Goal: Transaction & Acquisition: Book appointment/travel/reservation

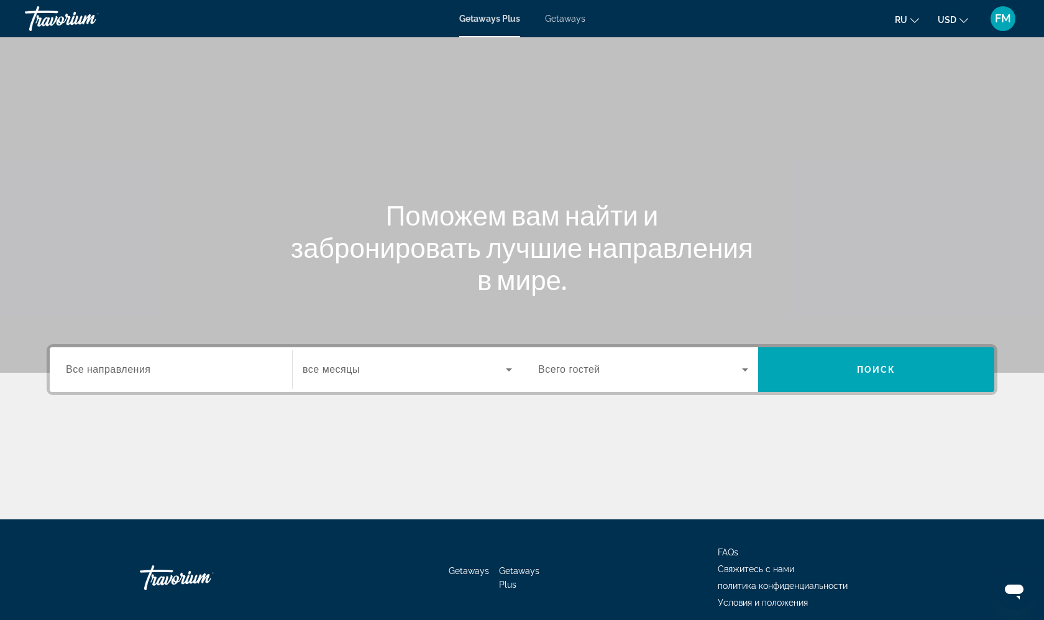
click at [157, 382] on div "Search widget" at bounding box center [171, 369] width 210 height 35
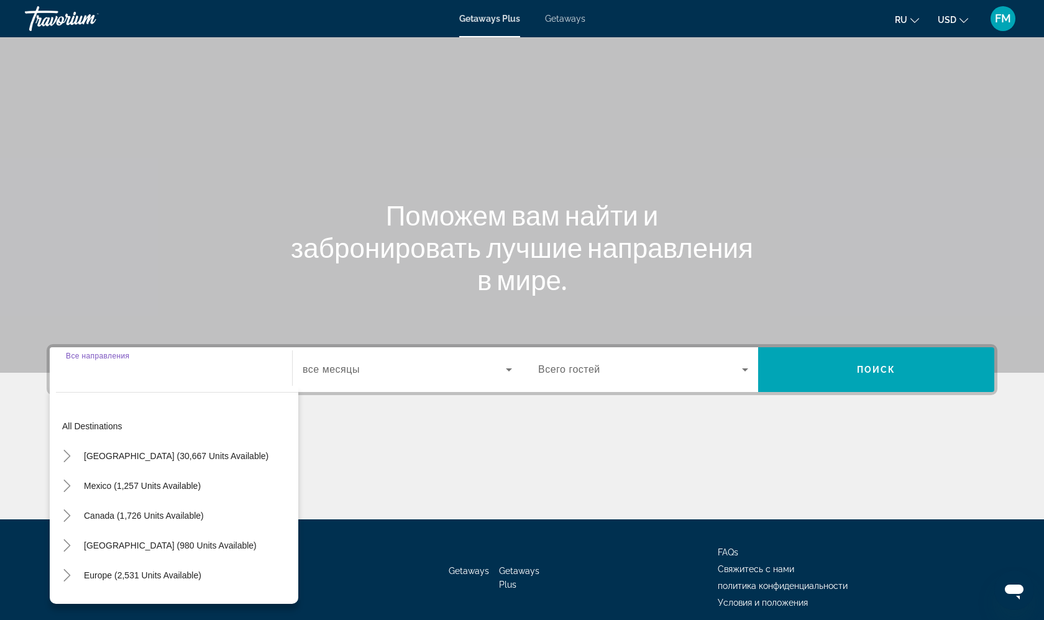
scroll to position [52, 0]
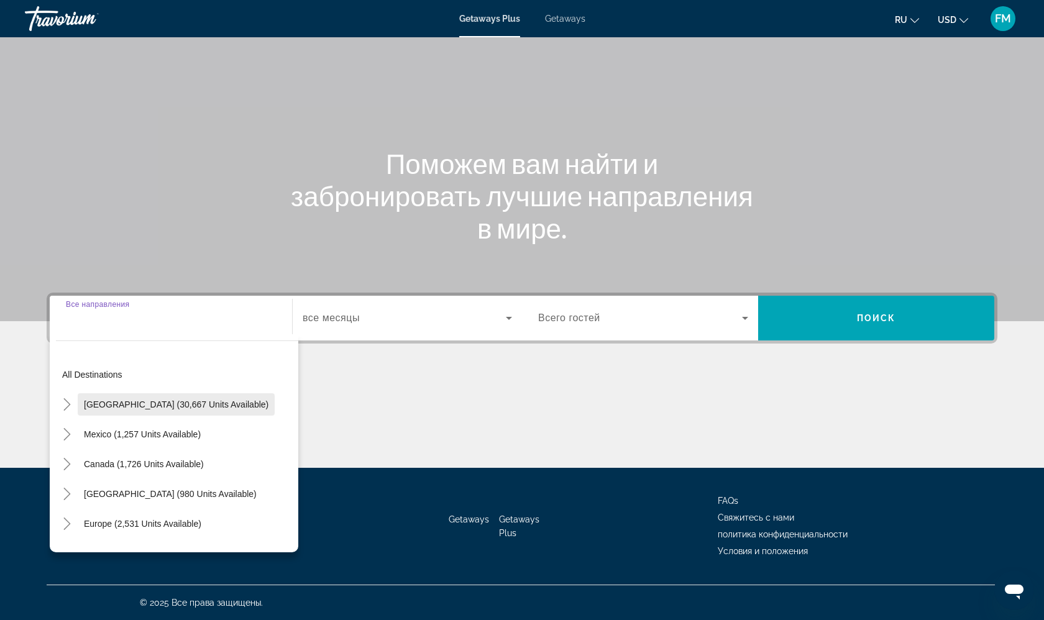
click at [162, 405] on span "[GEOGRAPHIC_DATA] (30,667 units available)" at bounding box center [176, 405] width 185 height 10
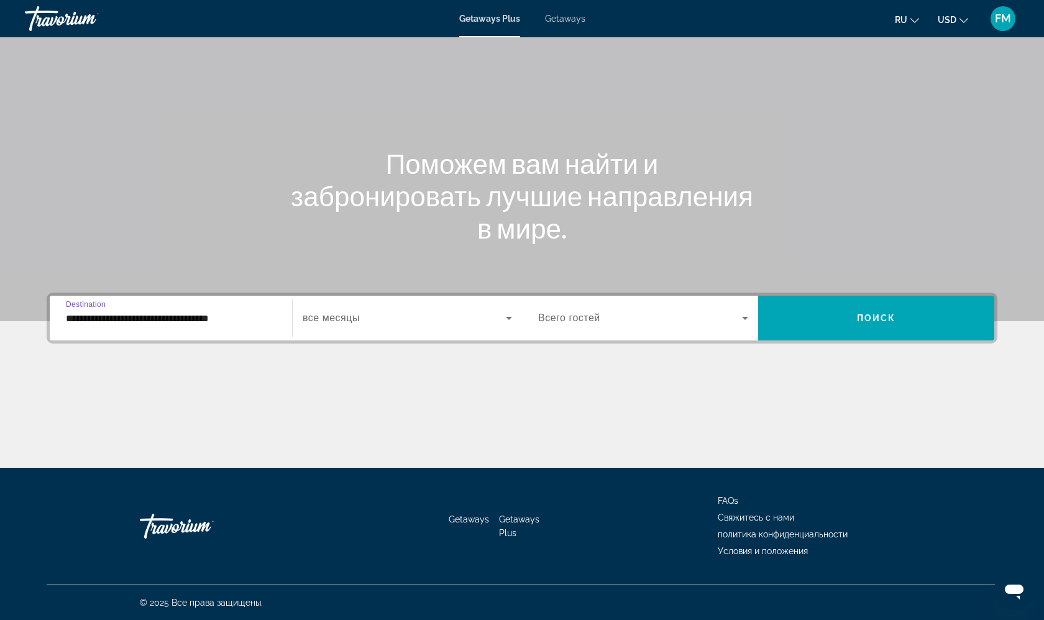
click at [188, 321] on input "**********" at bounding box center [171, 318] width 210 height 15
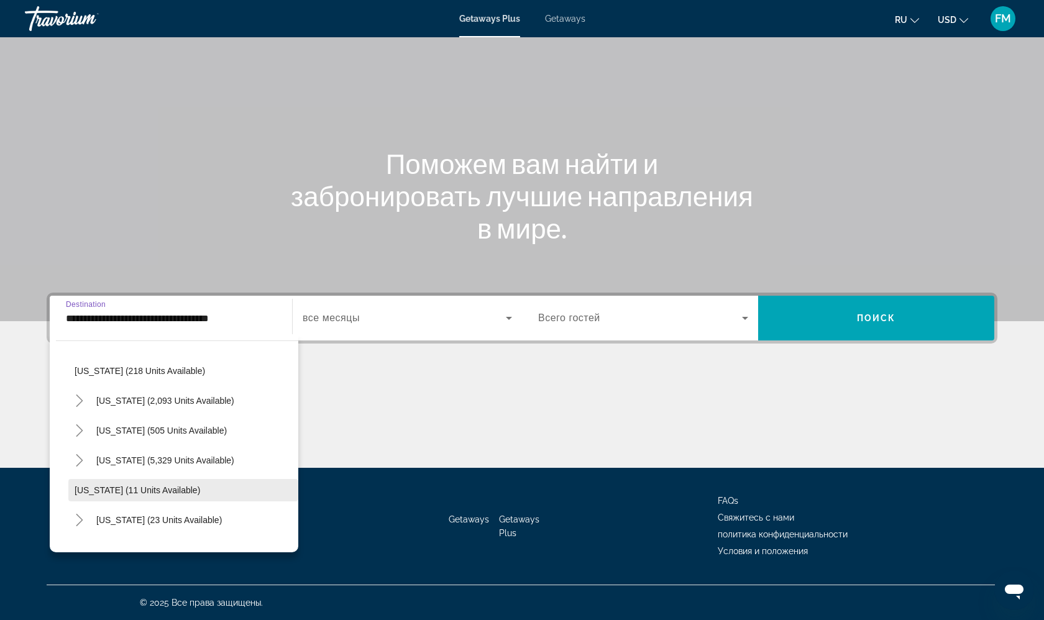
scroll to position [94, 0]
click at [113, 455] on span "[US_STATE] (5,329 units available)" at bounding box center [165, 459] width 138 height 10
type input "**********"
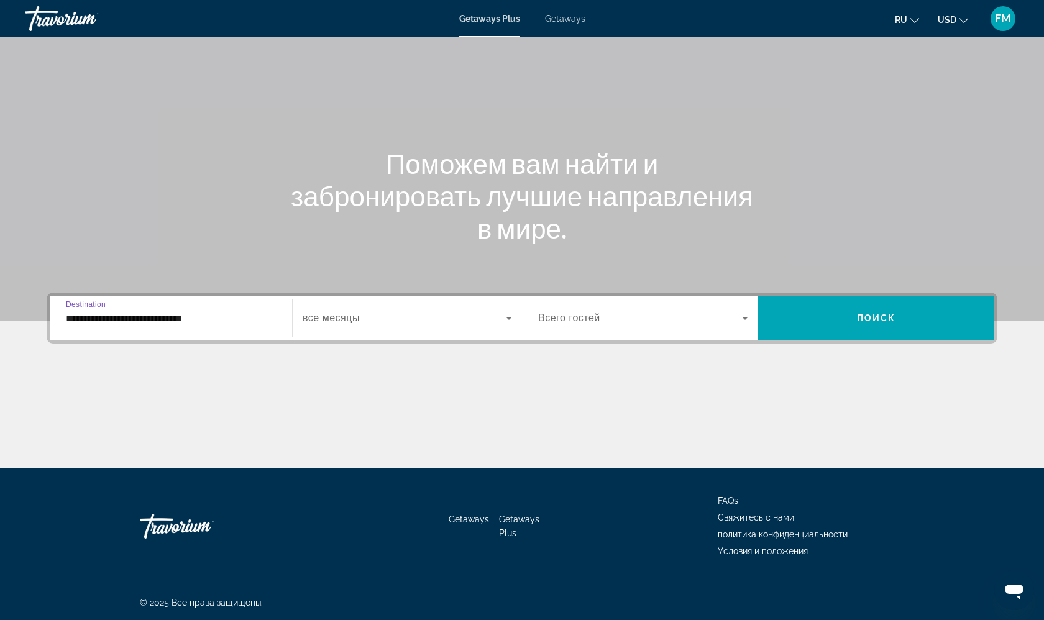
click at [364, 312] on span "Search widget" at bounding box center [404, 318] width 203 height 15
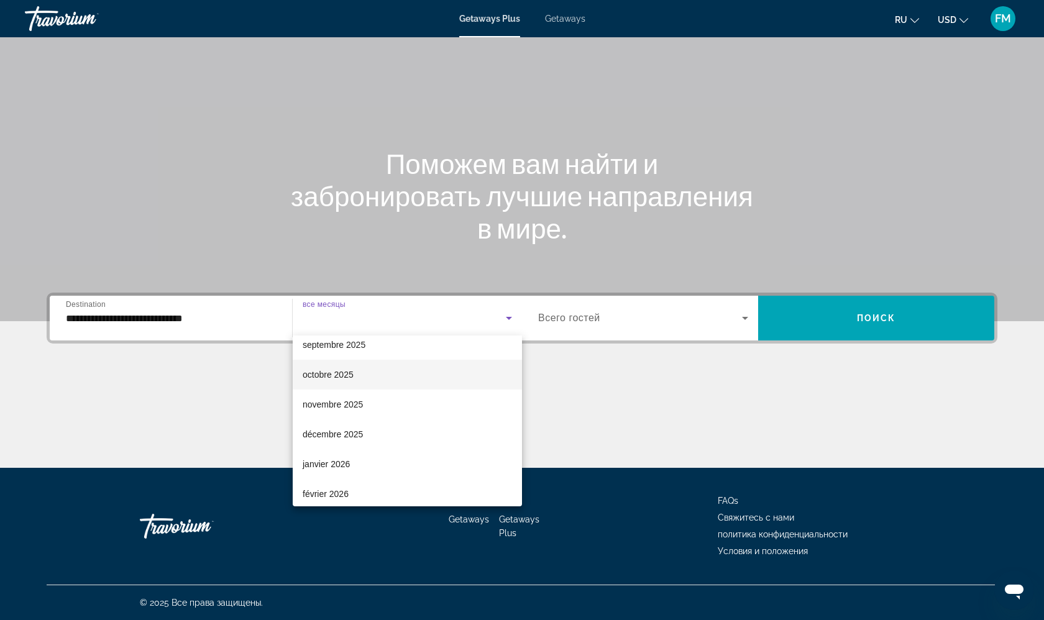
scroll to position [47, 0]
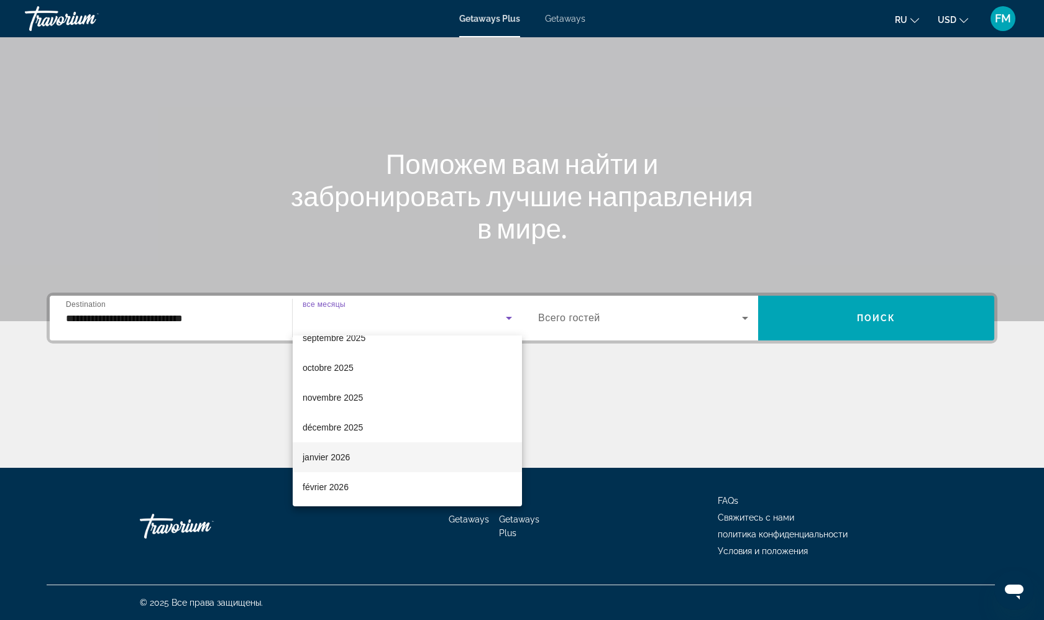
click at [340, 455] on span "janvier 2026" at bounding box center [326, 457] width 47 height 15
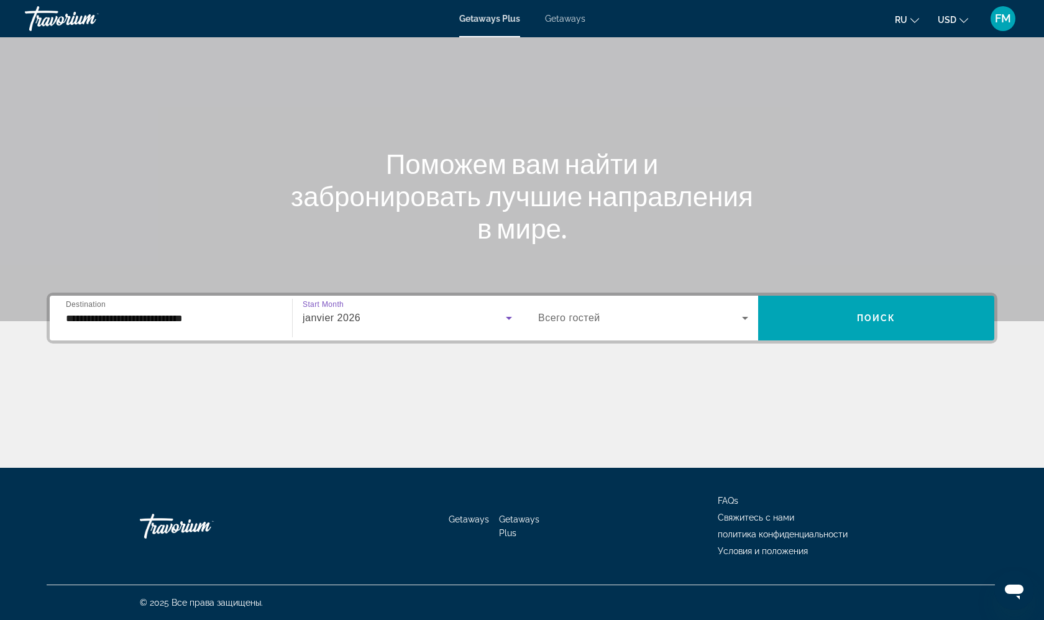
click at [589, 321] on span "Всего гостей" at bounding box center [569, 318] width 62 height 11
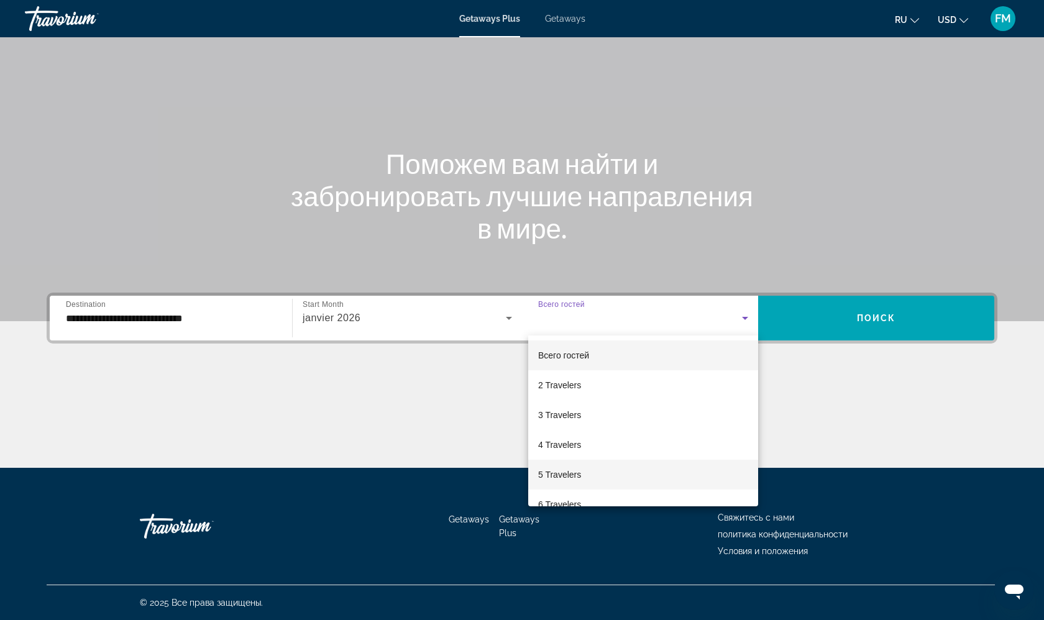
scroll to position [11, 0]
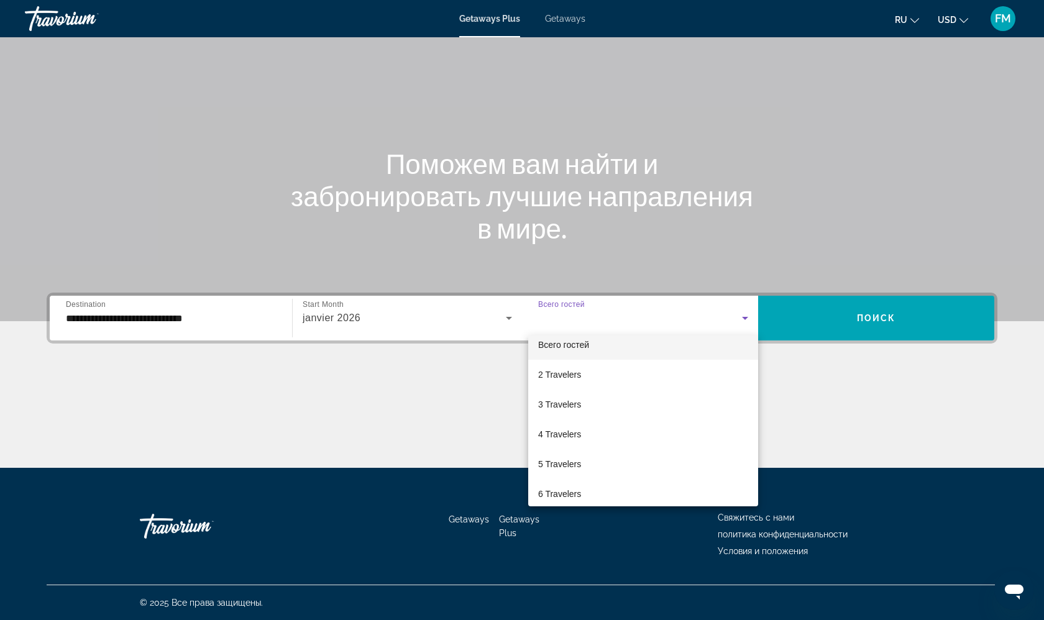
click at [853, 335] on div at bounding box center [522, 310] width 1044 height 620
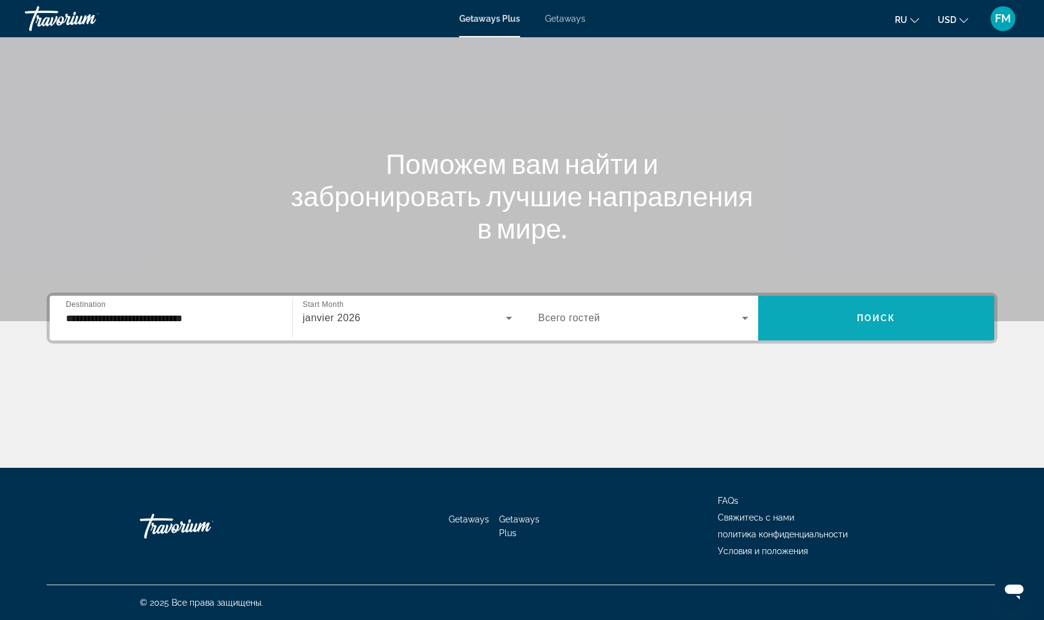
click at [853, 335] on span "Search widget" at bounding box center [876, 318] width 236 height 45
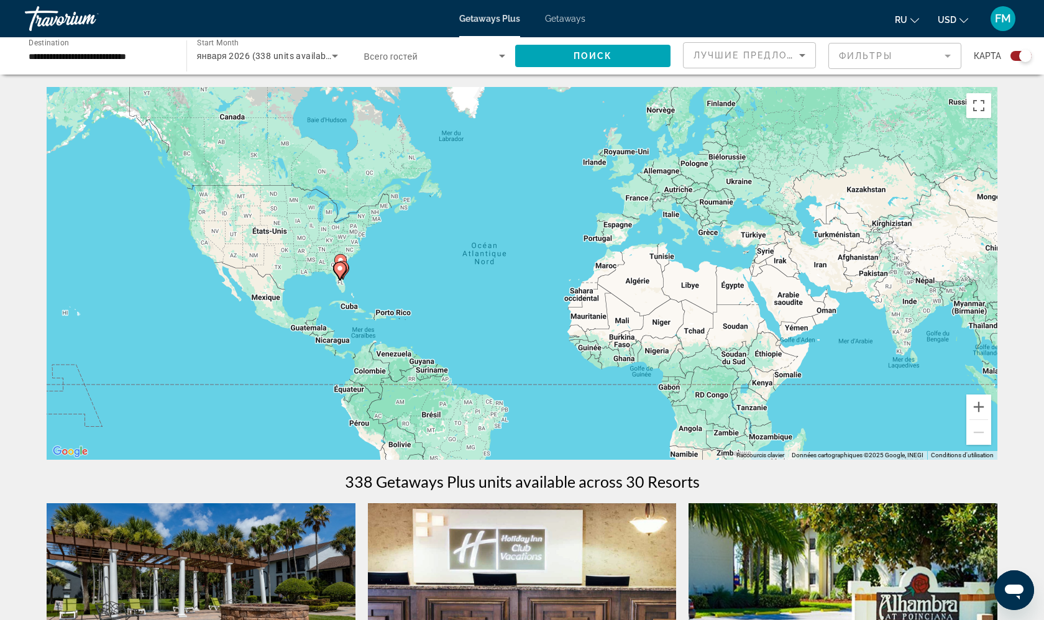
click at [438, 65] on div "Search widget" at bounding box center [435, 56] width 142 height 35
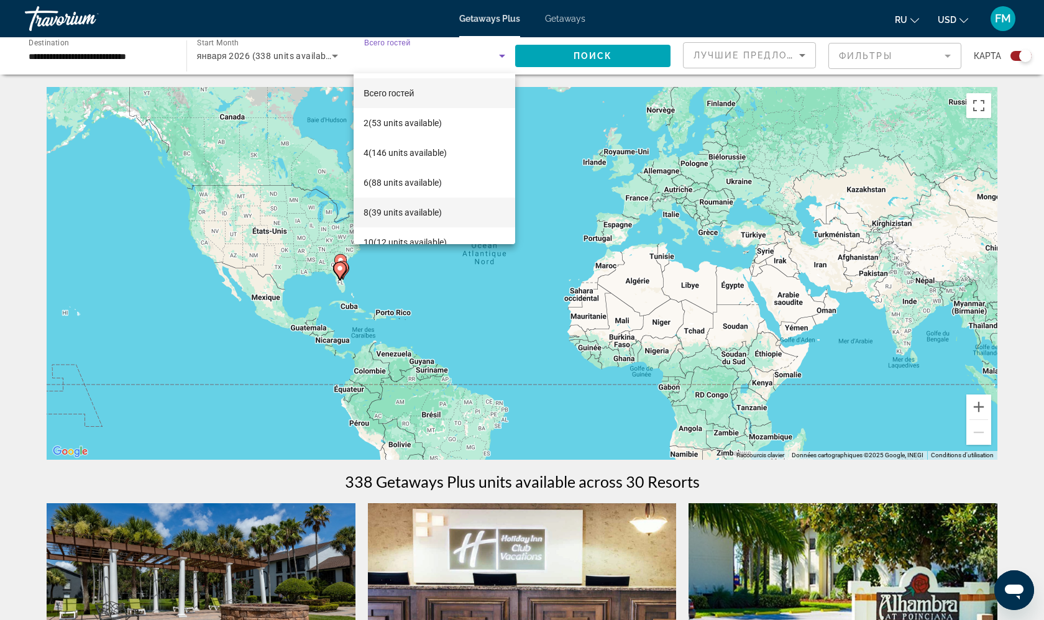
click at [388, 211] on span "8 (39 units available)" at bounding box center [403, 212] width 78 height 15
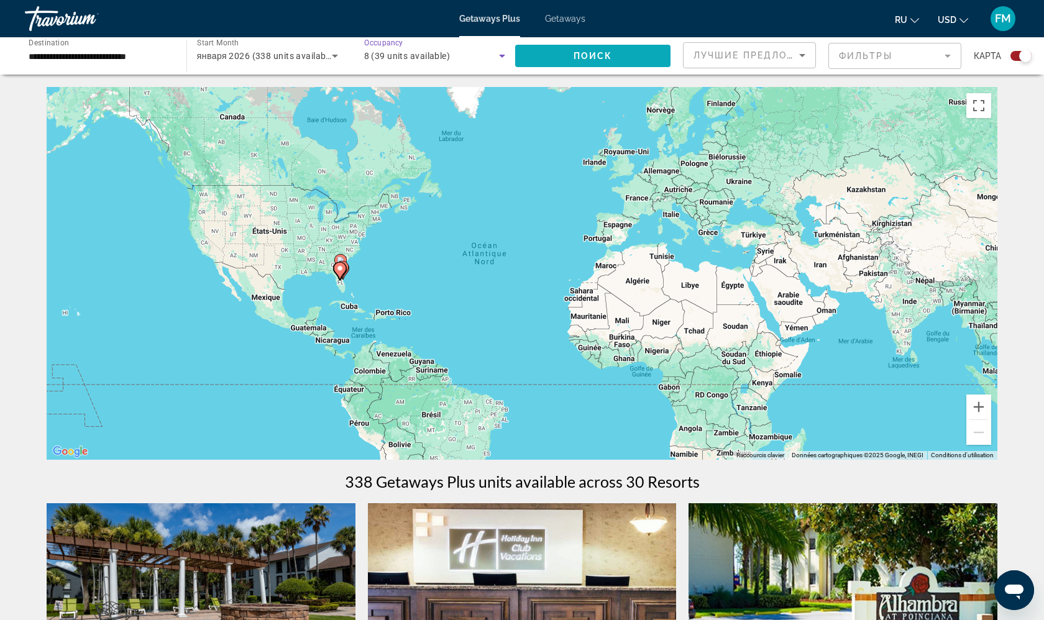
click at [572, 51] on span "Search widget" at bounding box center [592, 56] width 155 height 30
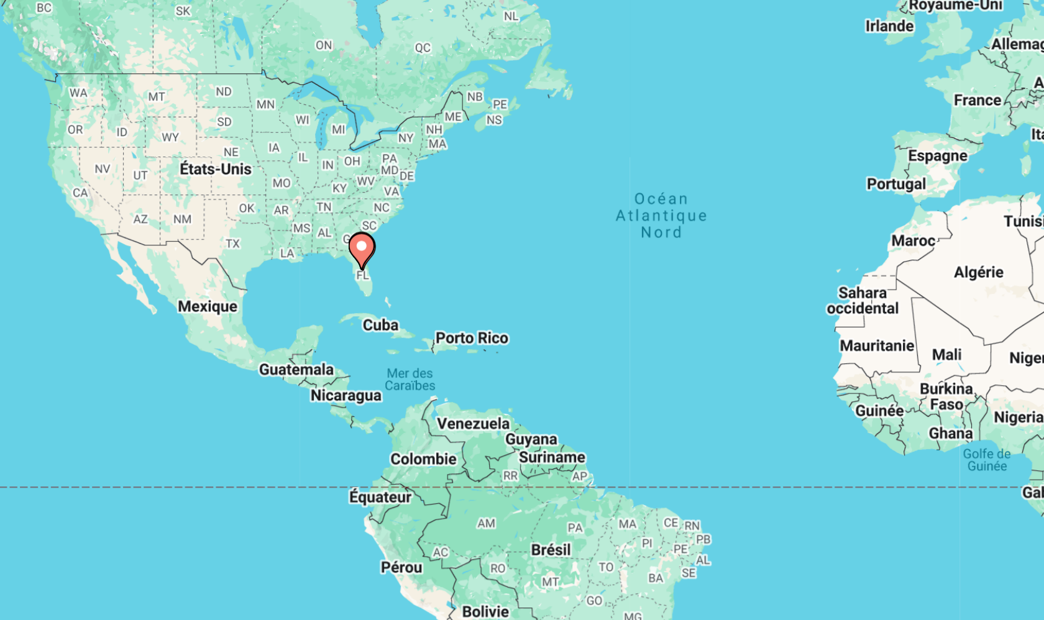
scroll to position [17, 0]
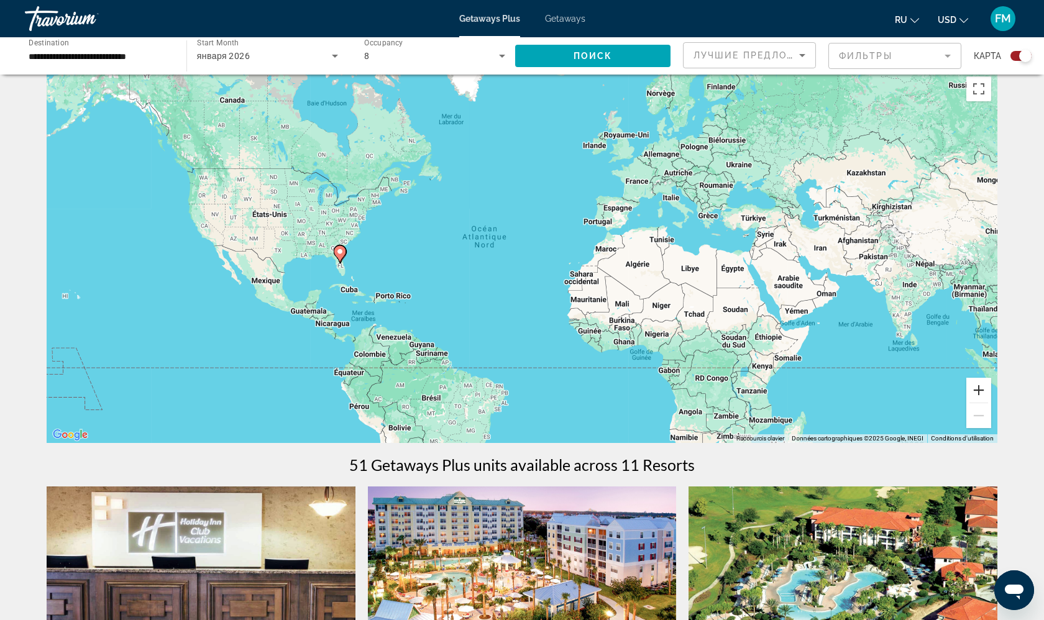
click at [980, 388] on button "Zoom avant" at bounding box center [978, 390] width 25 height 25
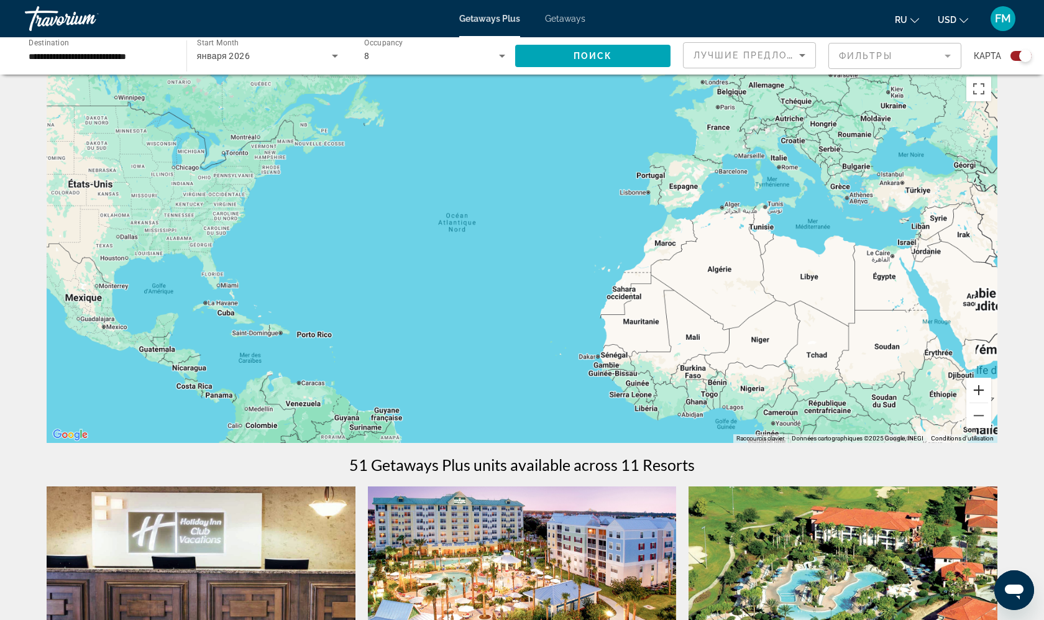
click at [980, 388] on button "Zoom avant" at bounding box center [978, 390] width 25 height 25
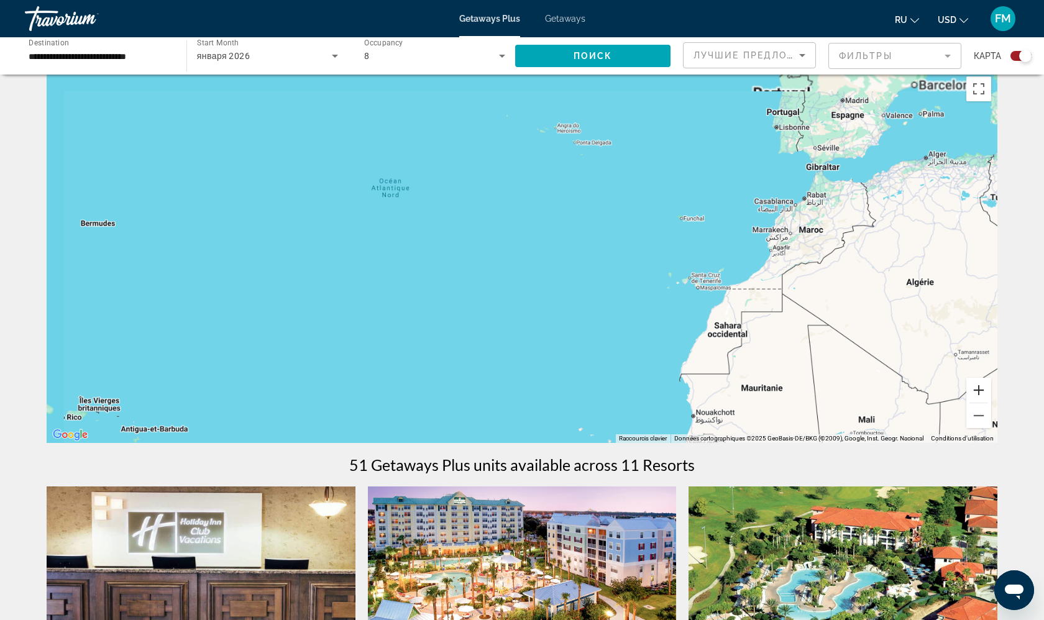
click at [980, 388] on button "Zoom avant" at bounding box center [978, 390] width 25 height 25
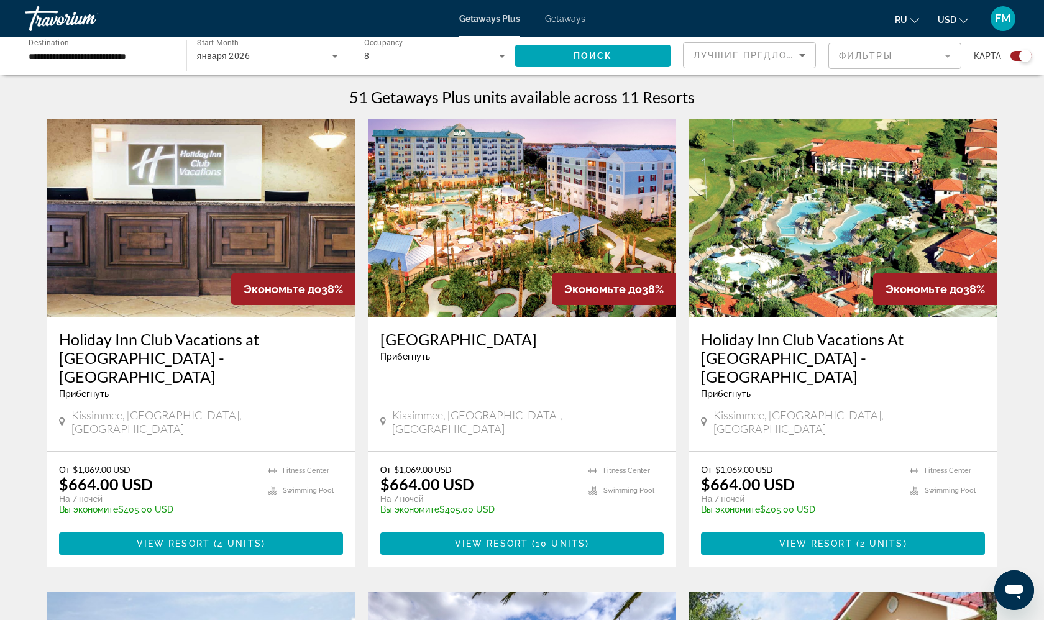
scroll to position [380, 0]
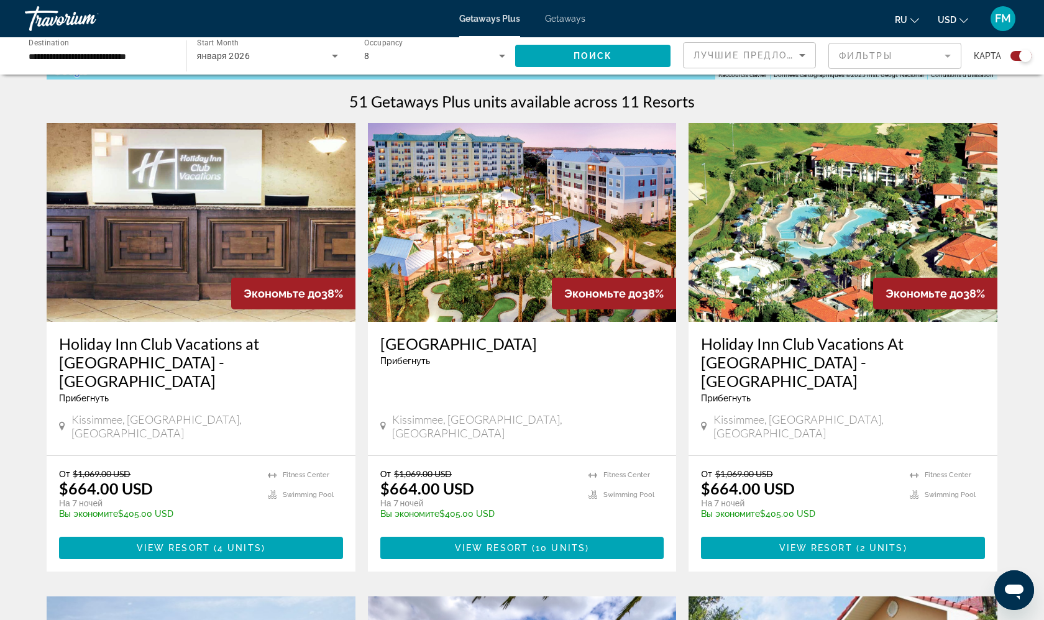
click at [901, 64] on mat-form-field "Фильтры" at bounding box center [894, 56] width 133 height 26
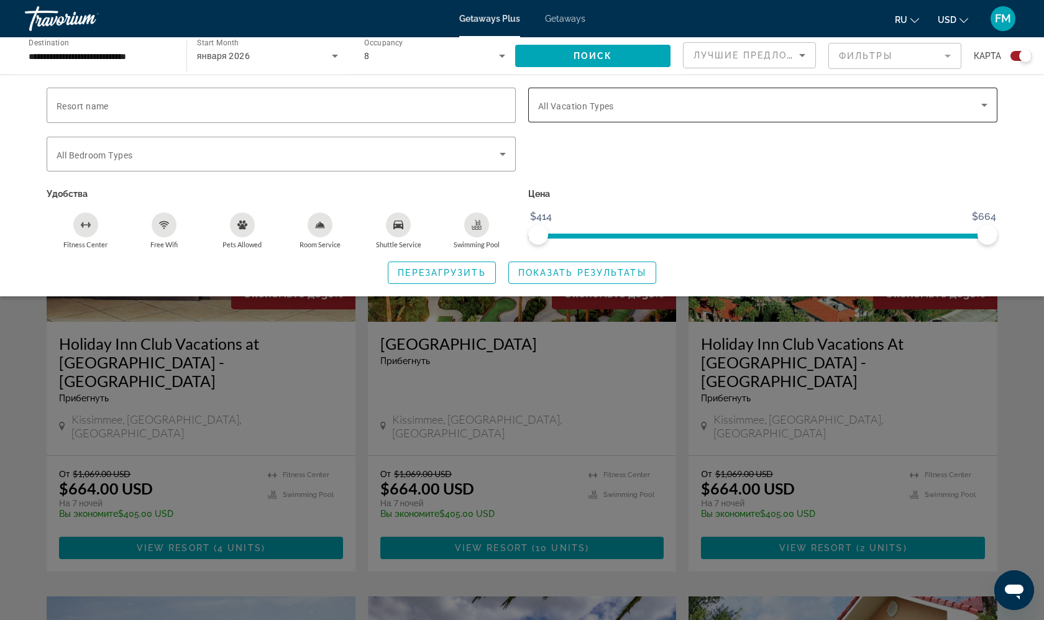
click at [605, 107] on span "All Vacation Types" at bounding box center [576, 106] width 76 height 10
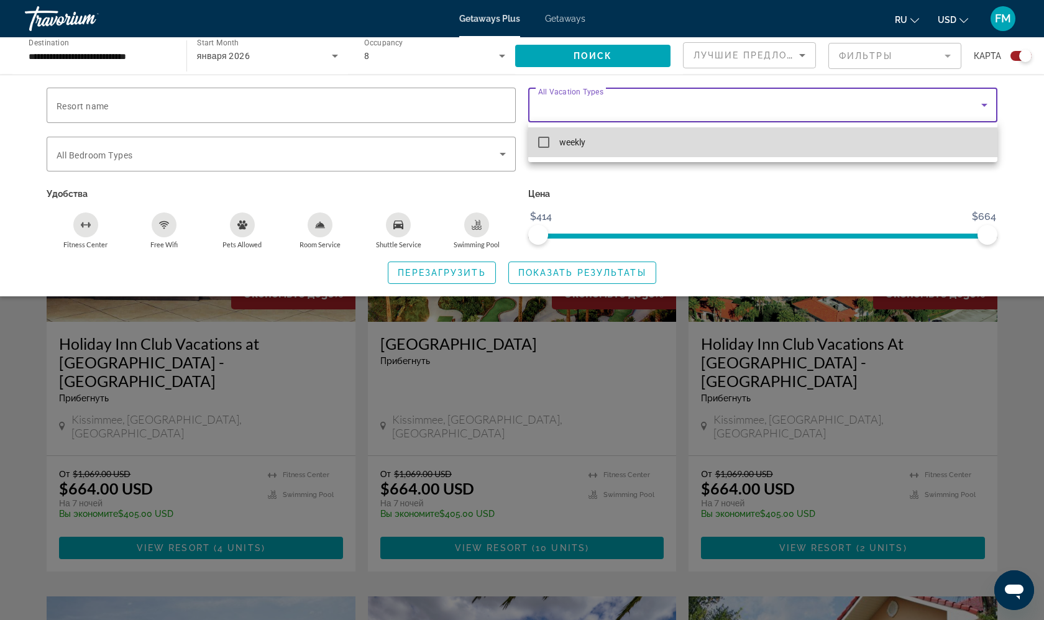
click at [577, 147] on span "weekly" at bounding box center [572, 142] width 26 height 15
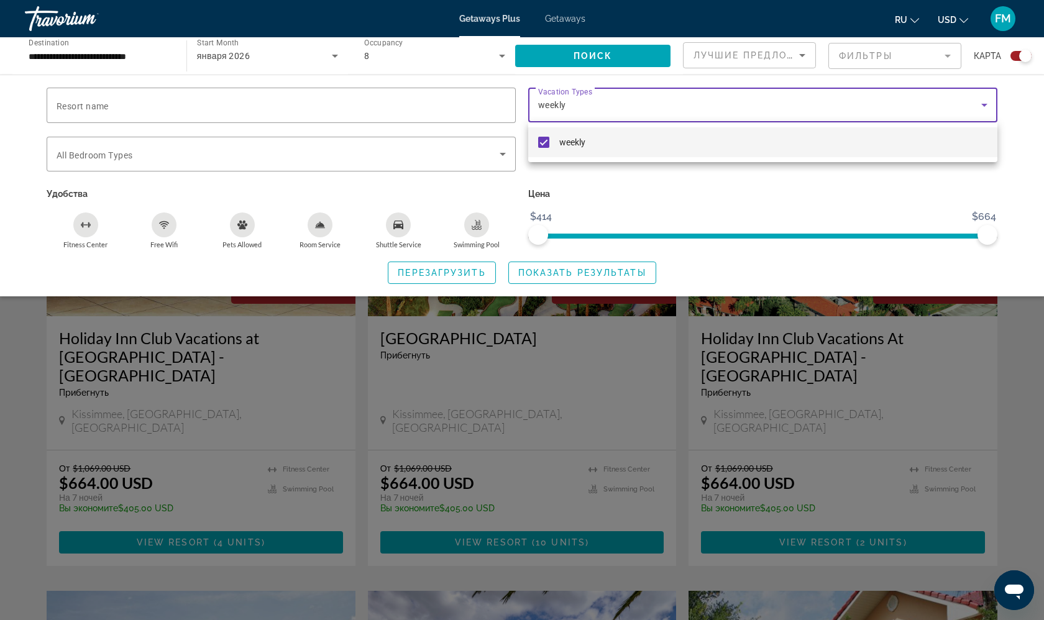
scroll to position [378, 0]
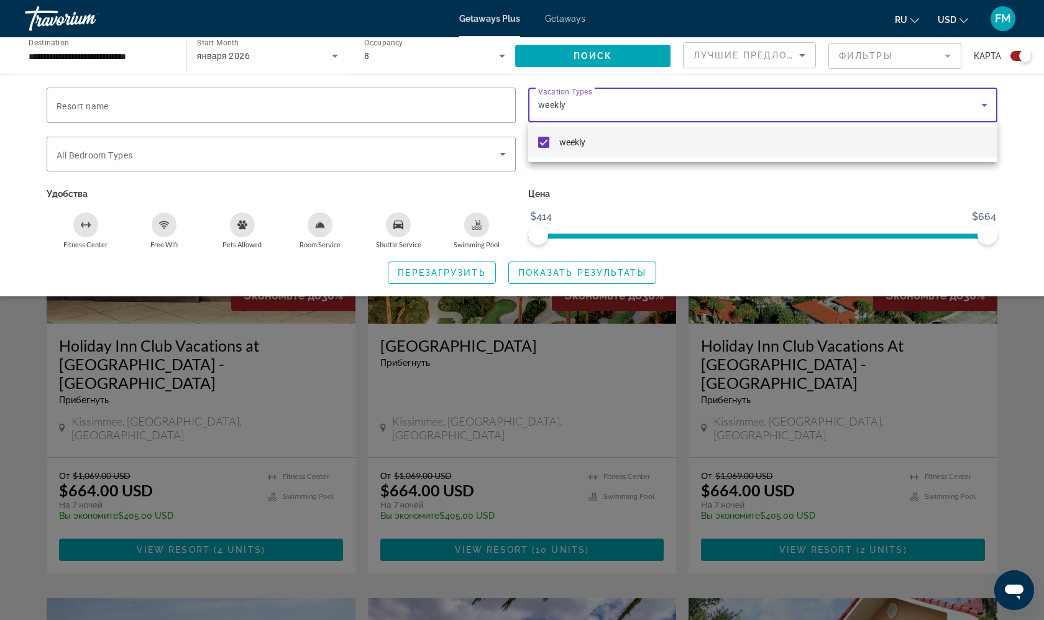
click at [541, 277] on div at bounding box center [522, 310] width 1044 height 620
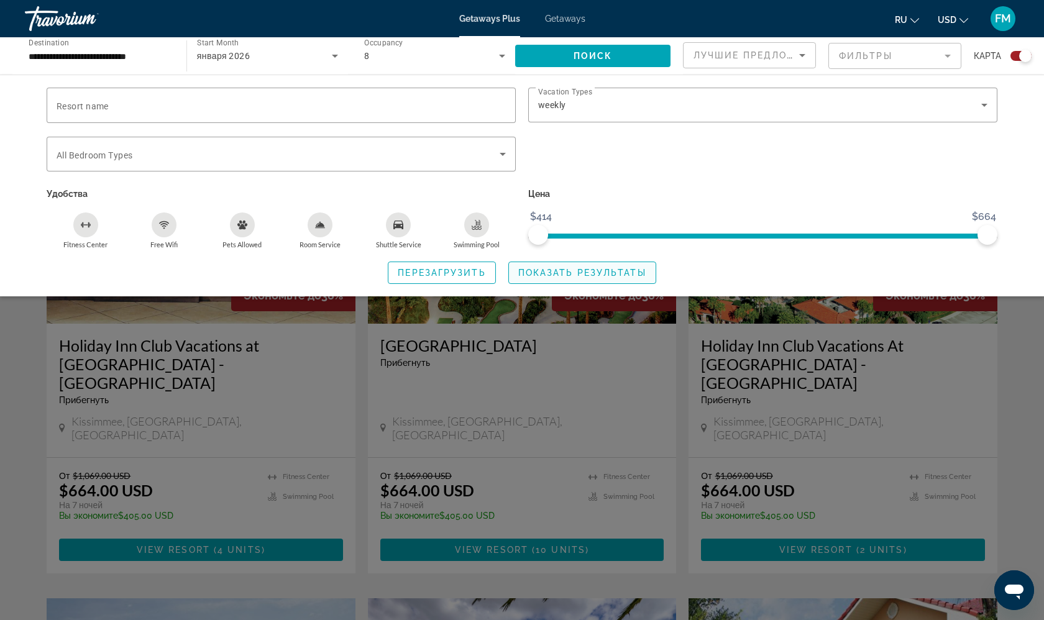
click at [541, 277] on span "Показать результаты" at bounding box center [582, 273] width 128 height 10
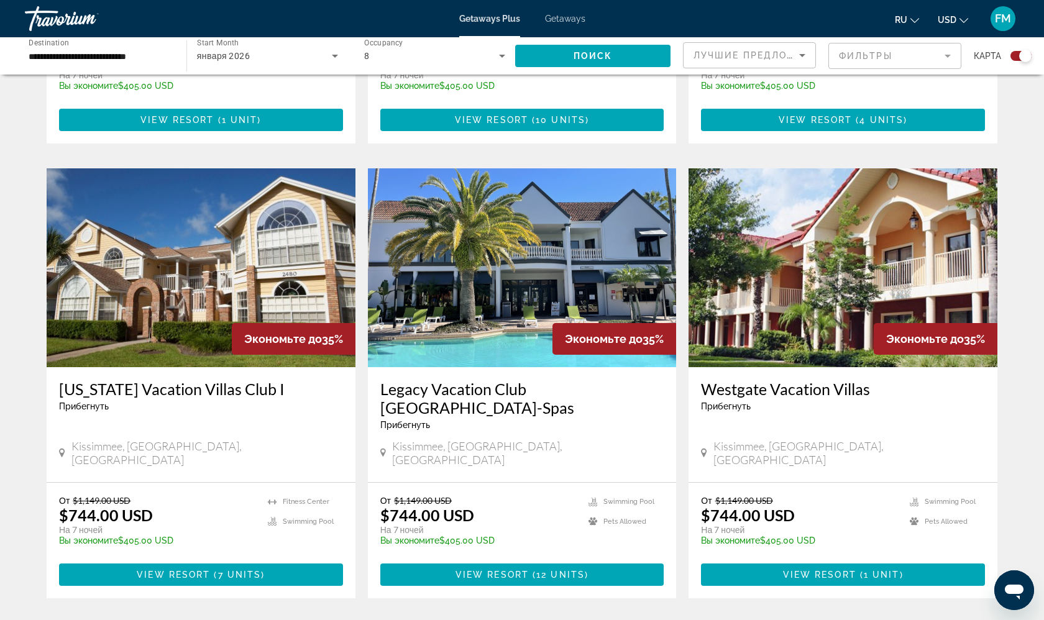
scroll to position [1281, 0]
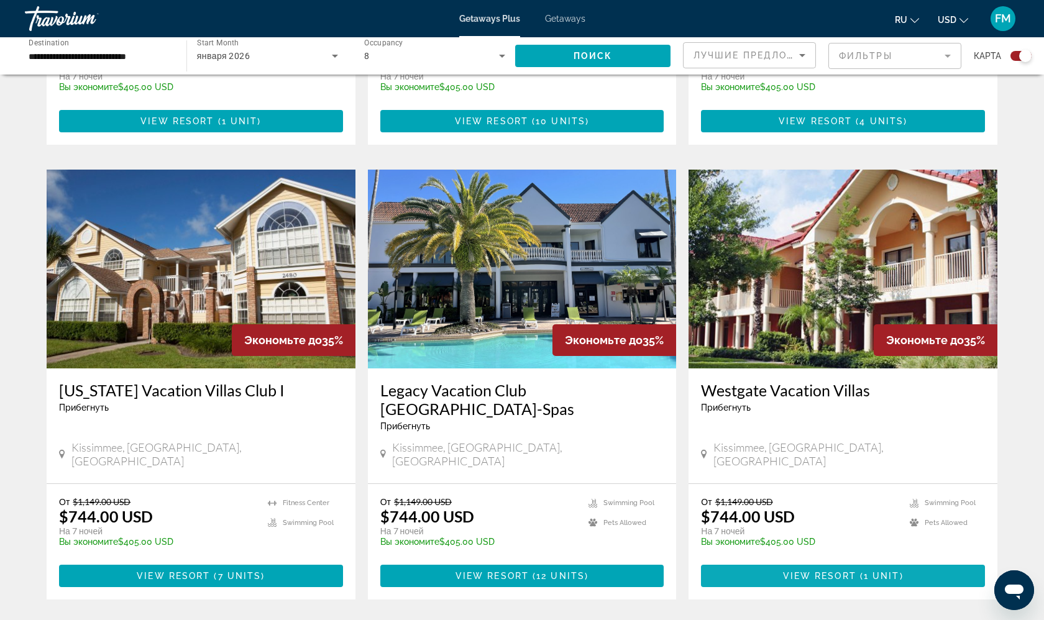
click at [909, 561] on span "Main content" at bounding box center [843, 576] width 284 height 30
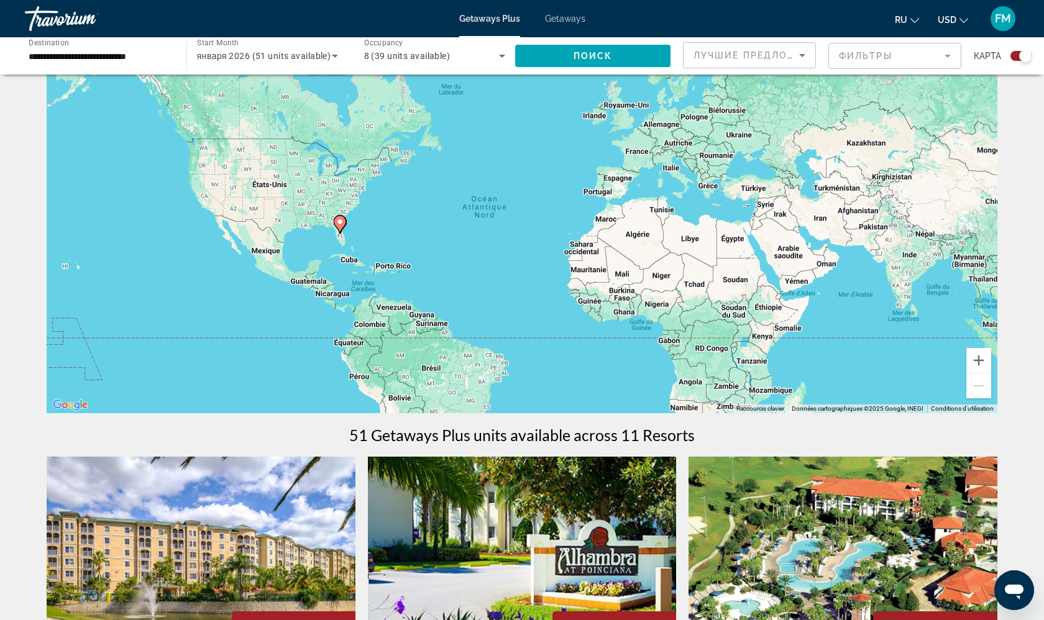
scroll to position [30, 0]
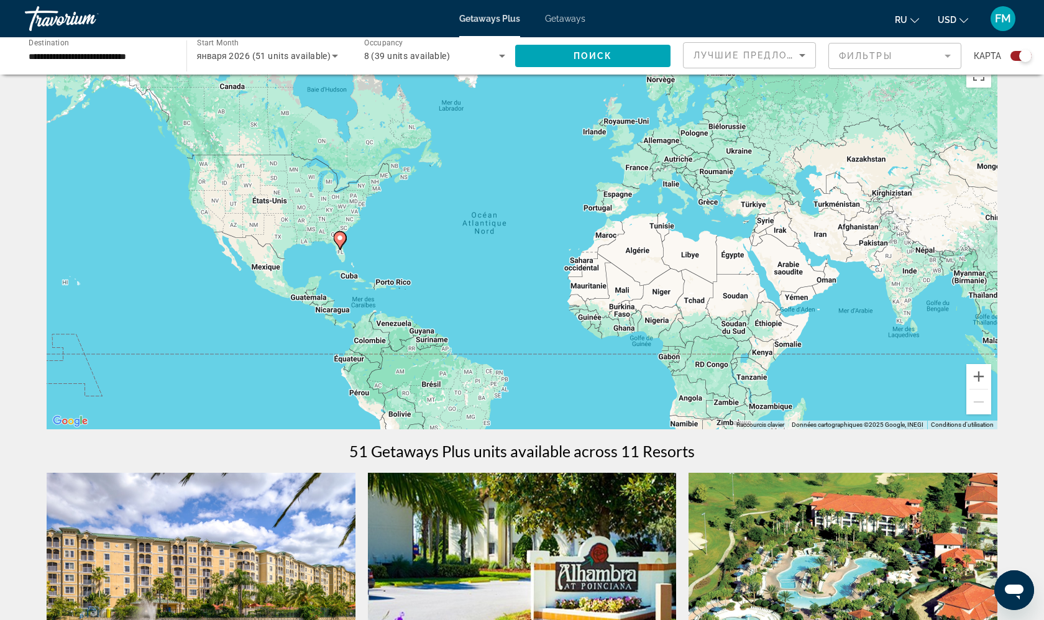
click at [56, 18] on div "Travorium" at bounding box center [87, 18] width 124 height 32
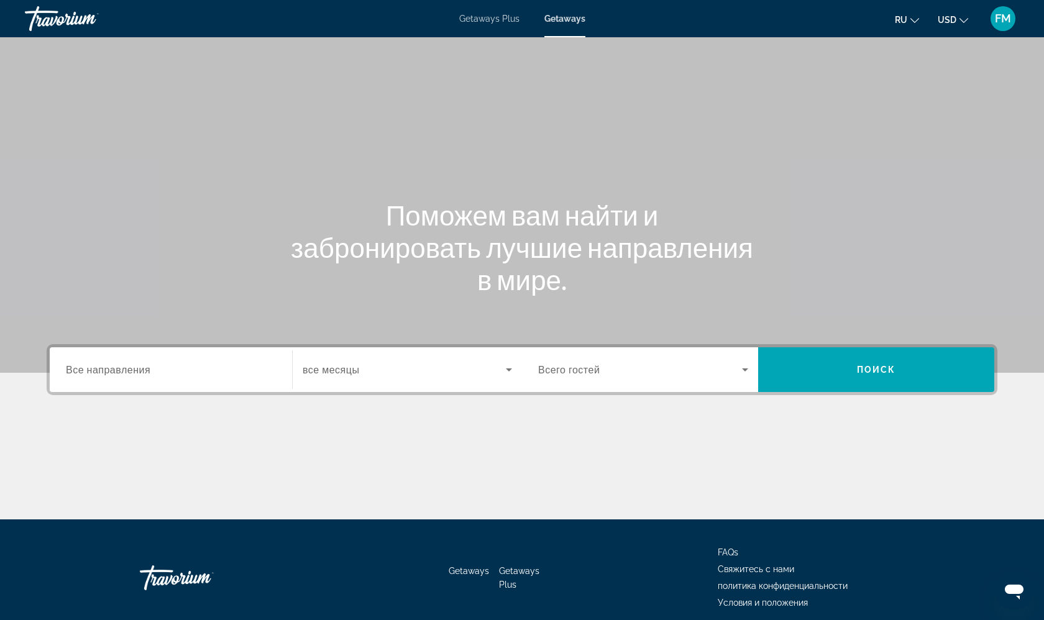
click at [144, 377] on div "Search widget" at bounding box center [171, 369] width 210 height 35
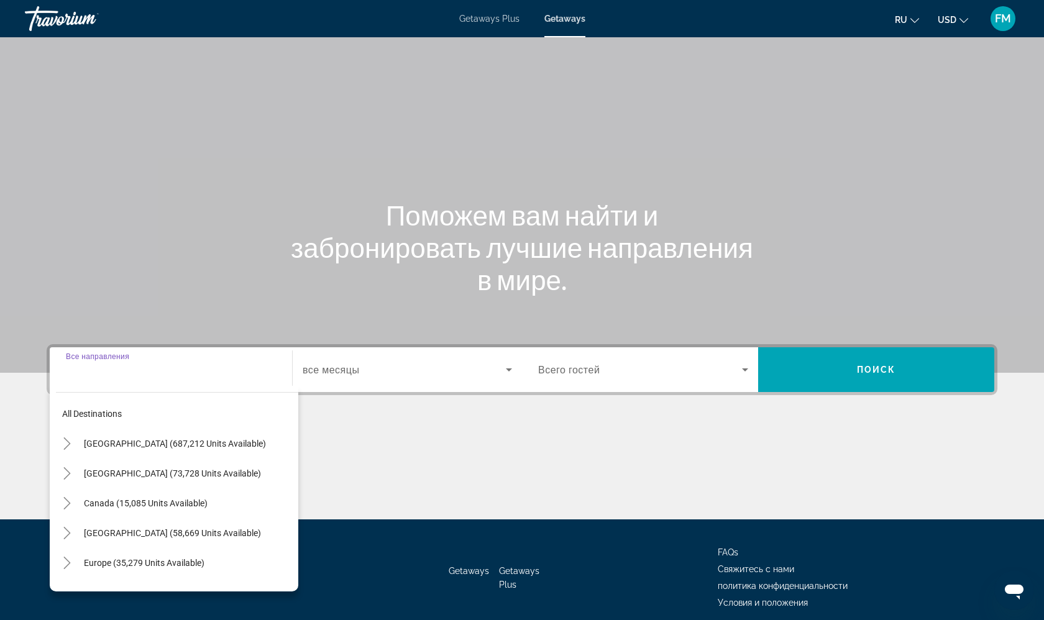
scroll to position [52, 0]
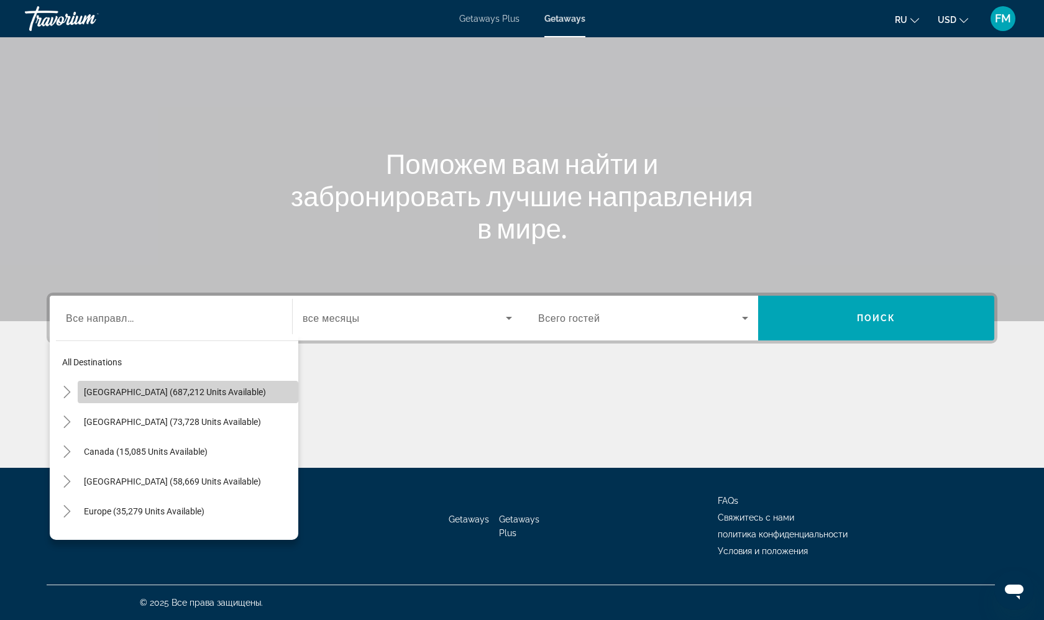
click at [121, 405] on span "Search widget" at bounding box center [188, 392] width 221 height 30
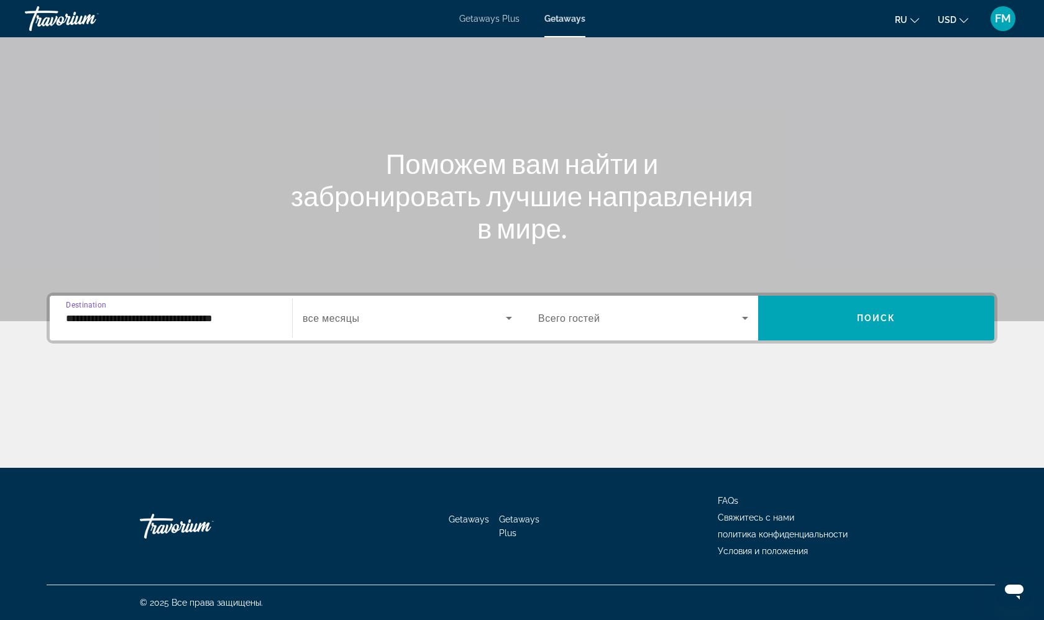
click at [147, 318] on input "**********" at bounding box center [171, 318] width 210 height 15
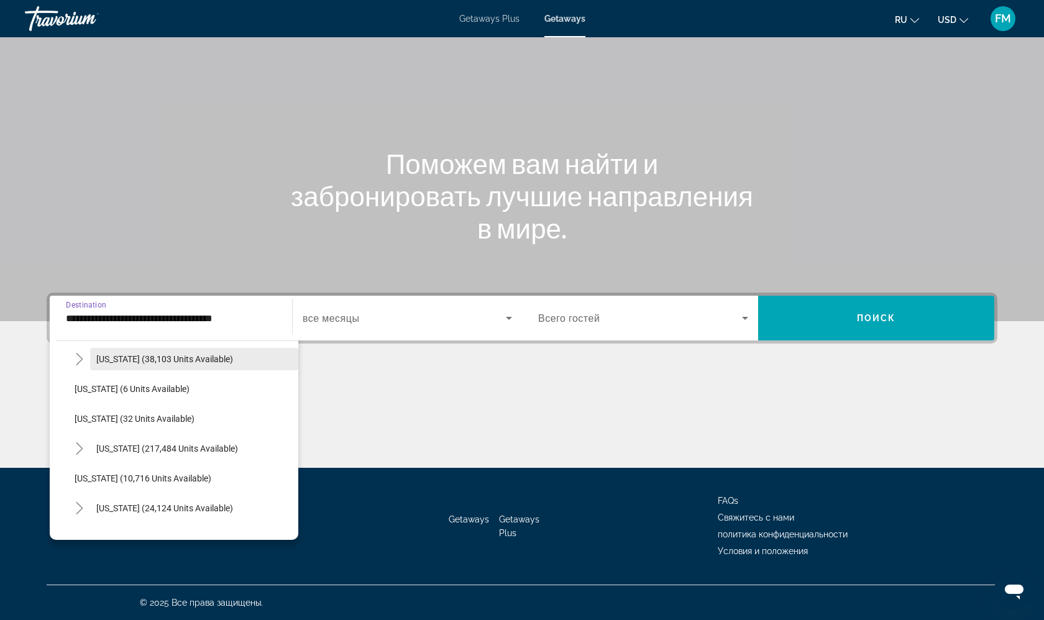
scroll to position [162, 0]
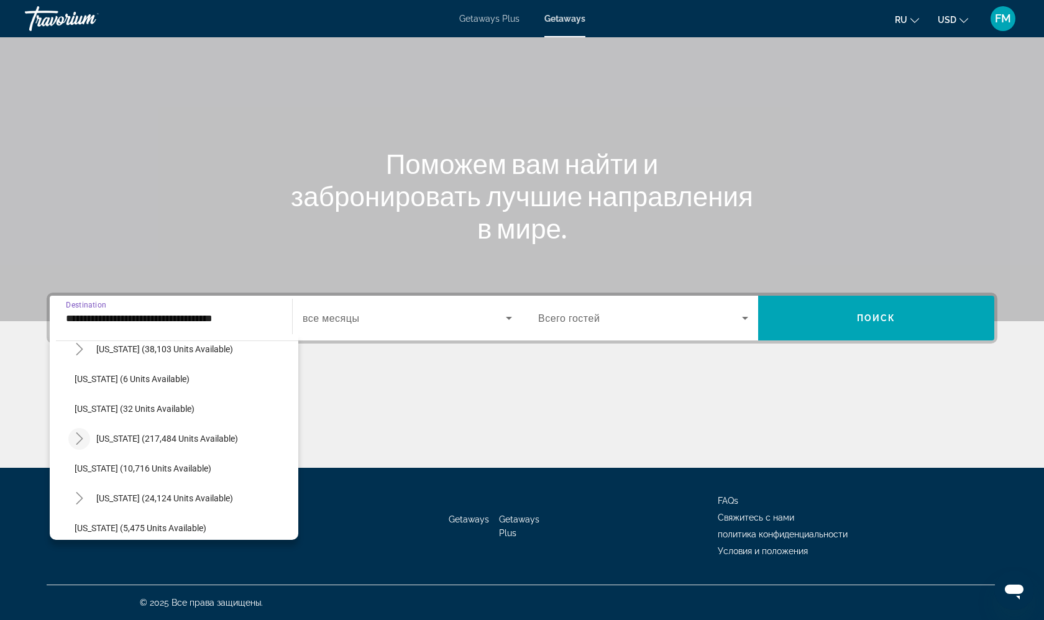
click at [83, 435] on icon "Toggle Florida (217,484 units available)" at bounding box center [79, 439] width 12 height 12
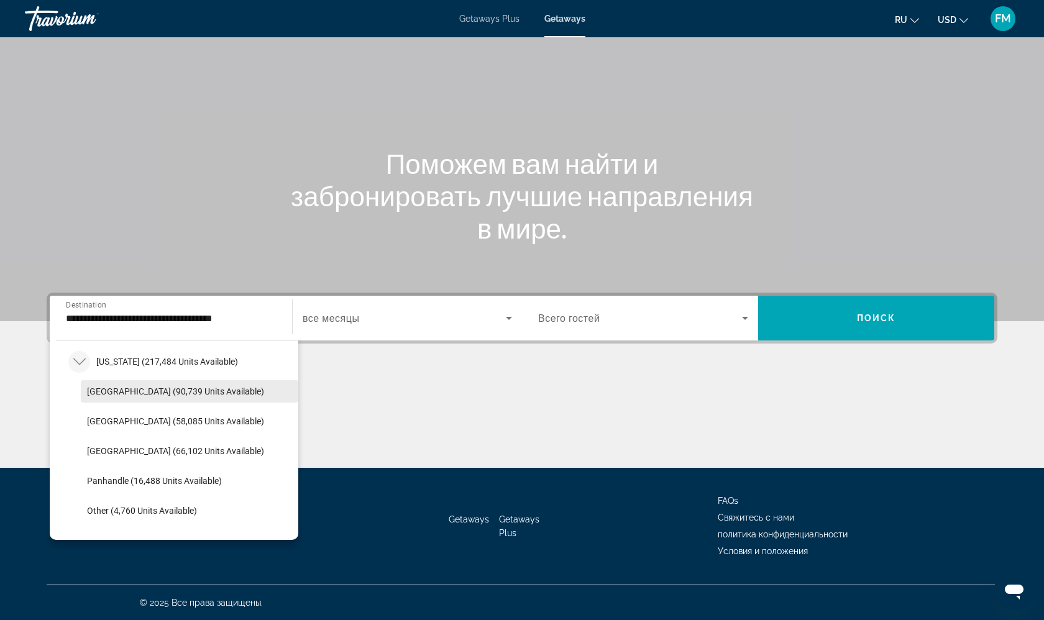
scroll to position [235, 0]
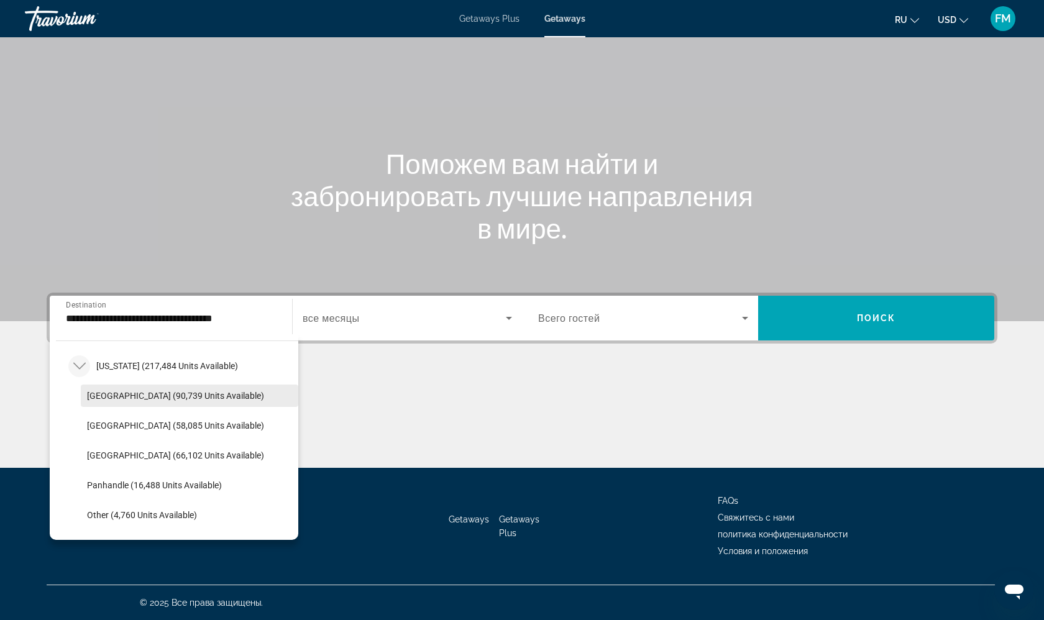
click at [111, 392] on span "[GEOGRAPHIC_DATA] (90,739 units available)" at bounding box center [175, 396] width 177 height 10
type input "**********"
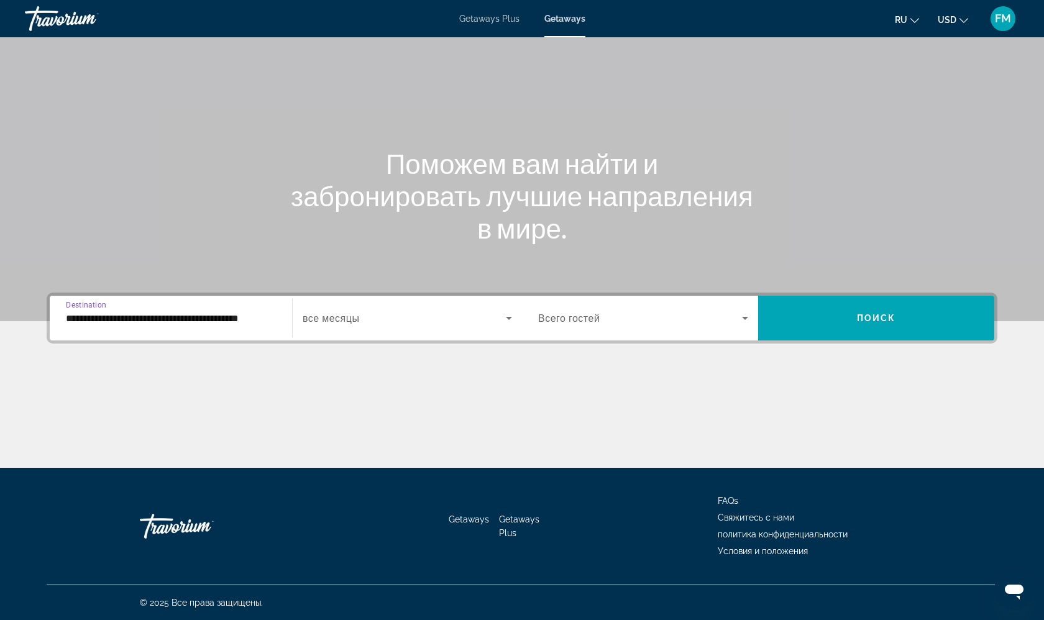
click at [342, 314] on span "все месяцы" at bounding box center [331, 319] width 57 height 12
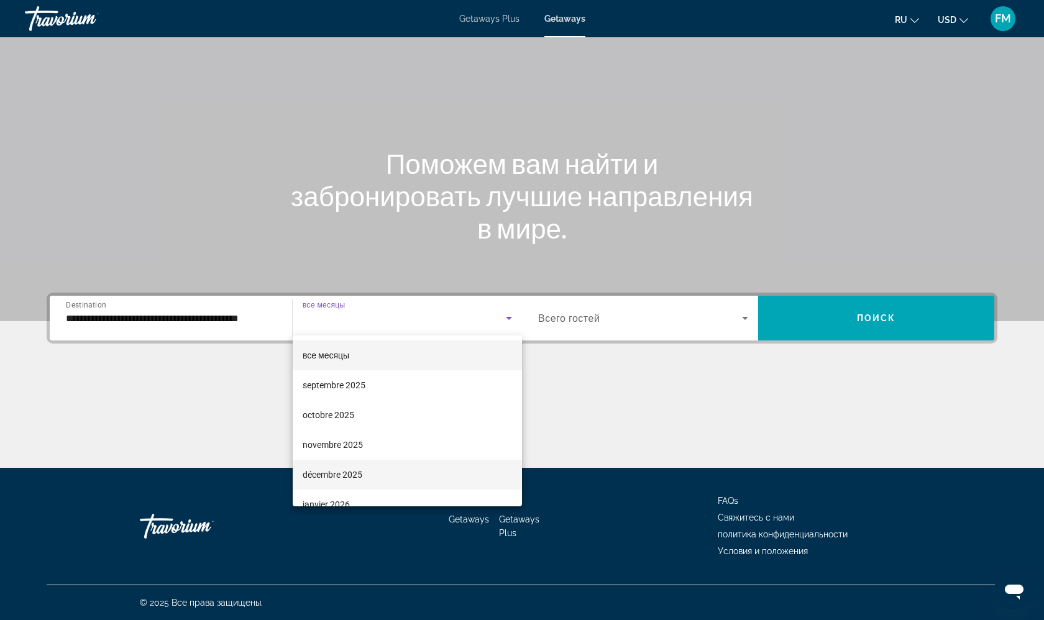
scroll to position [24, 0]
click at [347, 478] on span "janvier 2026" at bounding box center [326, 480] width 47 height 15
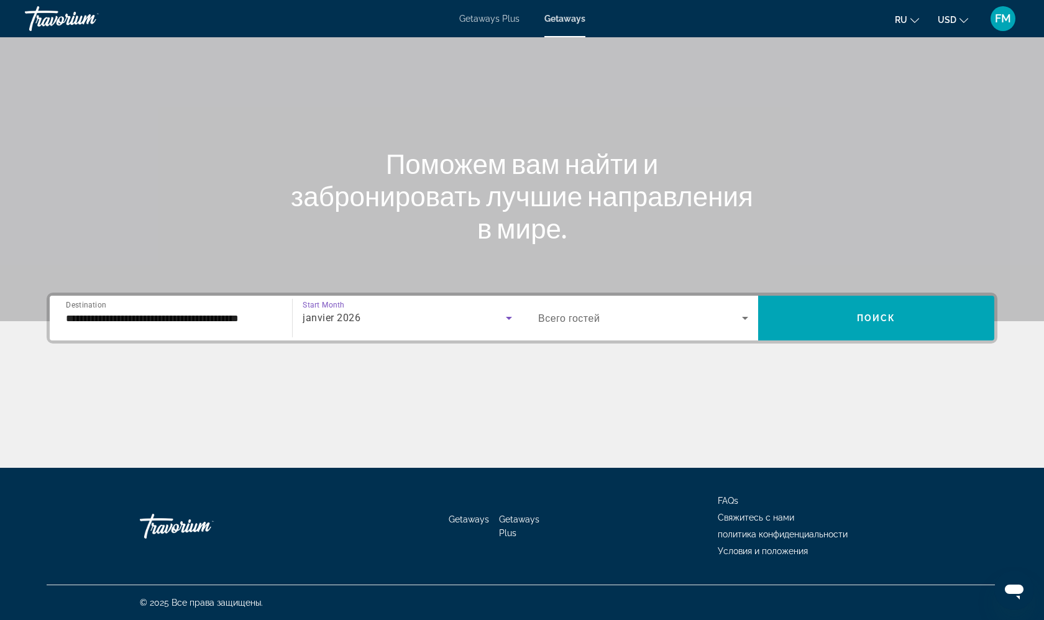
click at [617, 330] on div "Search widget" at bounding box center [643, 318] width 210 height 35
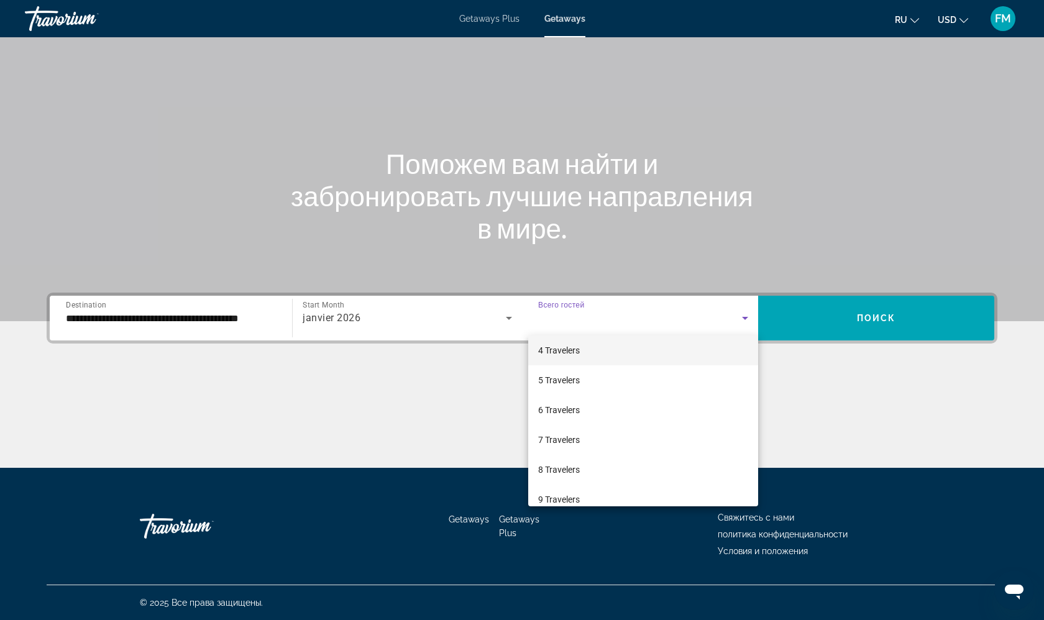
scroll to position [108, 0]
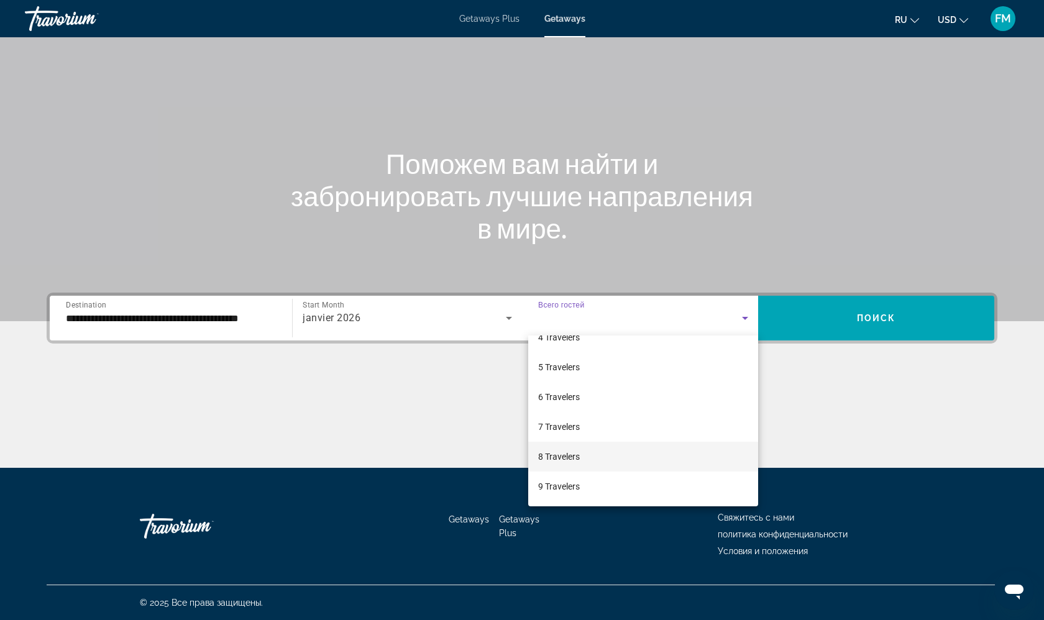
click at [558, 458] on span "8 Travelers" at bounding box center [559, 456] width 42 height 15
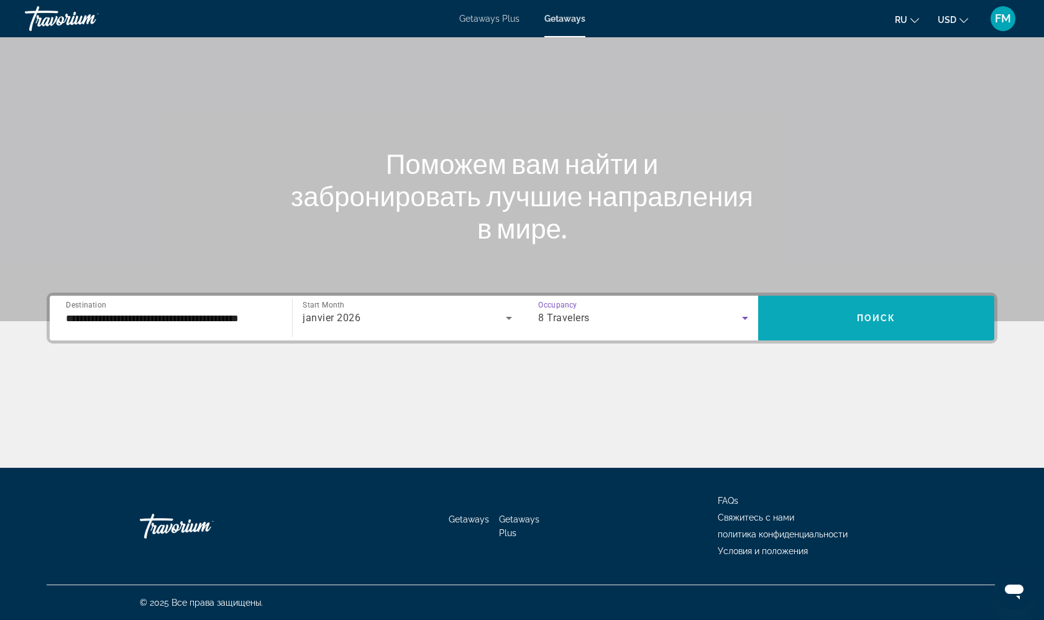
click at [820, 320] on span "Search widget" at bounding box center [876, 318] width 236 height 30
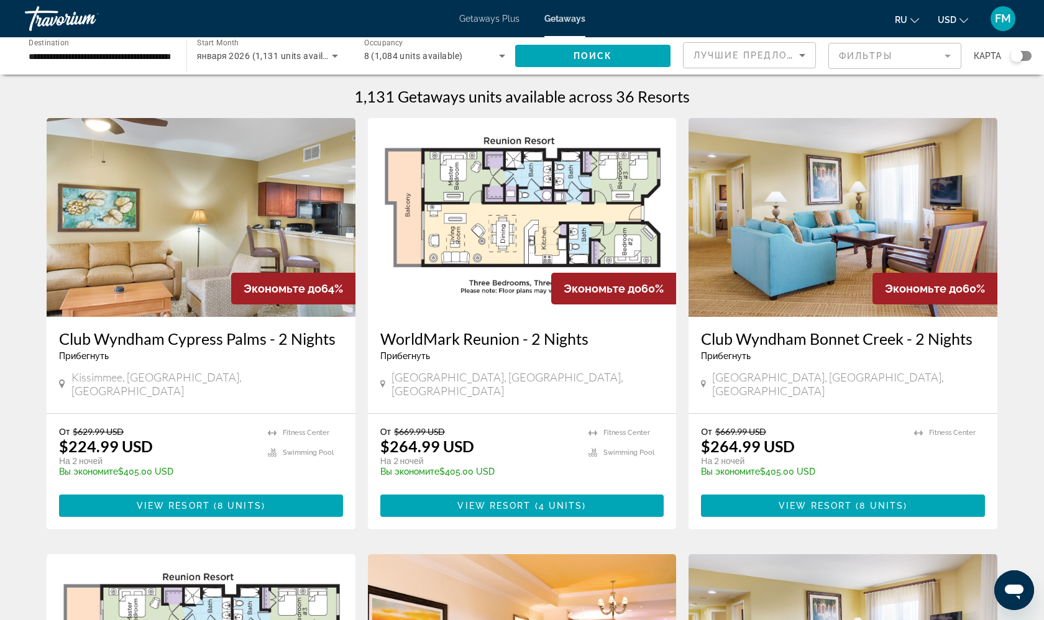
click at [868, 62] on mat-form-field "Фильтры" at bounding box center [894, 56] width 133 height 26
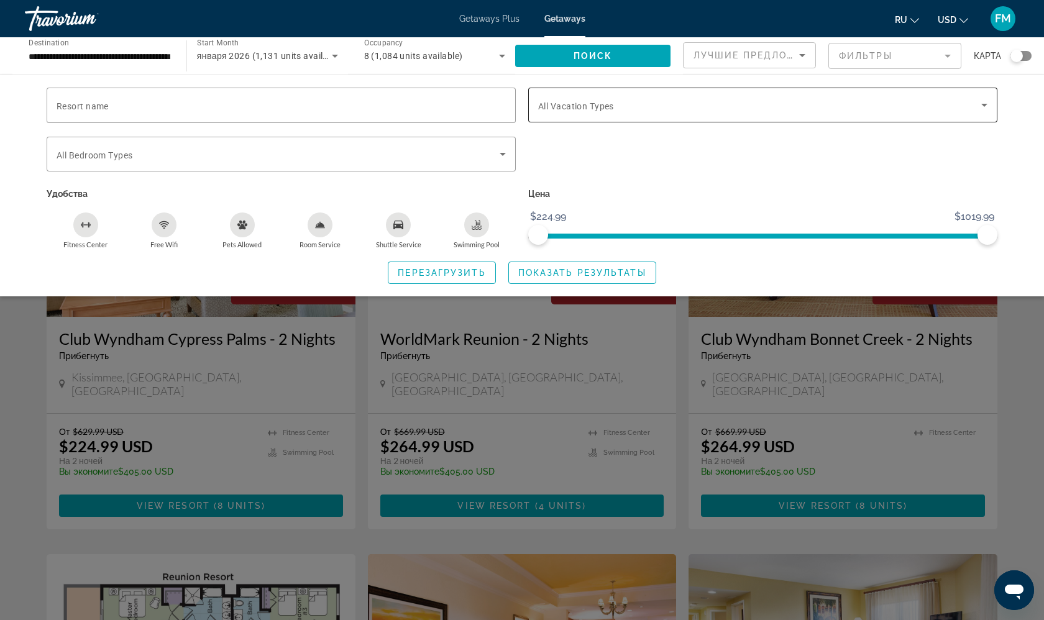
click at [579, 111] on span "All Vacation Types" at bounding box center [576, 106] width 76 height 10
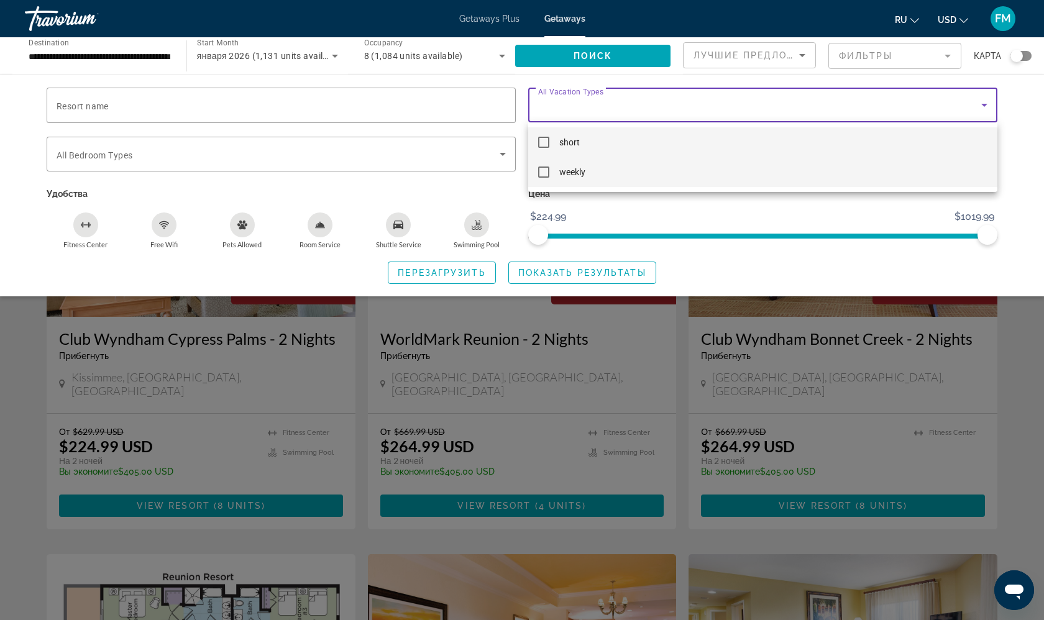
click at [552, 173] on mat-option "weekly" at bounding box center [762, 172] width 469 height 30
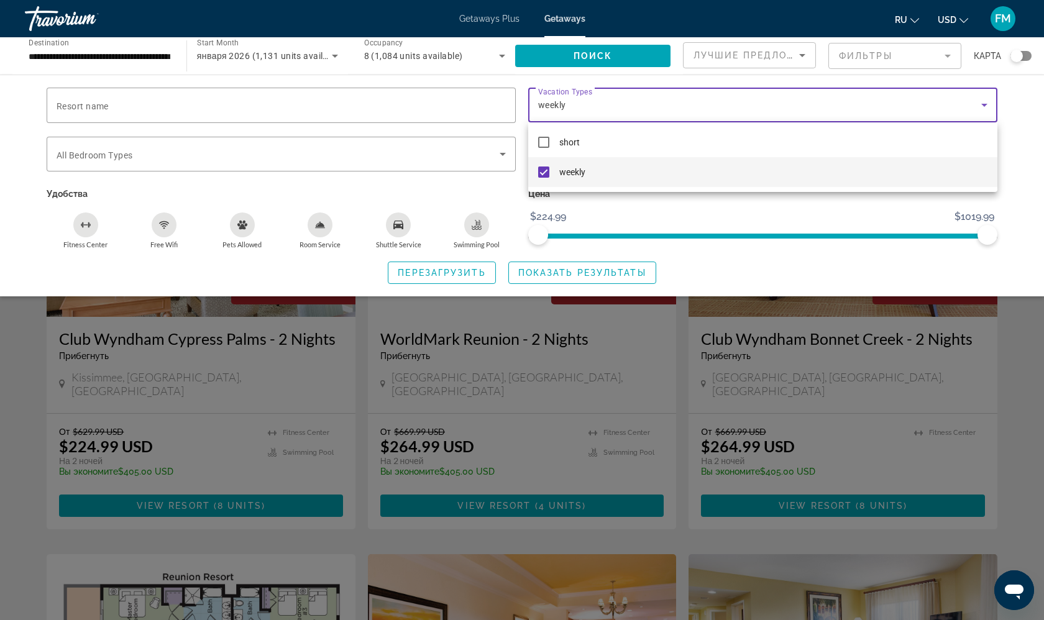
click at [536, 273] on div at bounding box center [522, 310] width 1044 height 620
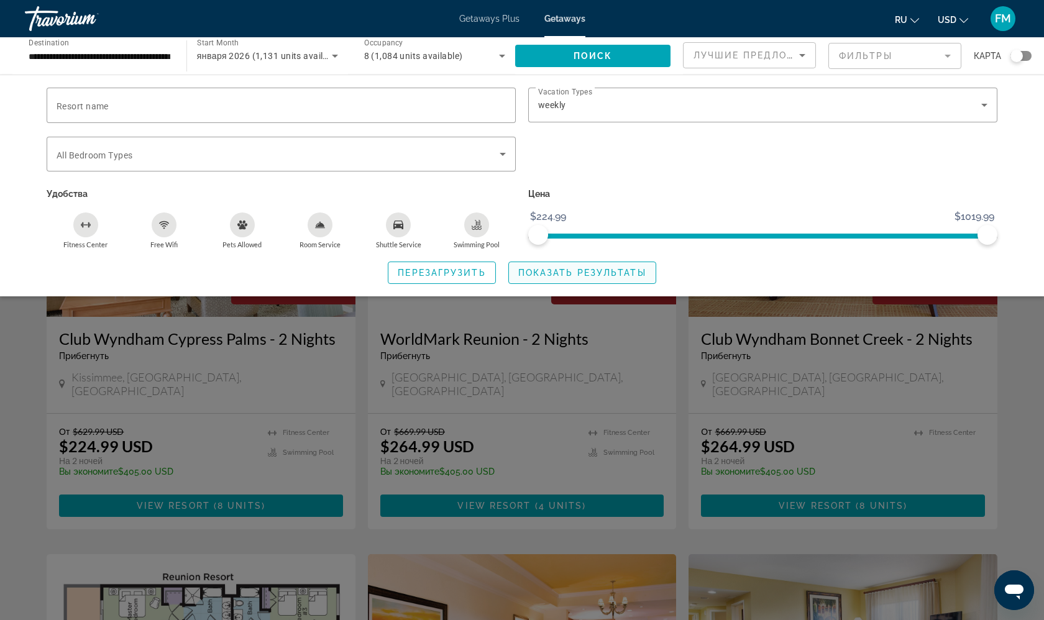
click at [536, 273] on span "Показать результаты" at bounding box center [582, 273] width 128 height 10
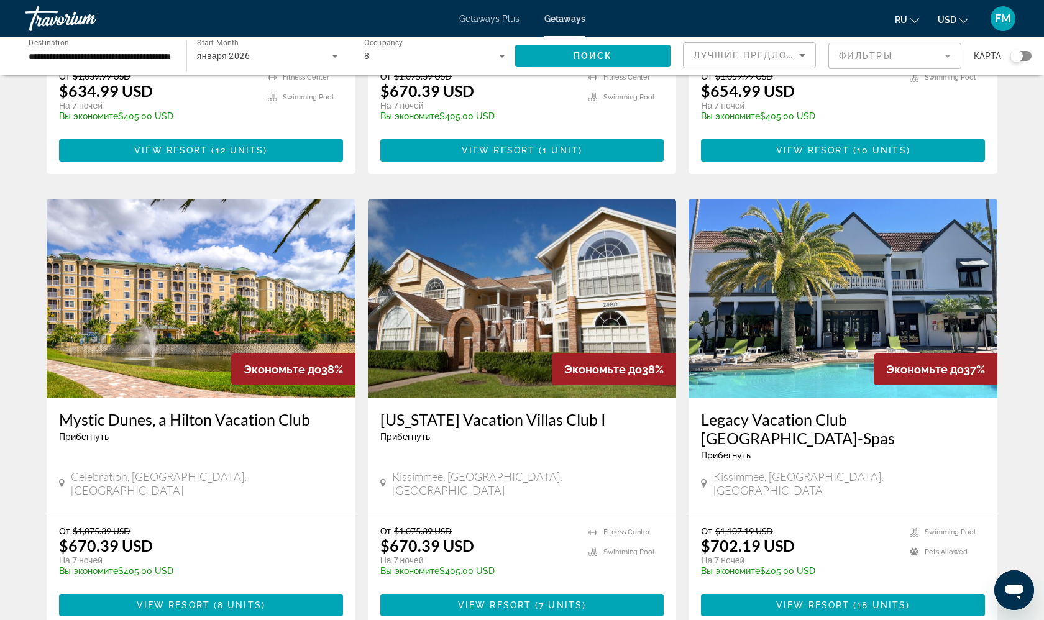
click at [26, 475] on div "1,073 Getaways units available across 28 Resorts Экономьте до 40% Club Wyndham …" at bounding box center [522, 214] width 1001 height 1838
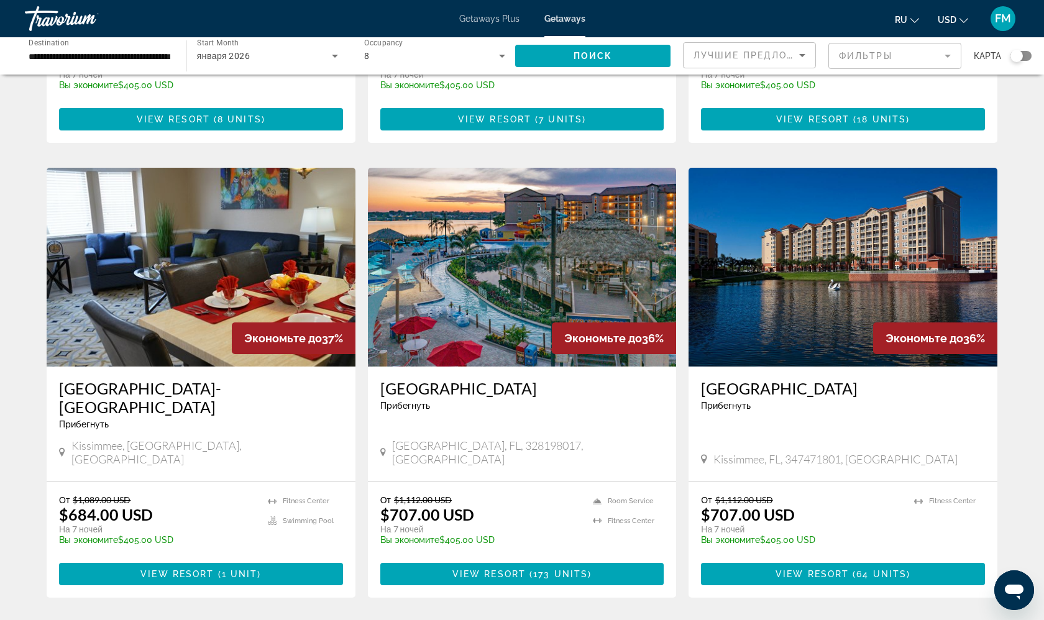
scroll to position [1265, 0]
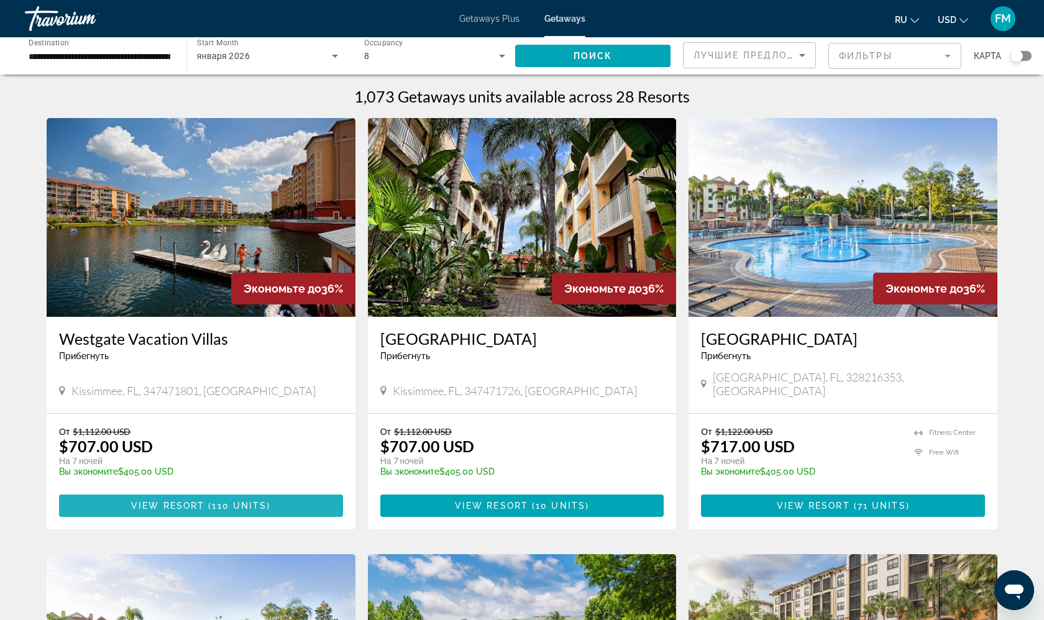
click at [162, 501] on span "View Resort" at bounding box center [167, 506] width 73 height 10
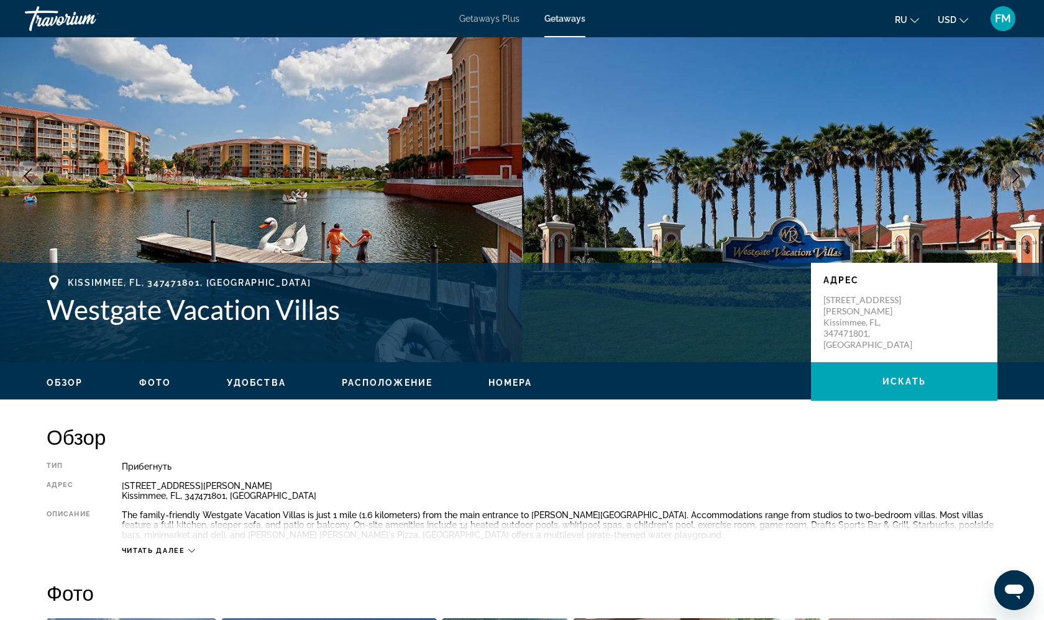
scroll to position [44, 0]
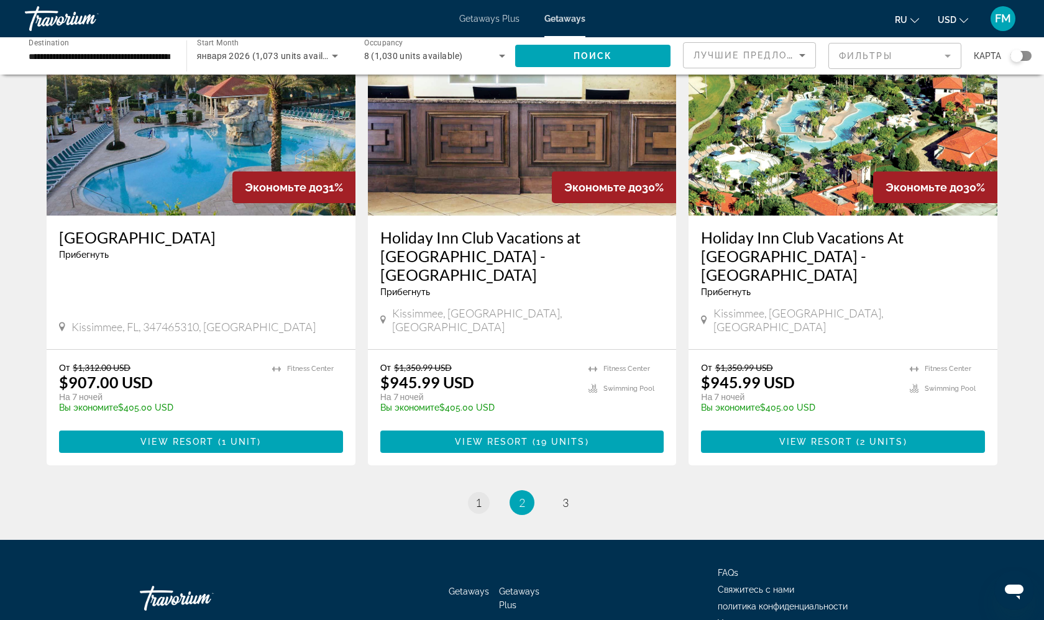
scroll to position [1410, 0]
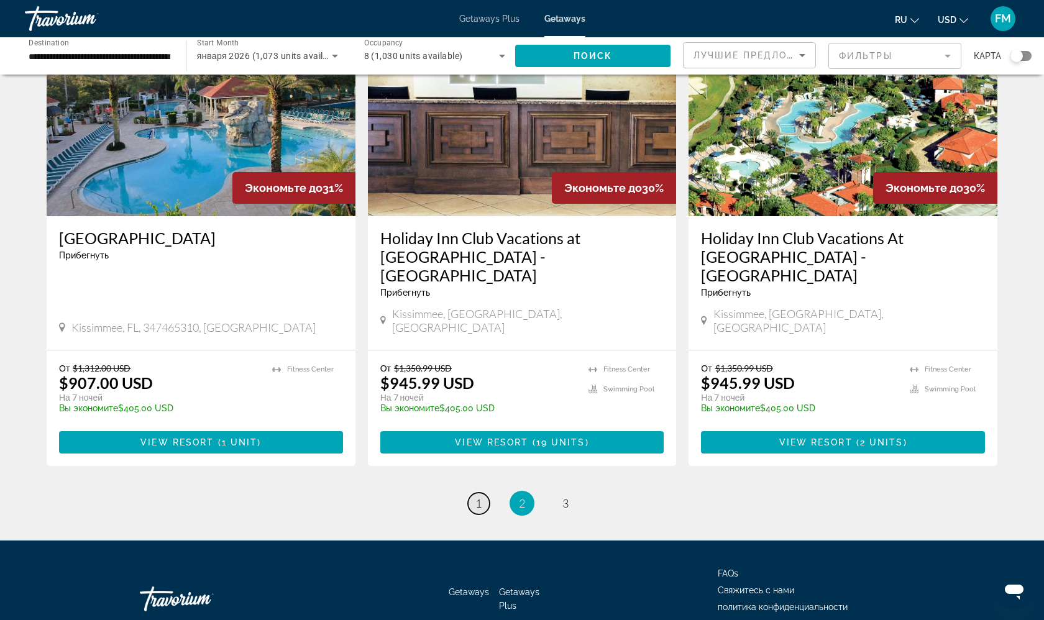
click at [477, 497] on span "1" at bounding box center [478, 504] width 6 height 14
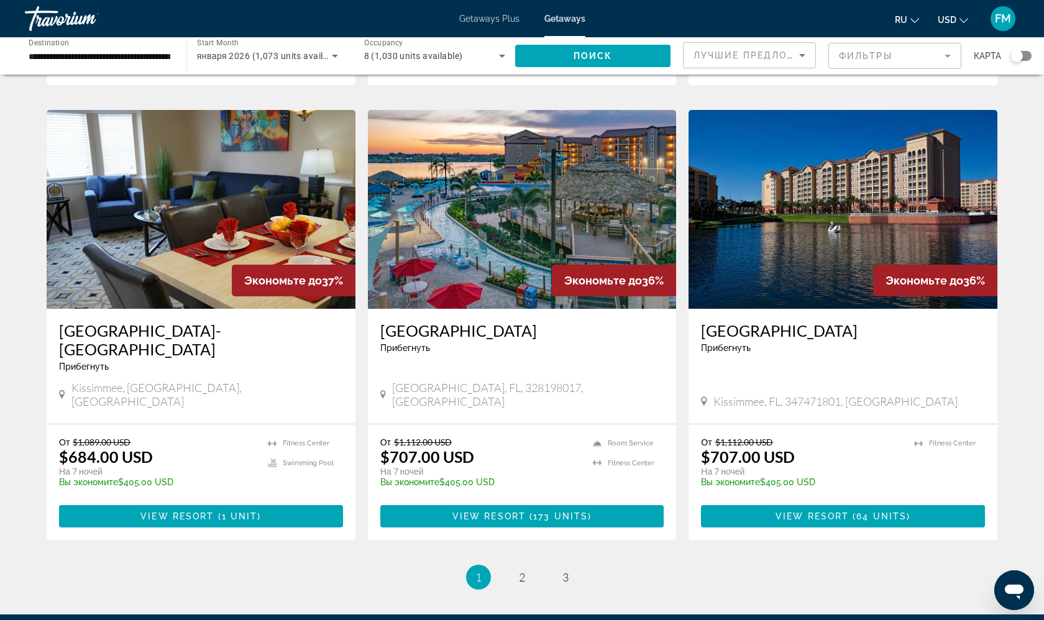
scroll to position [1331, 0]
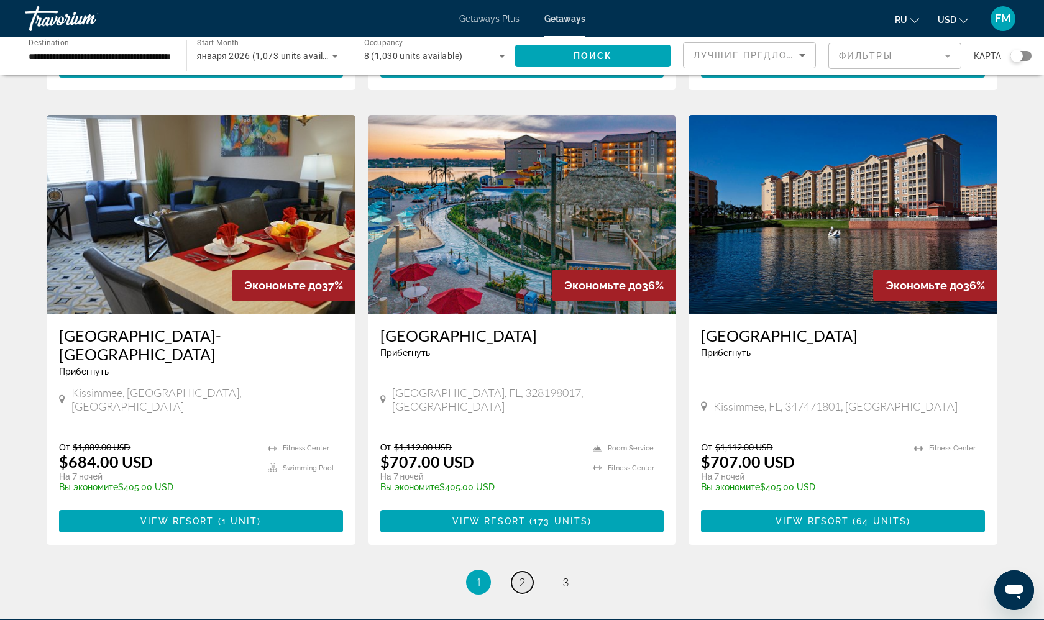
click at [517, 572] on link "page 2" at bounding box center [522, 583] width 22 height 22
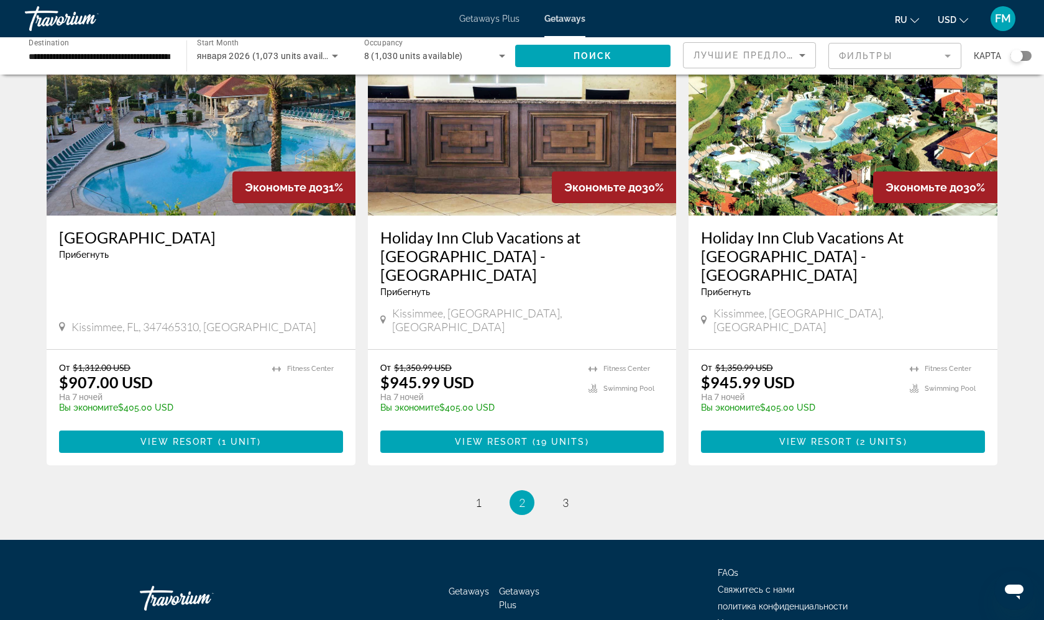
scroll to position [1410, 0]
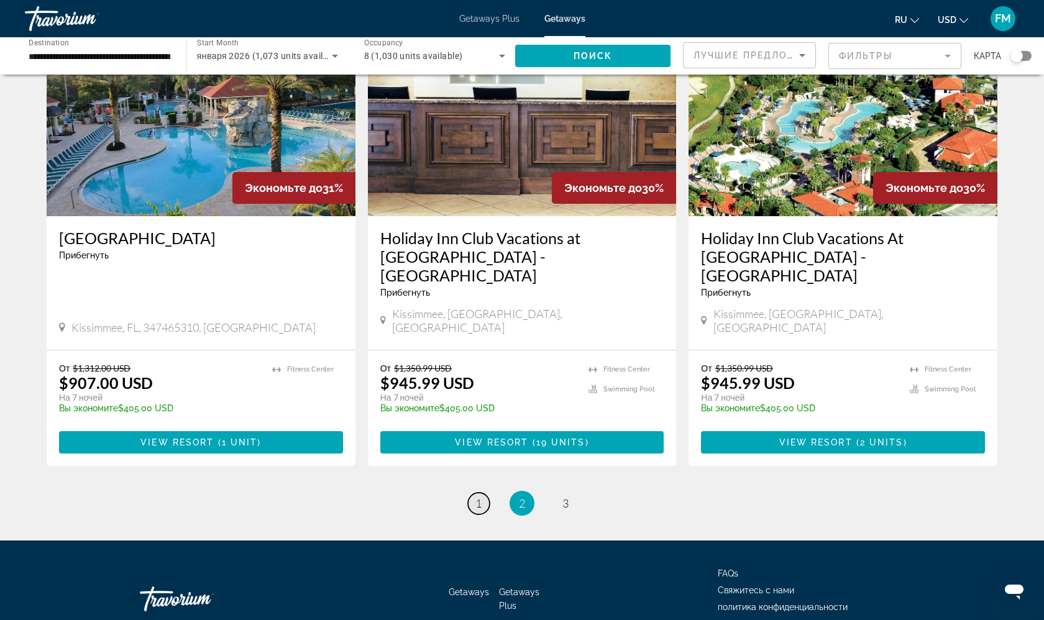
click at [476, 497] on span "1" at bounding box center [478, 504] width 6 height 14
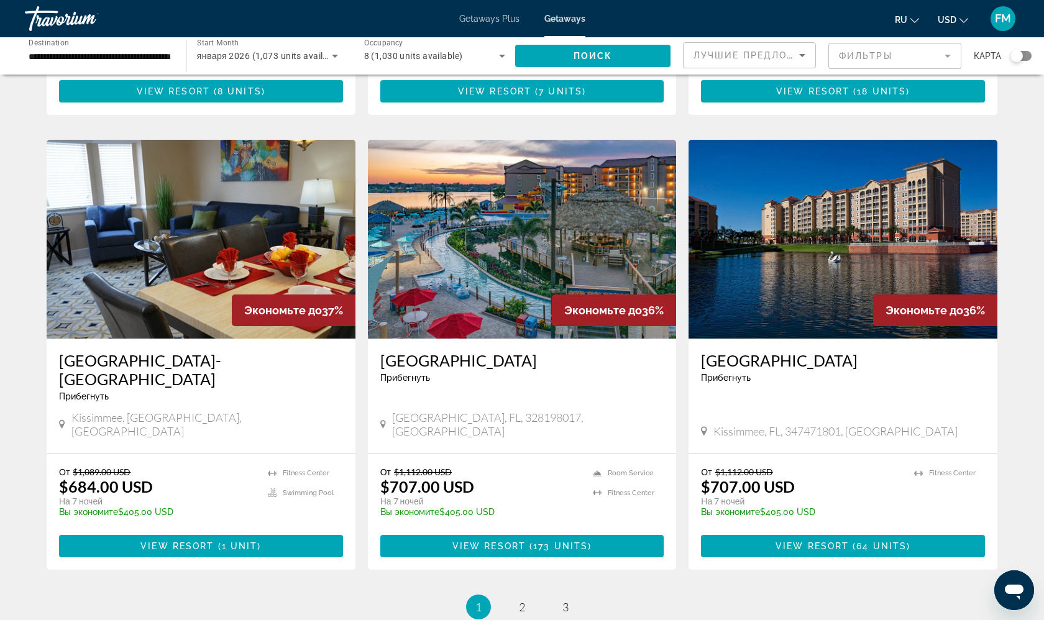
scroll to position [1288, 0]
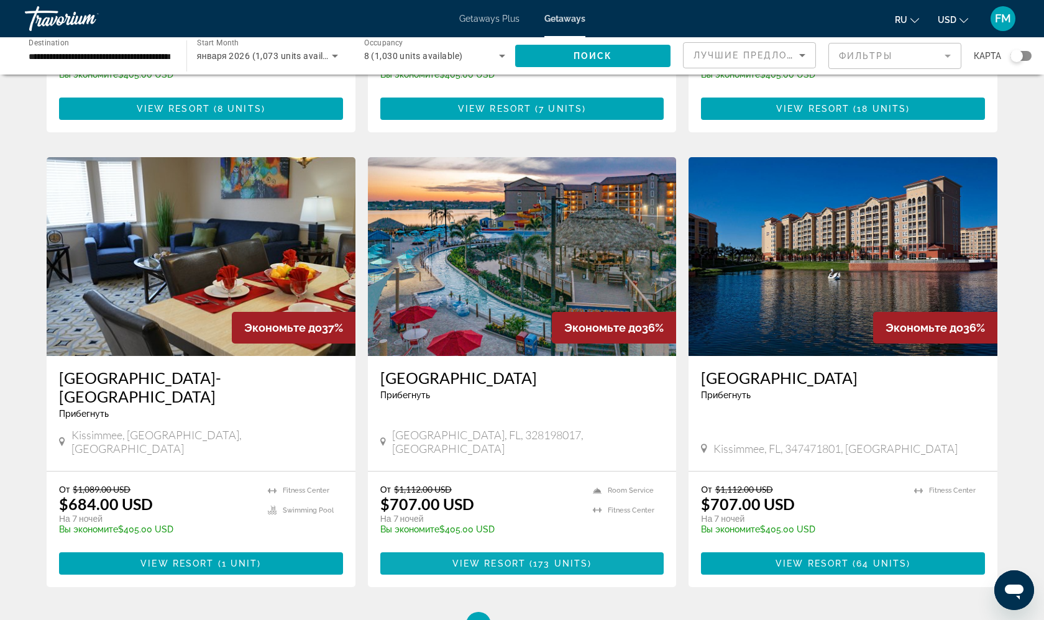
click at [527, 549] on span "Main content" at bounding box center [522, 564] width 284 height 30
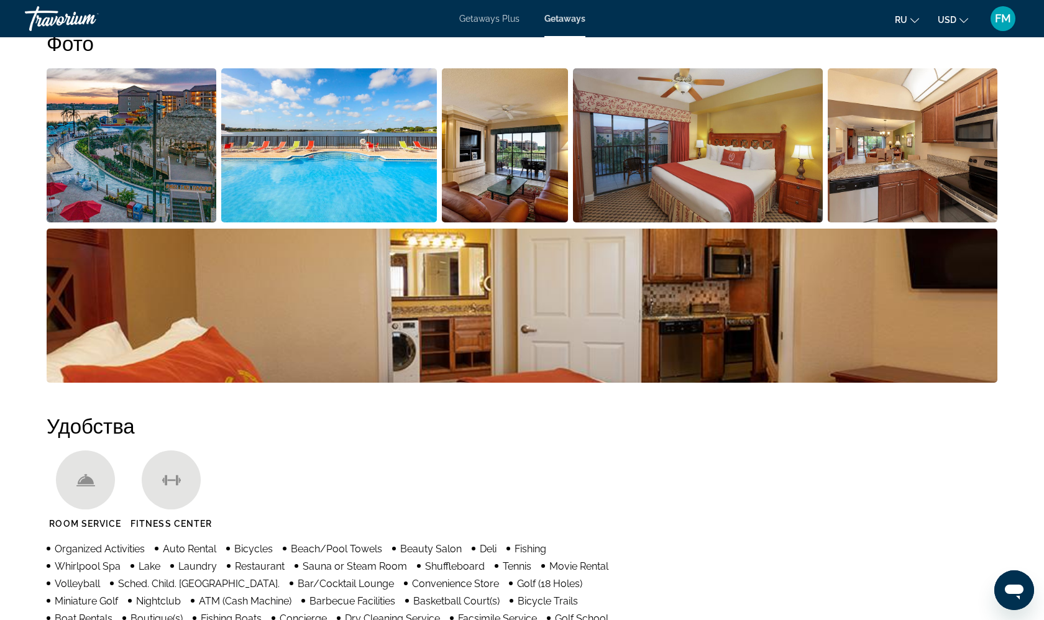
scroll to position [609, 0]
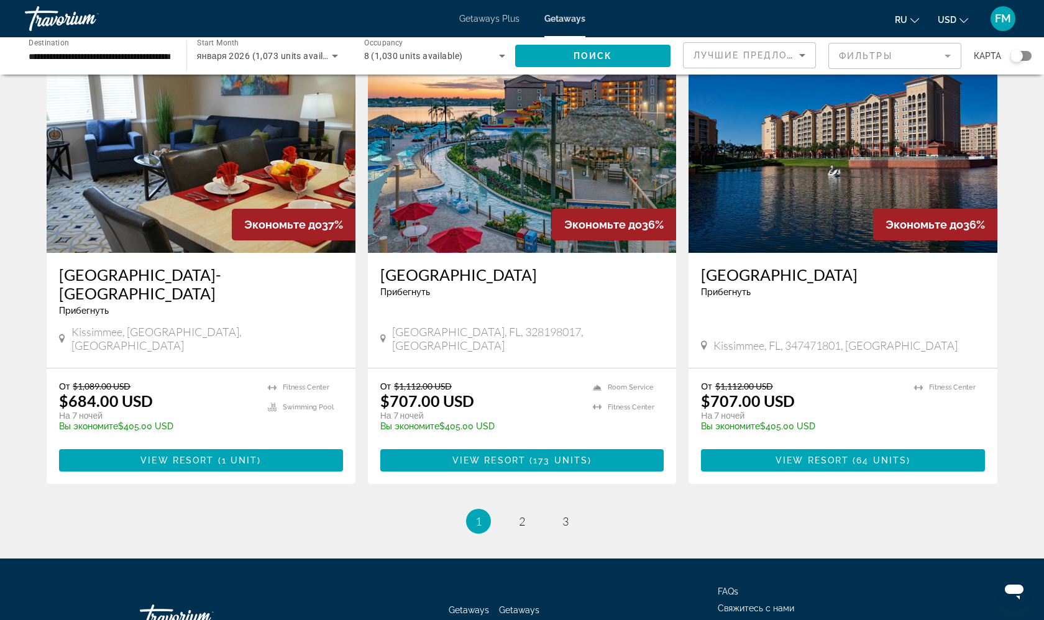
scroll to position [1391, 0]
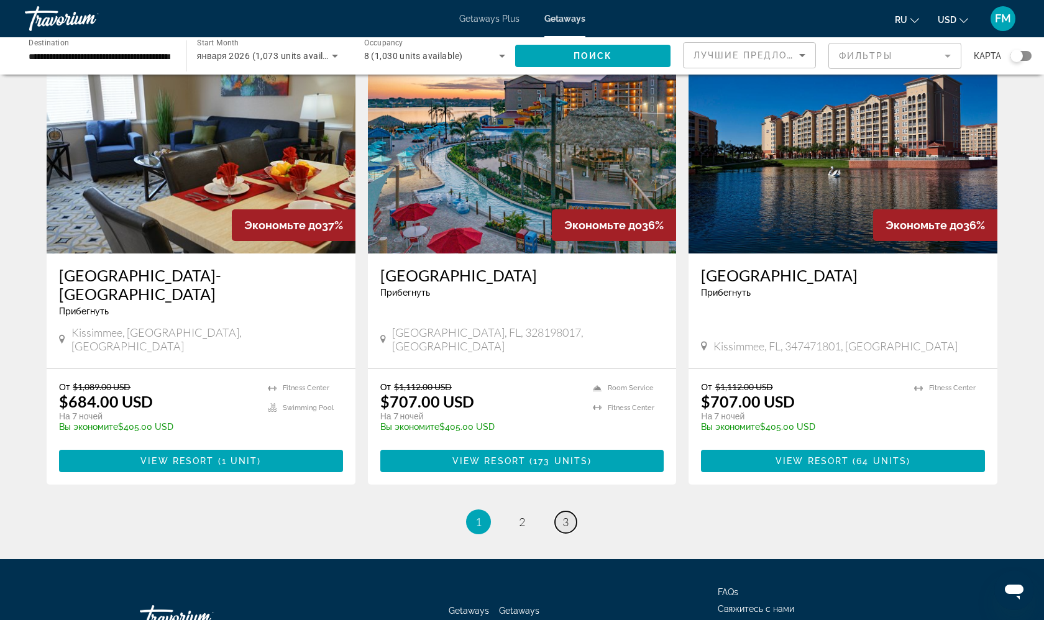
click at [562, 515] on span "3" at bounding box center [565, 522] width 6 height 14
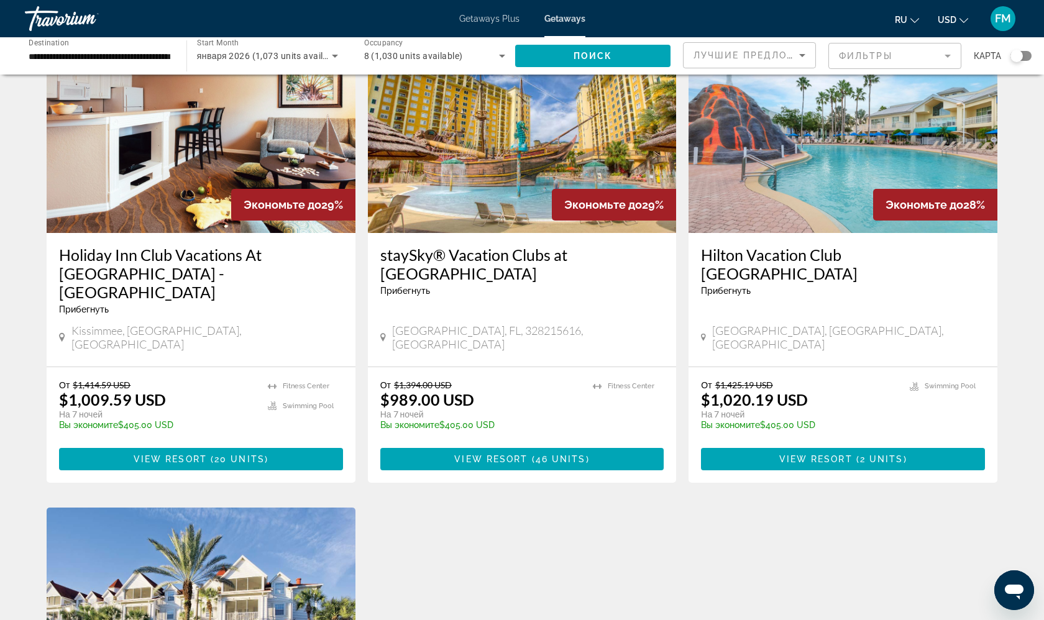
scroll to position [76, 0]
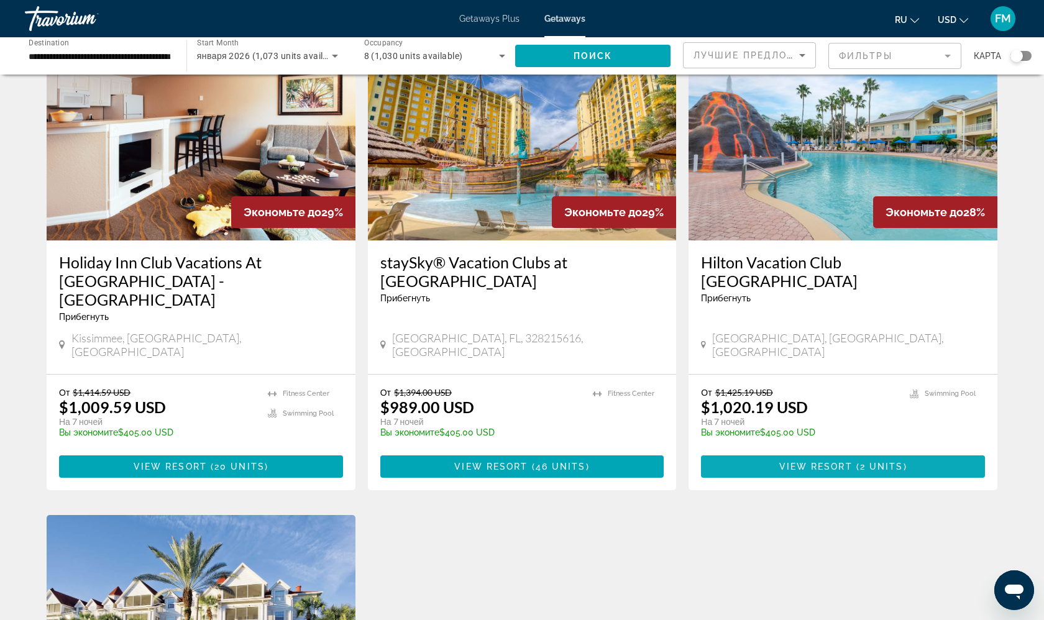
click at [869, 462] on span "2 units" at bounding box center [882, 467] width 44 height 10
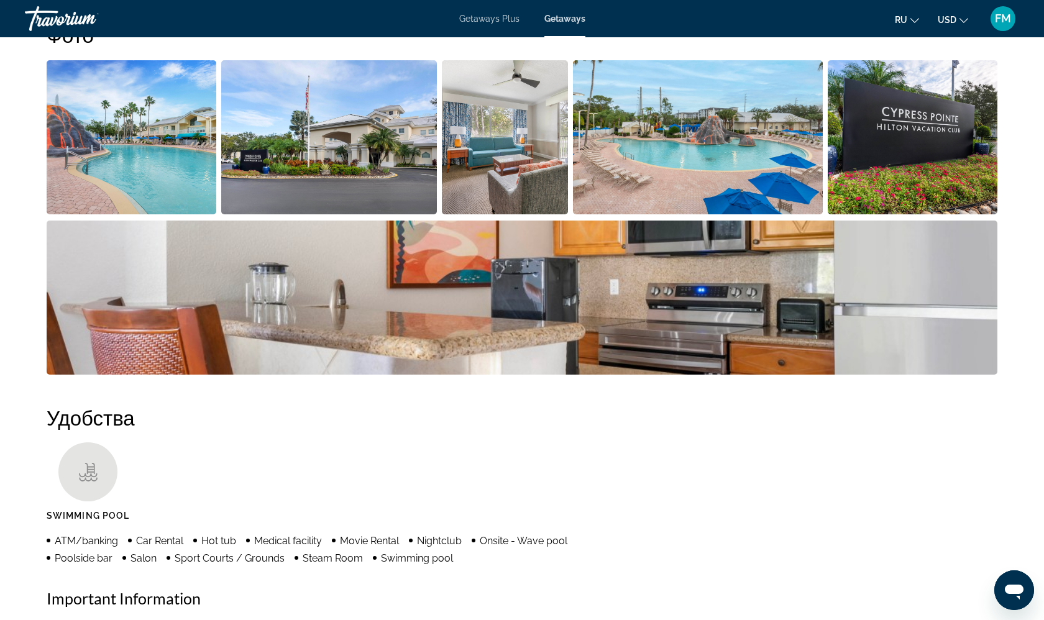
scroll to position [587, 0]
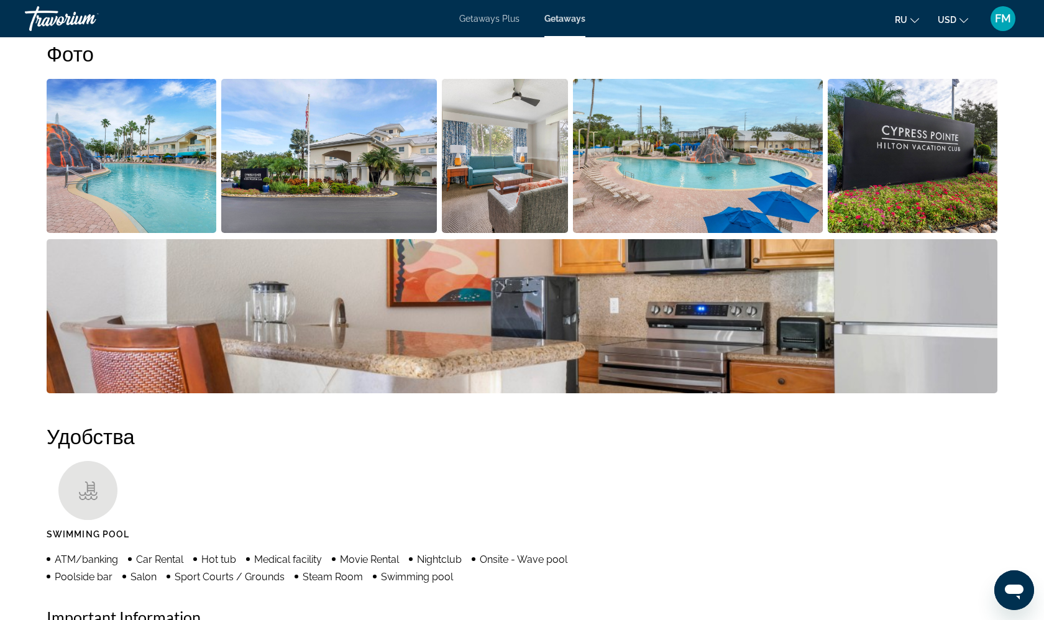
click at [80, 136] on img "Open full-screen image slider" at bounding box center [132, 156] width 170 height 154
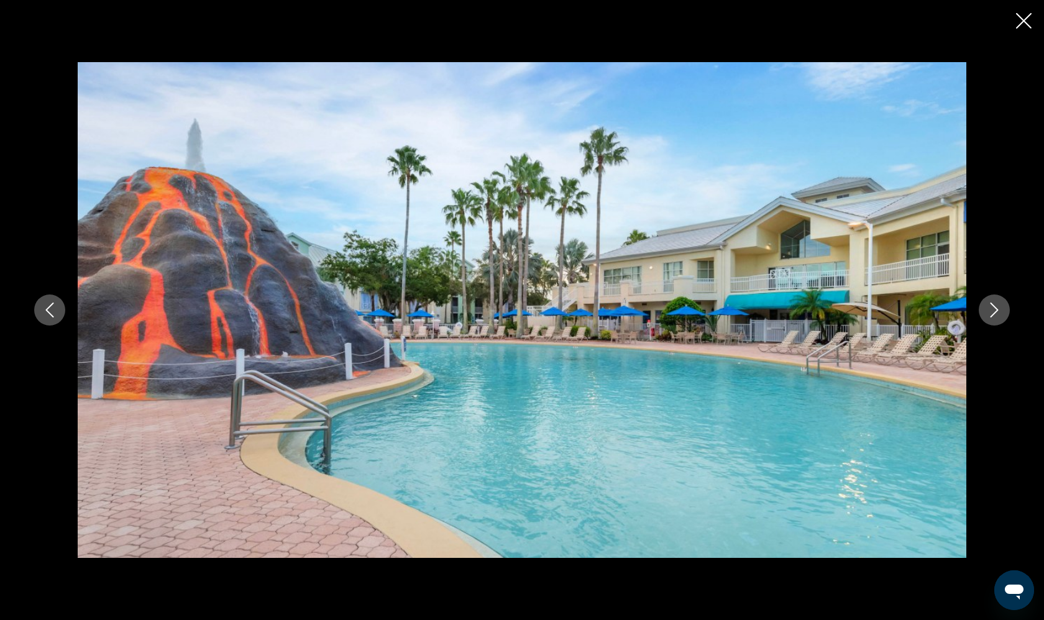
click at [996, 301] on button "Next image" at bounding box center [994, 310] width 31 height 31
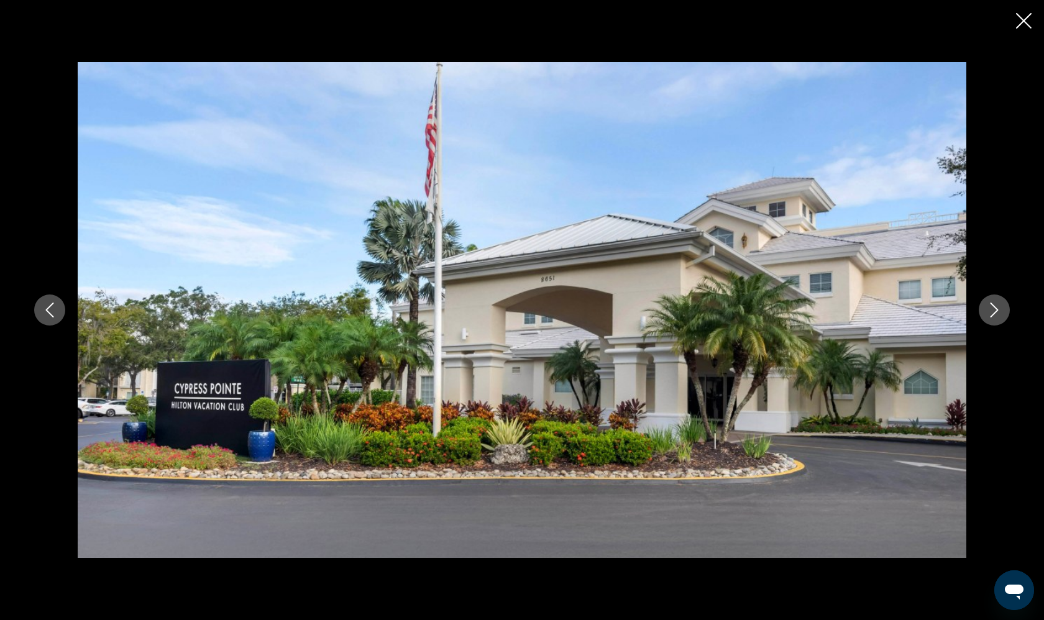
click at [996, 301] on button "Next image" at bounding box center [994, 310] width 31 height 31
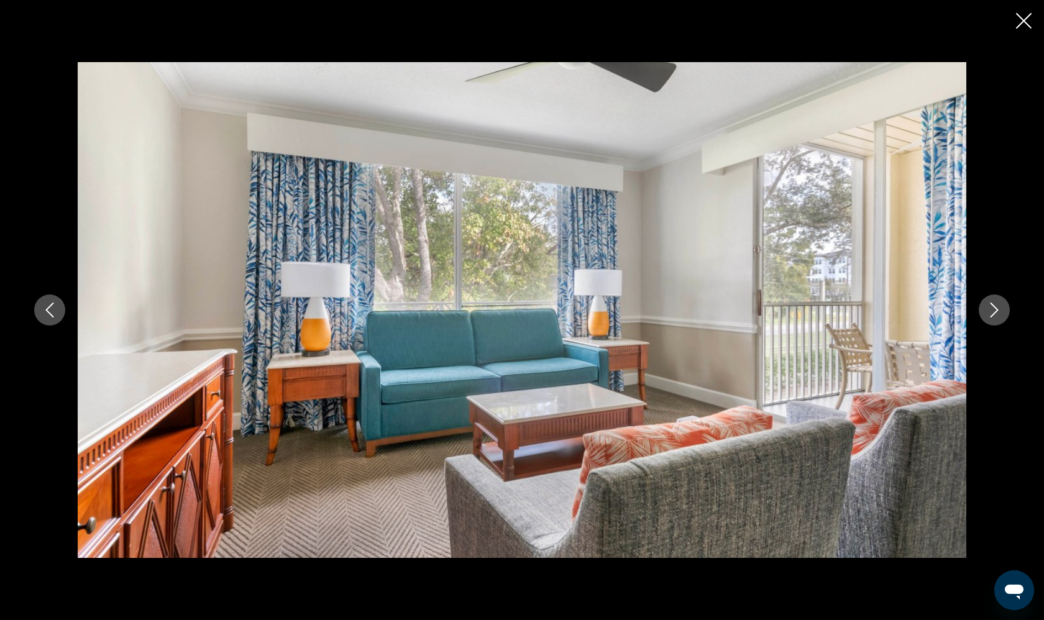
click at [996, 301] on button "Next image" at bounding box center [994, 310] width 31 height 31
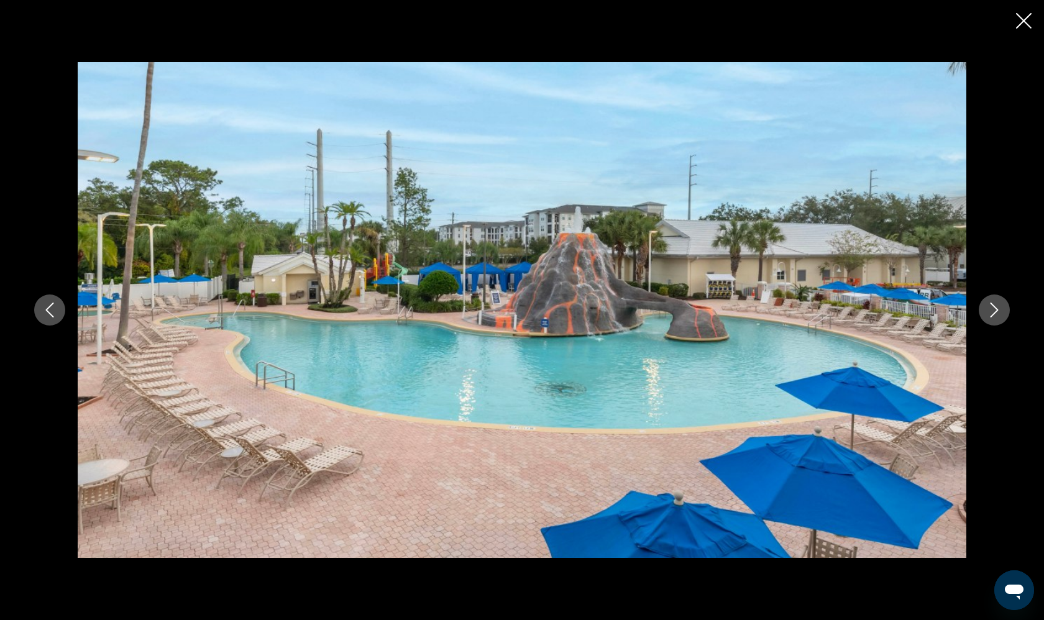
click at [996, 301] on button "Next image" at bounding box center [994, 310] width 31 height 31
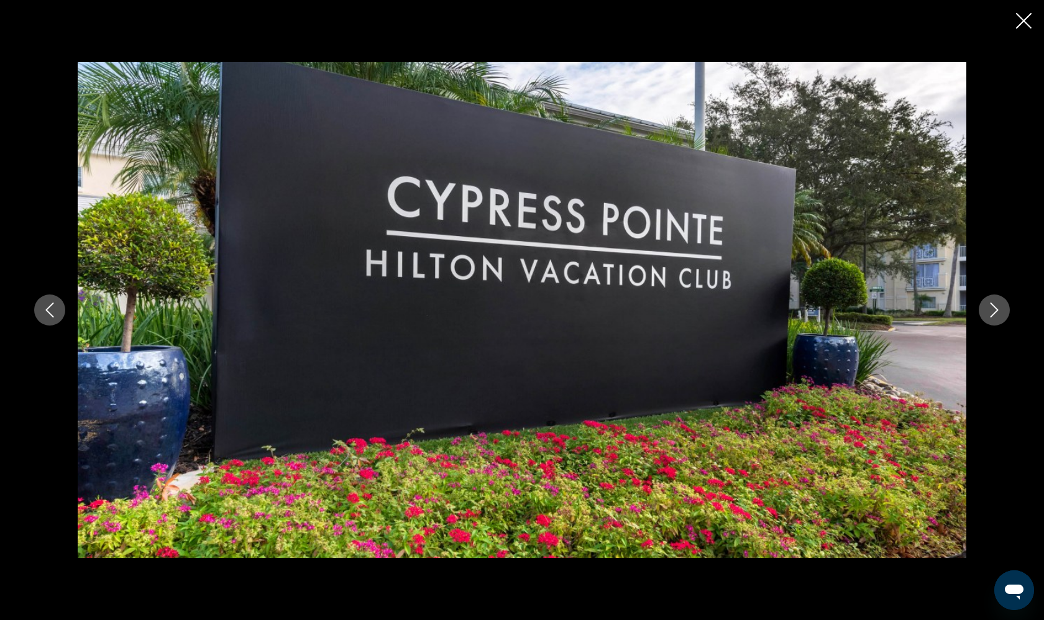
click at [996, 301] on button "Next image" at bounding box center [994, 310] width 31 height 31
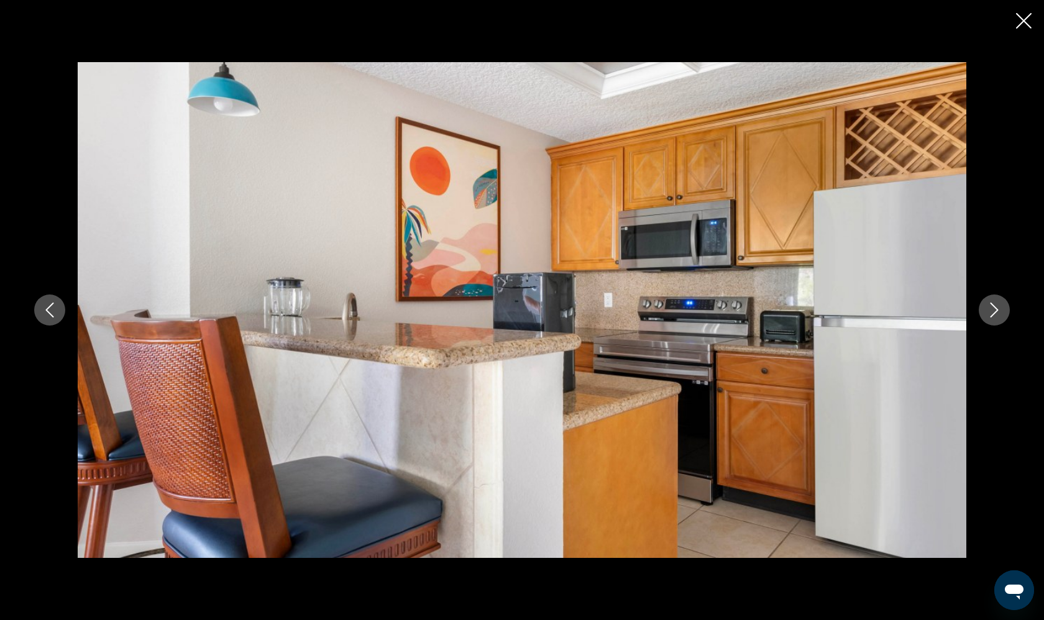
click at [996, 301] on button "Next image" at bounding box center [994, 310] width 31 height 31
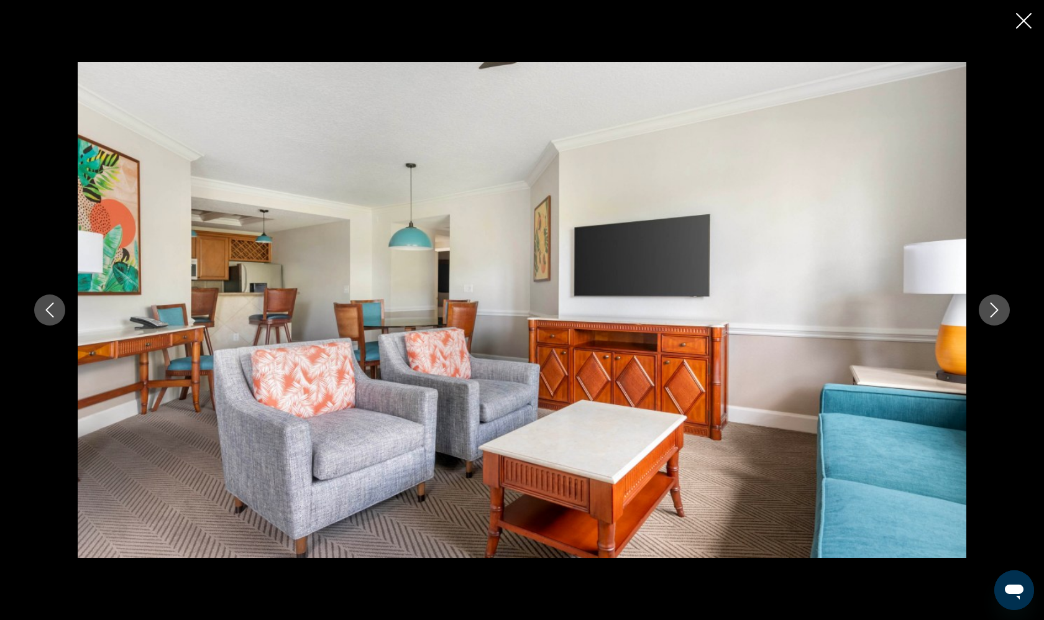
click at [996, 301] on button "Next image" at bounding box center [994, 310] width 31 height 31
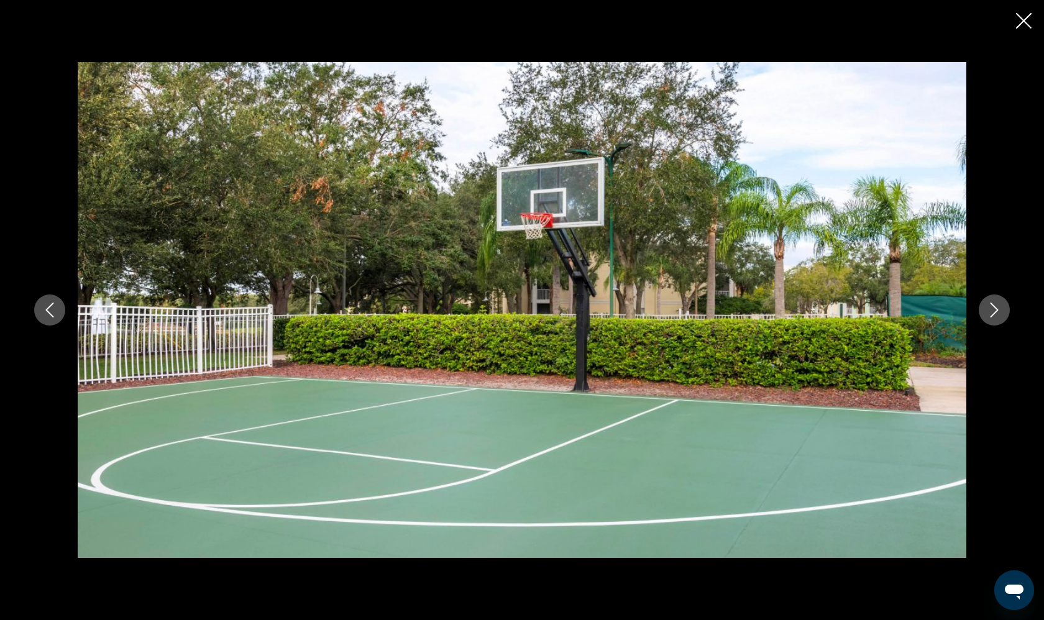
click at [996, 301] on button "Next image" at bounding box center [994, 310] width 31 height 31
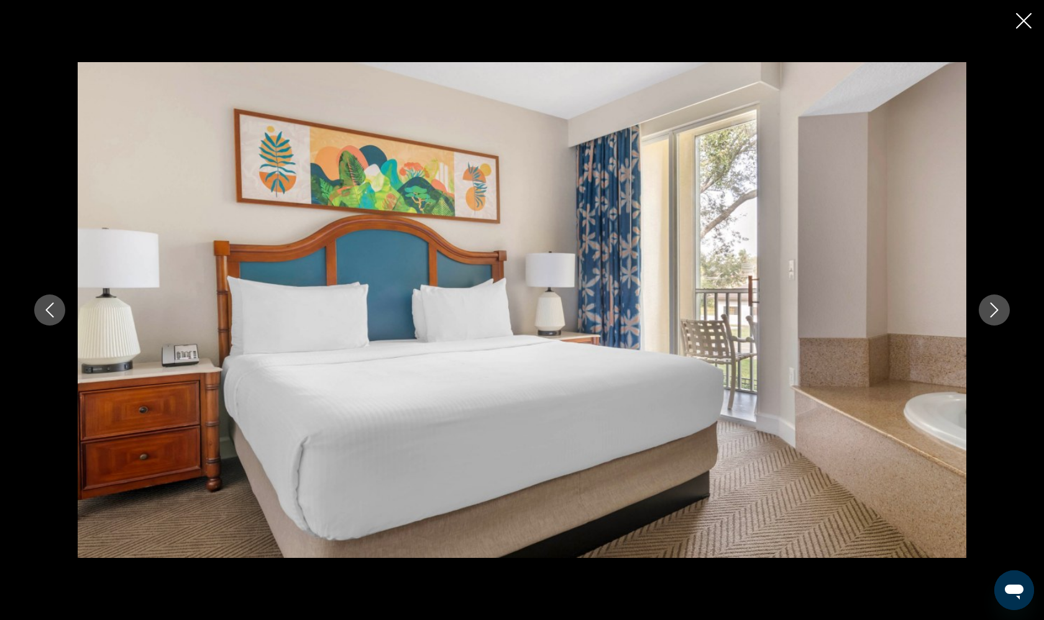
click at [996, 301] on button "Next image" at bounding box center [994, 310] width 31 height 31
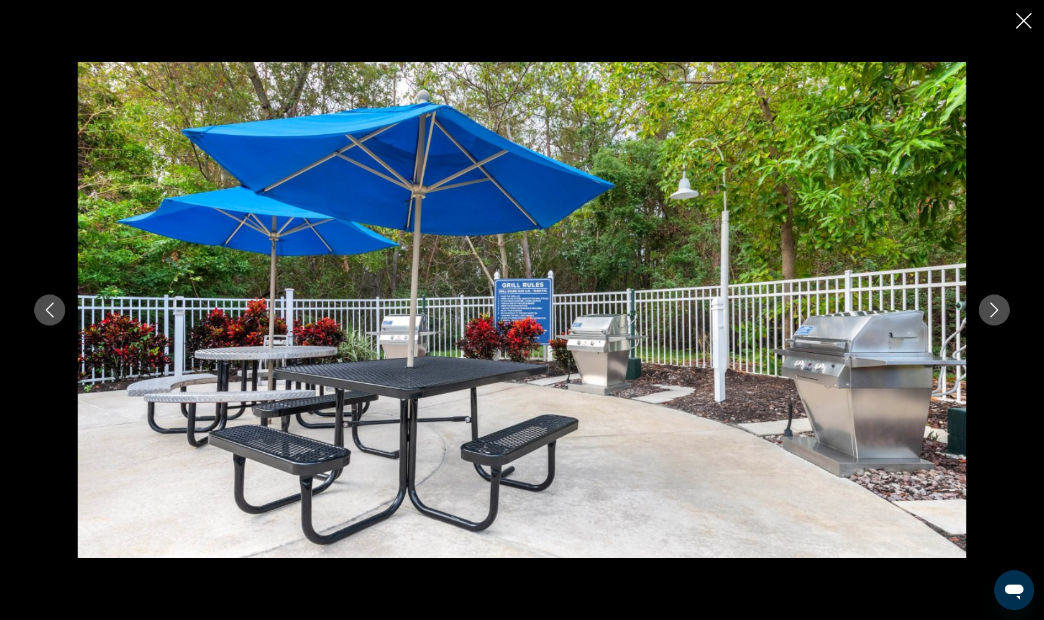
click at [996, 301] on button "Next image" at bounding box center [994, 310] width 31 height 31
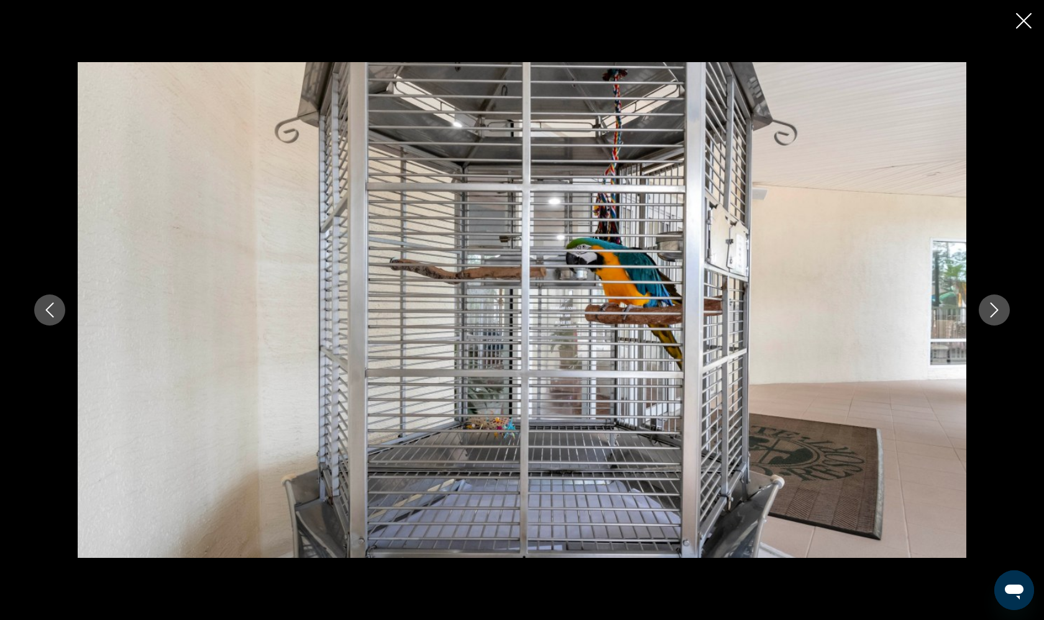
click at [996, 301] on button "Next image" at bounding box center [994, 310] width 31 height 31
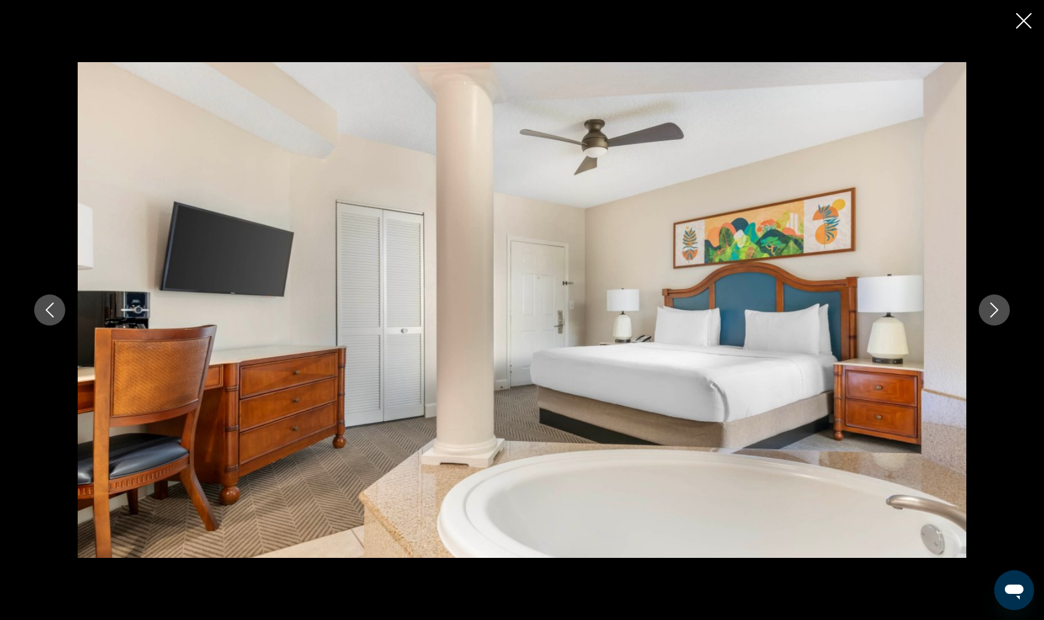
click at [996, 301] on button "Next image" at bounding box center [994, 310] width 31 height 31
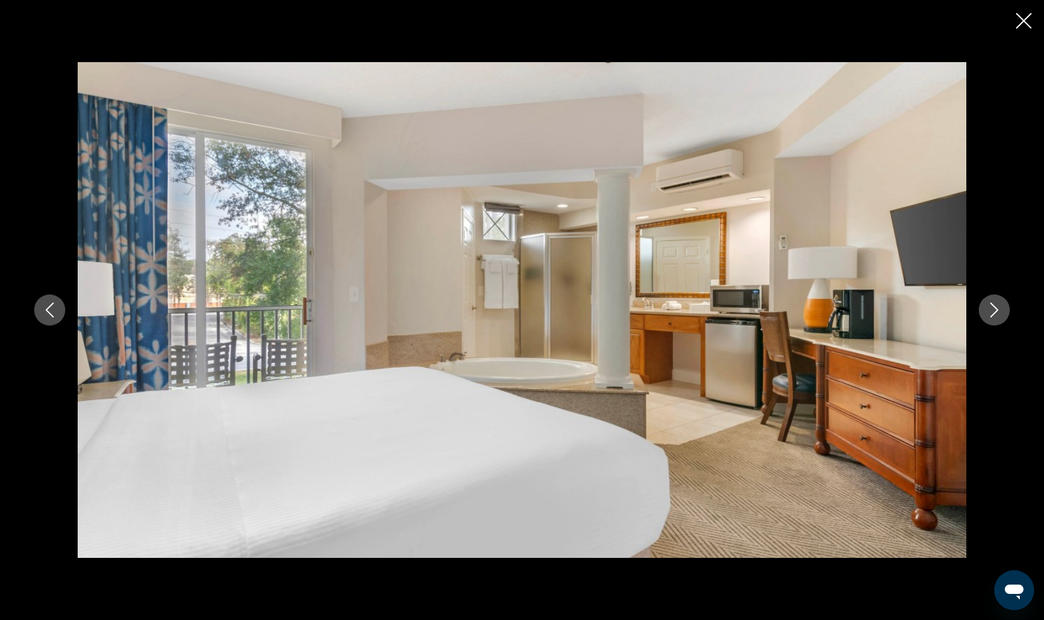
click at [996, 301] on button "Next image" at bounding box center [994, 310] width 31 height 31
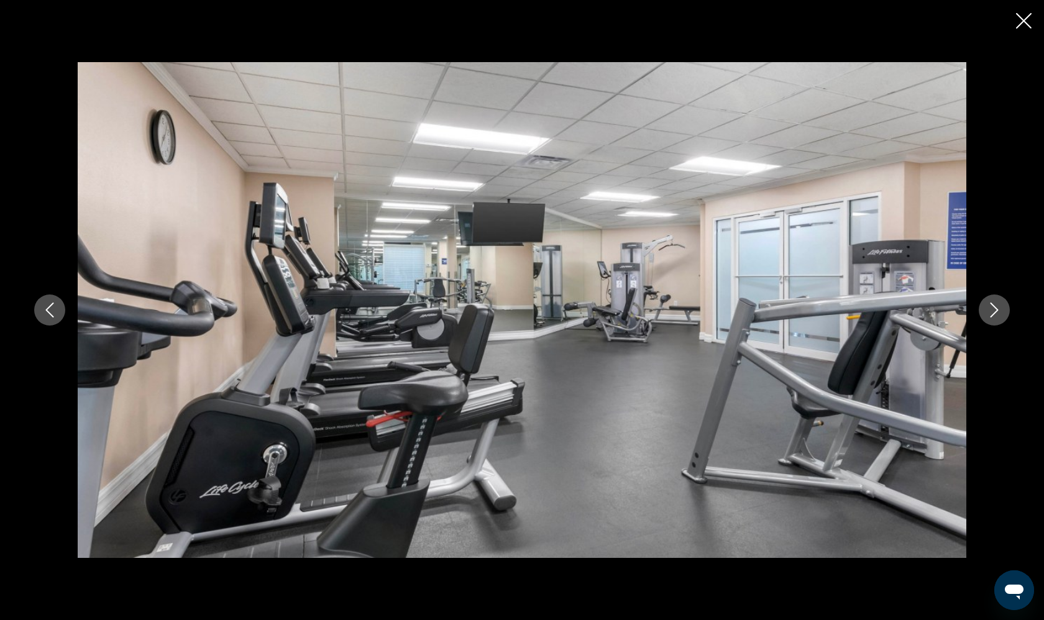
click at [996, 301] on button "Next image" at bounding box center [994, 310] width 31 height 31
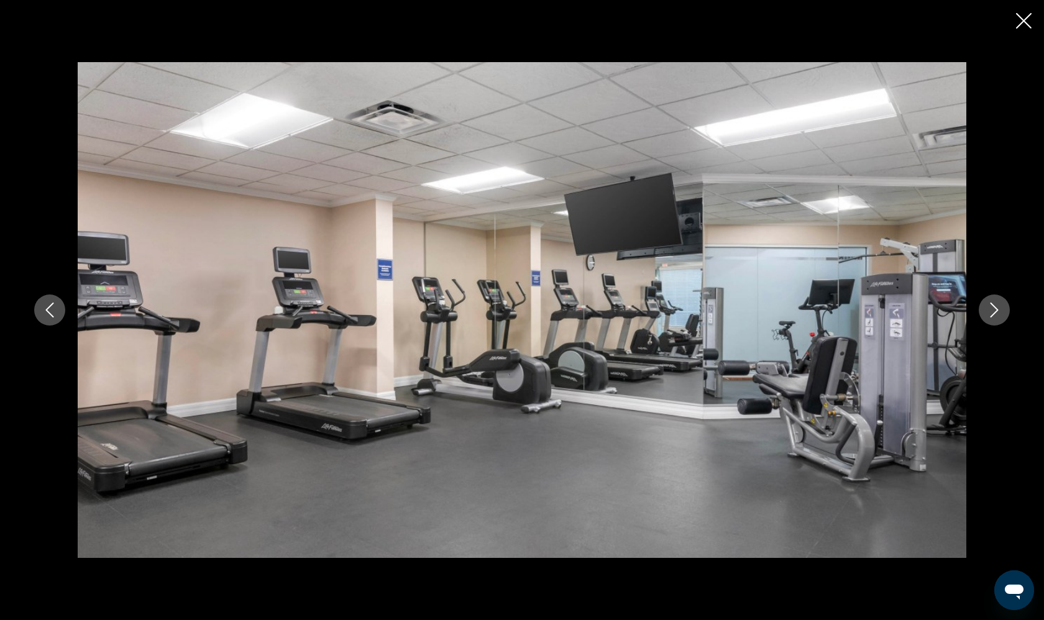
click at [996, 301] on button "Next image" at bounding box center [994, 310] width 31 height 31
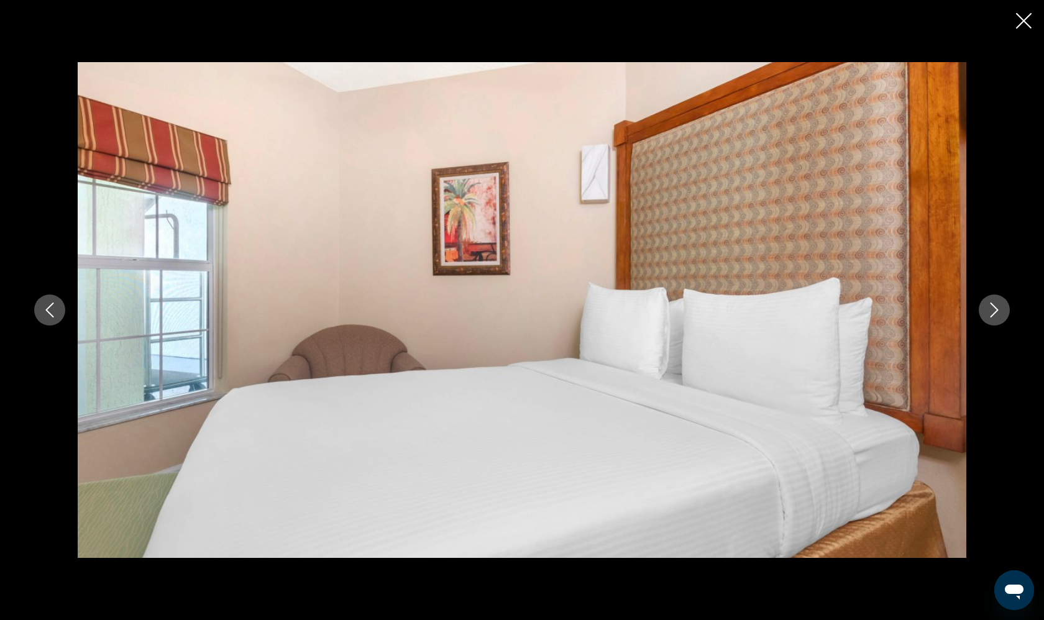
click at [996, 301] on button "Next image" at bounding box center [994, 310] width 31 height 31
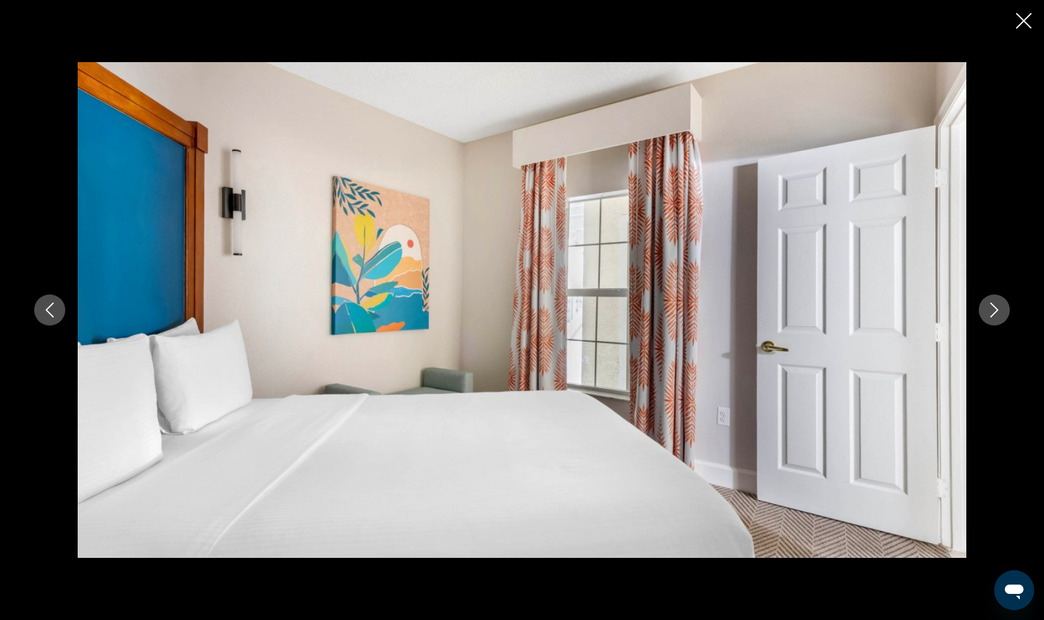
click at [996, 301] on button "Next image" at bounding box center [994, 310] width 31 height 31
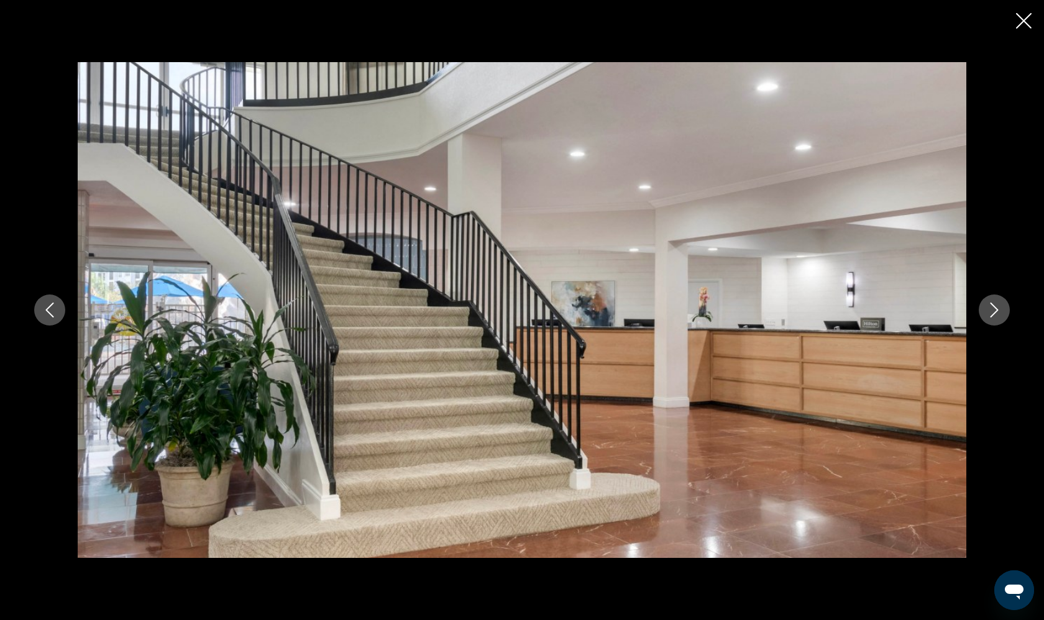
click at [996, 301] on button "Next image" at bounding box center [994, 310] width 31 height 31
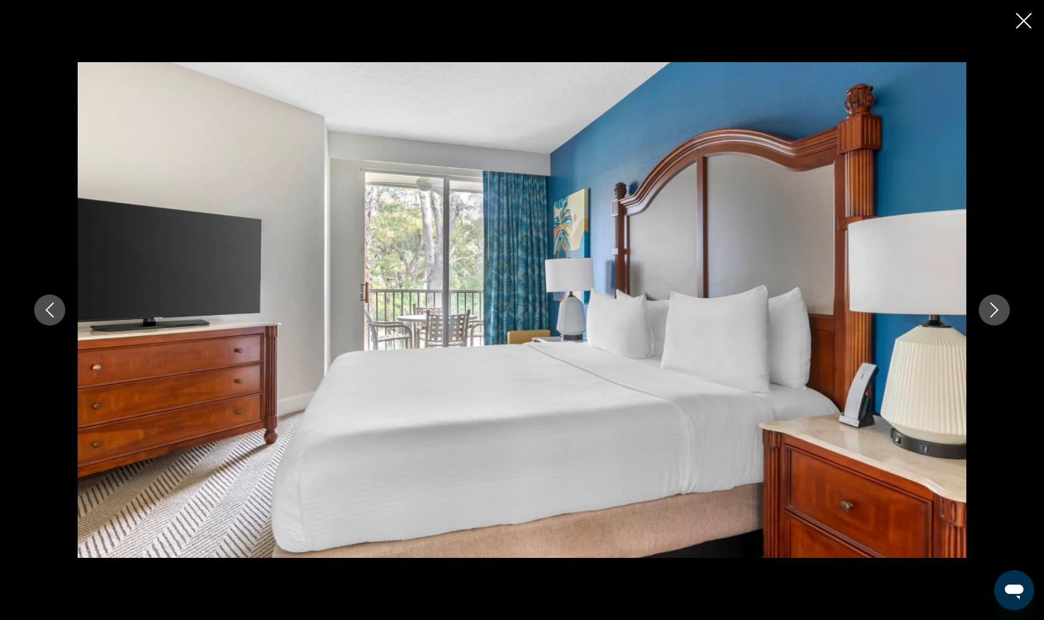
click at [996, 301] on button "Next image" at bounding box center [994, 310] width 31 height 31
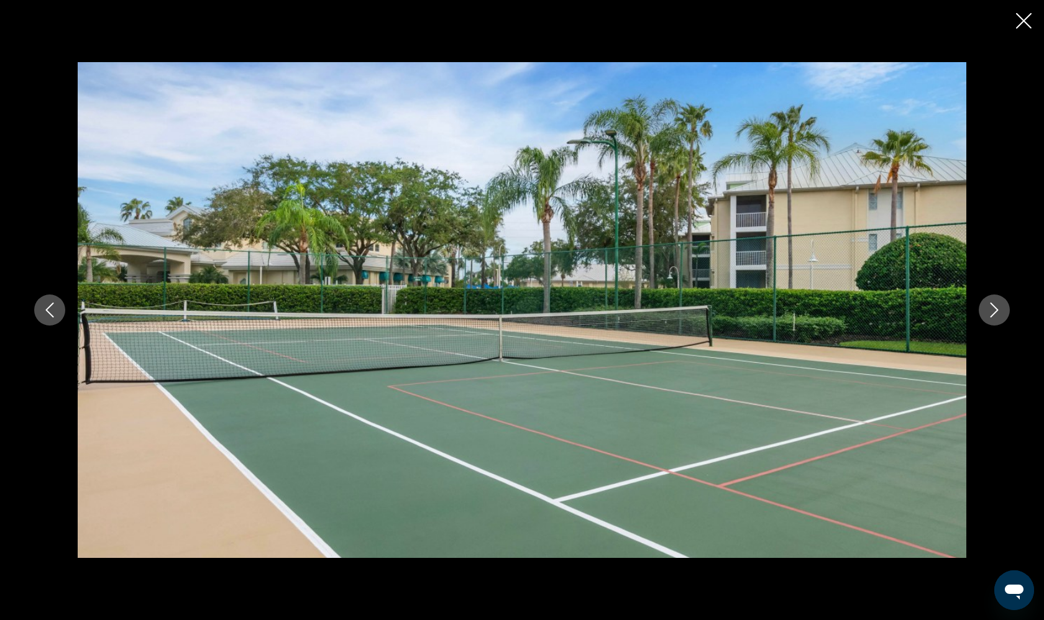
click at [996, 301] on button "Next image" at bounding box center [994, 310] width 31 height 31
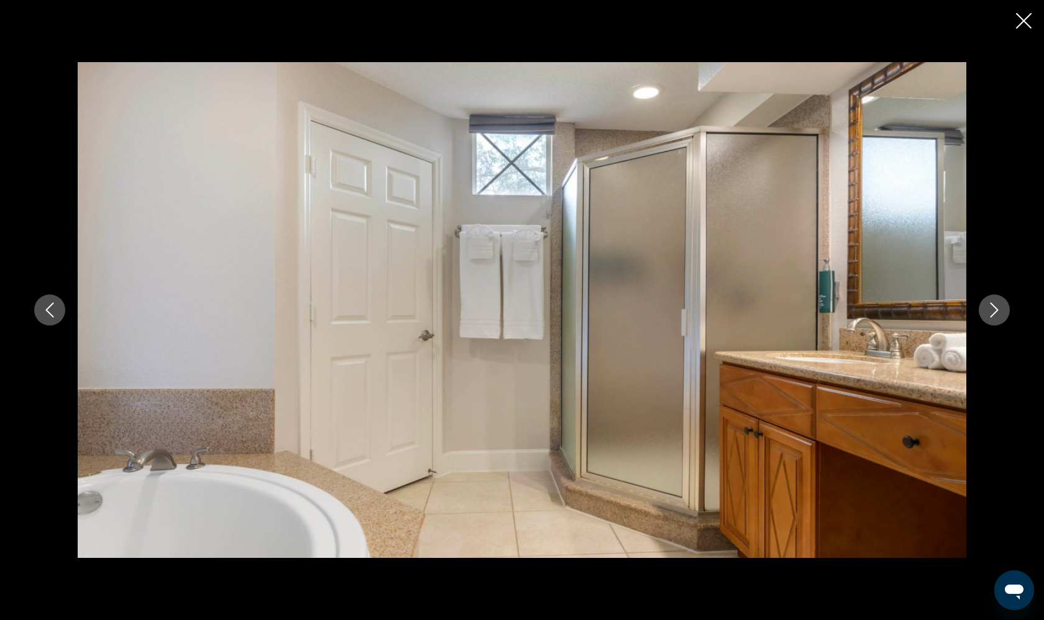
click at [996, 301] on button "Next image" at bounding box center [994, 310] width 31 height 31
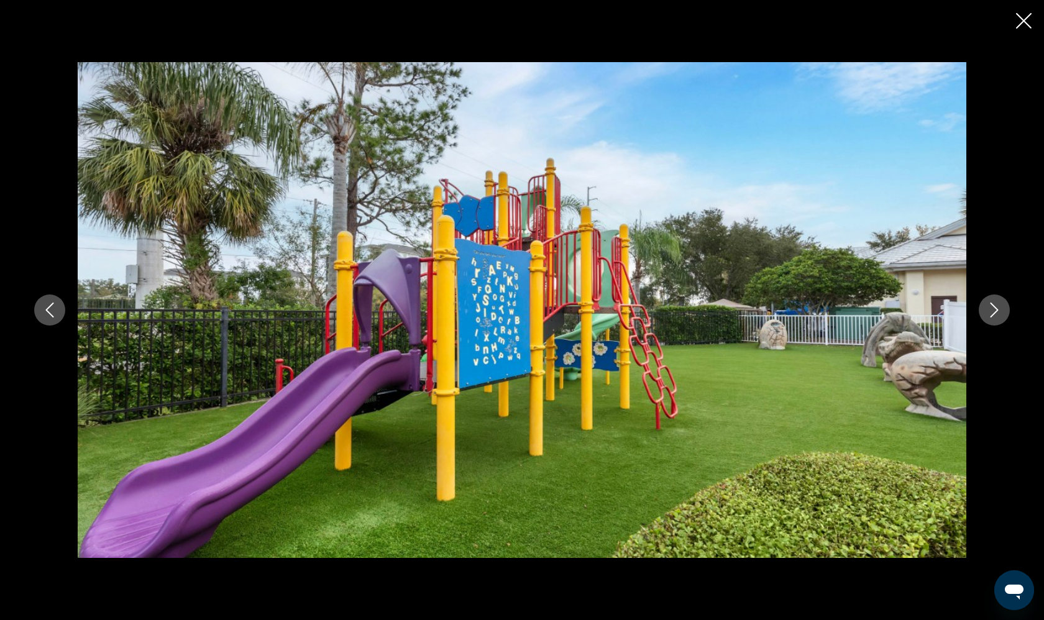
click at [996, 301] on button "Next image" at bounding box center [994, 310] width 31 height 31
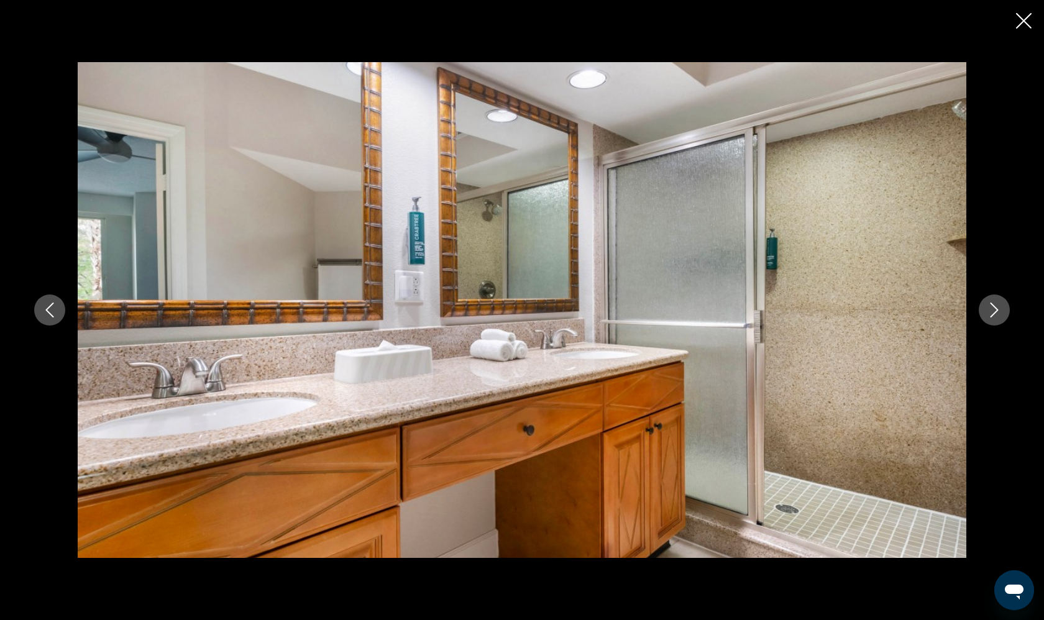
click at [996, 301] on button "Next image" at bounding box center [994, 310] width 31 height 31
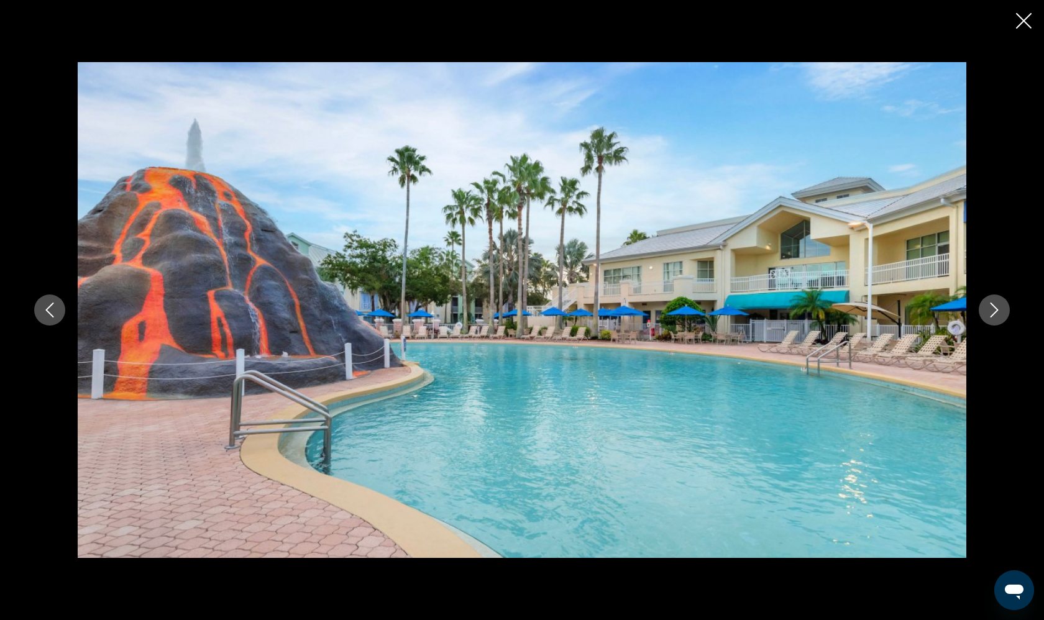
click at [996, 301] on button "Next image" at bounding box center [994, 310] width 31 height 31
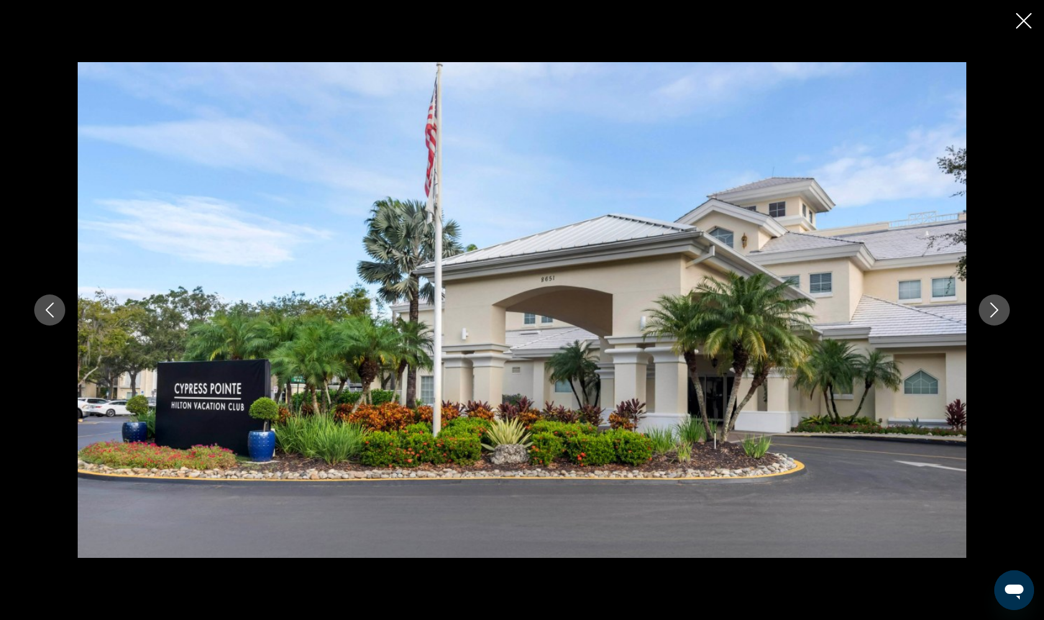
click at [996, 301] on button "Next image" at bounding box center [994, 310] width 31 height 31
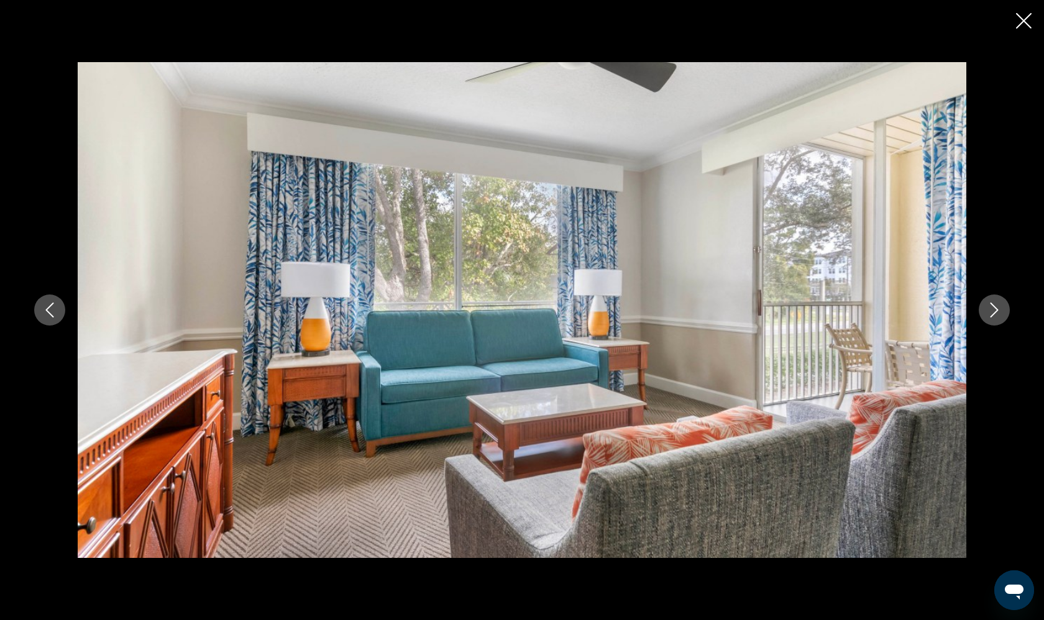
click at [996, 301] on button "Next image" at bounding box center [994, 310] width 31 height 31
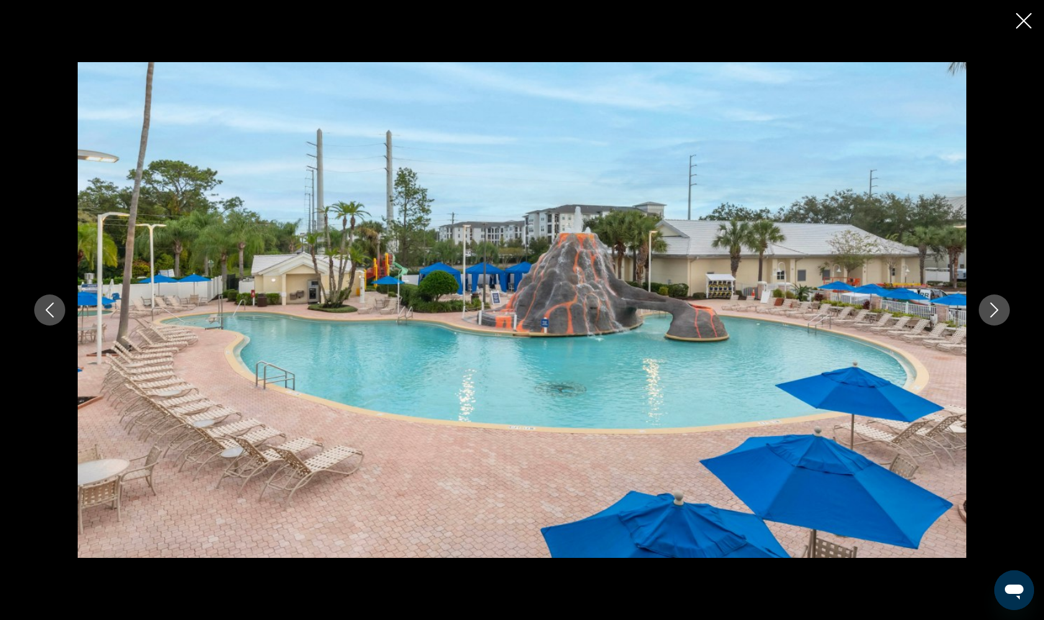
click at [996, 301] on button "Next image" at bounding box center [994, 310] width 31 height 31
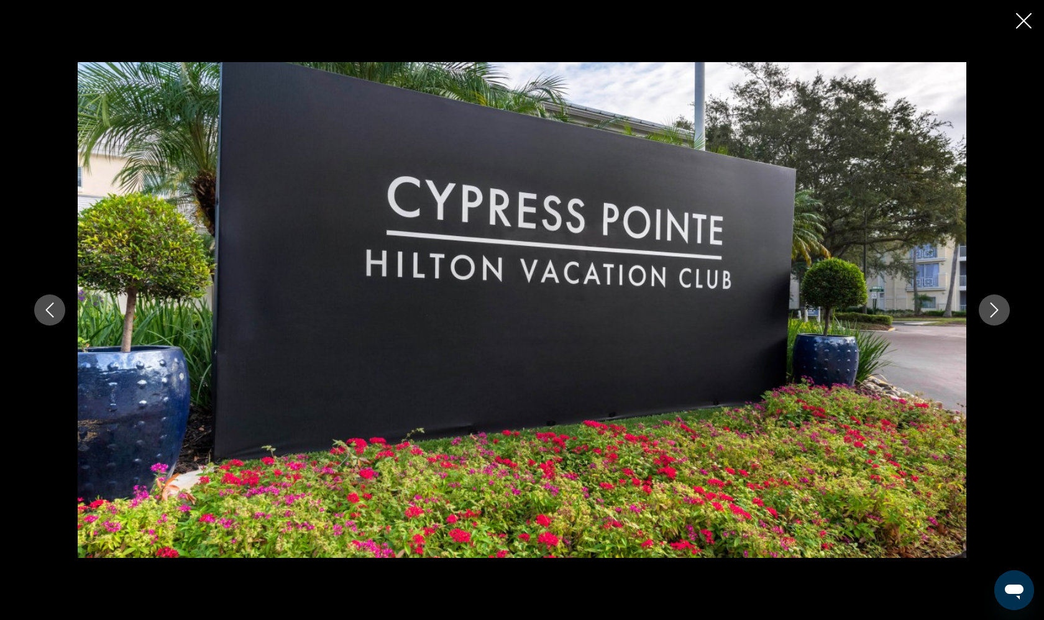
click at [996, 301] on button "Next image" at bounding box center [994, 310] width 31 height 31
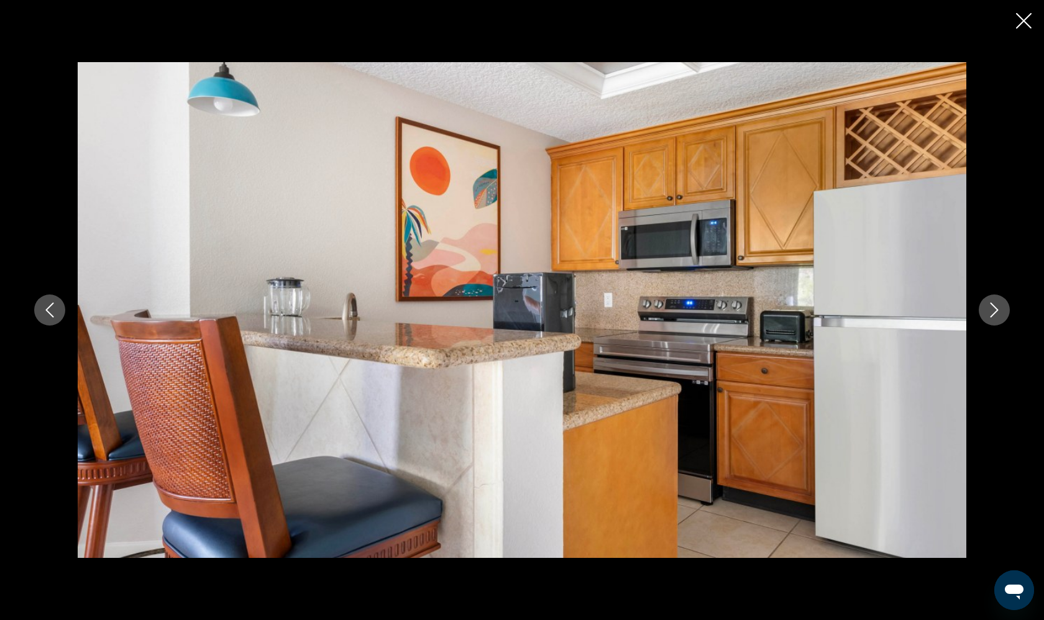
click at [996, 301] on button "Next image" at bounding box center [994, 310] width 31 height 31
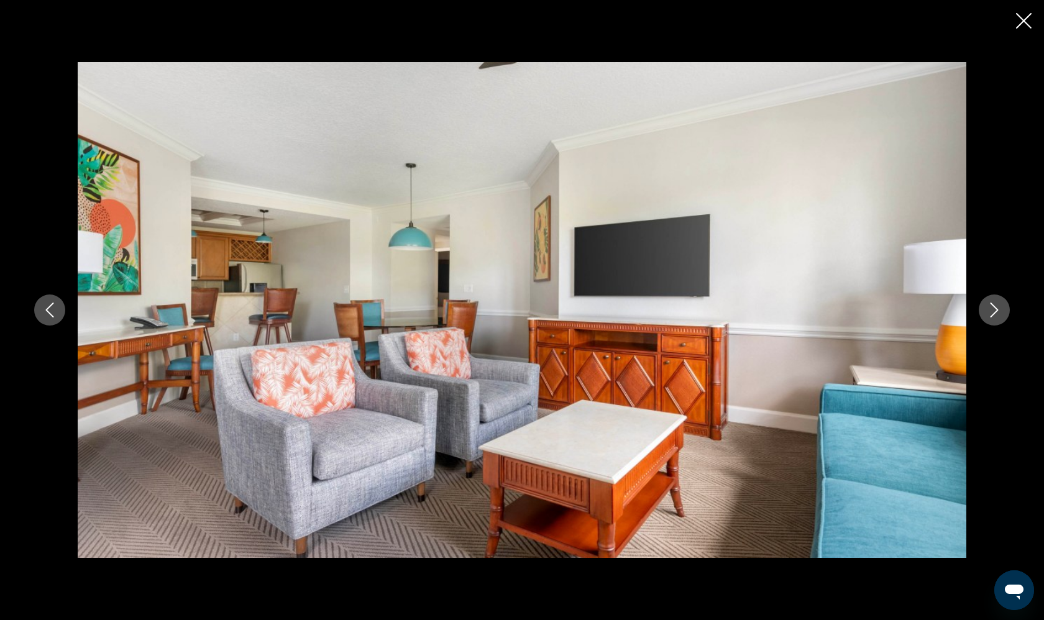
click at [996, 301] on button "Next image" at bounding box center [994, 310] width 31 height 31
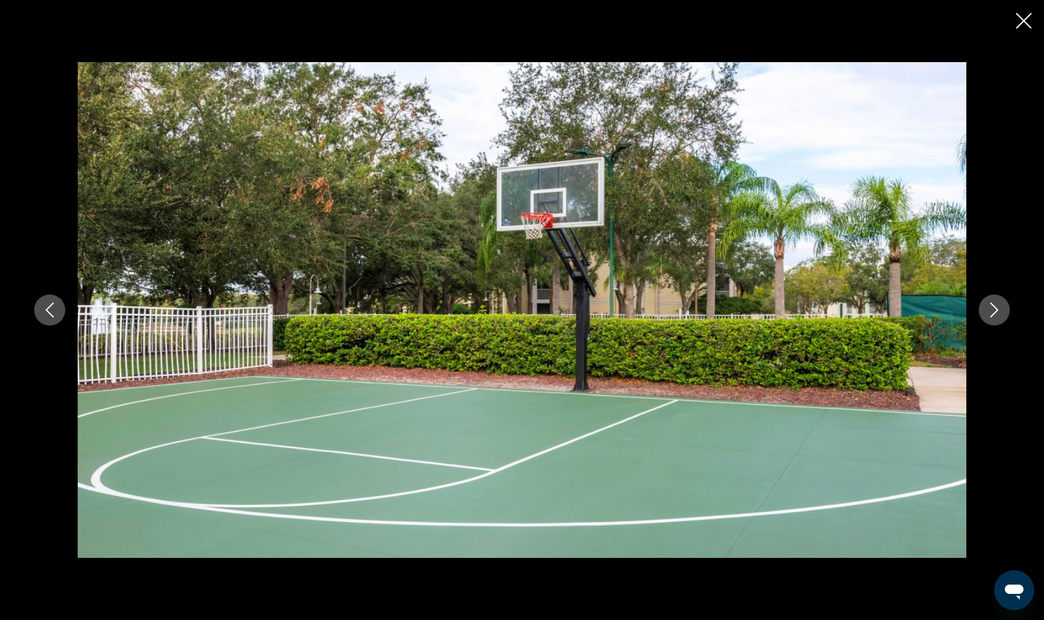
click at [996, 301] on button "Next image" at bounding box center [994, 310] width 31 height 31
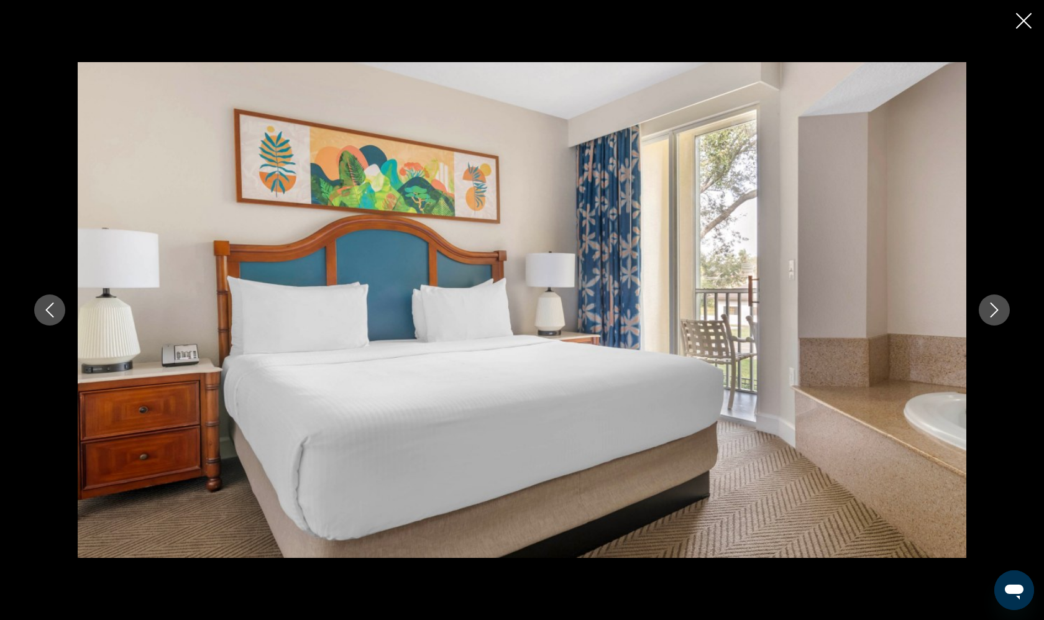
click at [996, 301] on button "Next image" at bounding box center [994, 310] width 31 height 31
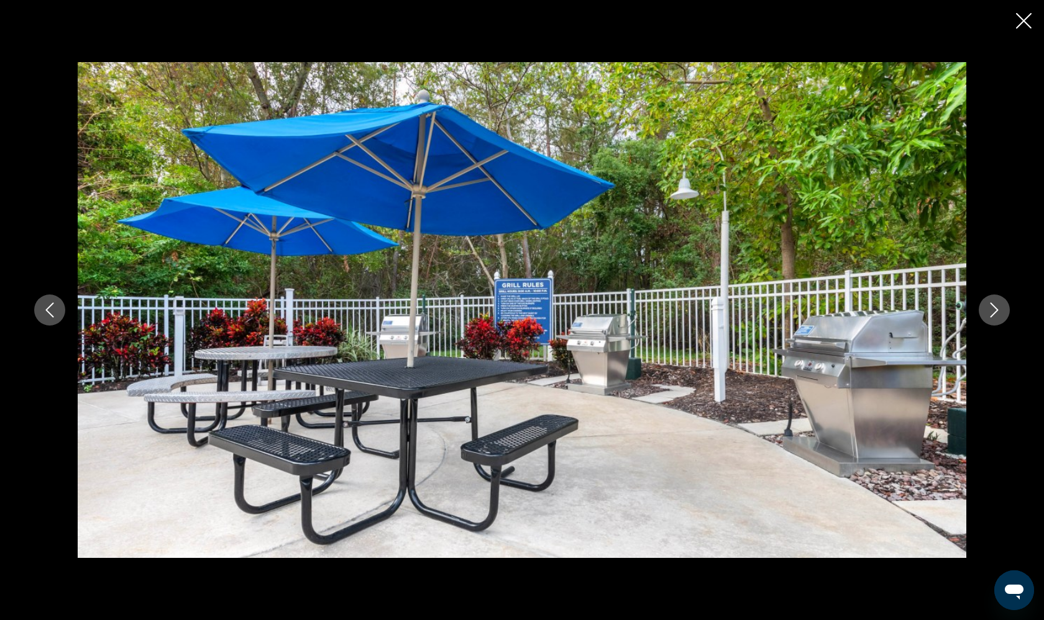
click at [1020, 20] on icon "Close slideshow" at bounding box center [1024, 21] width 16 height 16
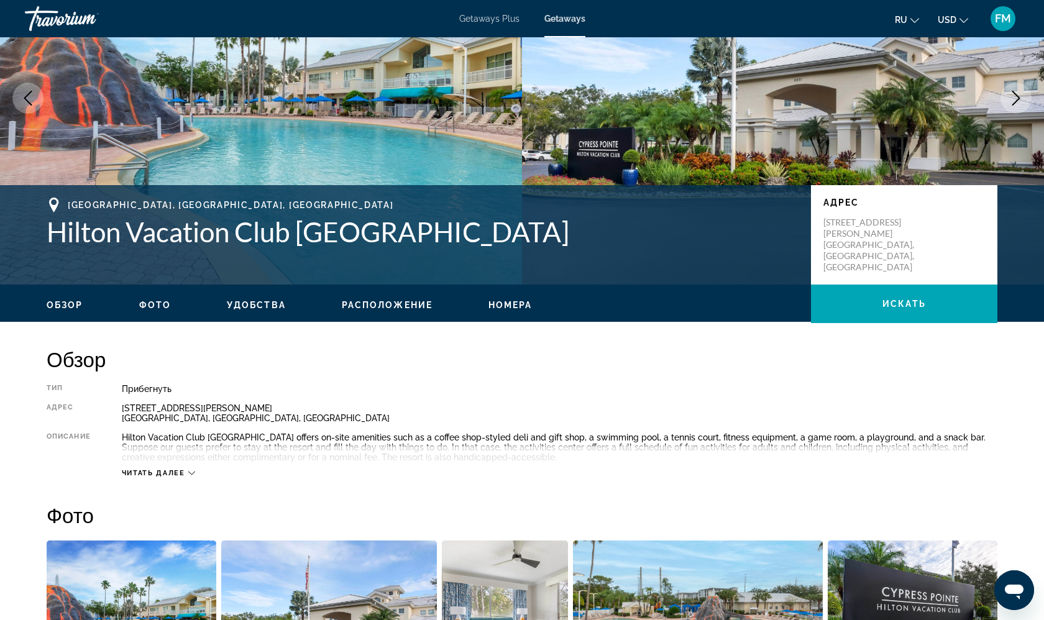
scroll to position [122, 0]
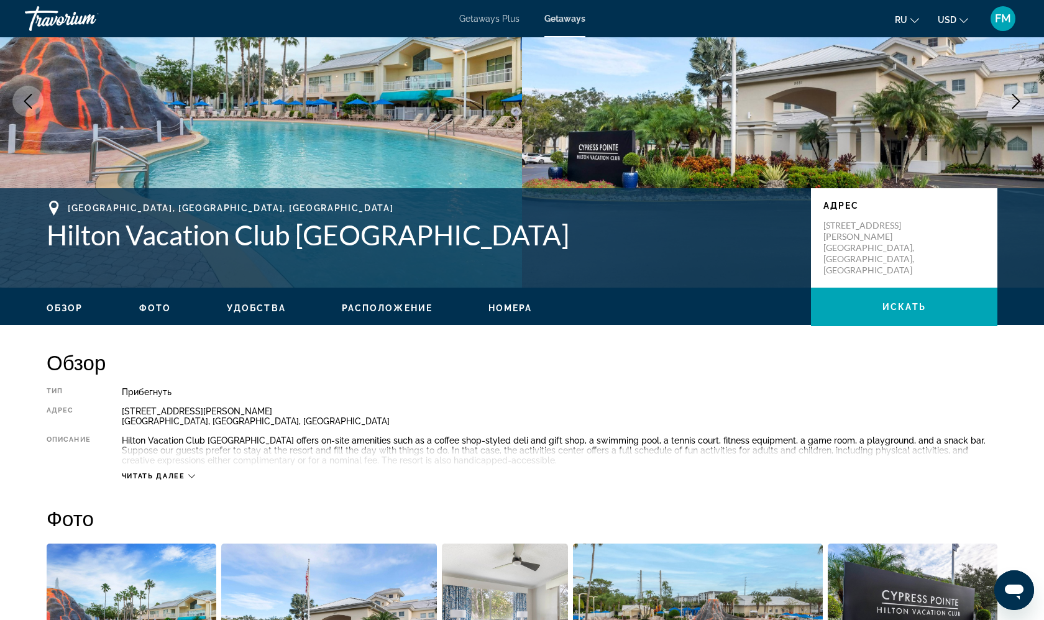
click at [132, 314] on ul "Обзор Фото Удобства Расположение Номера искать" at bounding box center [522, 307] width 951 height 14
click at [150, 311] on span "Фото" at bounding box center [155, 308] width 32 height 10
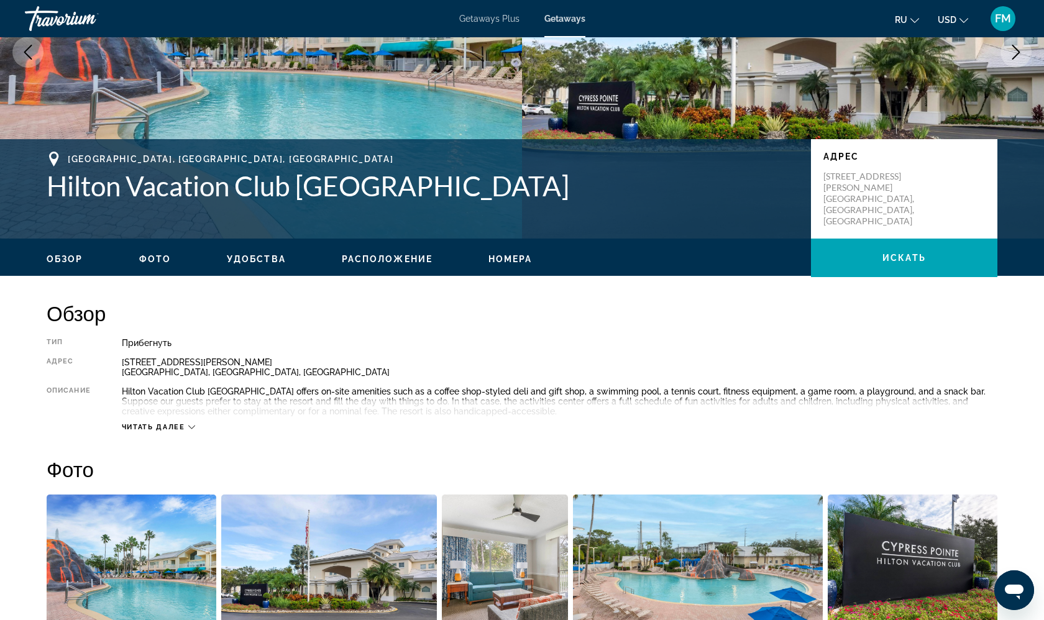
scroll to position [169, 0]
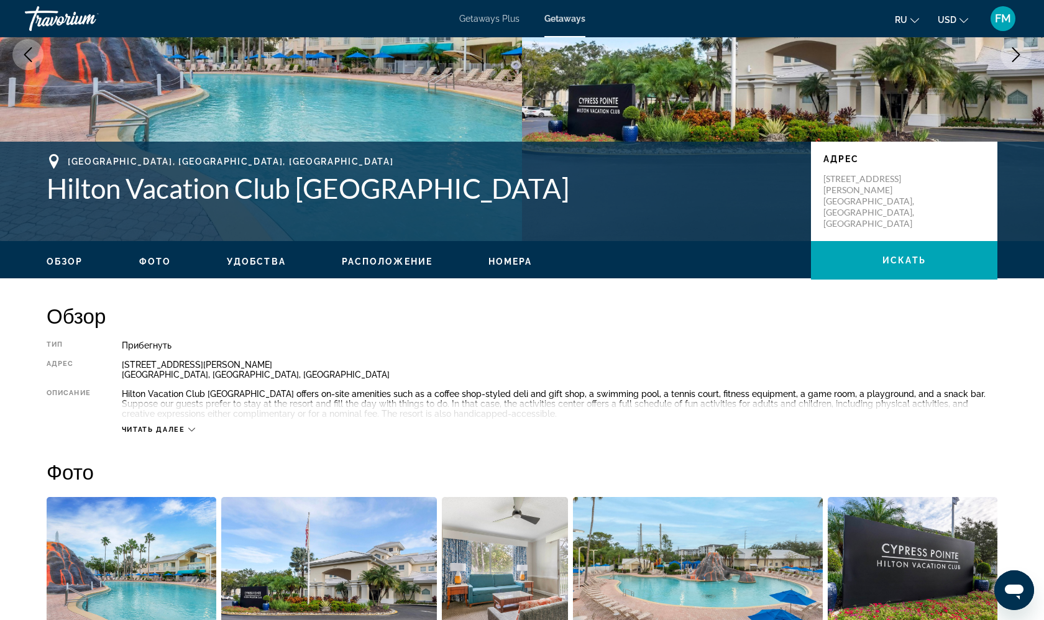
click at [355, 260] on span "Расположение" at bounding box center [387, 262] width 91 height 10
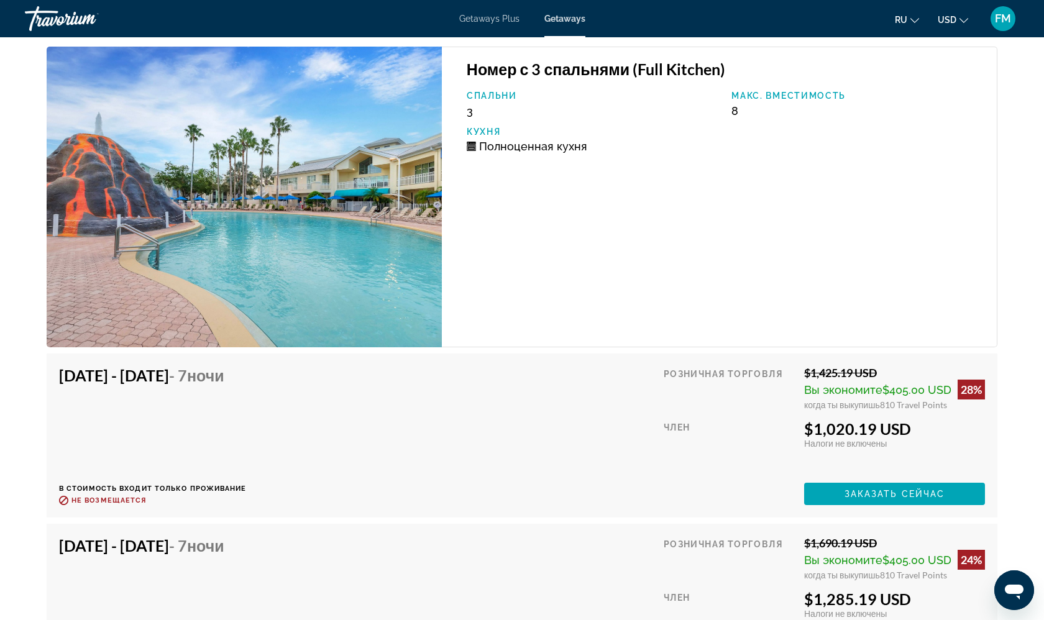
scroll to position [2200, 0]
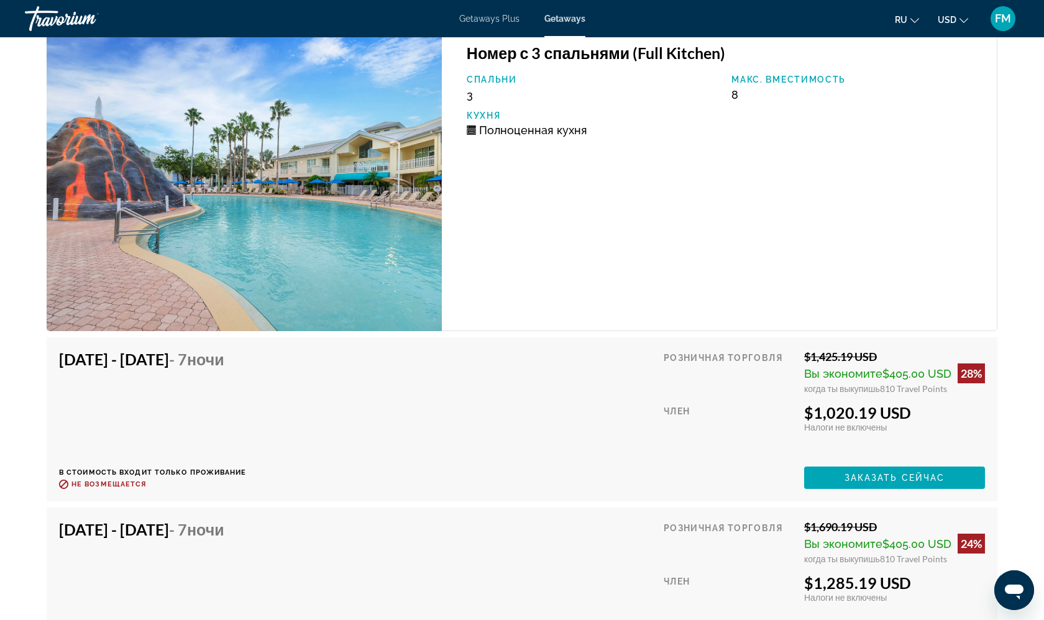
click at [355, 260] on img "Main content" at bounding box center [244, 180] width 395 height 301
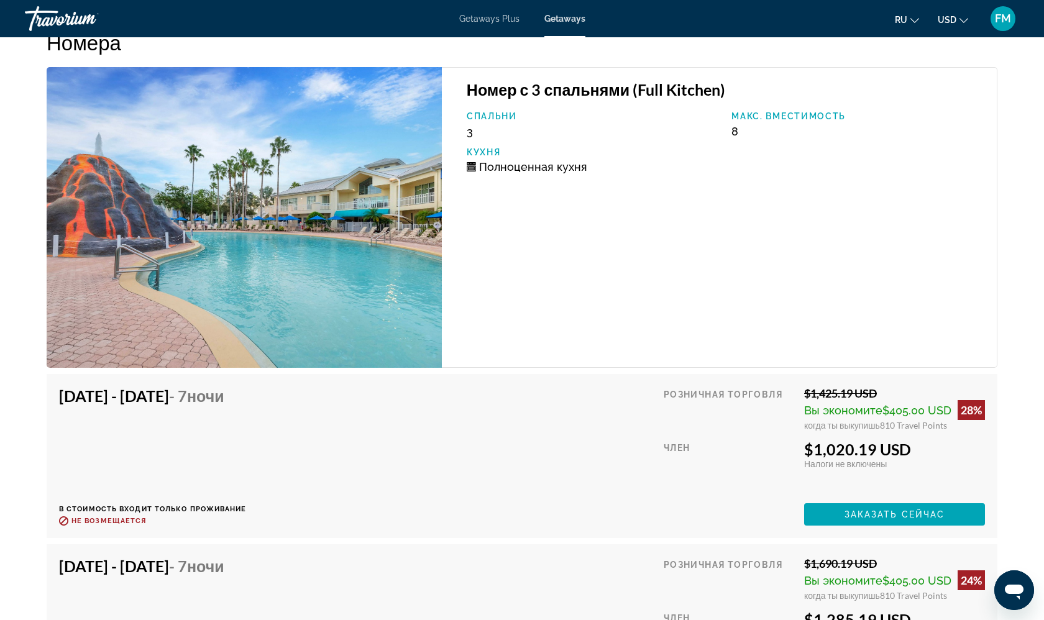
scroll to position [2160, 0]
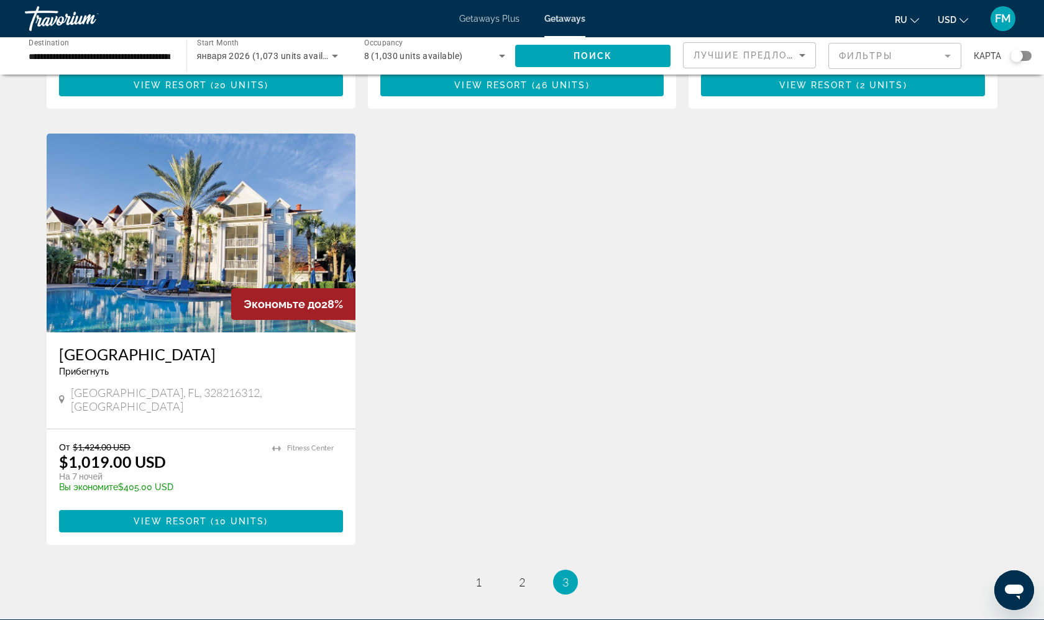
scroll to position [505, 0]
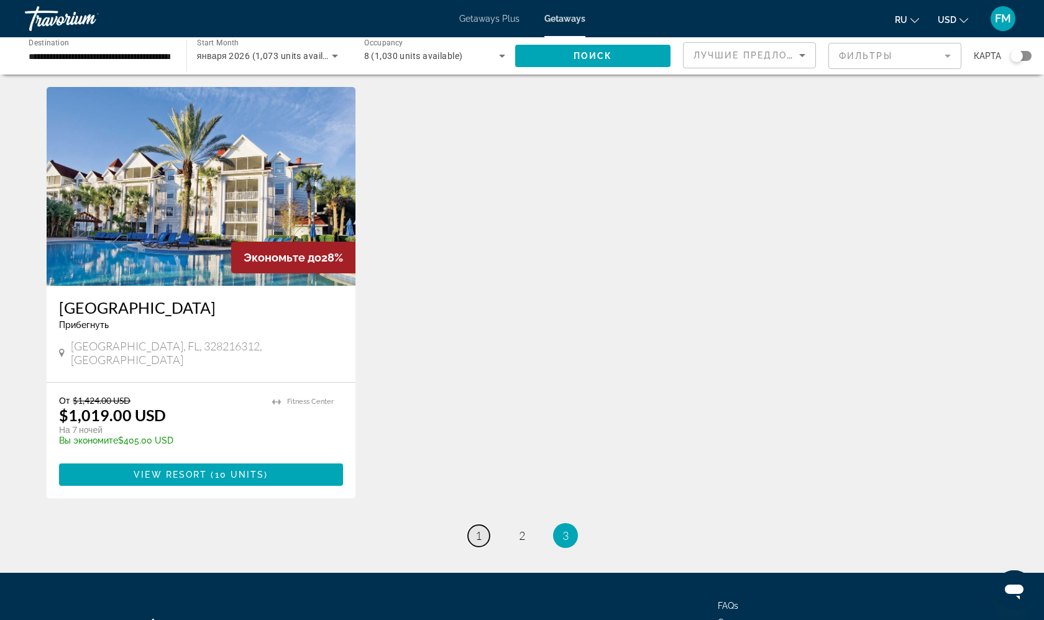
click at [481, 529] on span "1" at bounding box center [478, 536] width 6 height 14
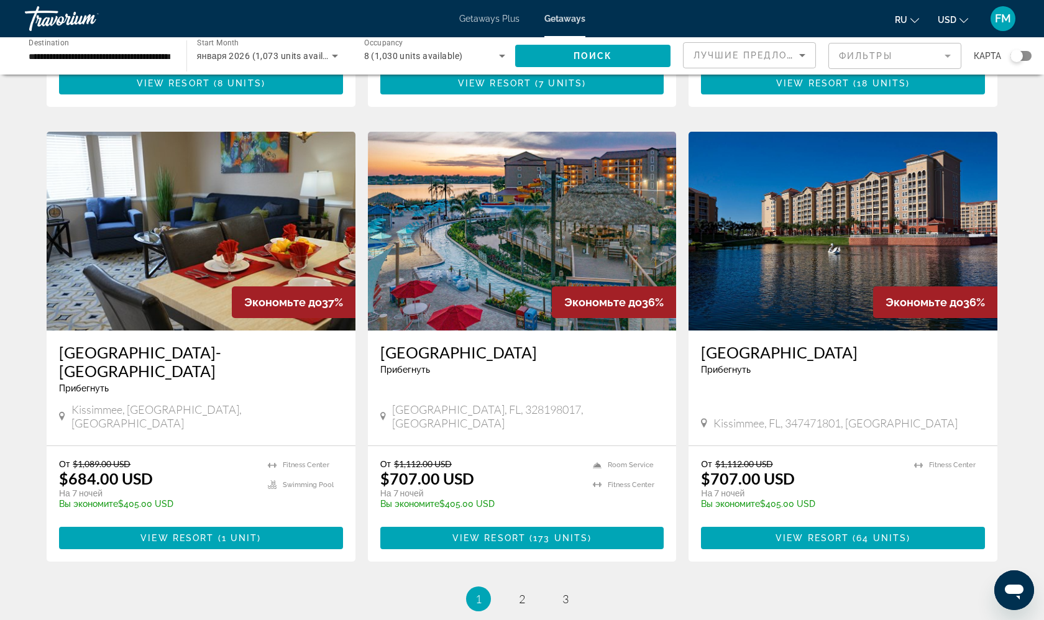
scroll to position [1314, 0]
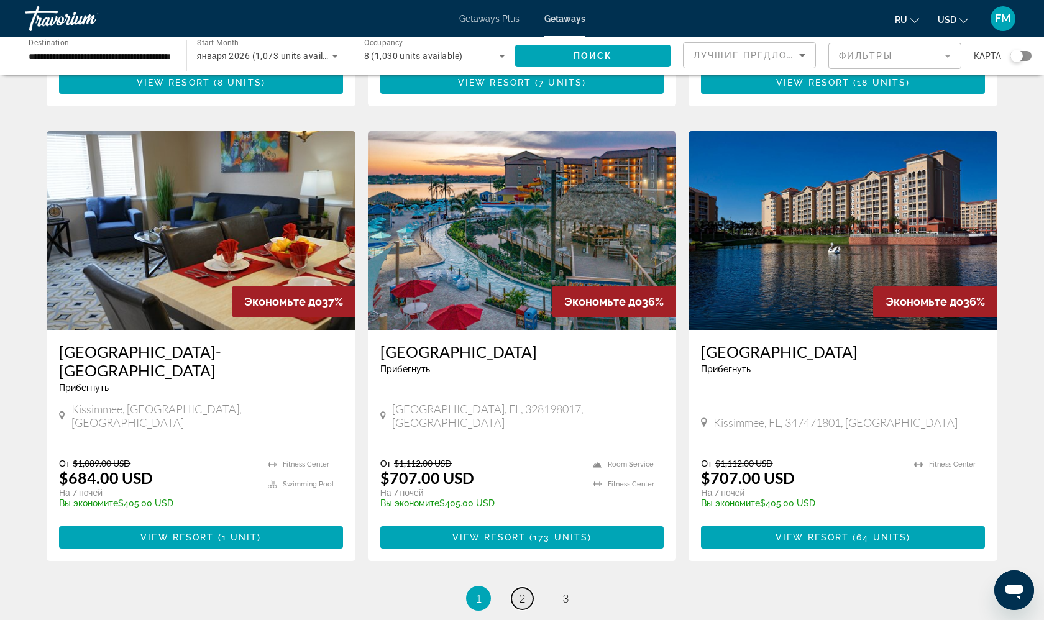
click at [521, 592] on span "2" at bounding box center [522, 599] width 6 height 14
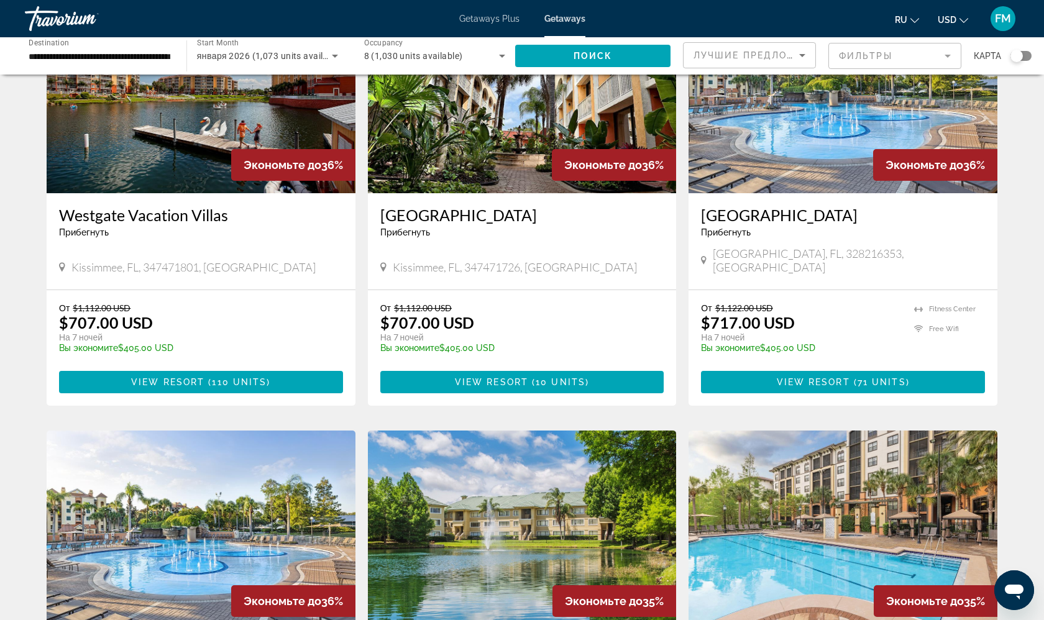
scroll to position [81, 0]
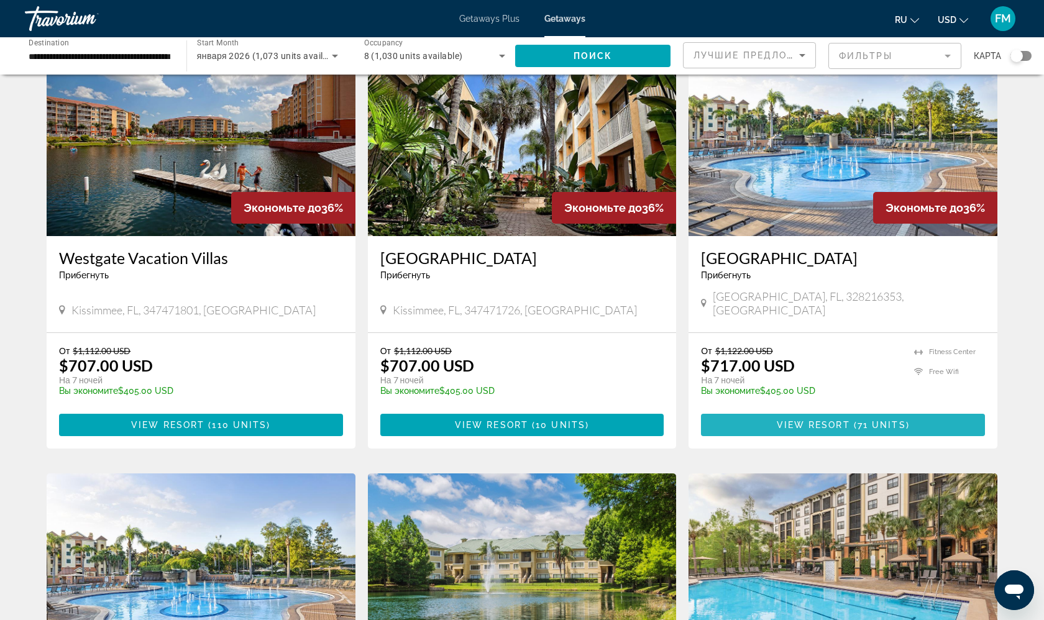
click at [776, 410] on span "Main content" at bounding box center [843, 425] width 284 height 30
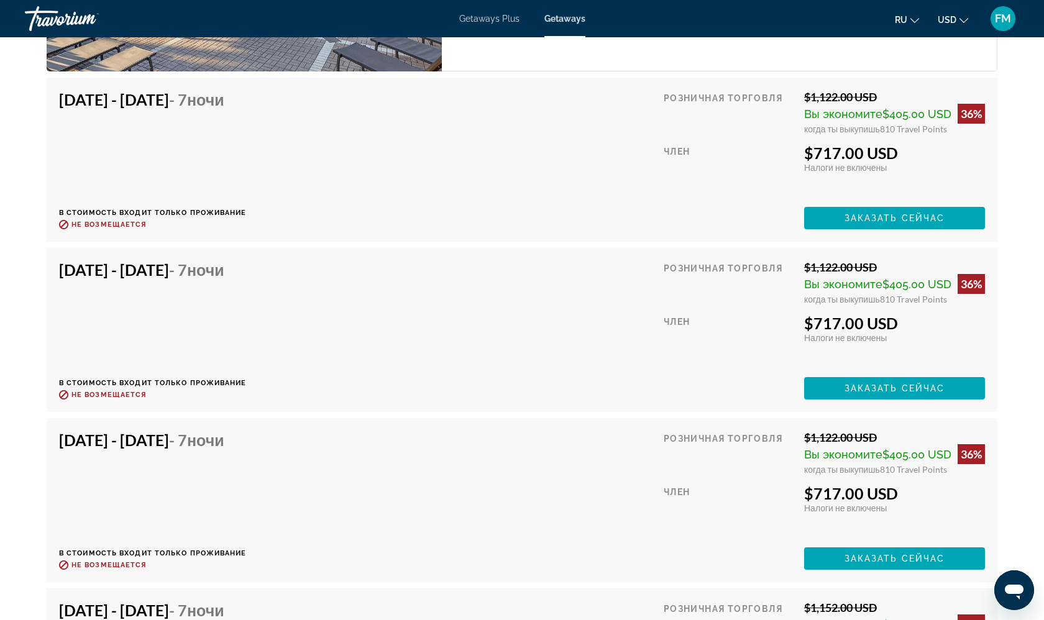
scroll to position [2170, 0]
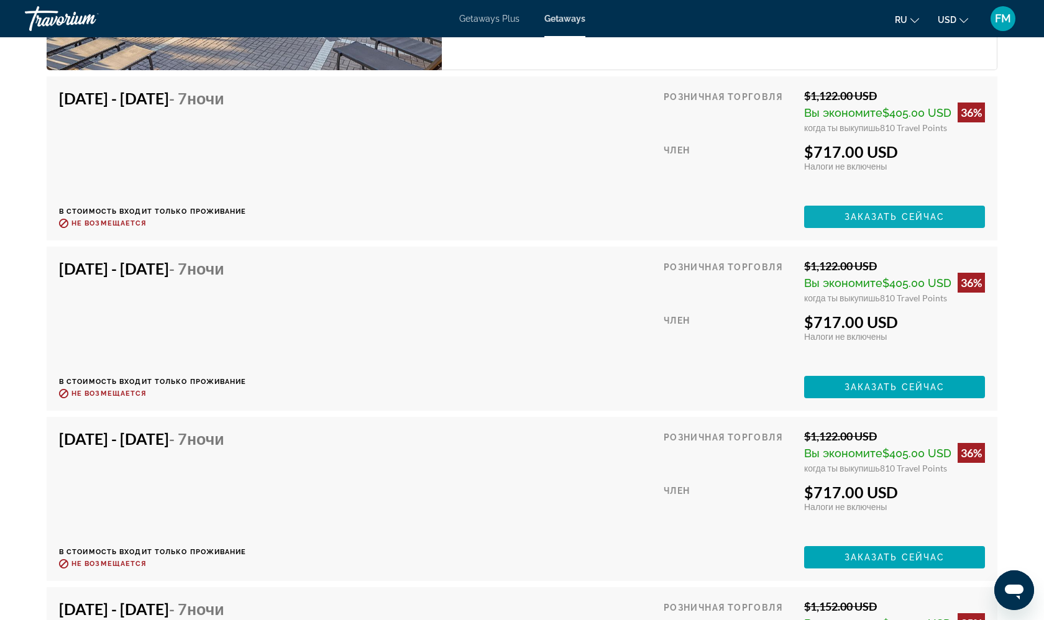
click at [947, 214] on span "Main content" at bounding box center [894, 217] width 181 height 30
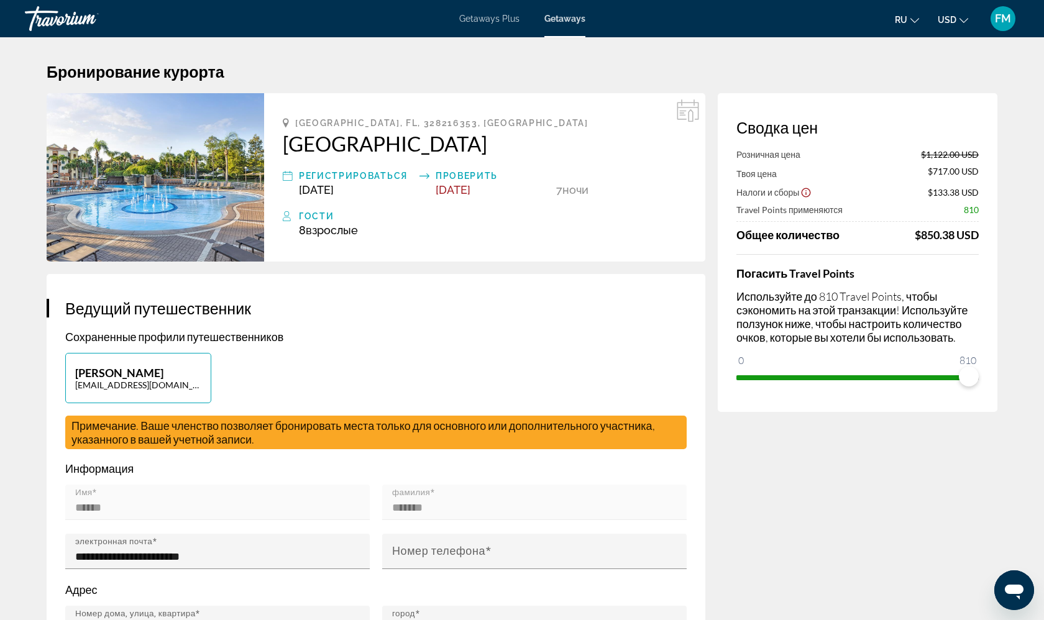
drag, startPoint x: 515, startPoint y: 139, endPoint x: 470, endPoint y: 139, distance: 44.1
click at [289, 145] on h2 "[GEOGRAPHIC_DATA]" at bounding box center [485, 143] width 404 height 25
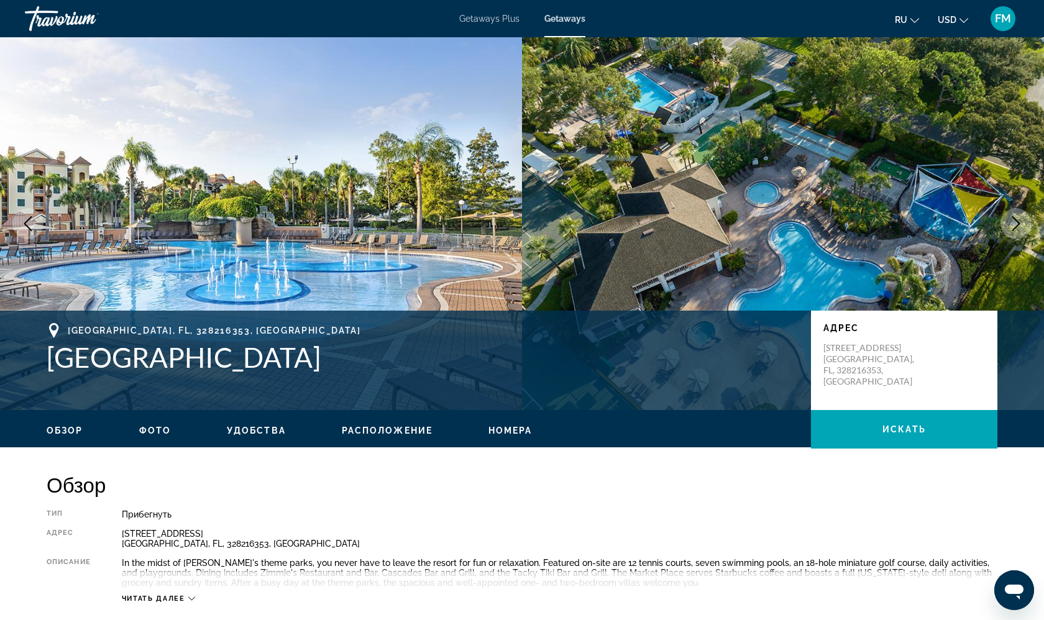
click at [574, 22] on span "Getaways" at bounding box center [564, 19] width 41 height 10
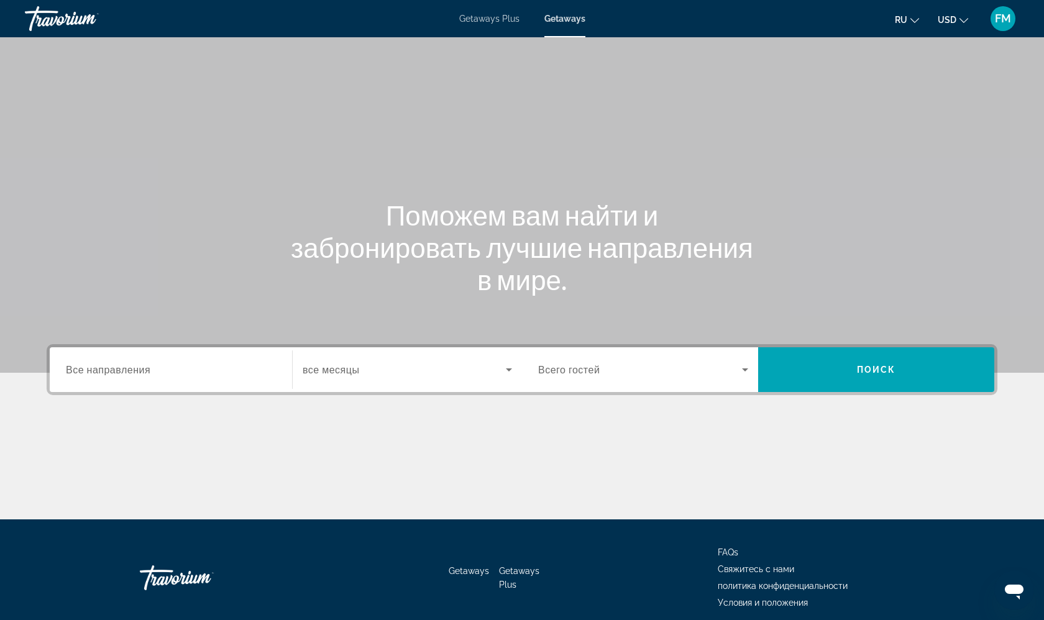
click at [214, 370] on input "Destination Все направления" at bounding box center [171, 370] width 210 height 15
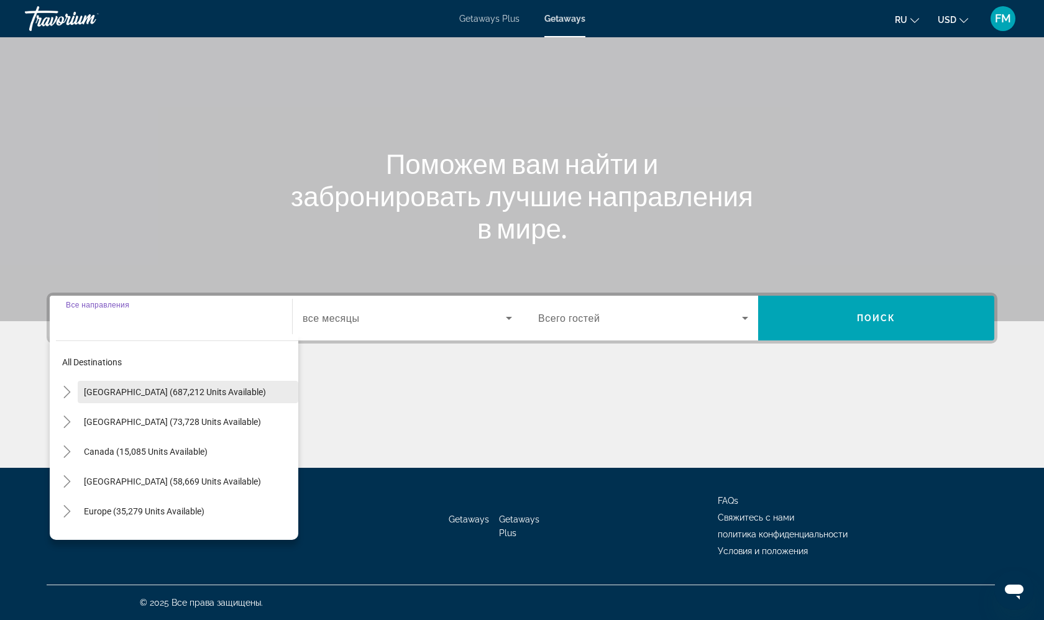
click at [198, 398] on span "Search widget" at bounding box center [188, 392] width 221 height 30
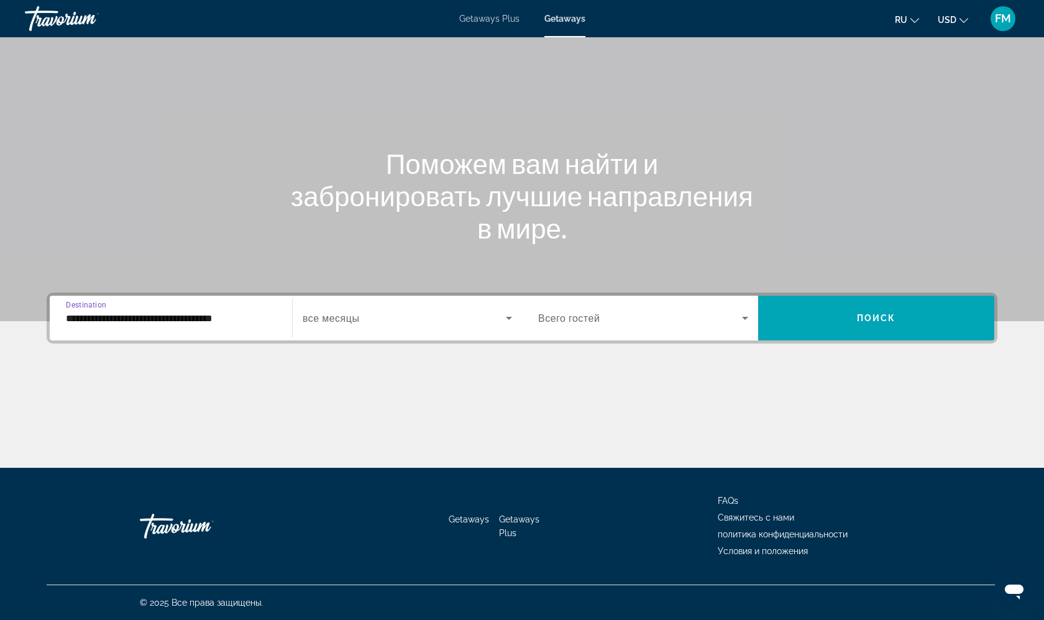
click at [228, 318] on input "**********" at bounding box center [171, 318] width 210 height 15
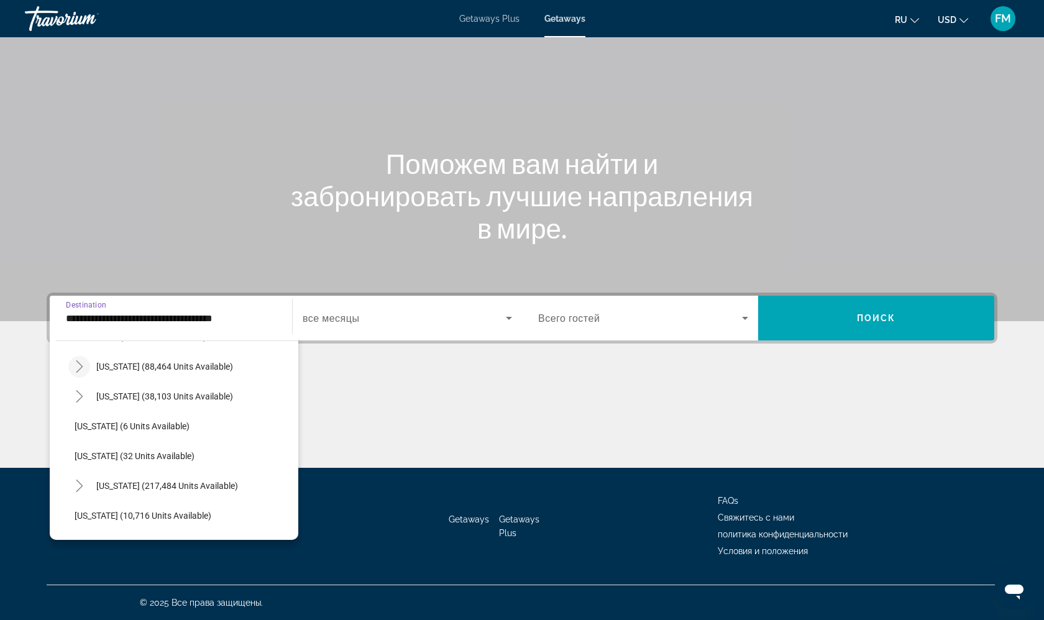
scroll to position [118, 0]
click at [88, 482] on mat-icon "Toggle Florida (217,484 units available)" at bounding box center [79, 483] width 22 height 22
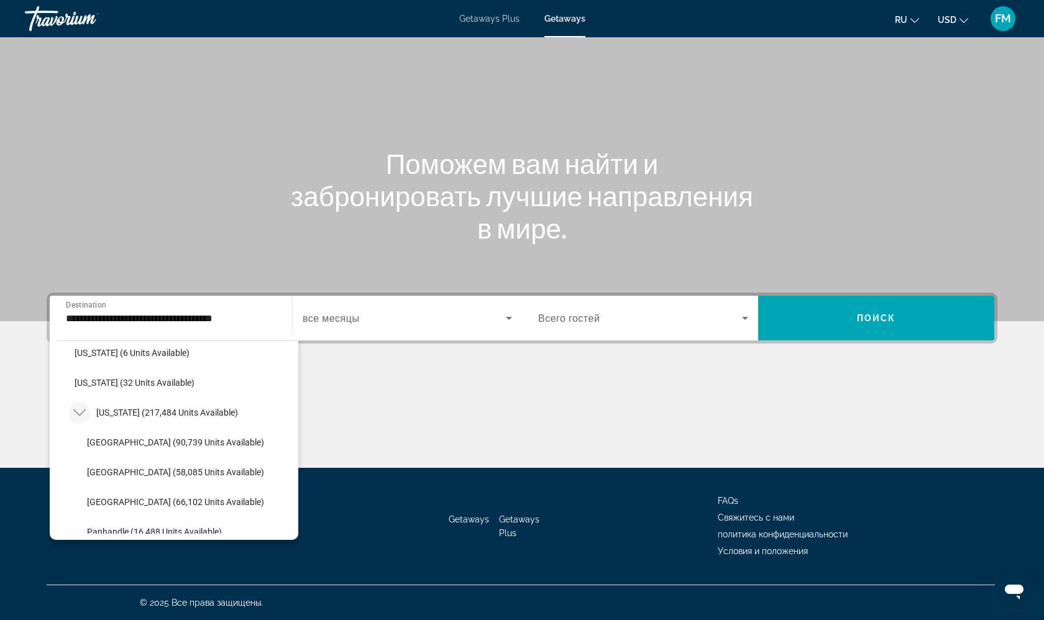
scroll to position [184, 0]
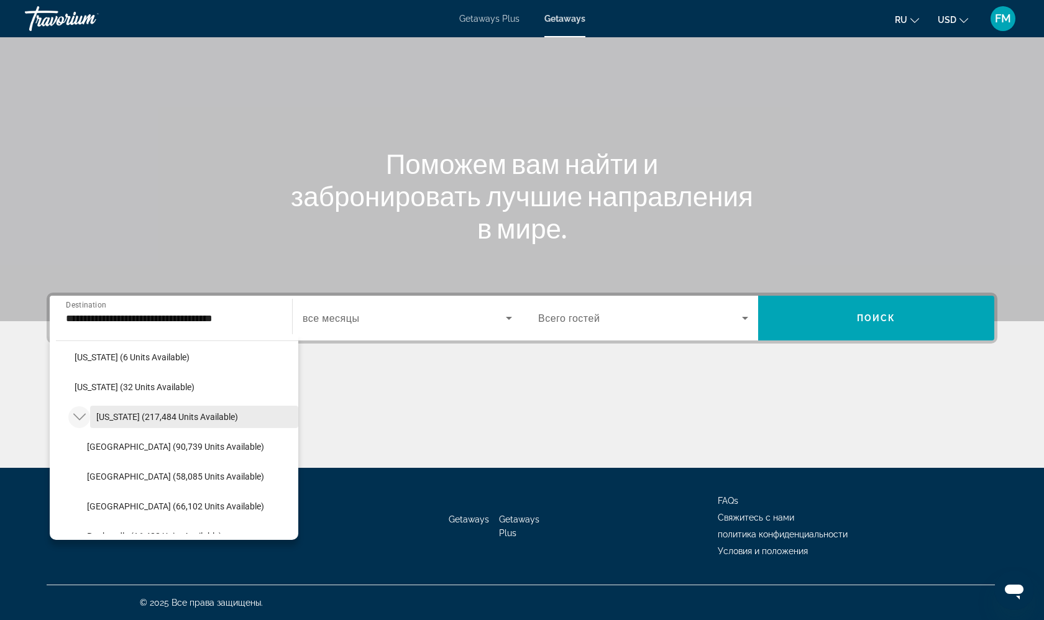
click at [154, 421] on span "[US_STATE] (217,484 units available)" at bounding box center [167, 417] width 142 height 10
type input "**********"
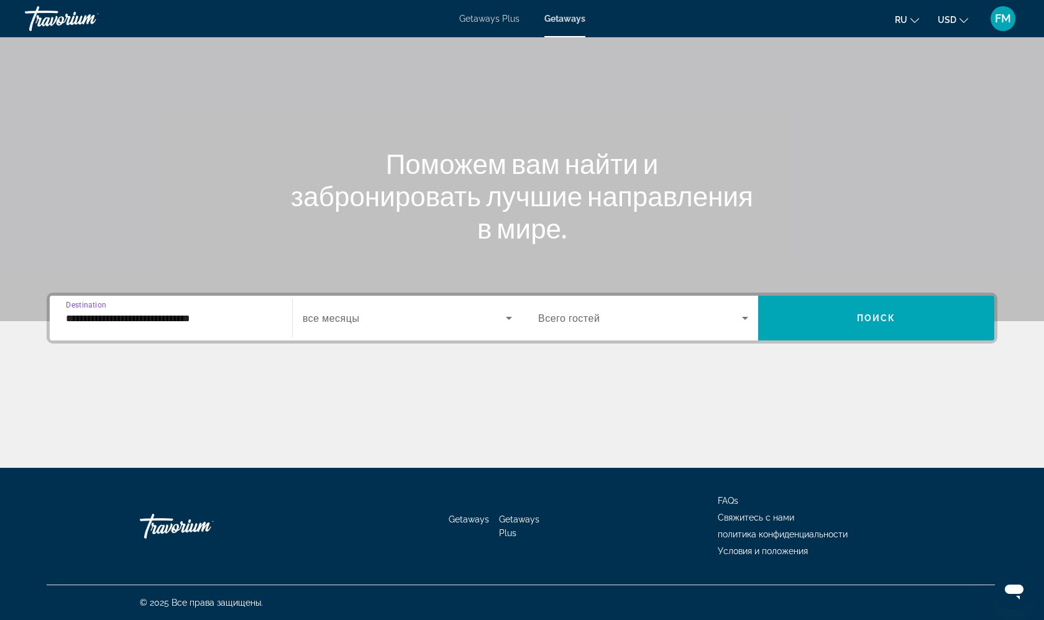
click at [388, 332] on div "Search widget" at bounding box center [407, 318] width 209 height 35
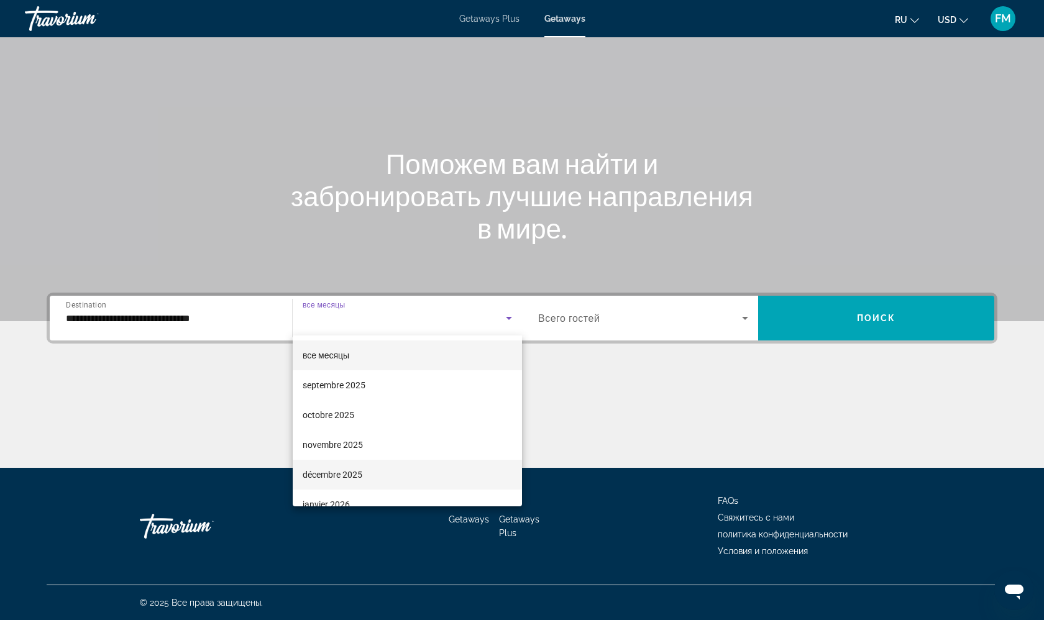
click at [342, 475] on span "décembre 2025" at bounding box center [333, 474] width 60 height 15
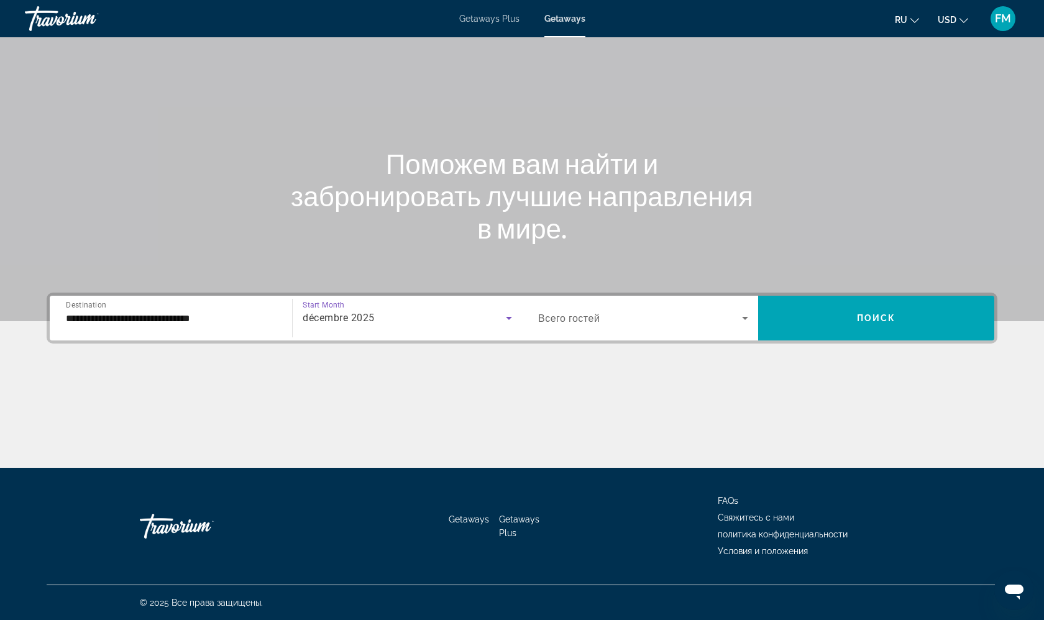
click at [638, 308] on div "Search widget" at bounding box center [643, 318] width 210 height 35
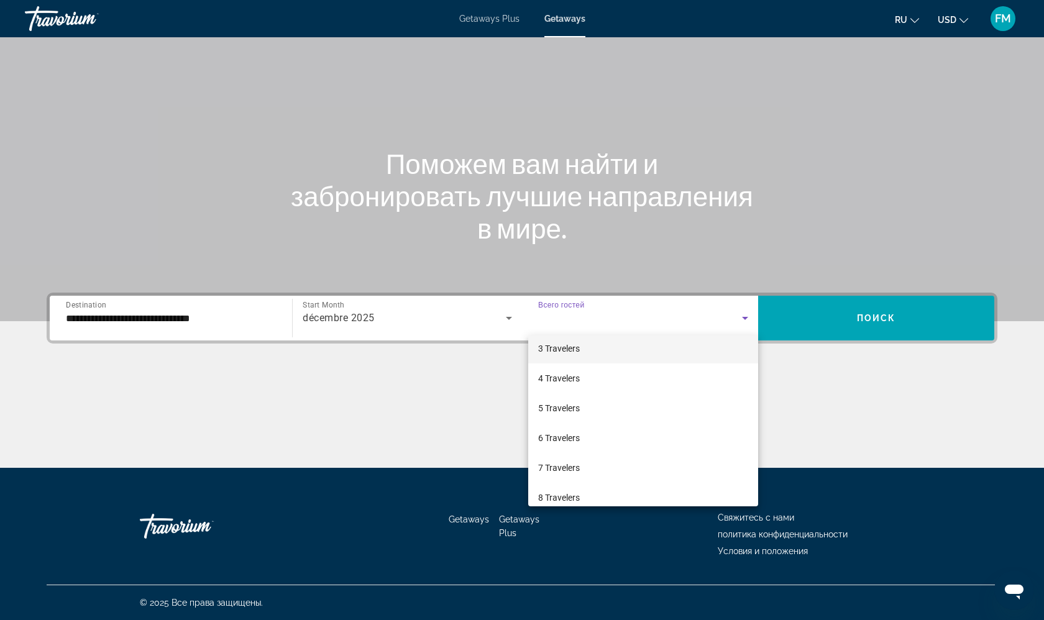
scroll to position [68, 0]
click at [193, 318] on div at bounding box center [522, 310] width 1044 height 620
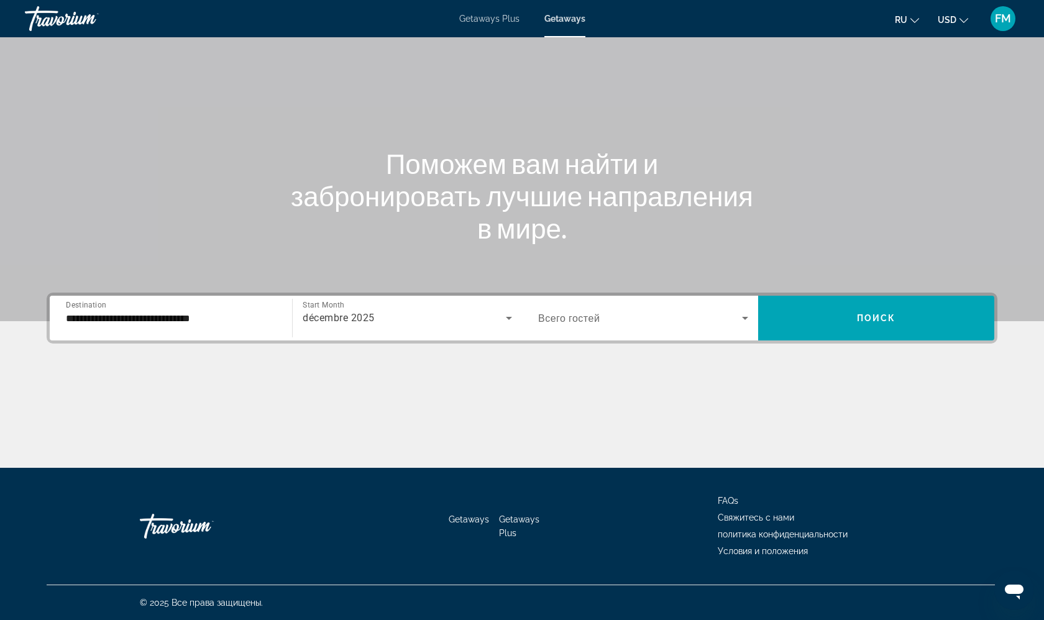
click at [222, 322] on input "**********" at bounding box center [171, 318] width 210 height 15
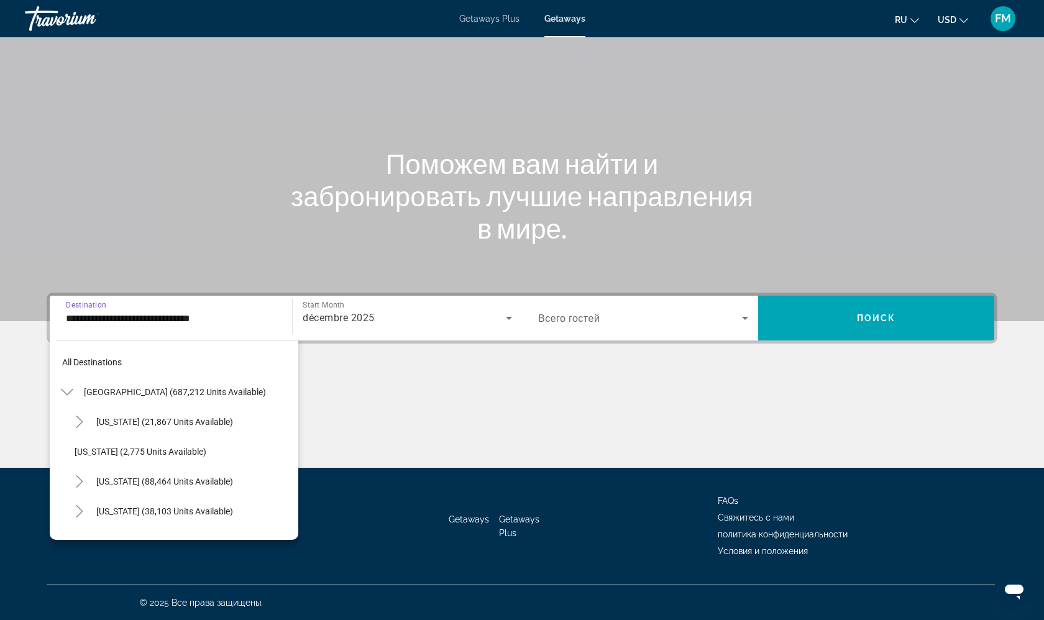
scroll to position [163, 0]
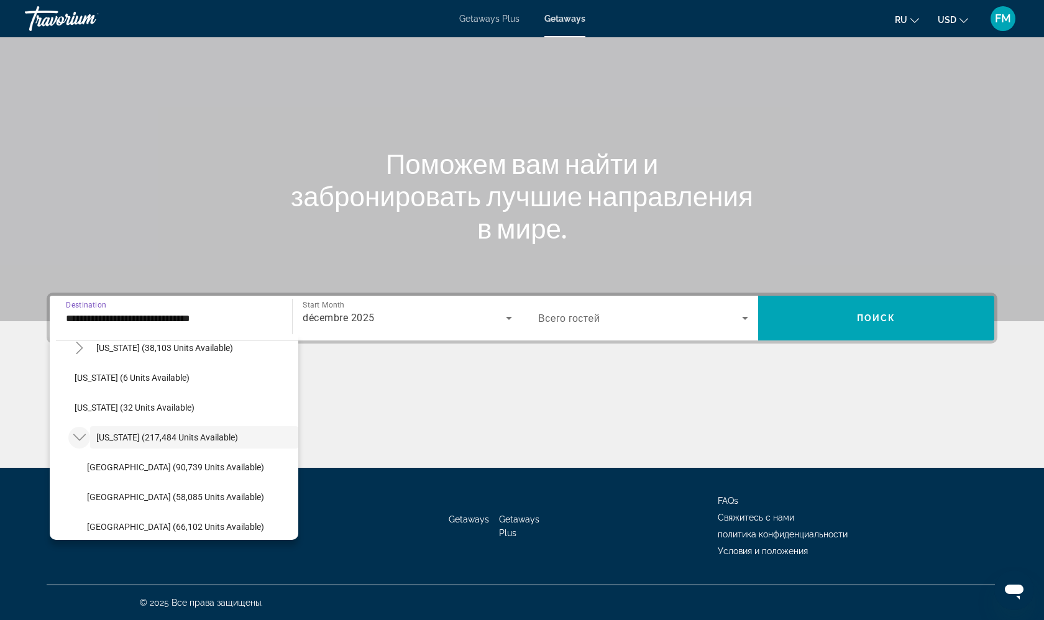
click at [80, 437] on icon "Toggle Florida (217,484 units available)" at bounding box center [79, 437] width 12 height 12
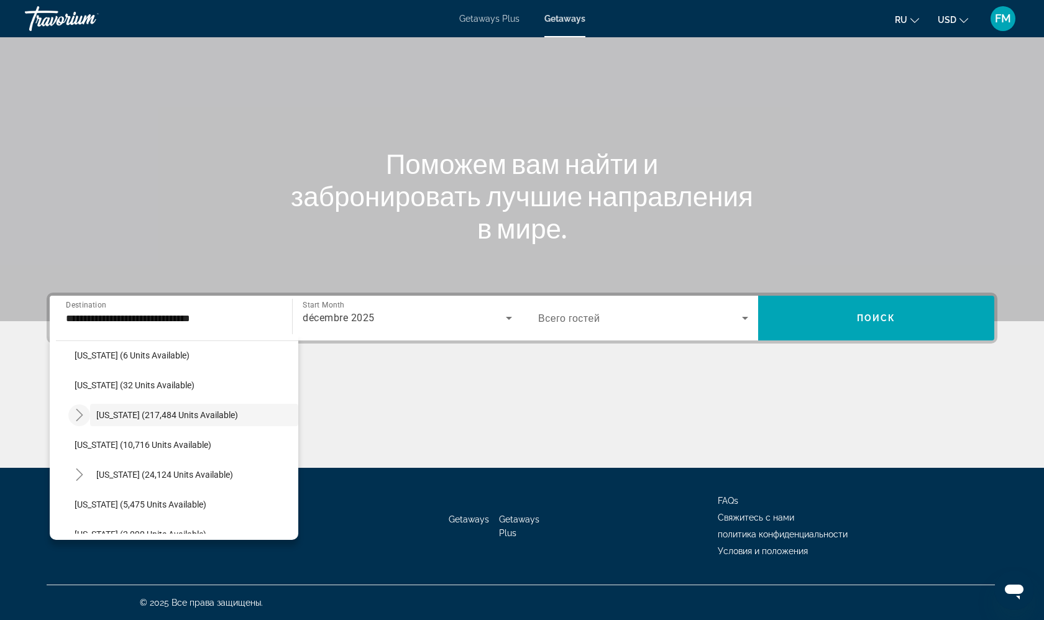
scroll to position [186, 0]
click at [76, 415] on icon "Toggle Florida (217,484 units available)" at bounding box center [79, 414] width 12 height 12
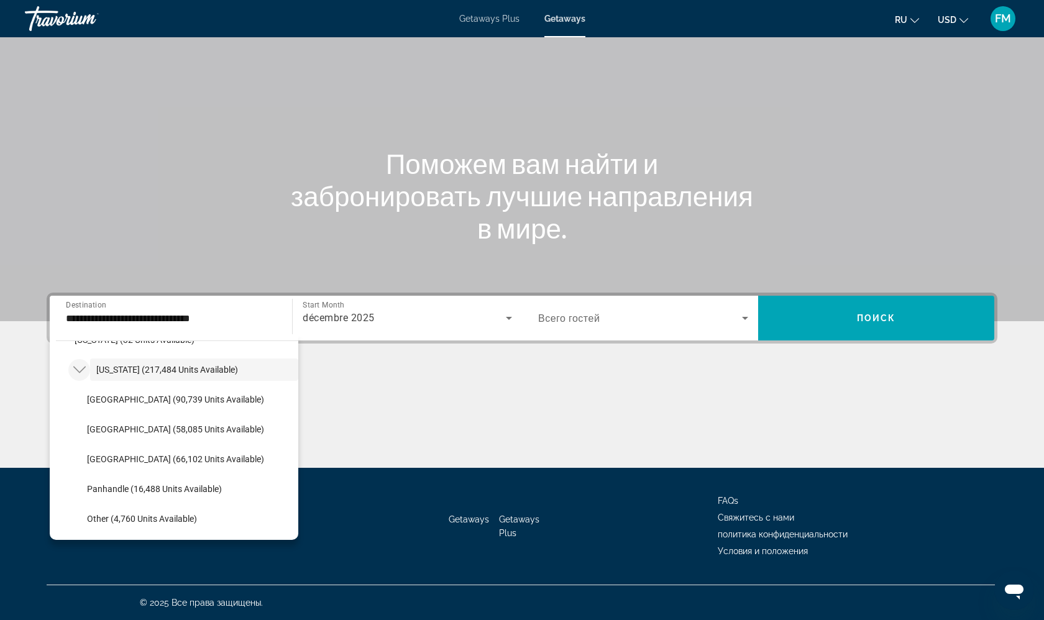
click at [587, 303] on div "Search widget" at bounding box center [643, 318] width 210 height 35
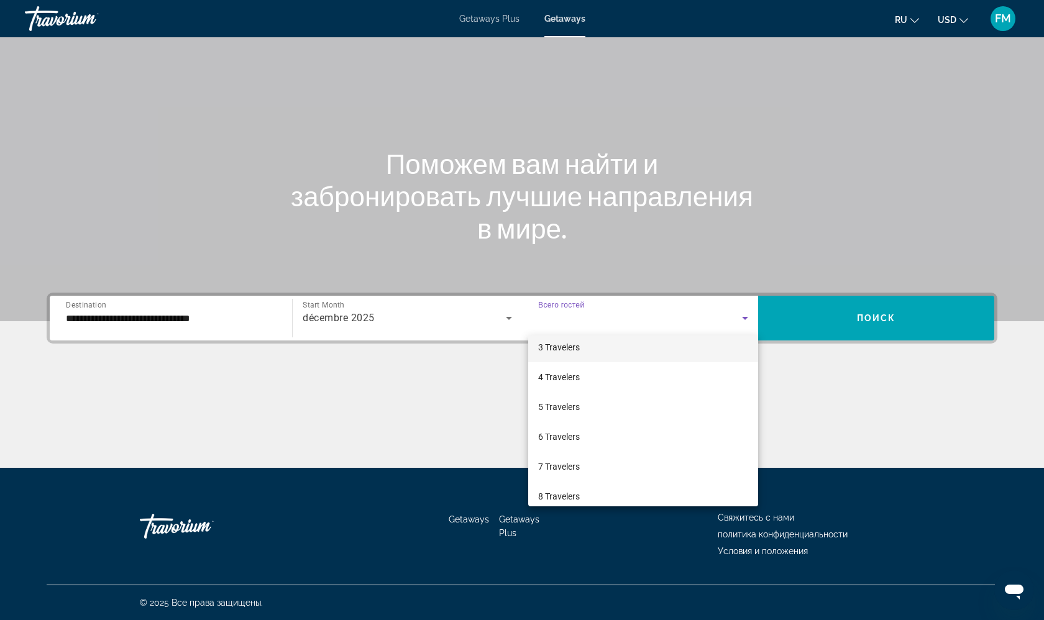
scroll to position [76, 0]
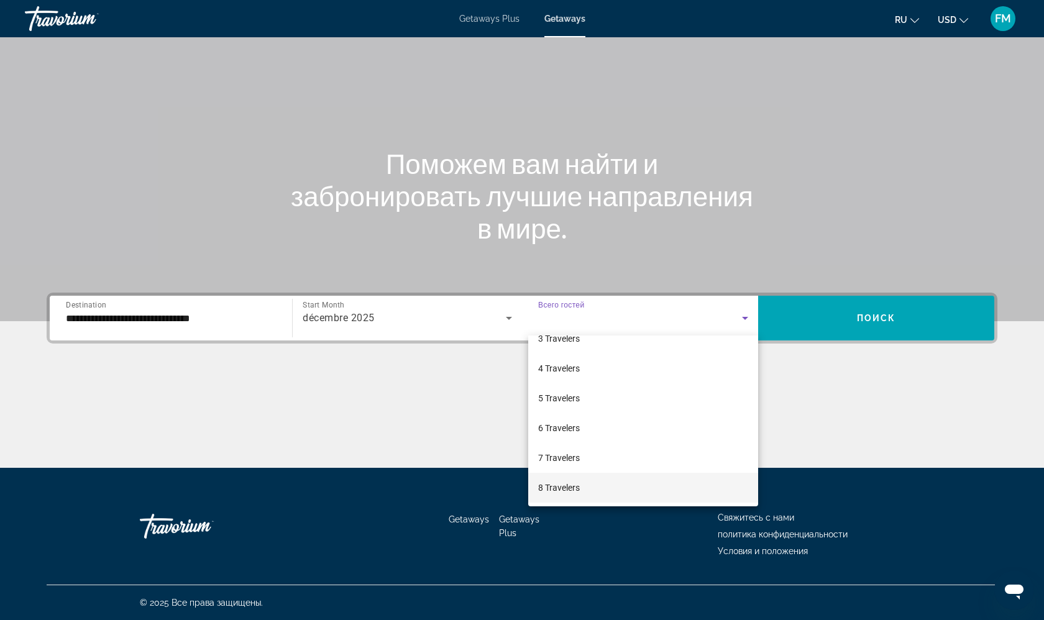
click at [574, 477] on mat-option "8 Travelers" at bounding box center [643, 488] width 230 height 30
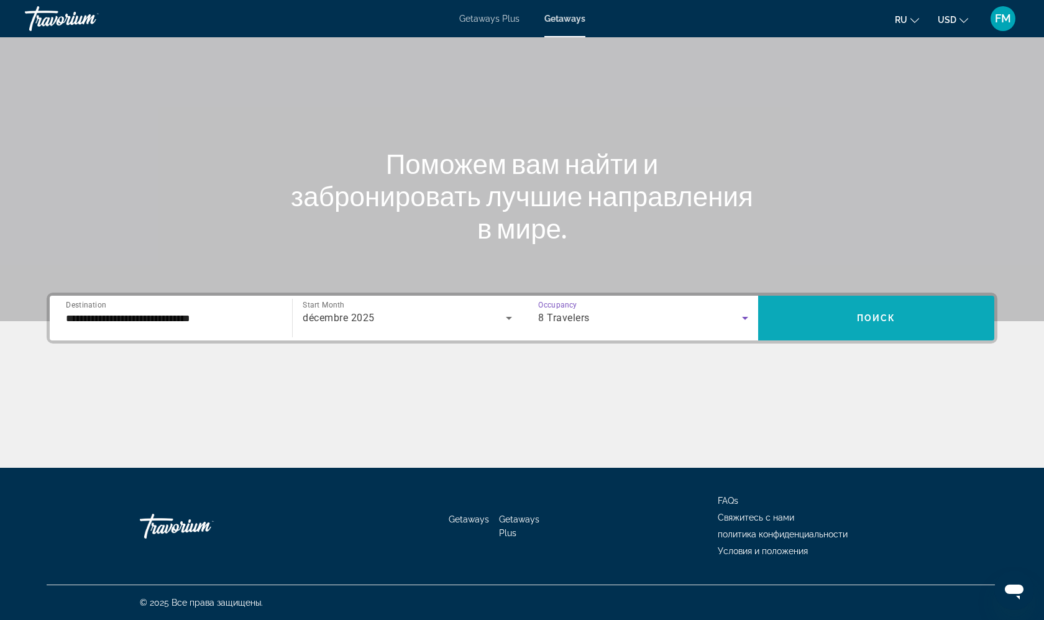
click at [845, 299] on span "Search widget" at bounding box center [876, 318] width 236 height 45
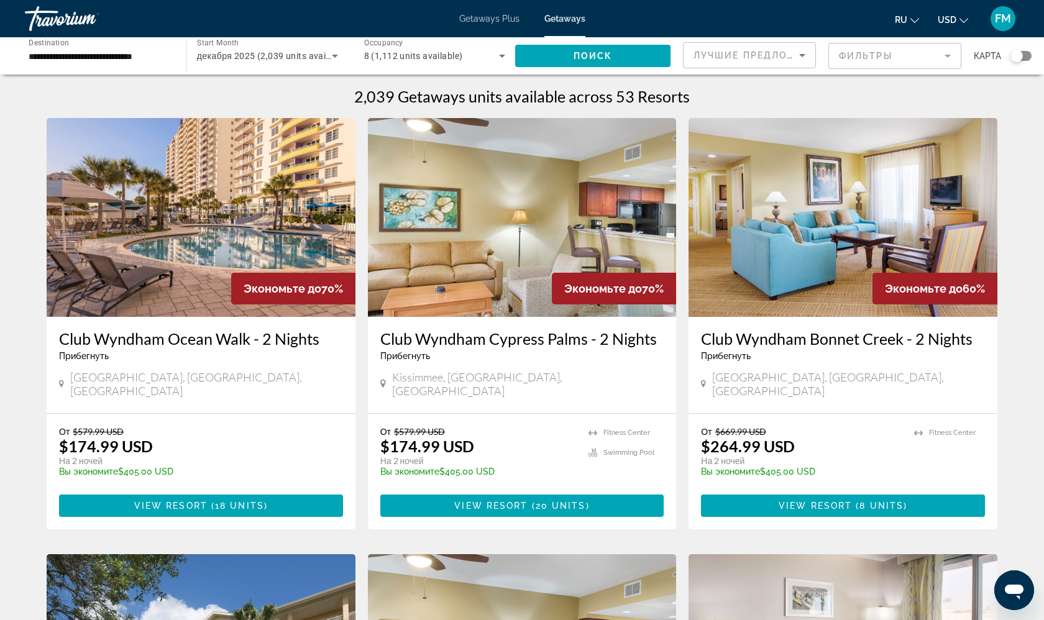
click at [846, 50] on mat-form-field "Фильтры" at bounding box center [894, 56] width 133 height 26
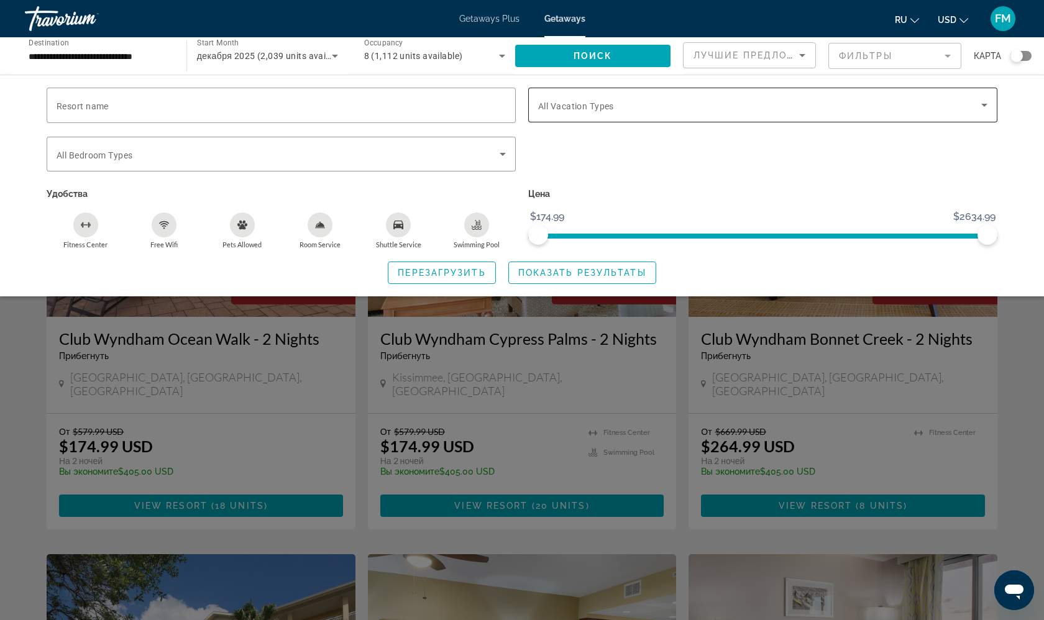
click at [686, 111] on span "Search widget" at bounding box center [759, 105] width 443 height 15
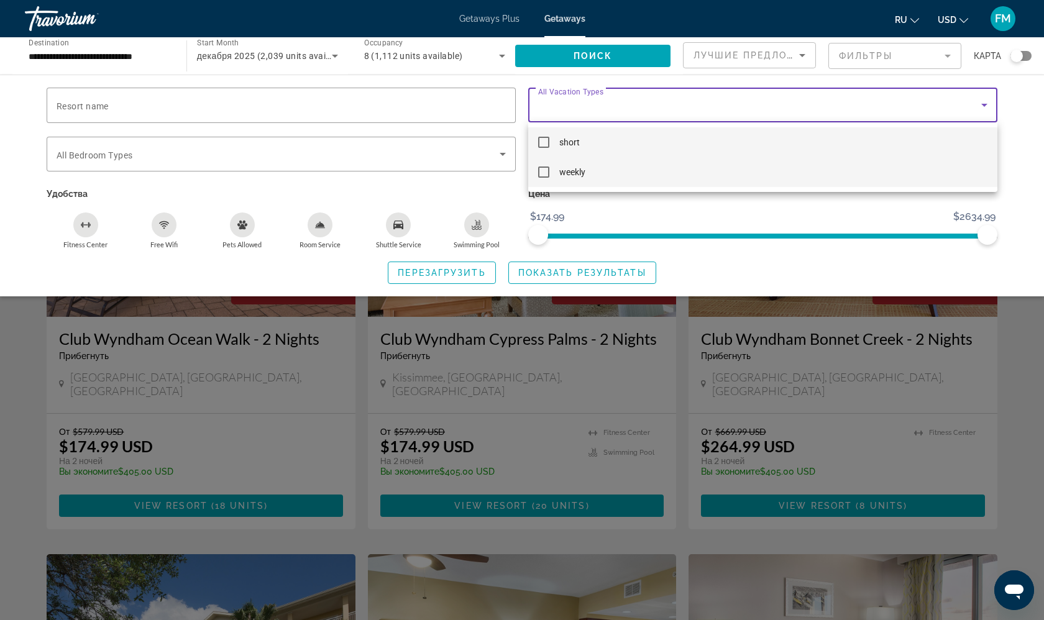
click at [650, 165] on mat-option "weekly" at bounding box center [762, 172] width 469 height 30
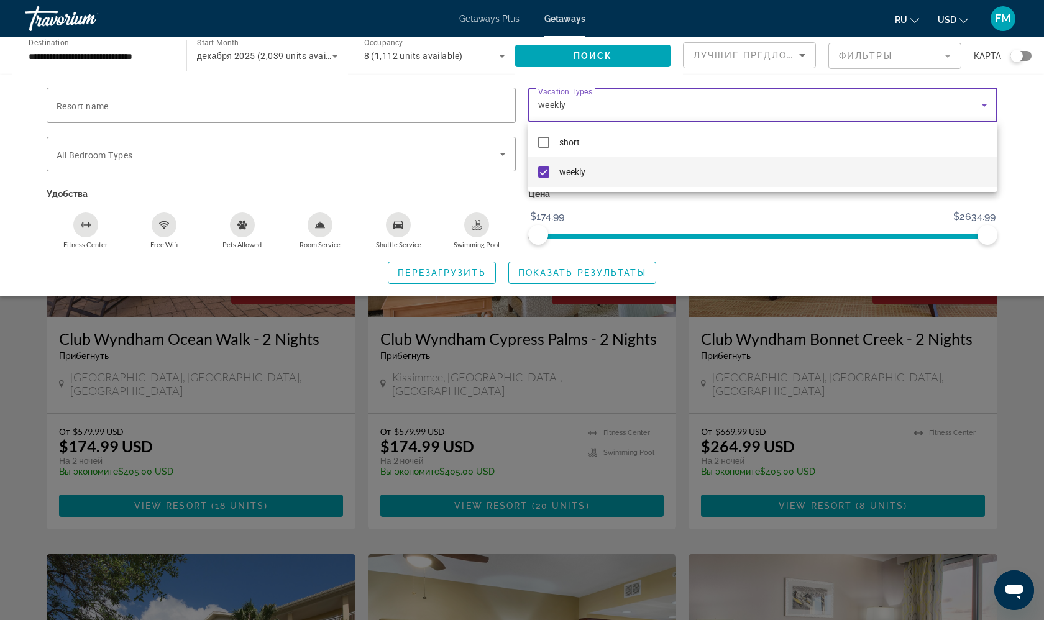
click at [521, 277] on div at bounding box center [522, 310] width 1044 height 620
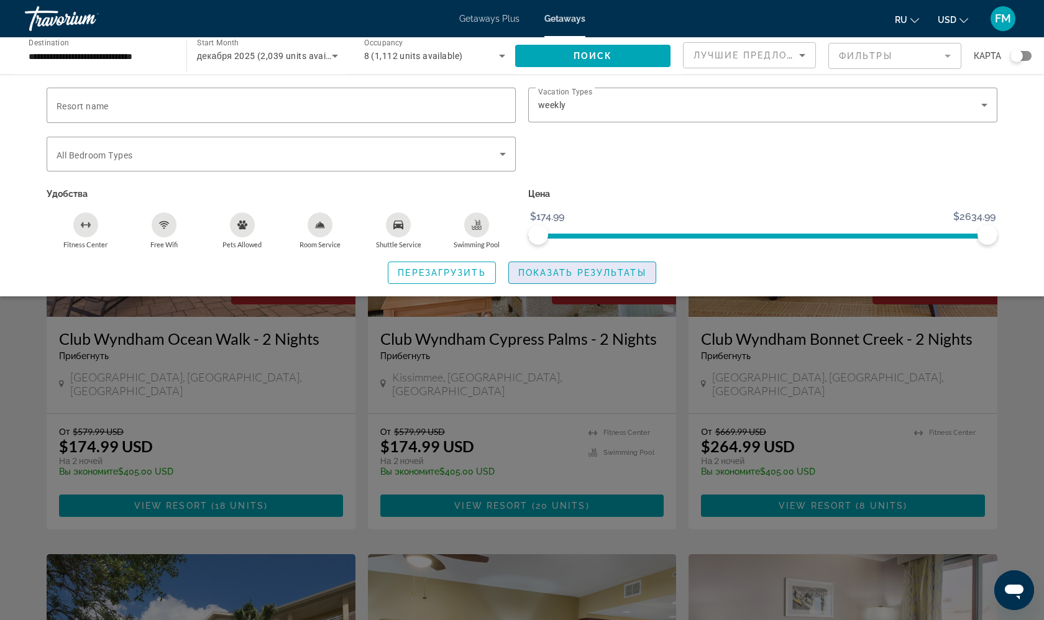
click at [528, 273] on span "Показать результаты" at bounding box center [582, 273] width 128 height 10
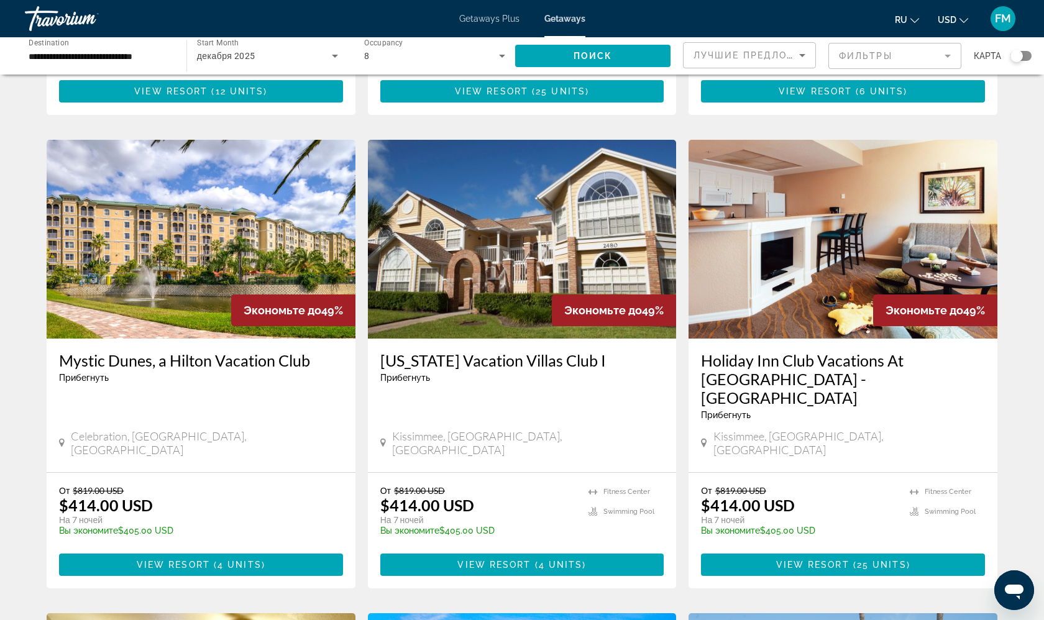
scroll to position [898, 0]
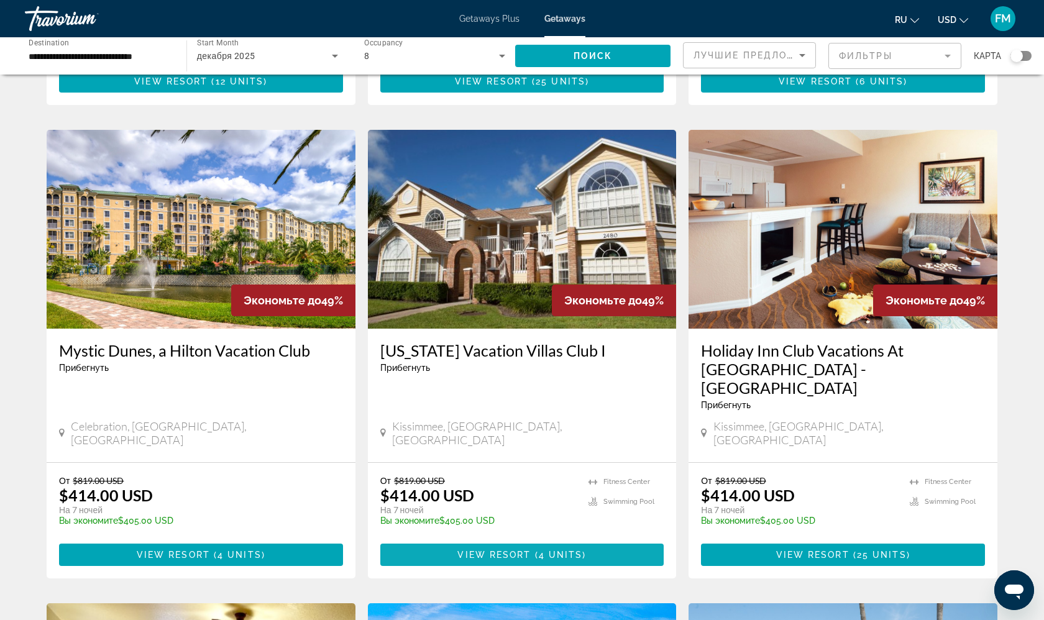
click at [584, 550] on span "( 4 units )" at bounding box center [558, 555] width 55 height 10
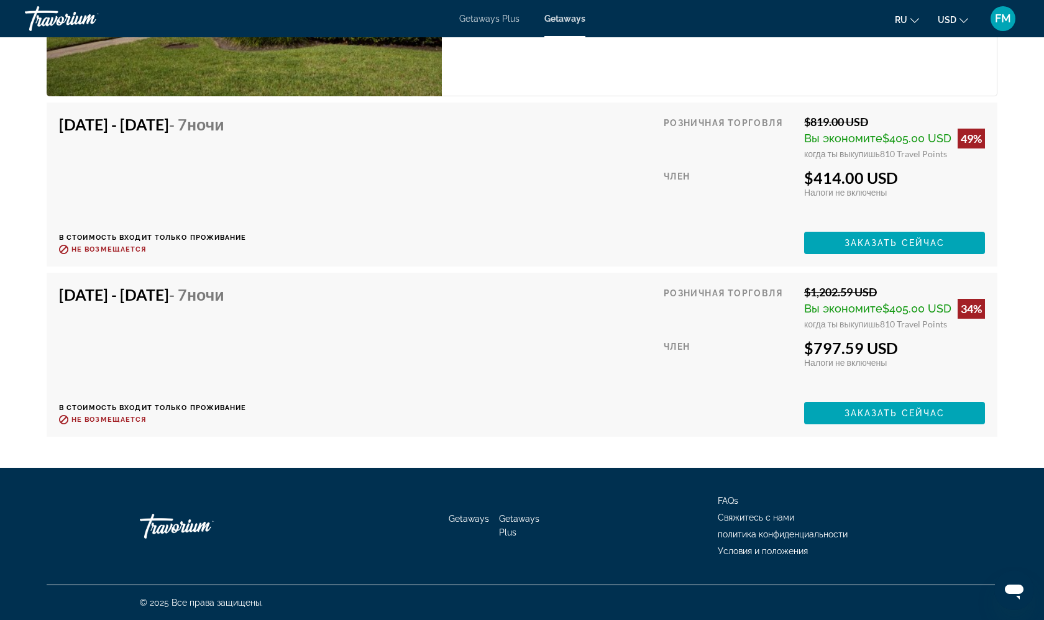
scroll to position [2699, 0]
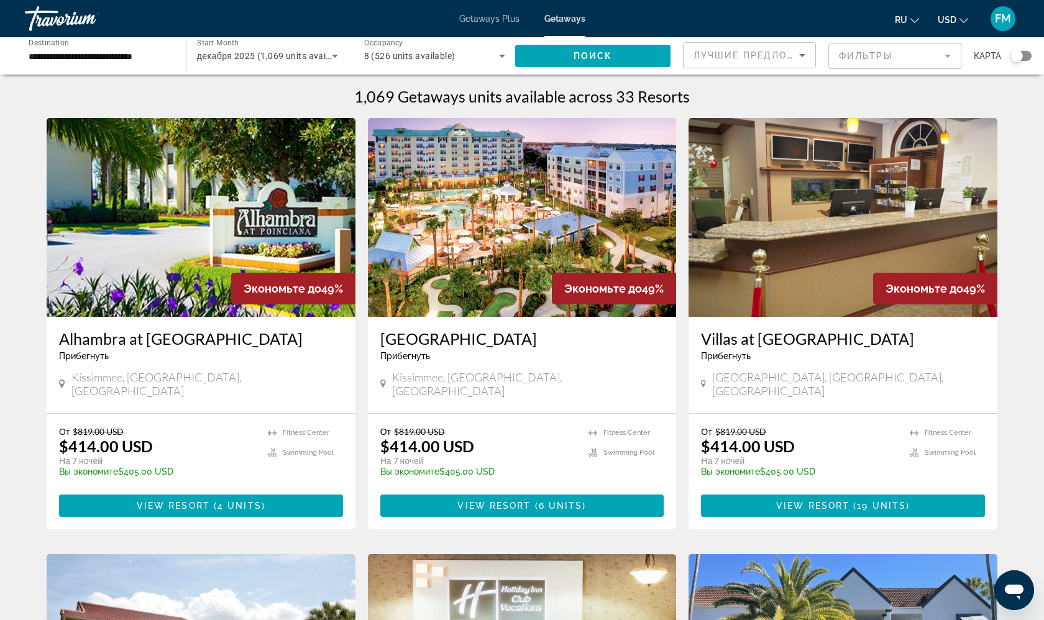
click at [310, 46] on div "декабря 2025 (1,069 units available)" at bounding box center [267, 56] width 141 height 35
click at [290, 91] on mat-option "все месяцы" at bounding box center [267, 93] width 161 height 30
click at [290, 58] on span "Search widget" at bounding box center [264, 55] width 135 height 15
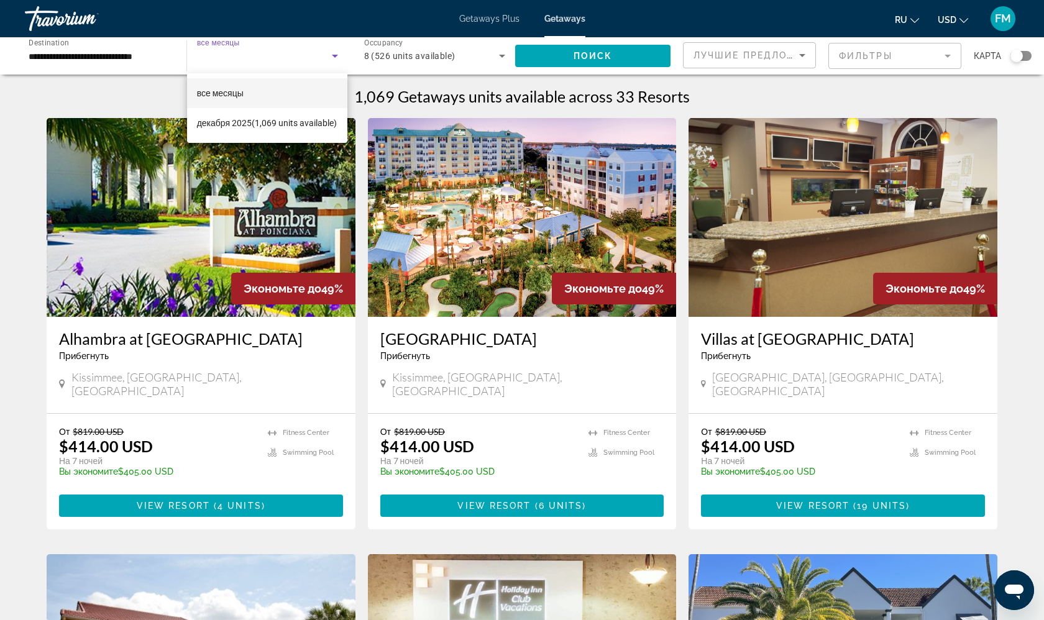
click at [311, 85] on mat-option "все месяцы" at bounding box center [267, 93] width 161 height 30
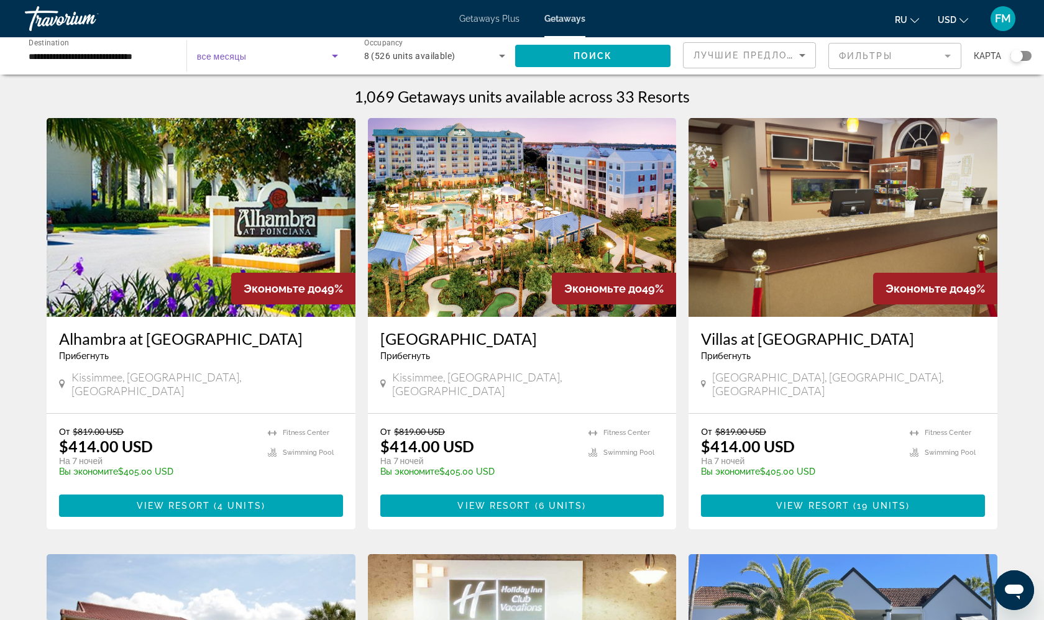
click at [875, 57] on mat-form-field "Фильтры" at bounding box center [894, 56] width 133 height 26
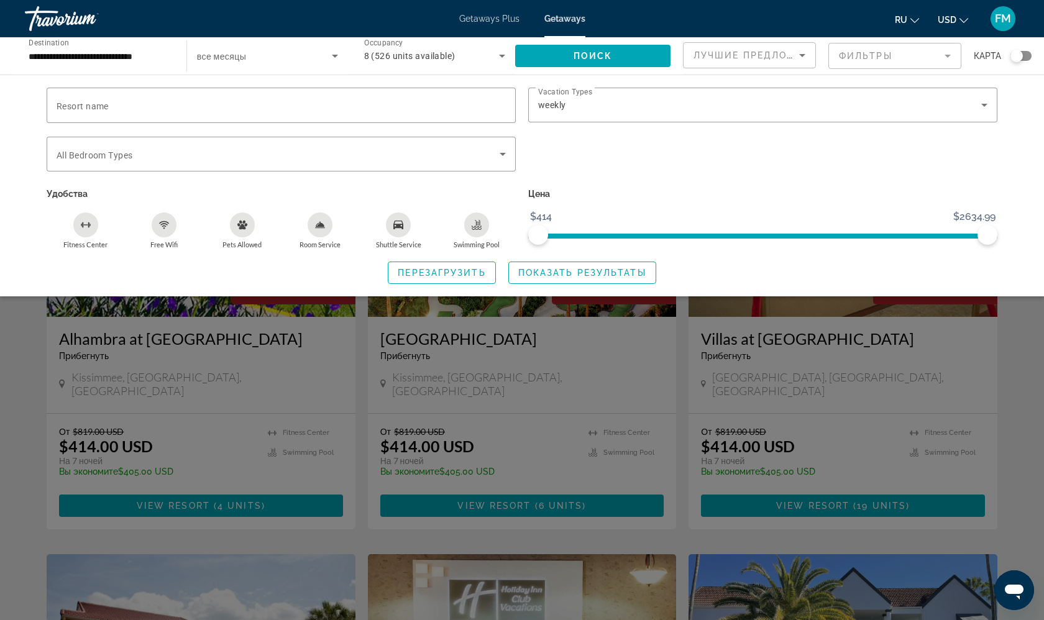
click at [337, 335] on div "Search widget" at bounding box center [522, 403] width 1044 height 434
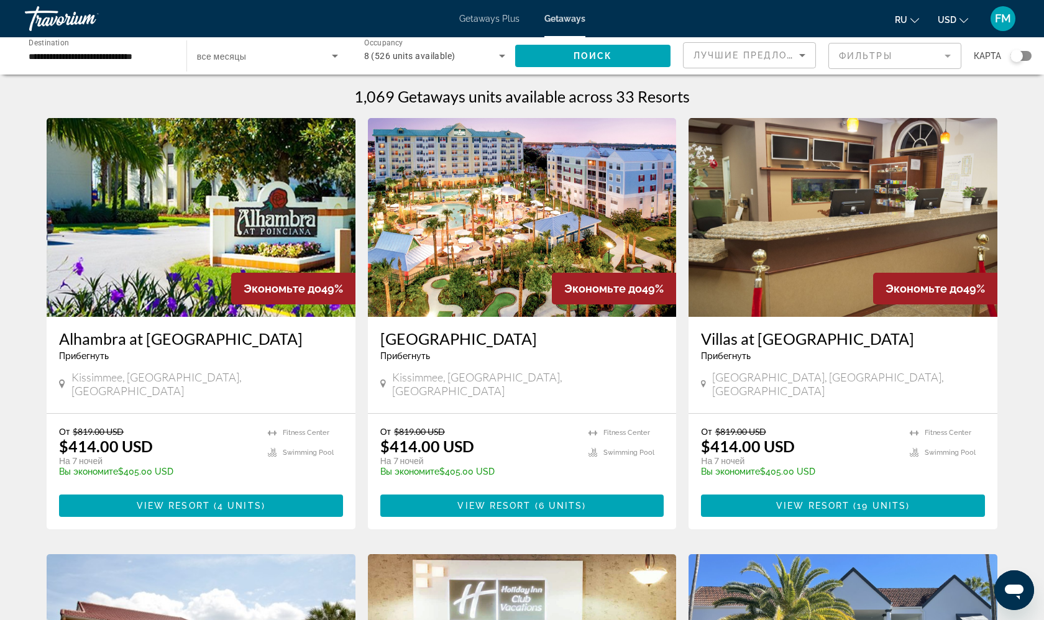
click at [567, 21] on span "Getaways" at bounding box center [564, 19] width 41 height 10
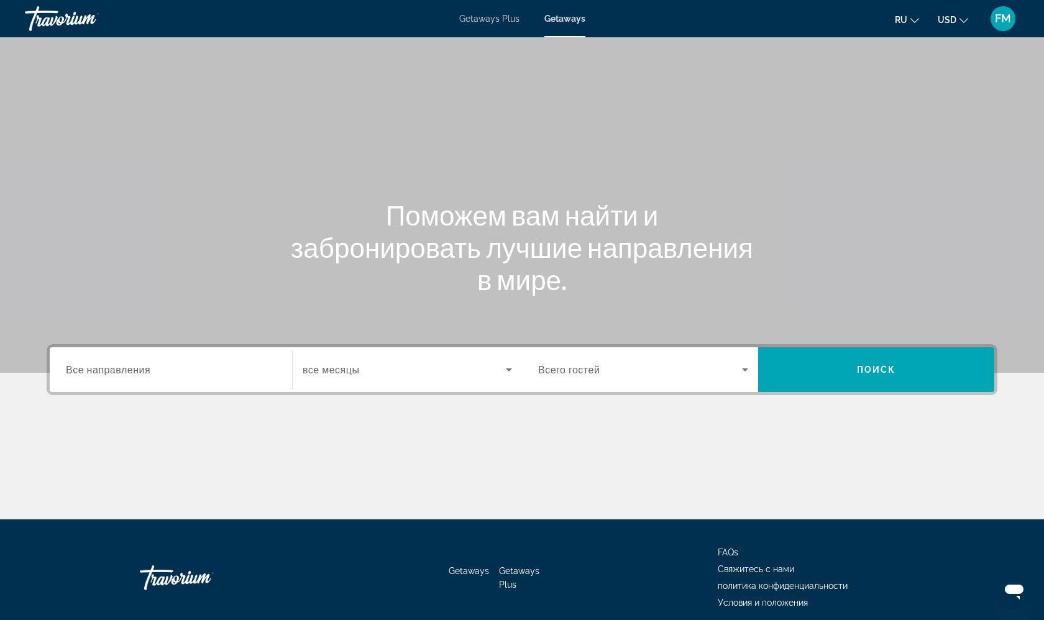
click at [170, 383] on div "Search widget" at bounding box center [171, 369] width 210 height 35
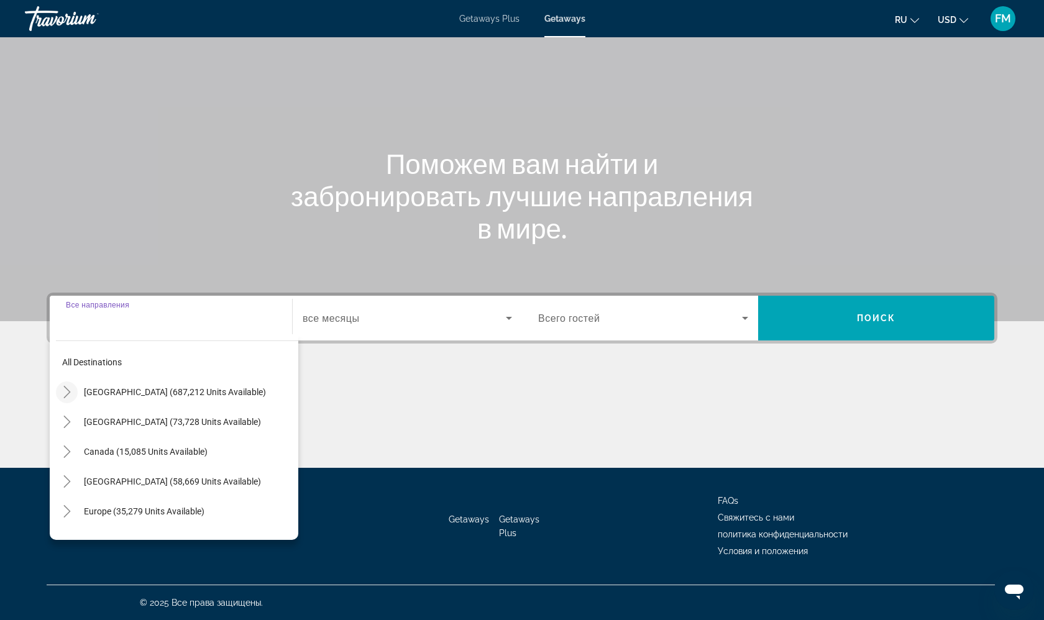
click at [66, 390] on icon "Toggle United States (687,212 units available)" at bounding box center [67, 392] width 12 height 12
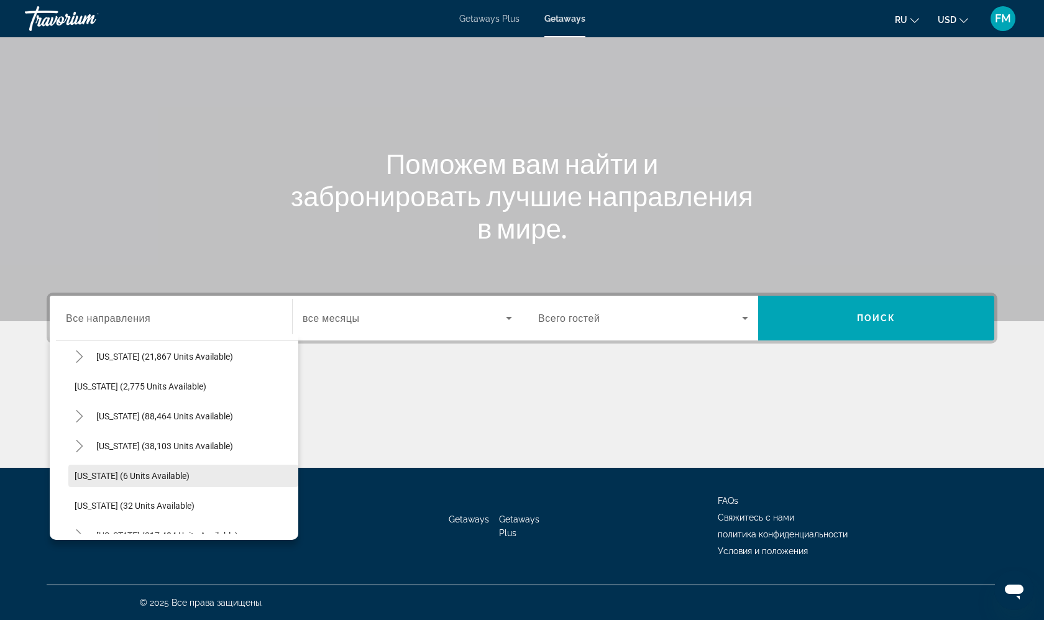
scroll to position [130, 0]
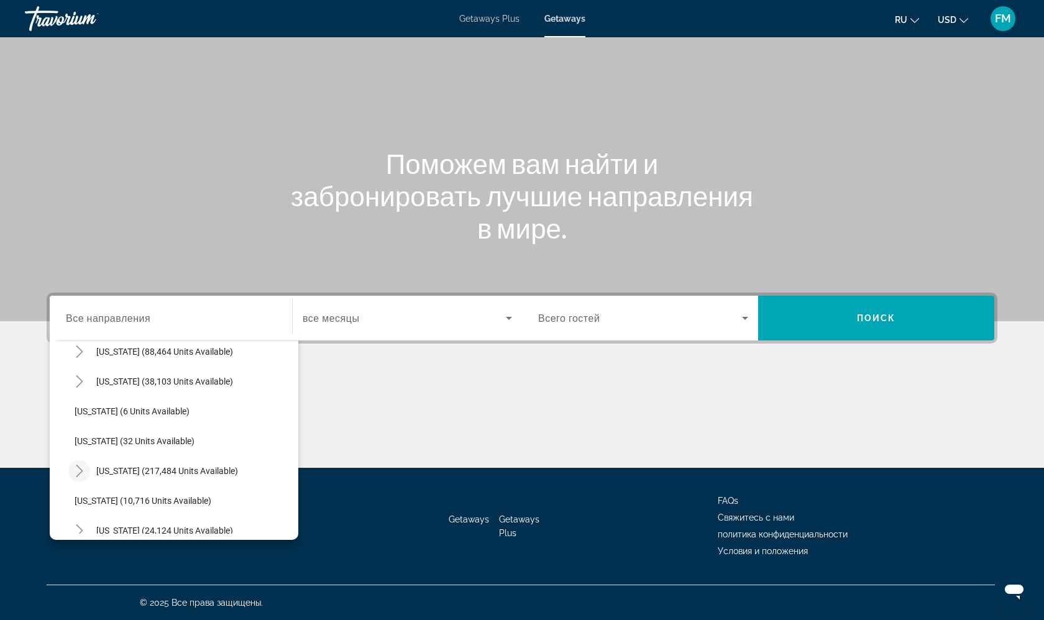
click at [78, 472] on icon "Toggle Florida (217,484 units available)" at bounding box center [79, 471] width 12 height 12
click at [132, 463] on span "Search widget" at bounding box center [194, 471] width 208 height 30
type input "**********"
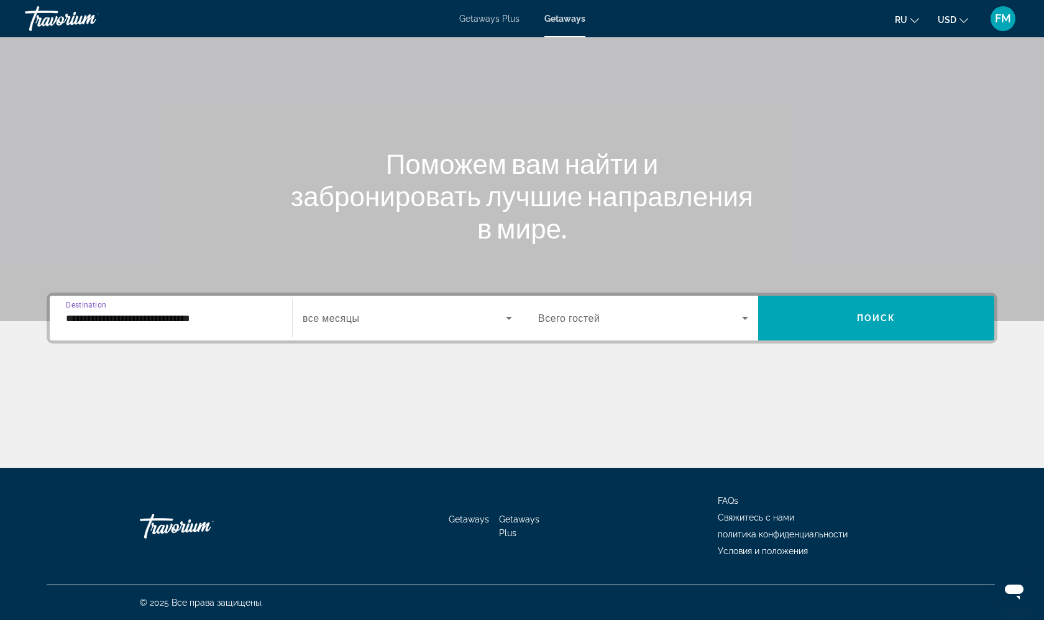
click at [319, 321] on span "все месяцы" at bounding box center [331, 319] width 57 height 12
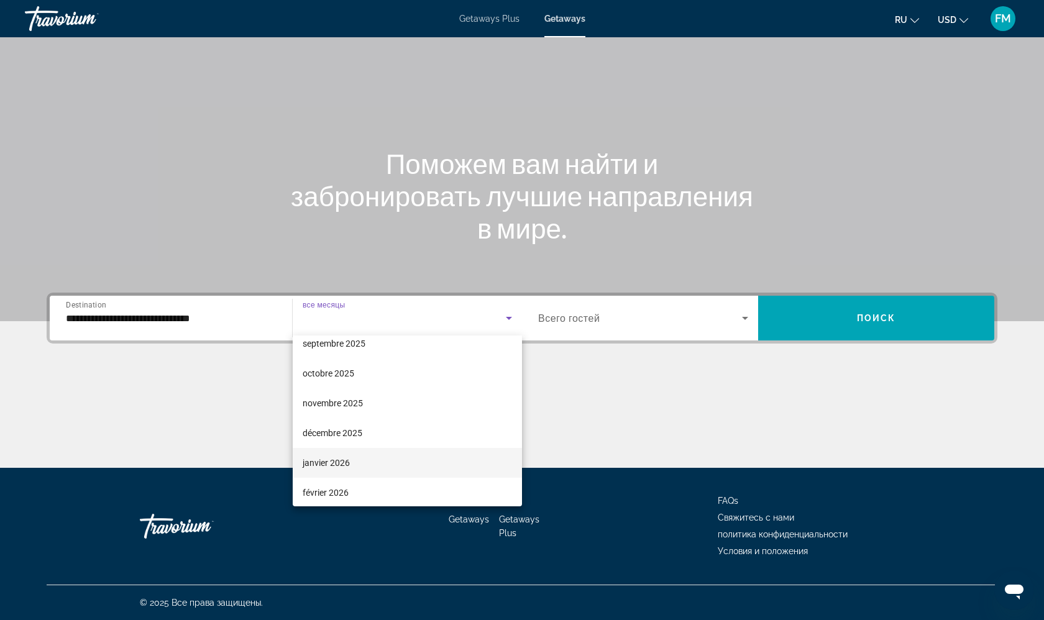
scroll to position [50, 0]
click at [328, 445] on mat-option "janvier 2026" at bounding box center [407, 454] width 229 height 30
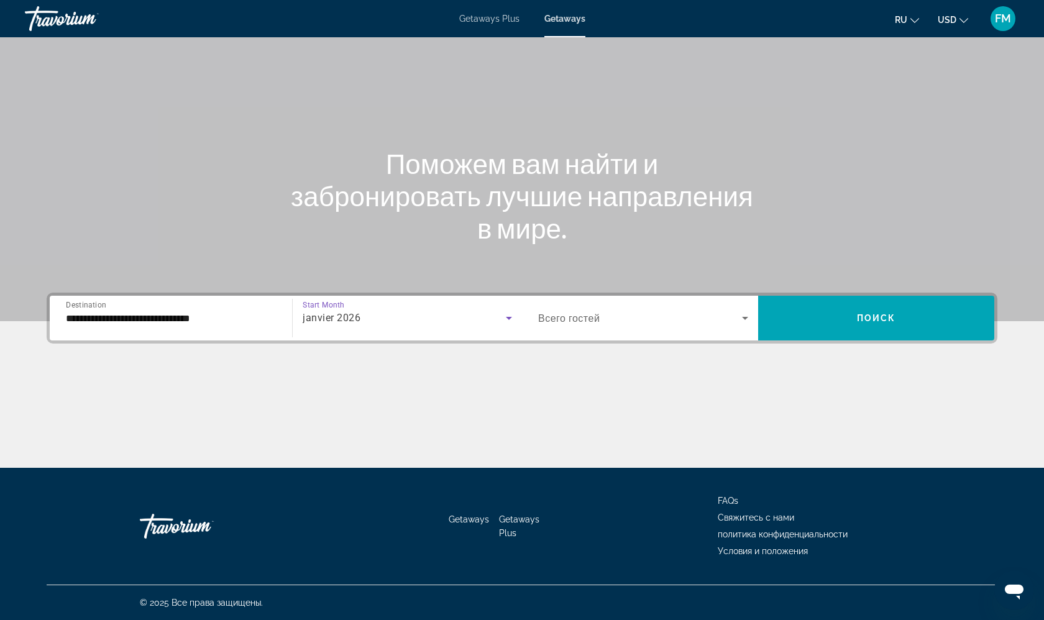
click at [563, 311] on span "Search widget" at bounding box center [640, 318] width 204 height 15
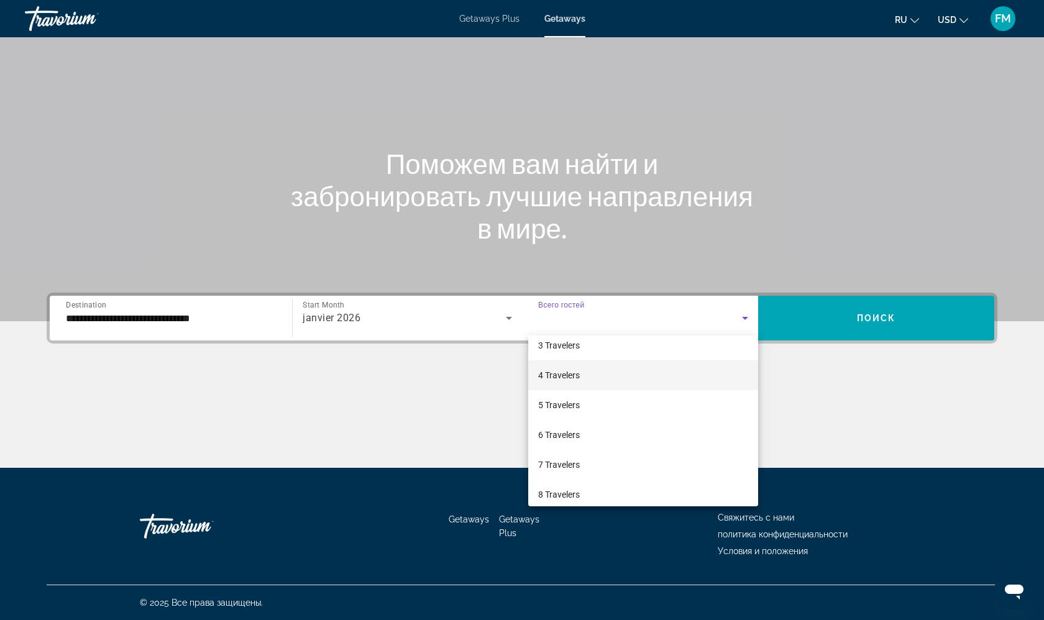
scroll to position [71, 0]
click at [572, 492] on span "8 Travelers" at bounding box center [559, 492] width 42 height 15
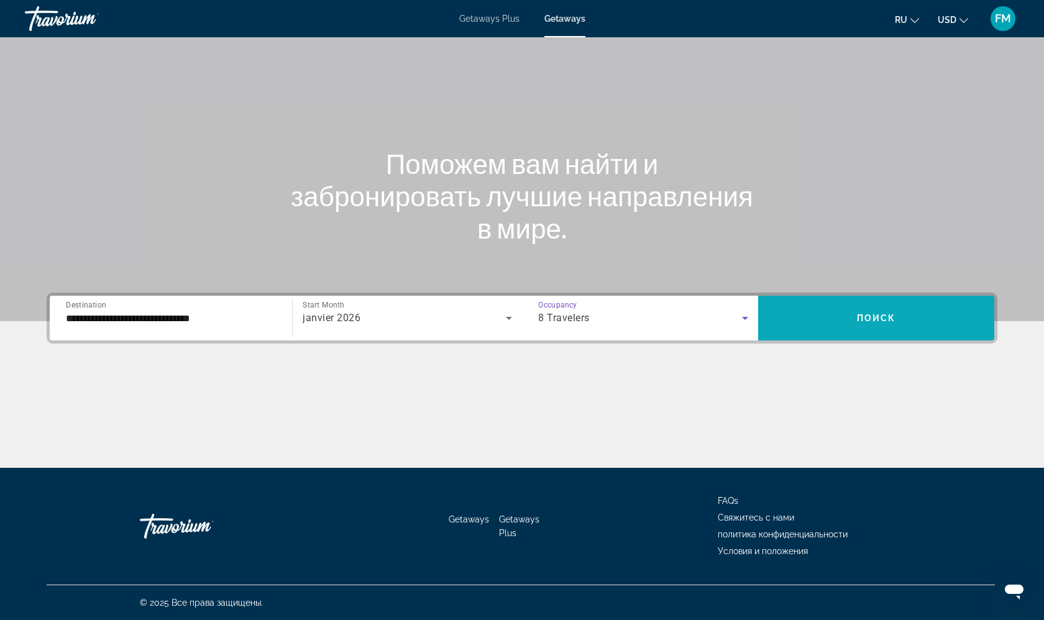
click at [843, 321] on span "Search widget" at bounding box center [876, 318] width 236 height 30
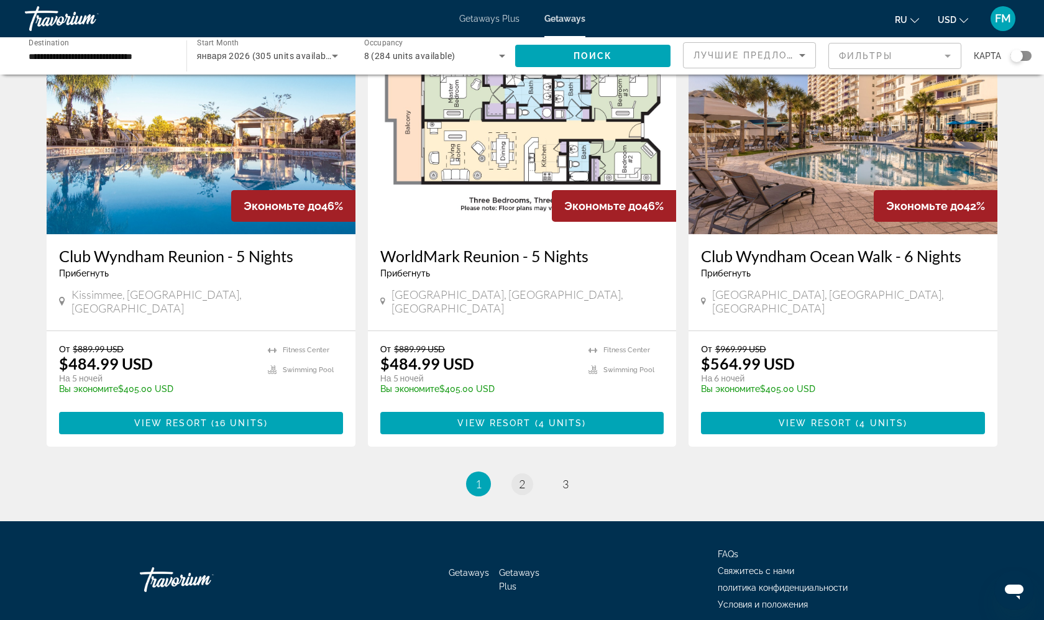
scroll to position [1391, 0]
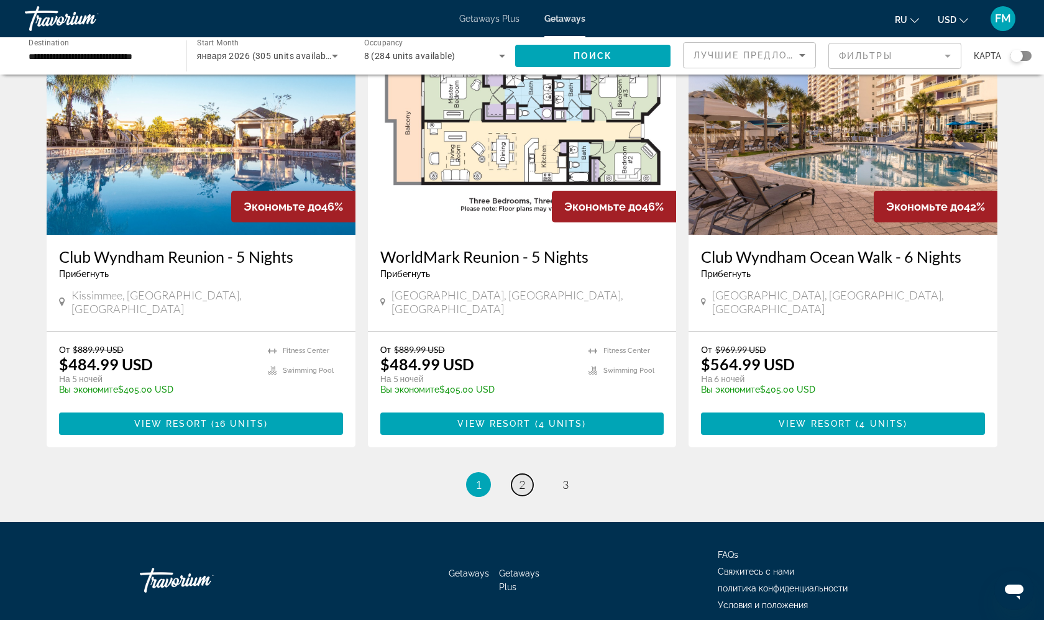
click at [520, 478] on span "2" at bounding box center [522, 485] width 6 height 14
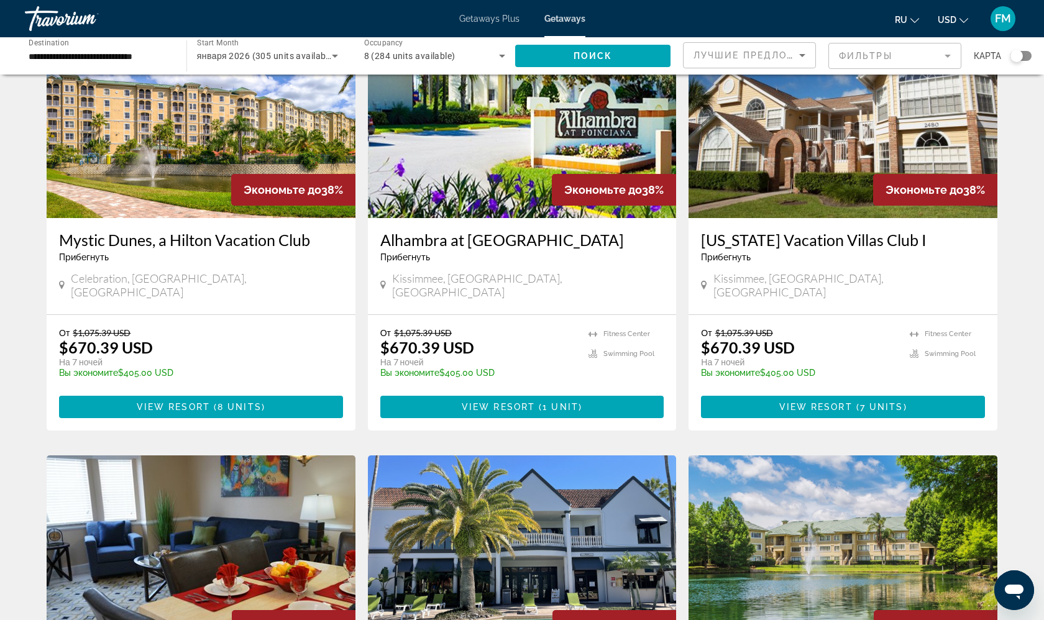
scroll to position [973, 0]
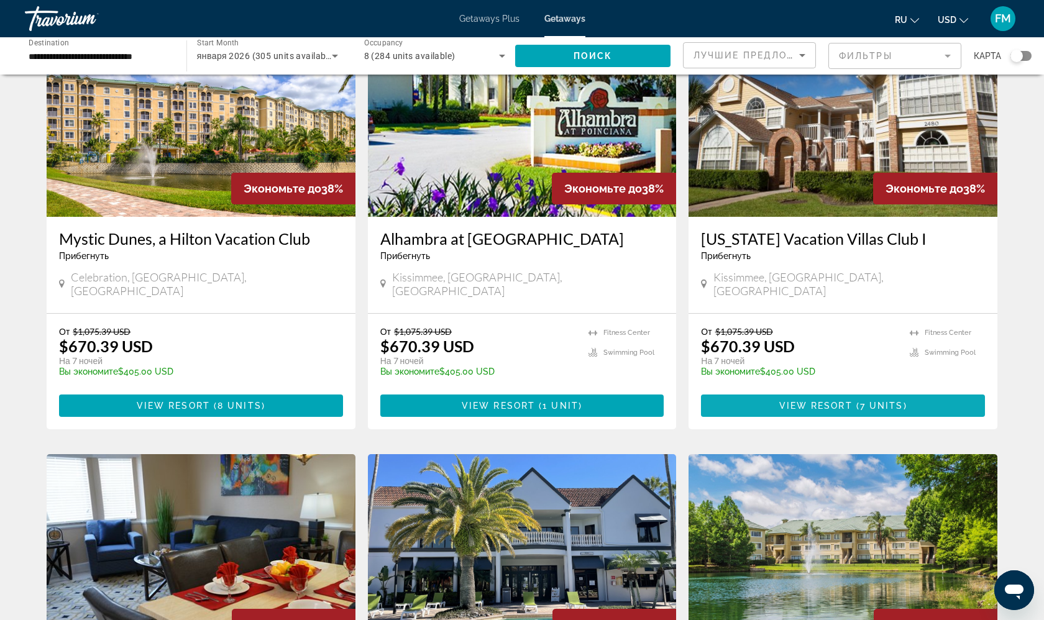
click at [810, 401] on span "View Resort" at bounding box center [815, 406] width 73 height 10
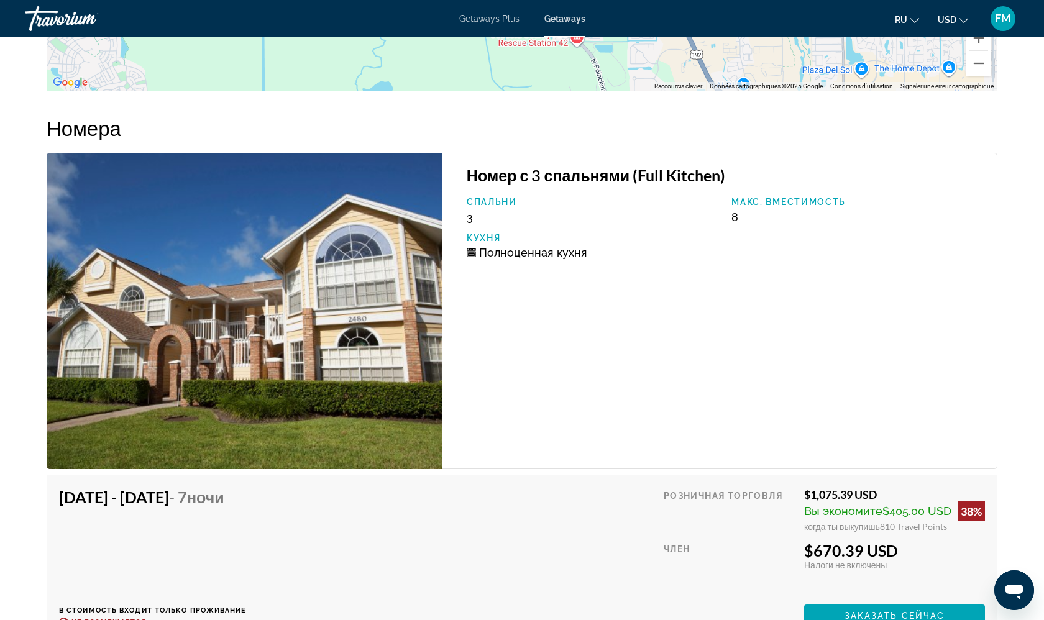
scroll to position [2365, 0]
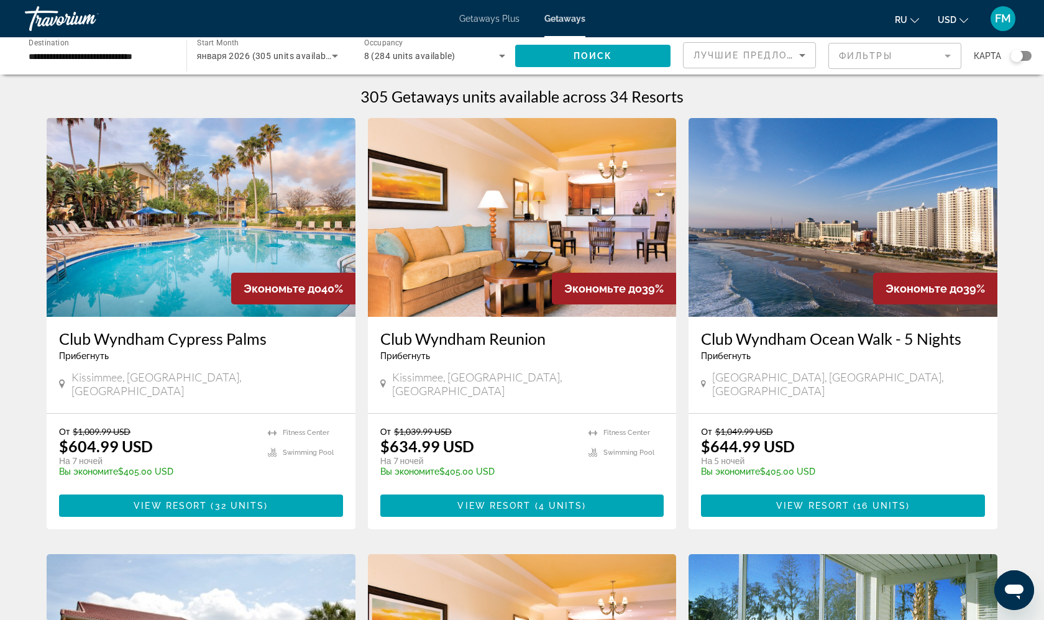
click at [901, 57] on mat-form-field "Фильтры" at bounding box center [894, 56] width 133 height 26
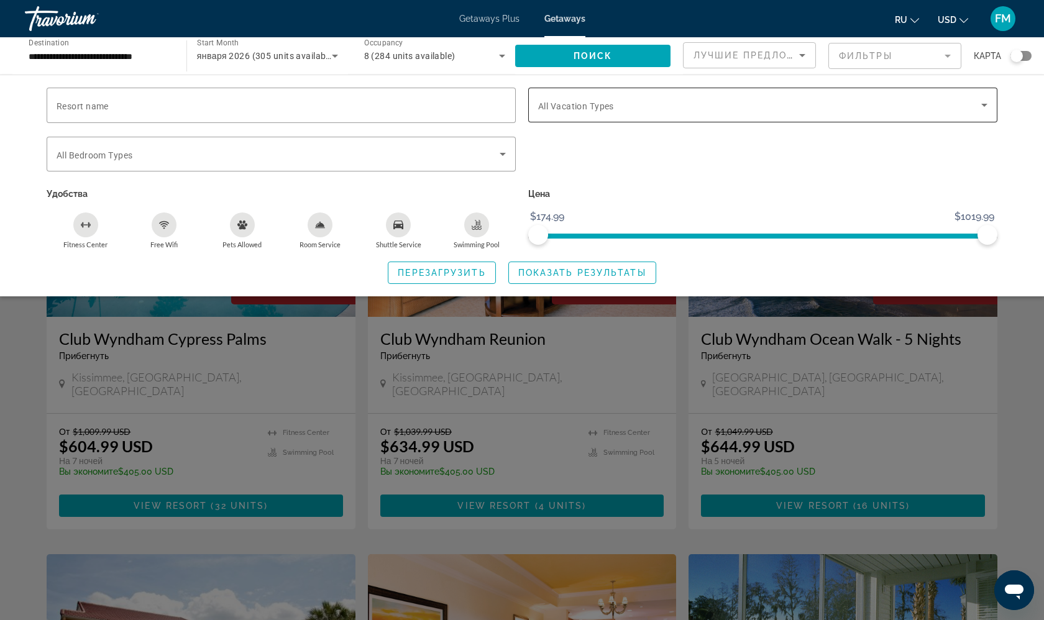
click at [704, 113] on div "Search widget" at bounding box center [762, 105] width 449 height 35
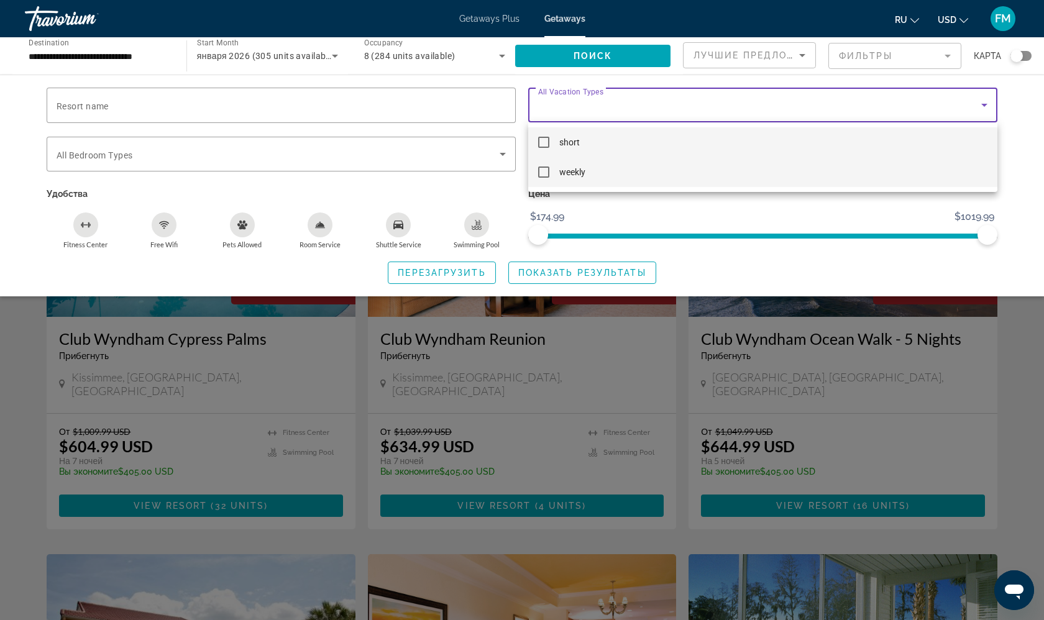
click at [619, 173] on mat-option "weekly" at bounding box center [762, 172] width 469 height 30
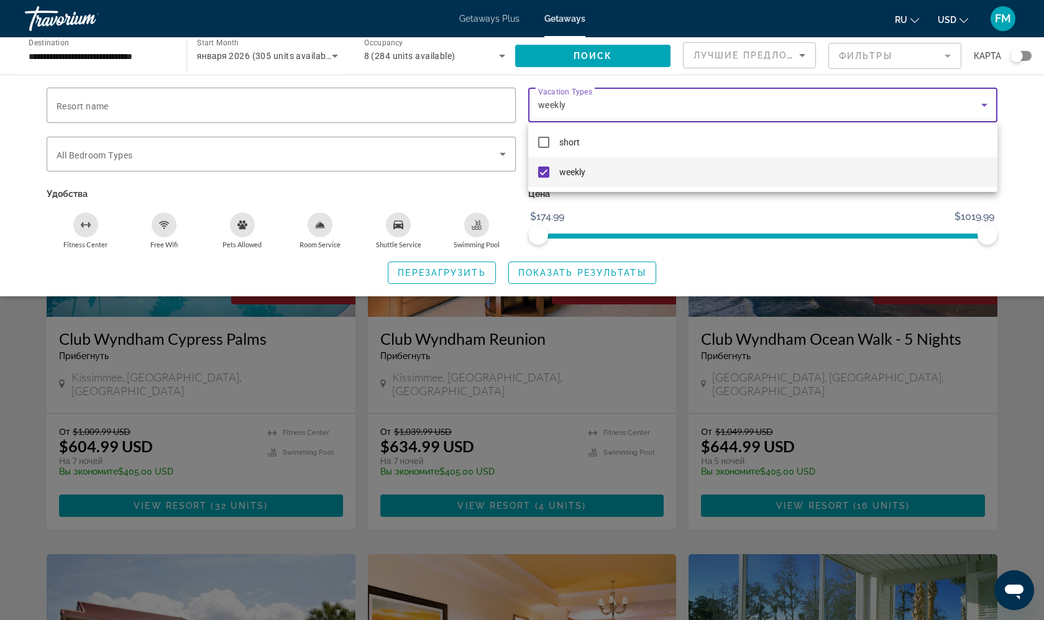
click at [578, 275] on div at bounding box center [522, 310] width 1044 height 620
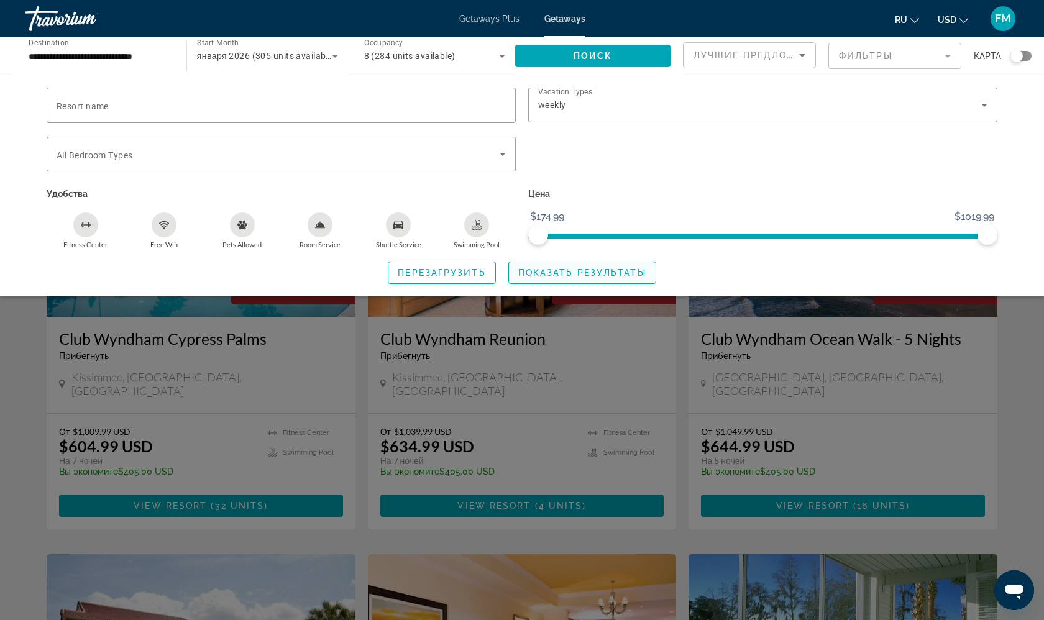
click at [578, 275] on span "Показать результаты" at bounding box center [582, 273] width 128 height 10
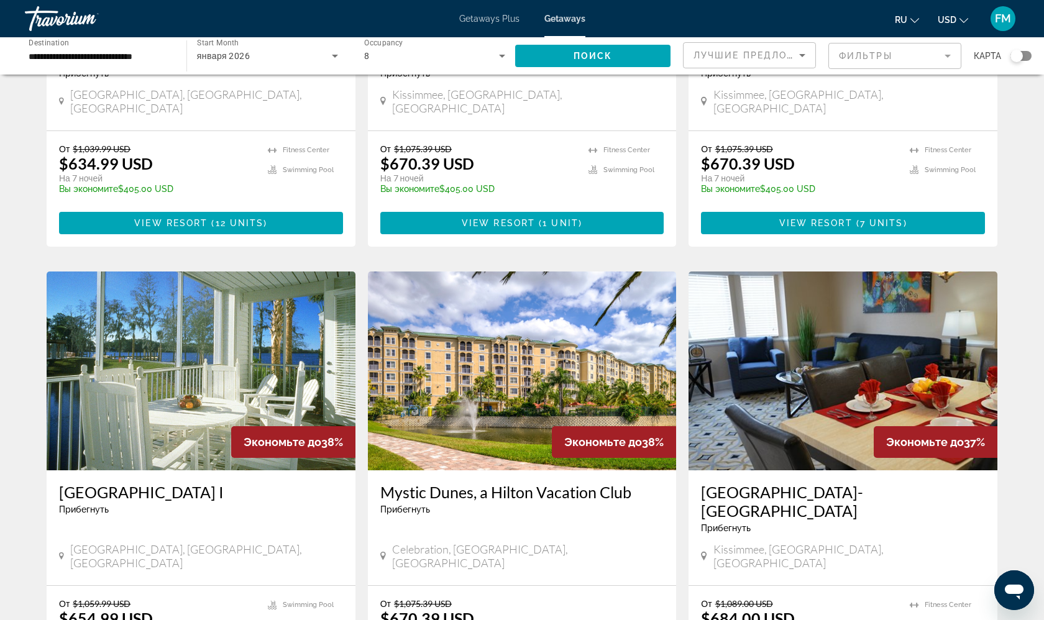
scroll to position [649, 0]
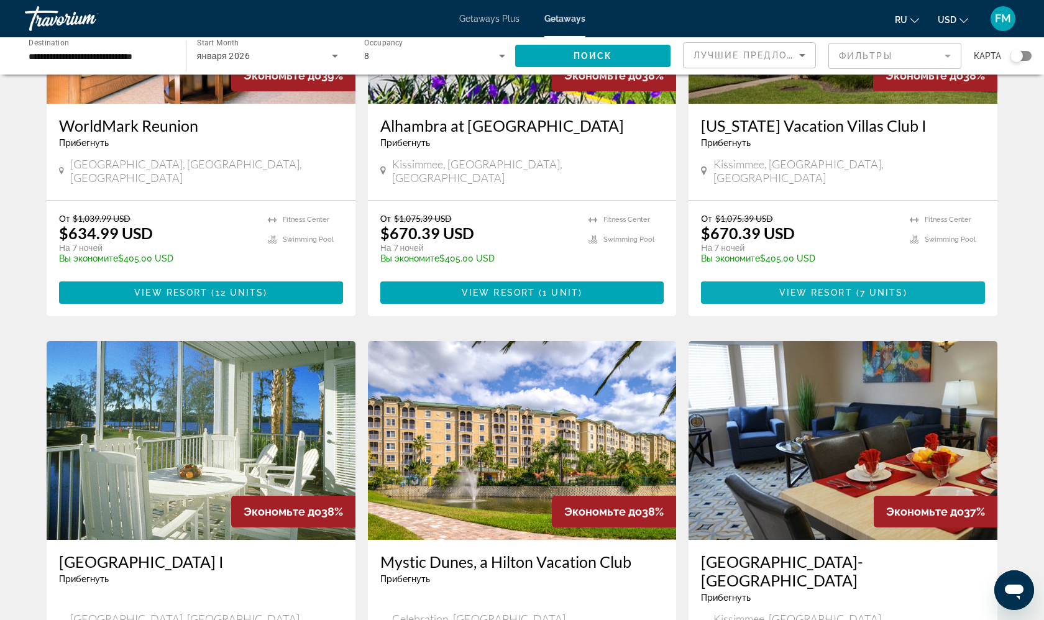
click at [786, 278] on span "Main content" at bounding box center [843, 293] width 284 height 30
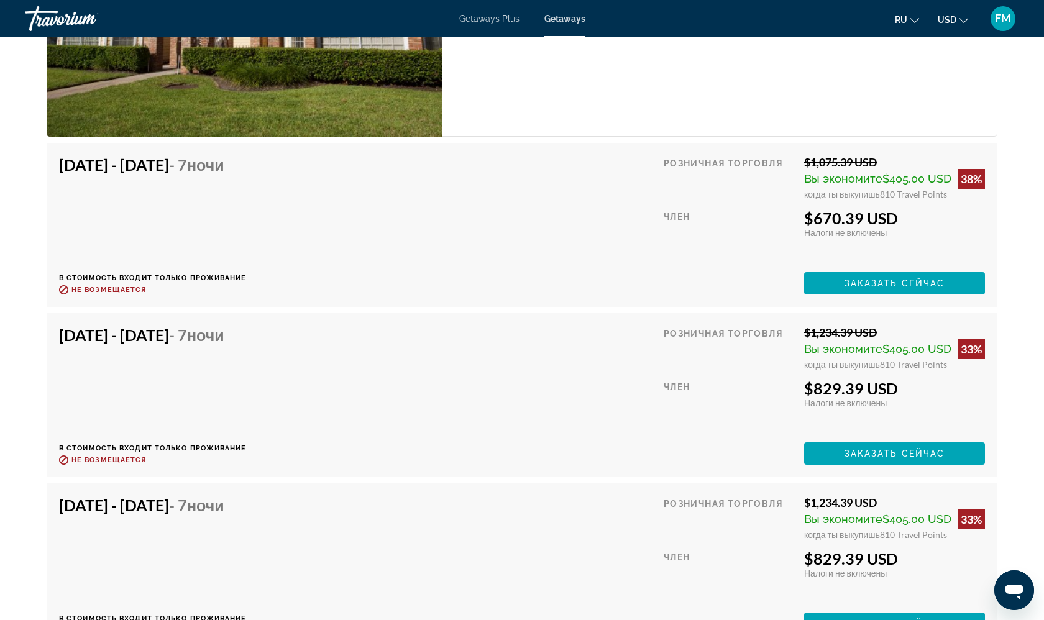
scroll to position [2652, 0]
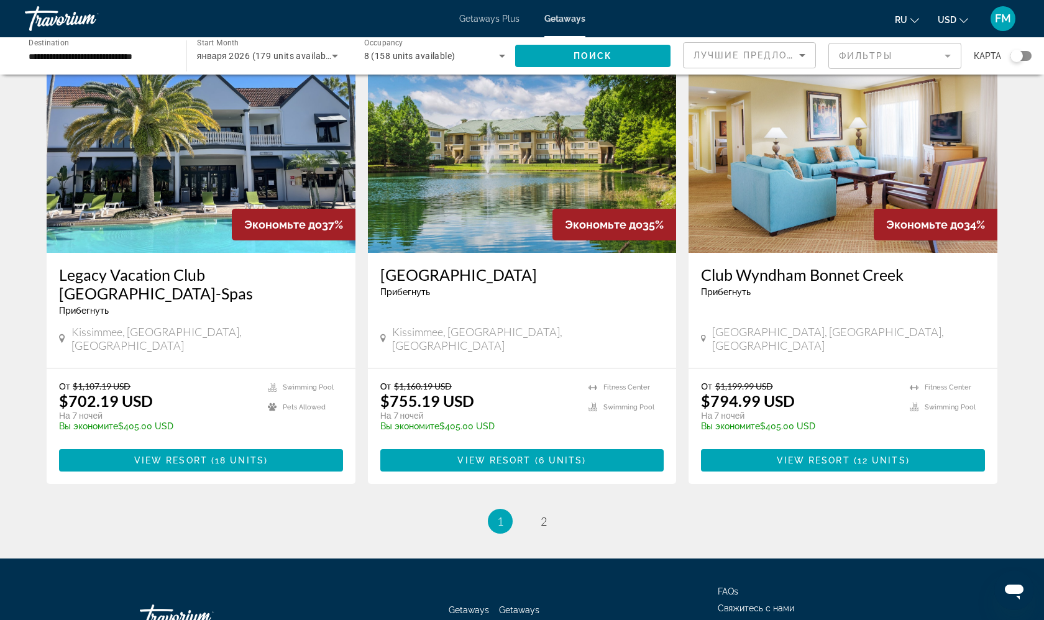
scroll to position [1391, 0]
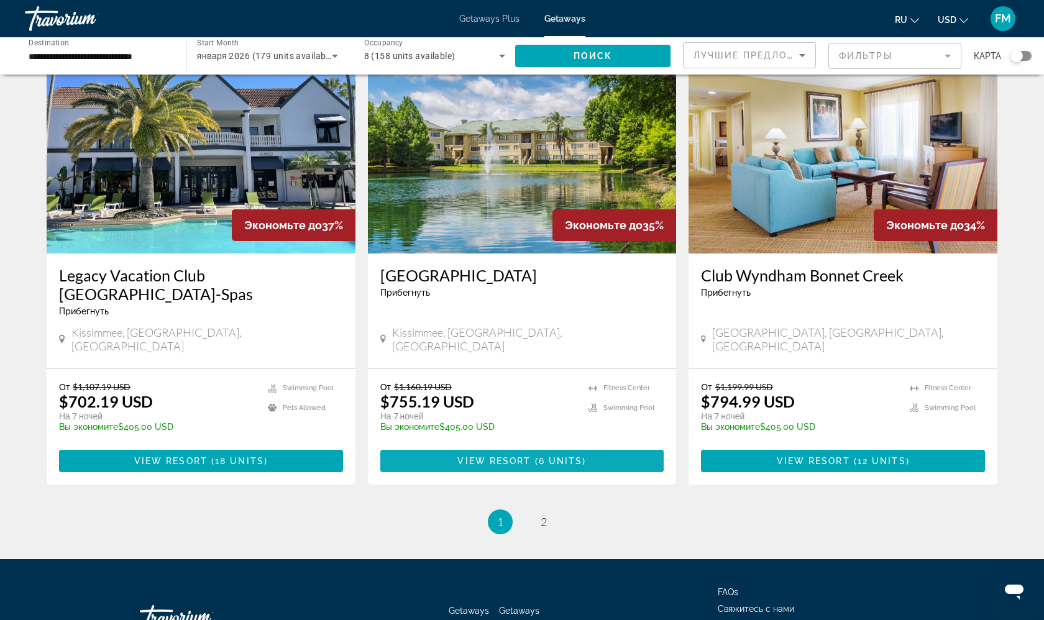
click at [442, 446] on span "Main content" at bounding box center [522, 461] width 284 height 30
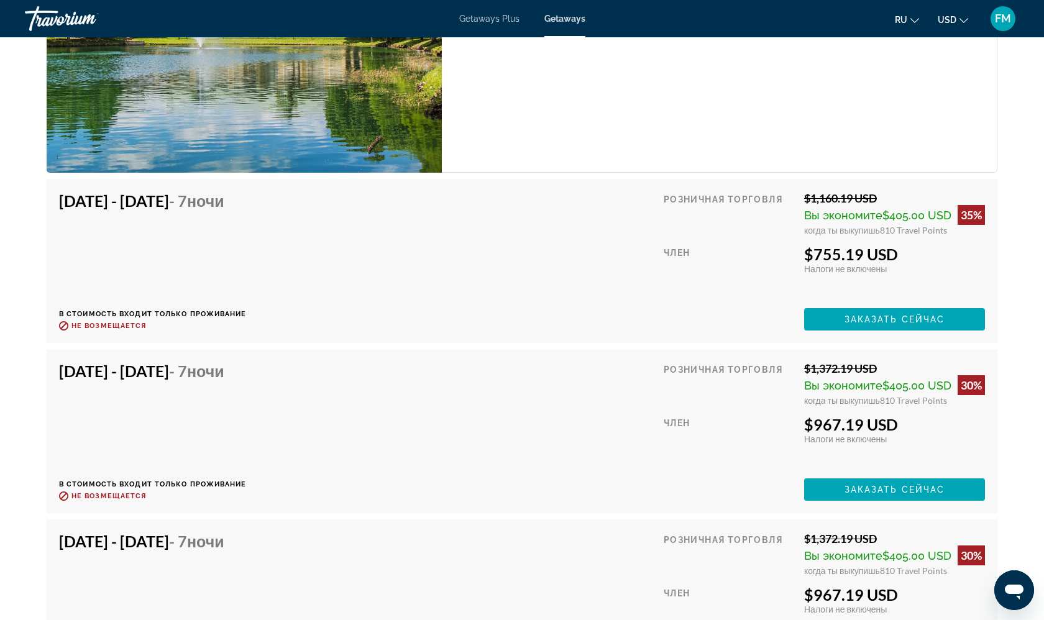
scroll to position [2732, 0]
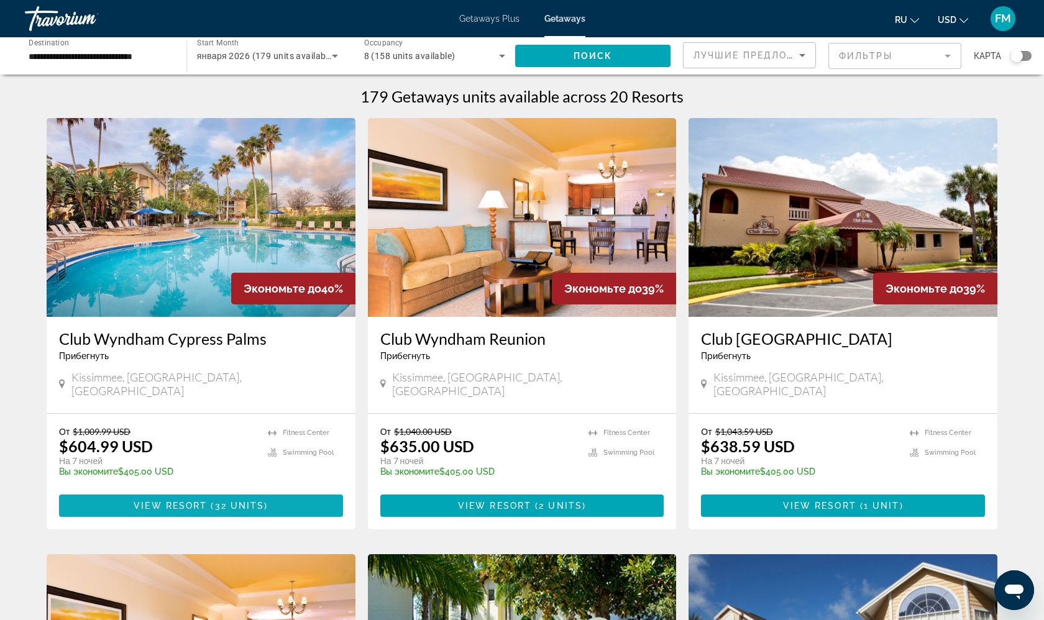
click at [224, 501] on span "32 units" at bounding box center [240, 506] width 50 height 10
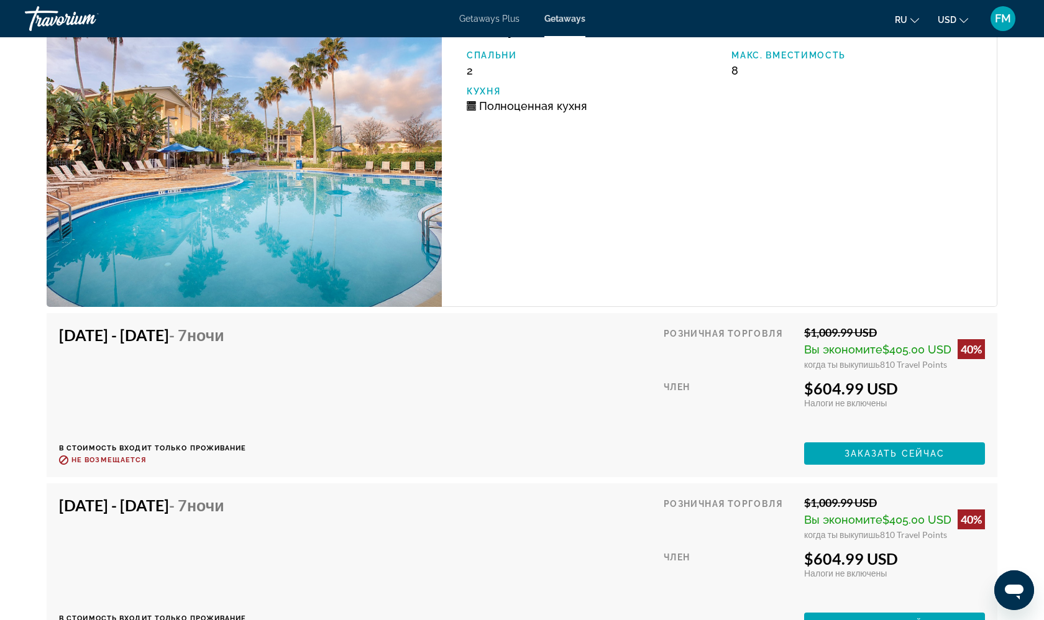
scroll to position [2288, 0]
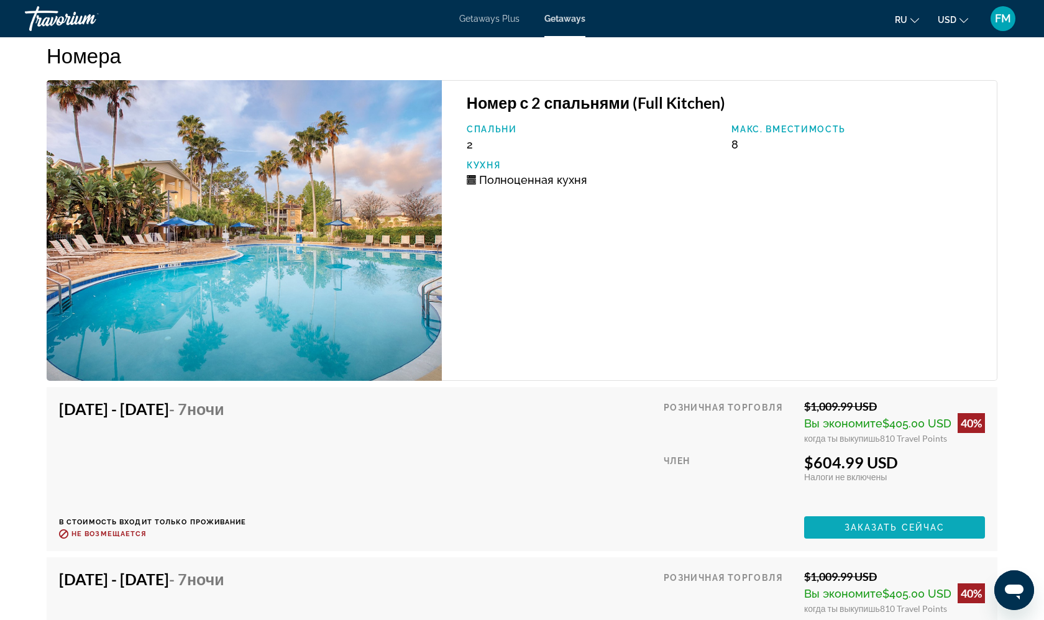
click at [823, 520] on span "Main content" at bounding box center [894, 528] width 181 height 30
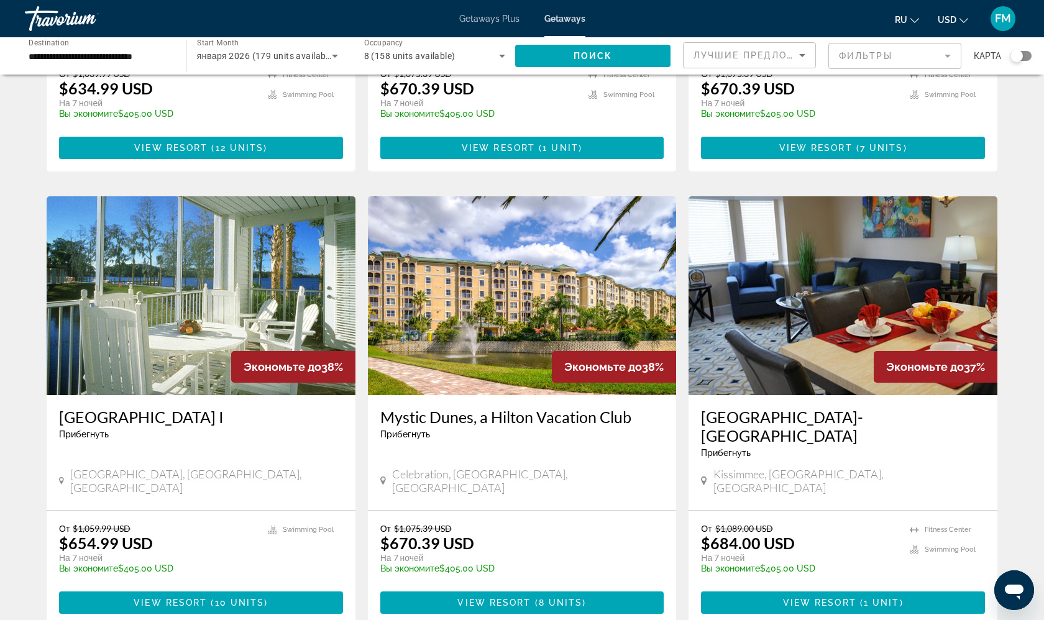
scroll to position [795, 0]
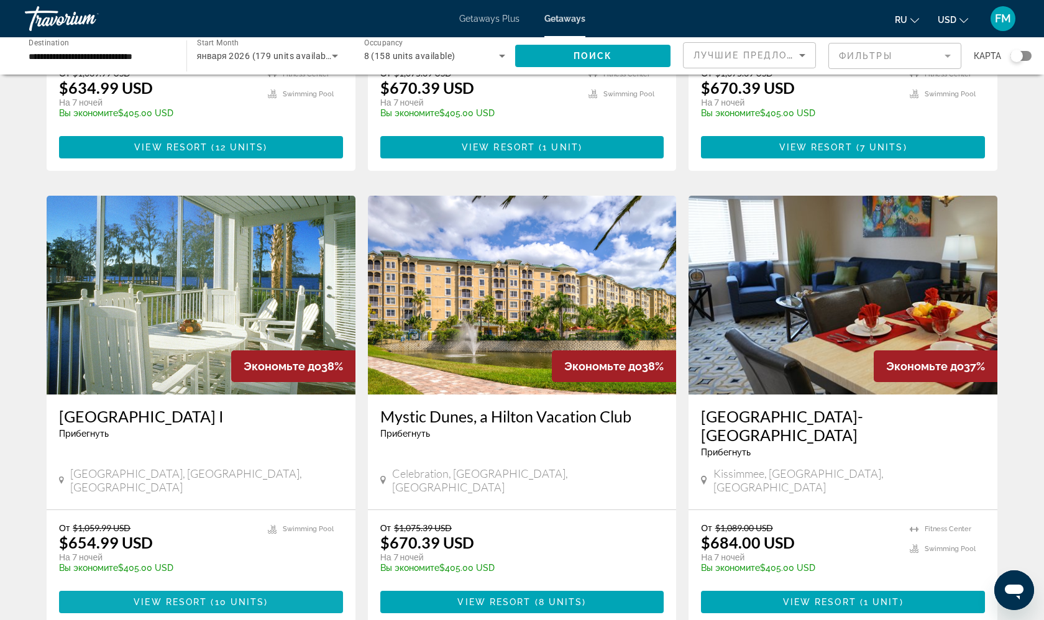
click at [163, 597] on span "View Resort" at bounding box center [170, 602] width 73 height 10
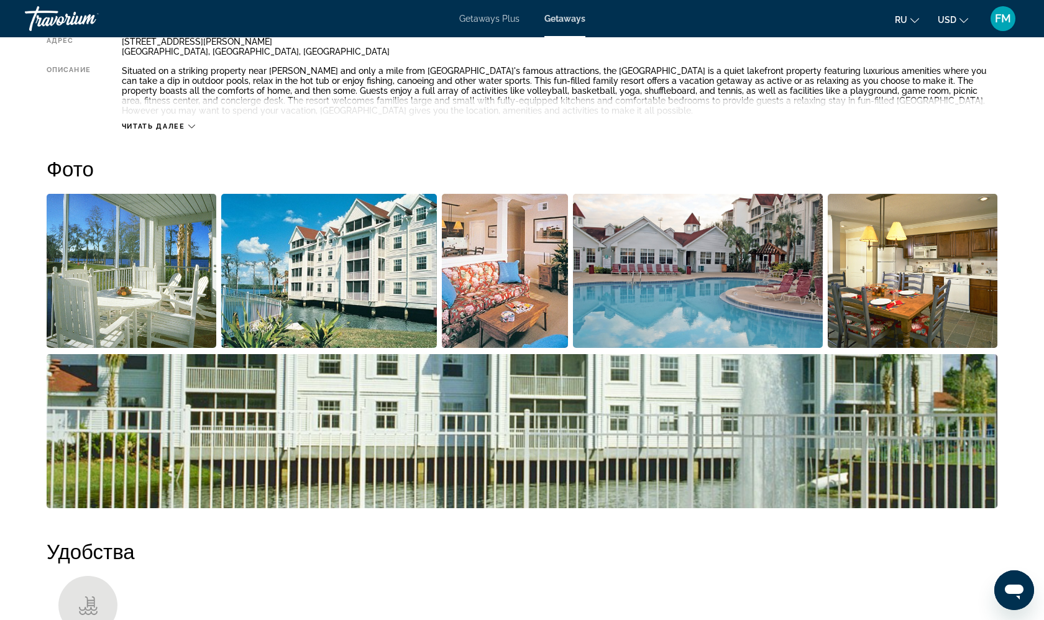
scroll to position [492, 0]
click at [171, 242] on img "Open full-screen image slider" at bounding box center [132, 271] width 170 height 154
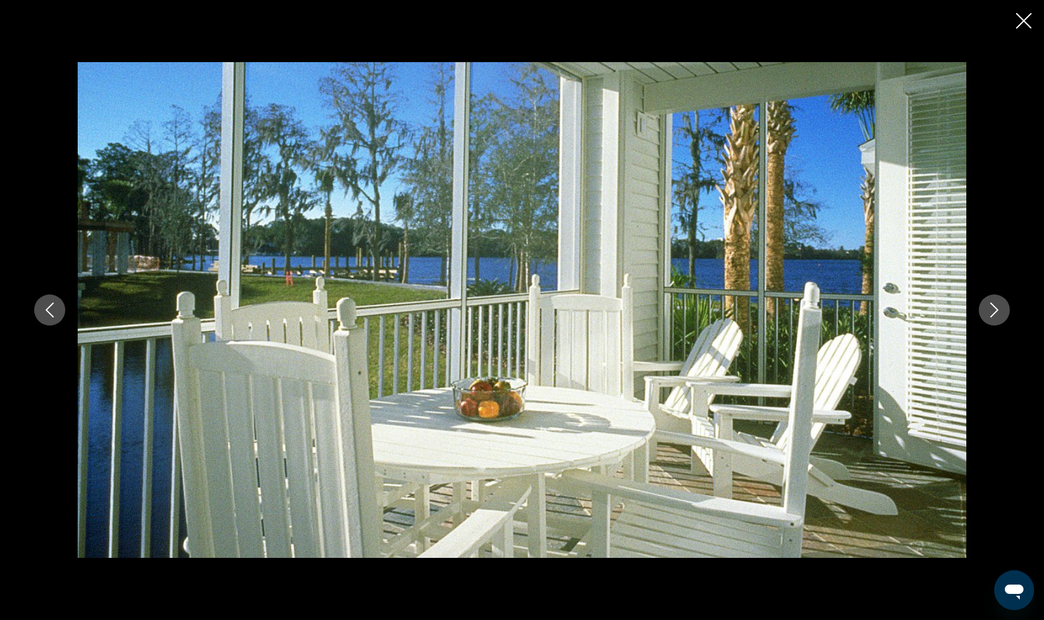
click at [1000, 333] on div "prev next" at bounding box center [522, 310] width 1001 height 496
click at [1004, 320] on button "Next image" at bounding box center [994, 310] width 31 height 31
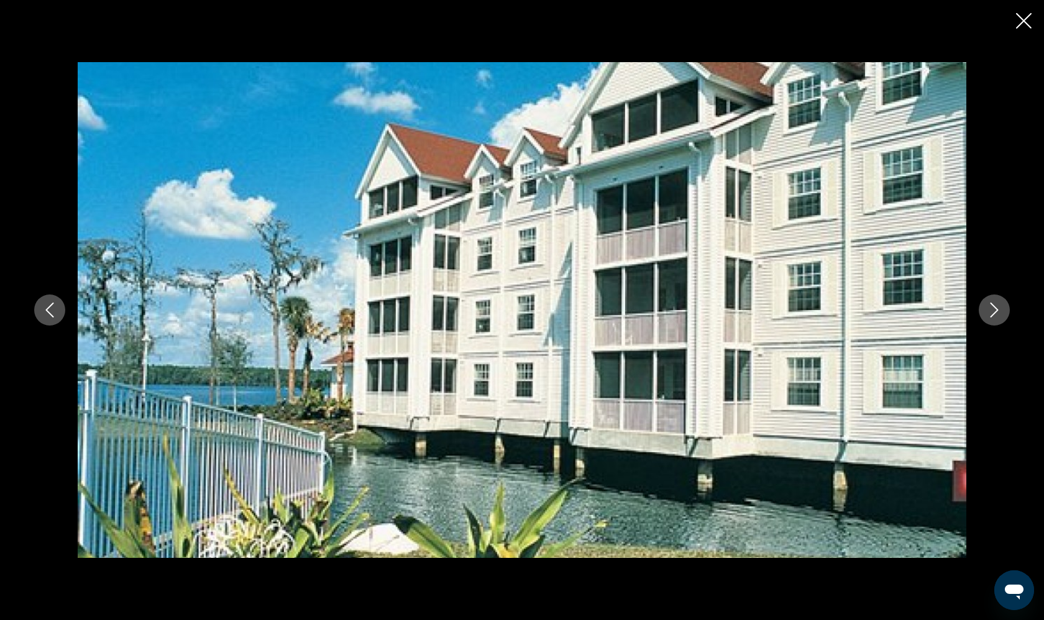
click at [1004, 320] on button "Next image" at bounding box center [994, 310] width 31 height 31
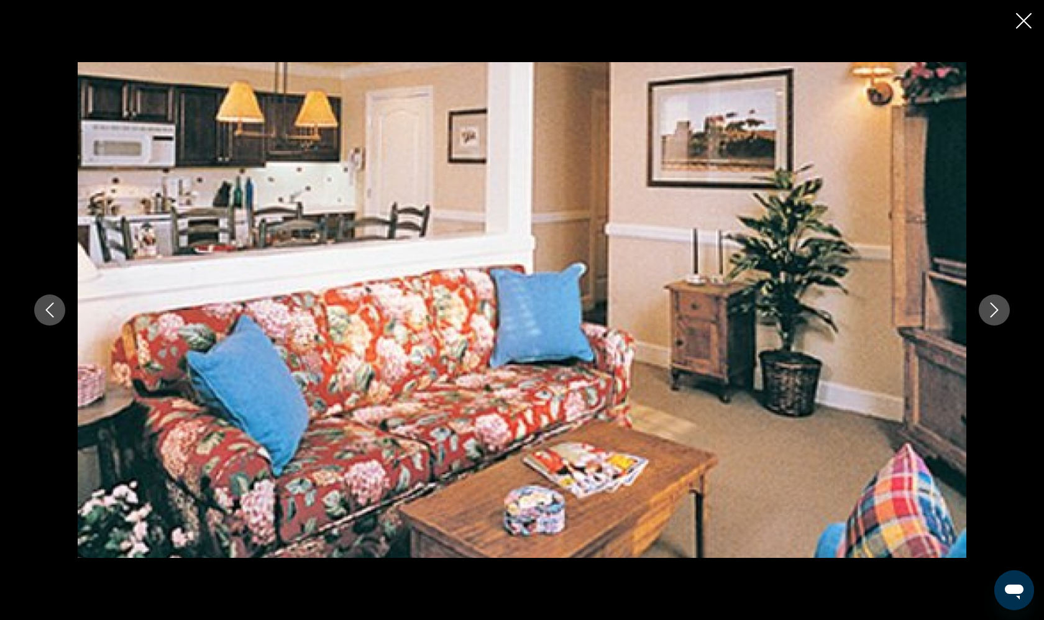
click at [1004, 320] on button "Next image" at bounding box center [994, 310] width 31 height 31
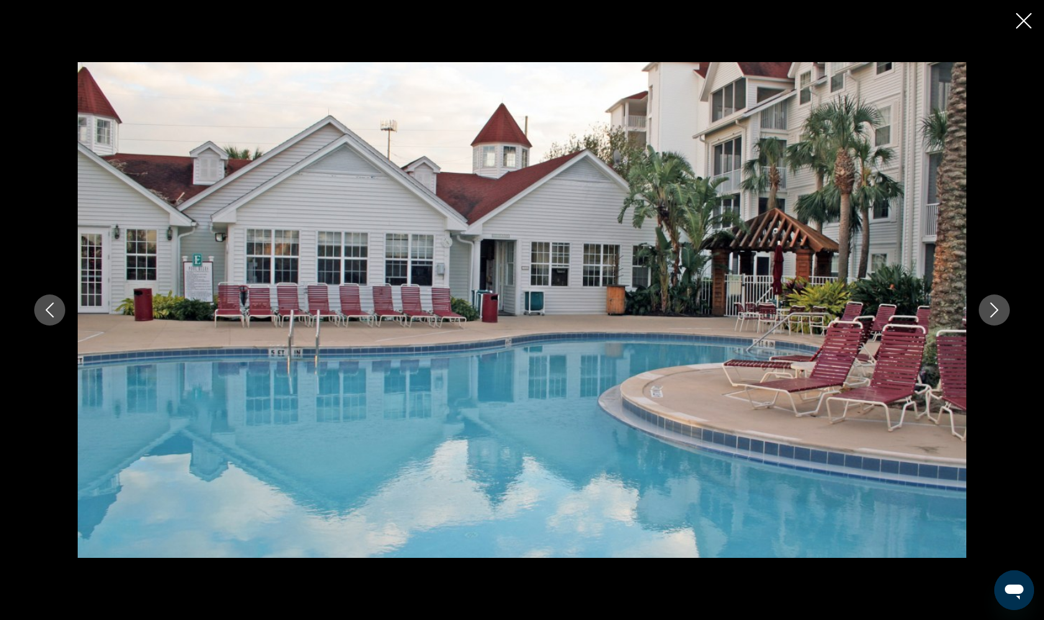
click at [1004, 320] on button "Next image" at bounding box center [994, 310] width 31 height 31
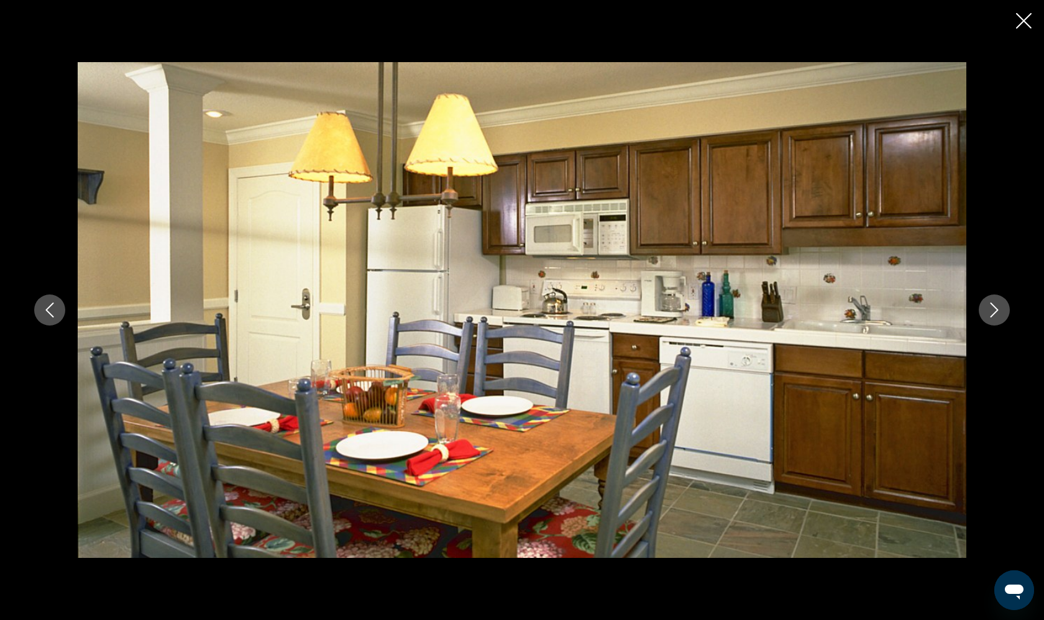
click at [1004, 320] on button "Next image" at bounding box center [994, 310] width 31 height 31
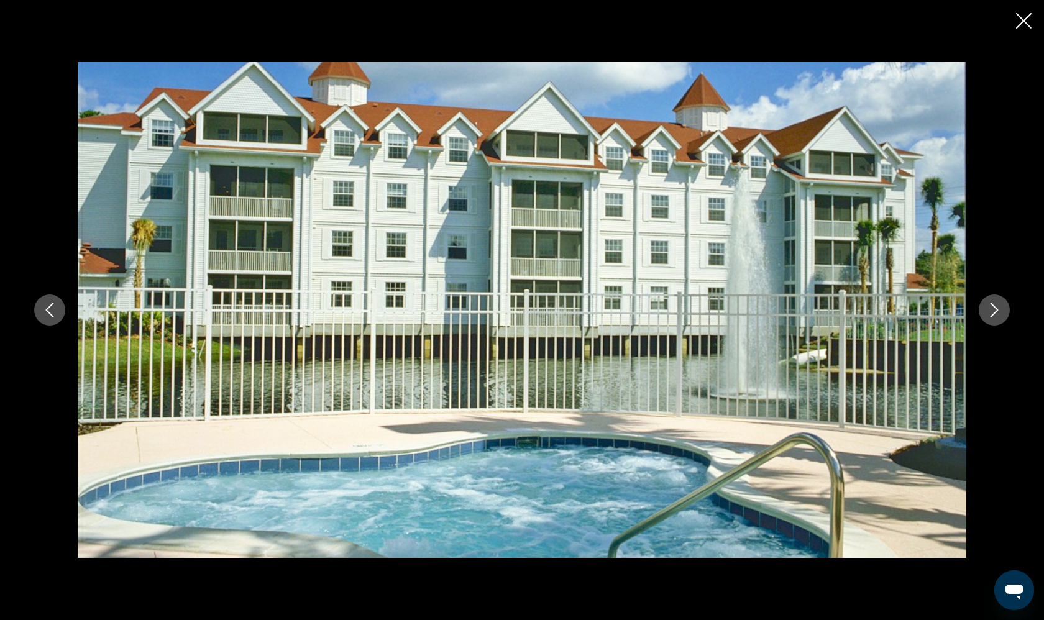
click at [1004, 320] on button "Next image" at bounding box center [994, 310] width 31 height 31
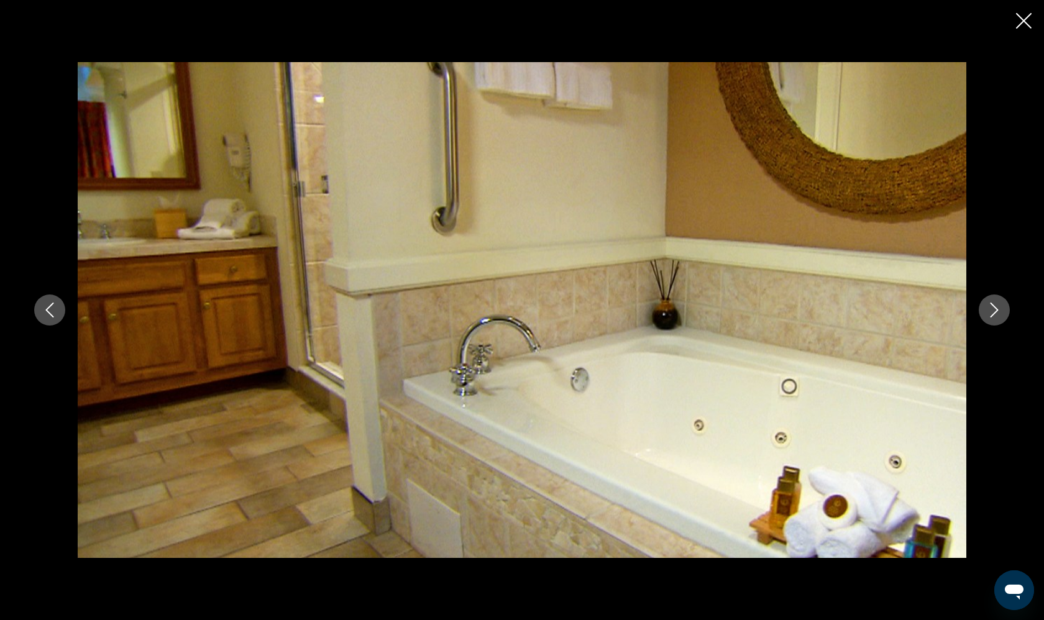
click at [1004, 320] on button "Next image" at bounding box center [994, 310] width 31 height 31
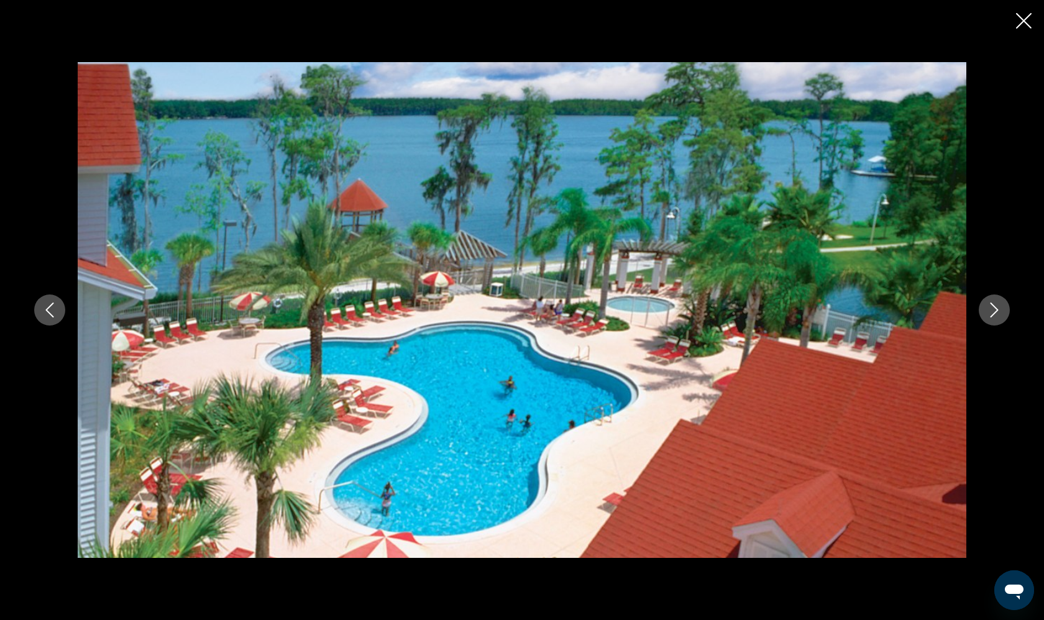
click at [1004, 320] on button "Next image" at bounding box center [994, 310] width 31 height 31
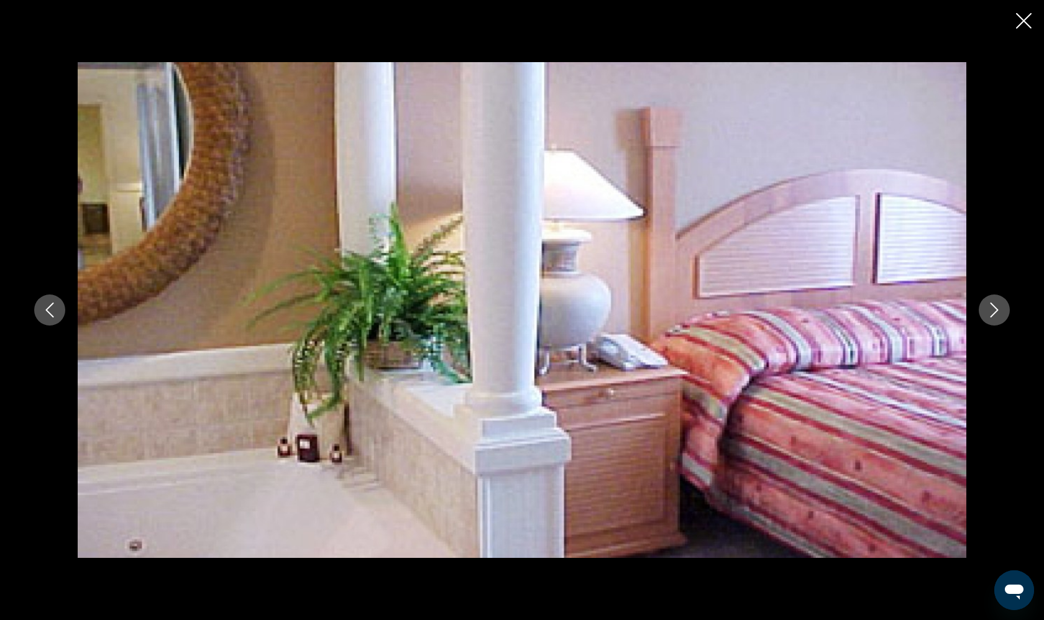
click at [1004, 320] on button "Next image" at bounding box center [994, 310] width 31 height 31
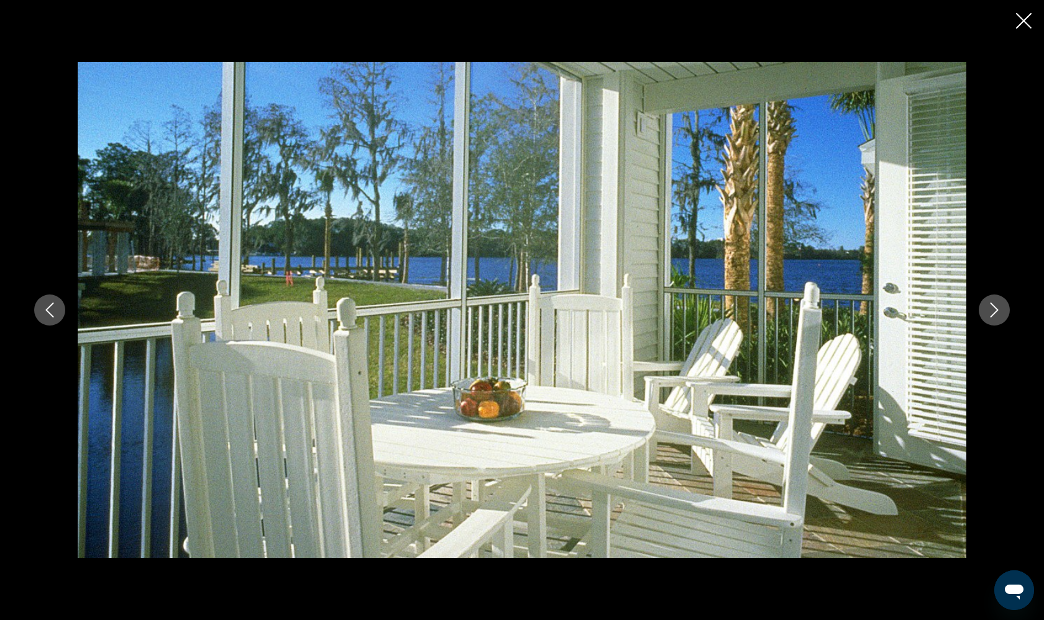
click at [1004, 320] on button "Next image" at bounding box center [994, 310] width 31 height 31
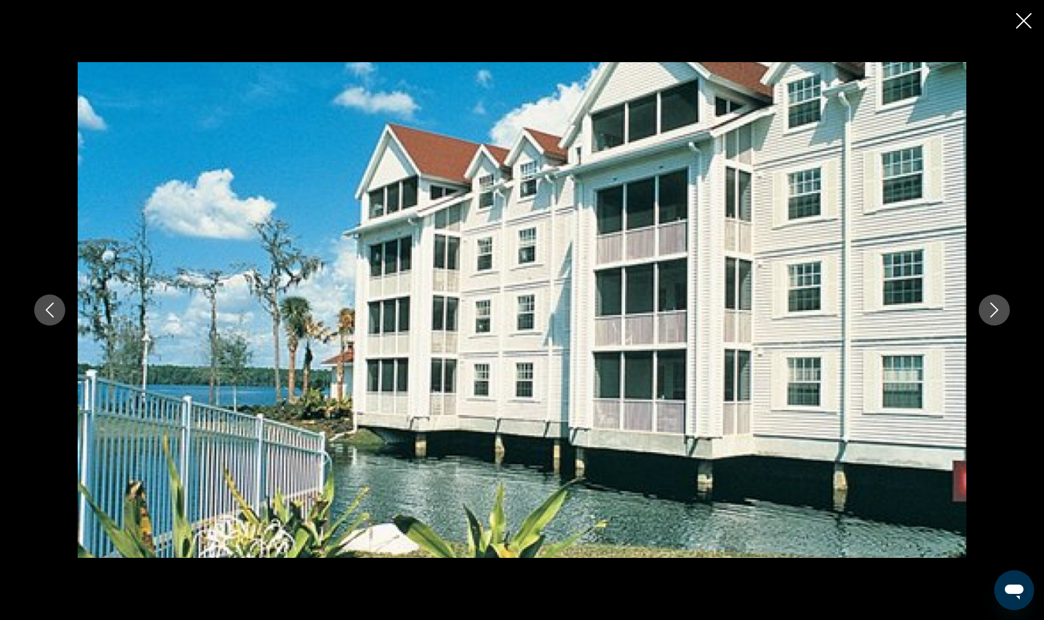
click at [984, 306] on button "Next image" at bounding box center [994, 310] width 31 height 31
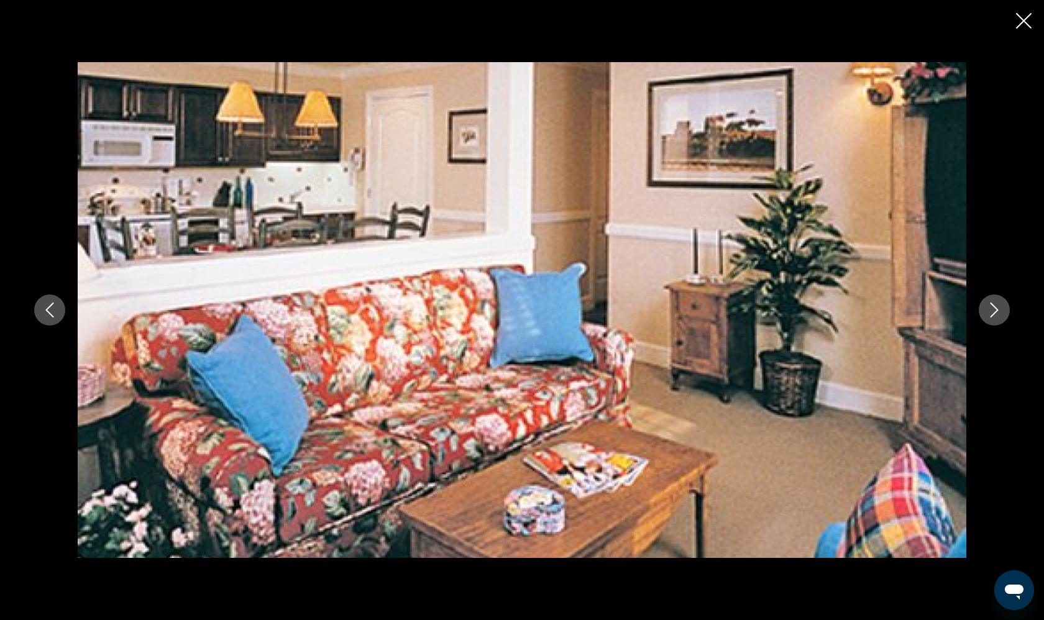
click at [1027, 27] on icon "Close slideshow" at bounding box center [1024, 21] width 16 height 16
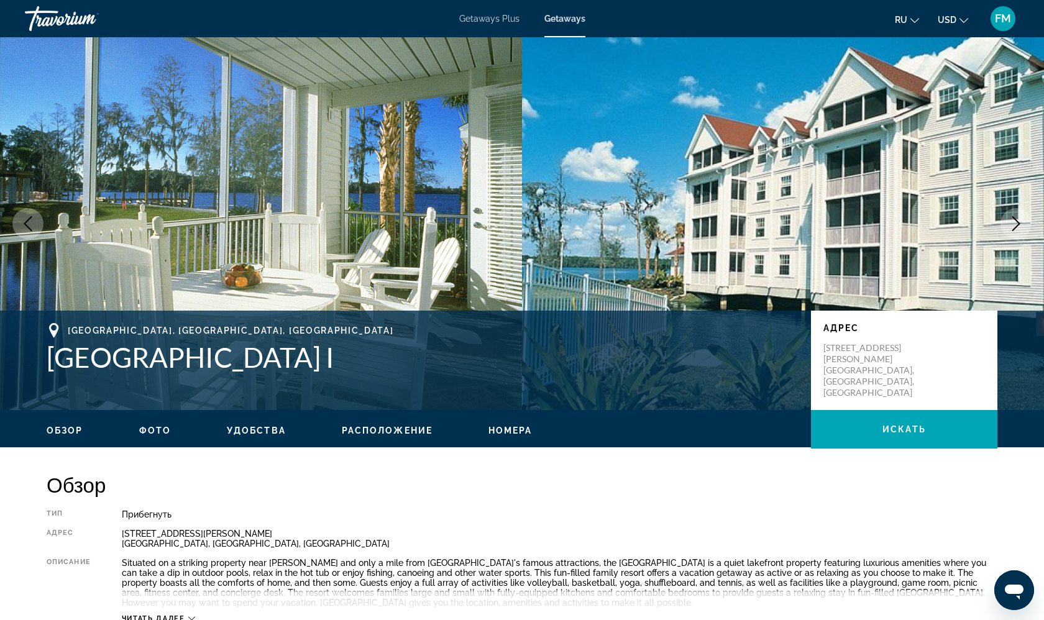
scroll to position [0, 0]
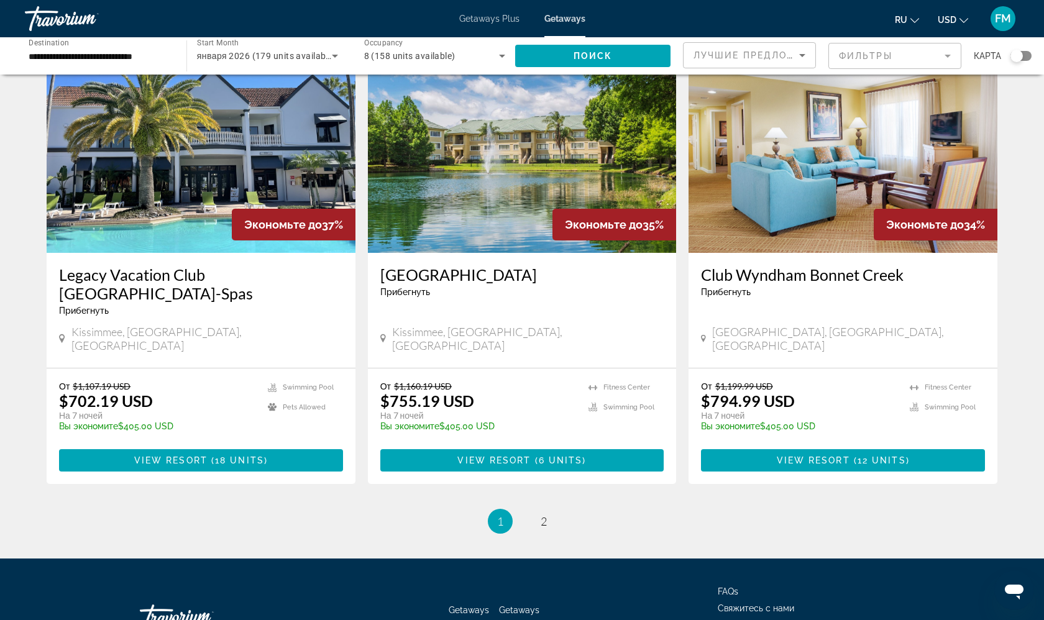
scroll to position [1391, 0]
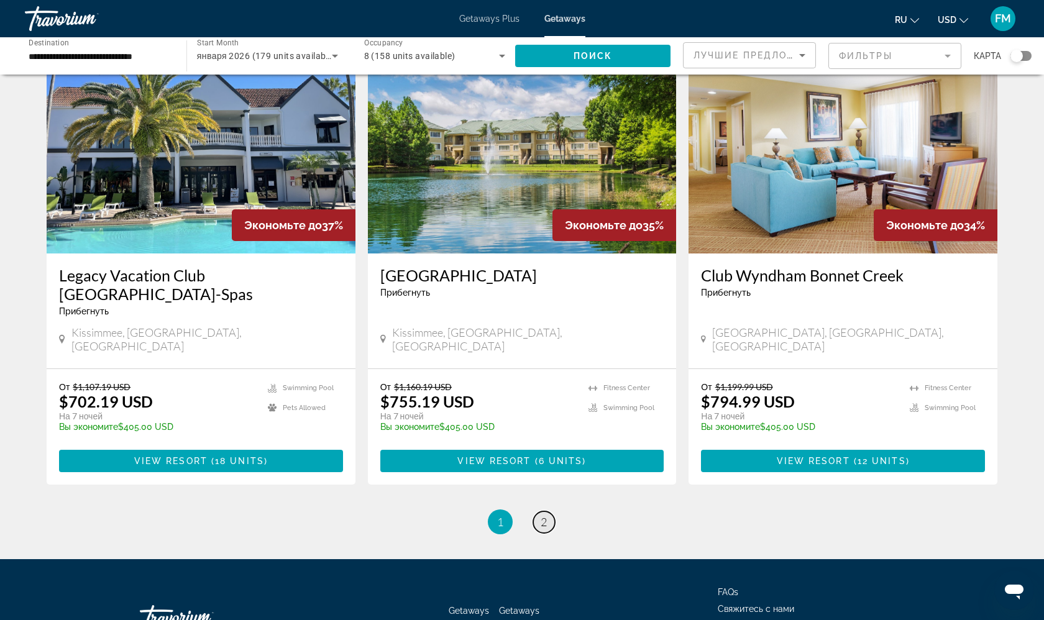
click at [536, 511] on link "page 2" at bounding box center [544, 522] width 22 height 22
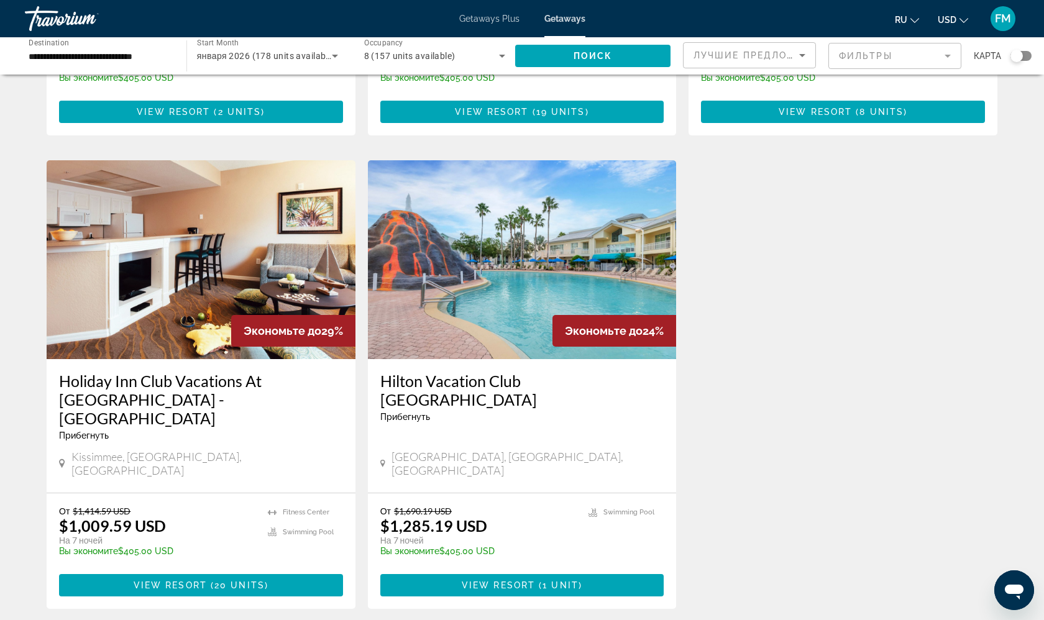
scroll to position [869, 0]
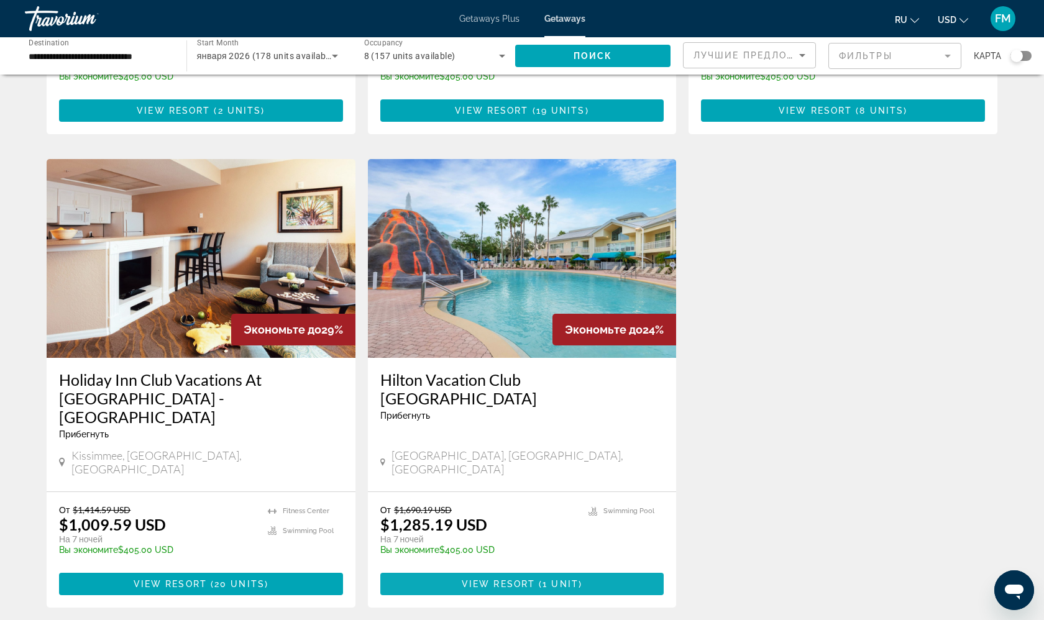
click at [449, 569] on span "Main content" at bounding box center [522, 584] width 284 height 30
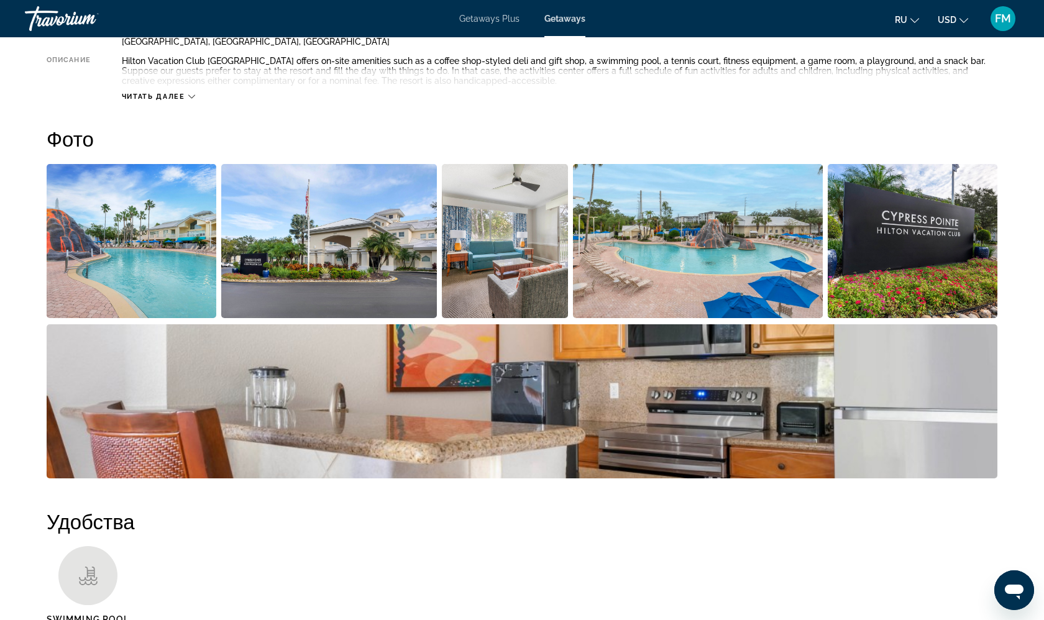
scroll to position [502, 0]
click at [935, 226] on img "Open full-screen image slider" at bounding box center [913, 242] width 170 height 154
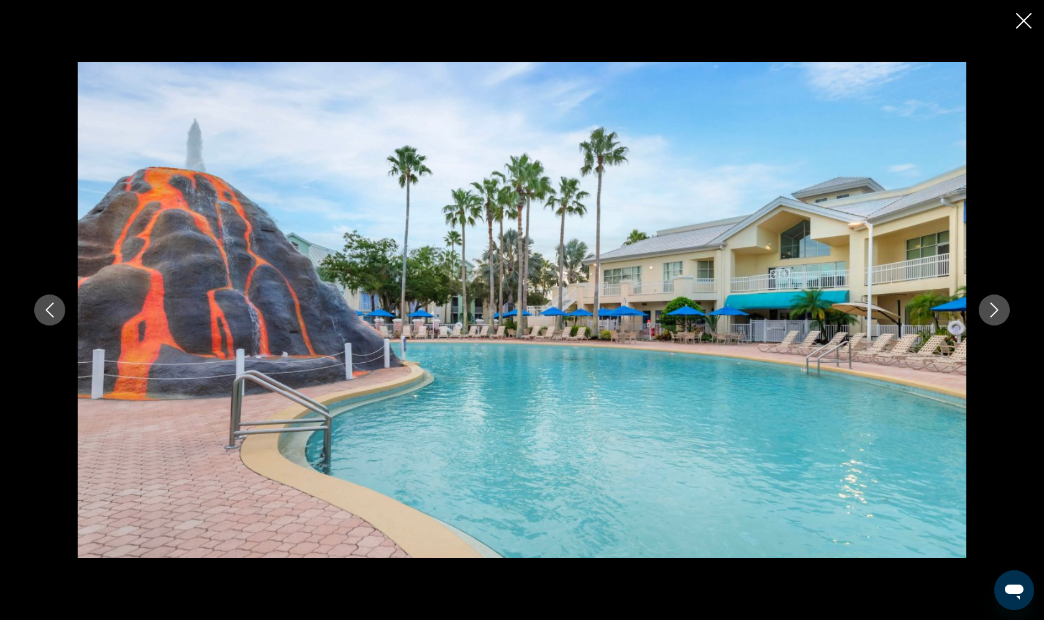
click at [1026, 29] on icon "Close slideshow" at bounding box center [1024, 21] width 16 height 16
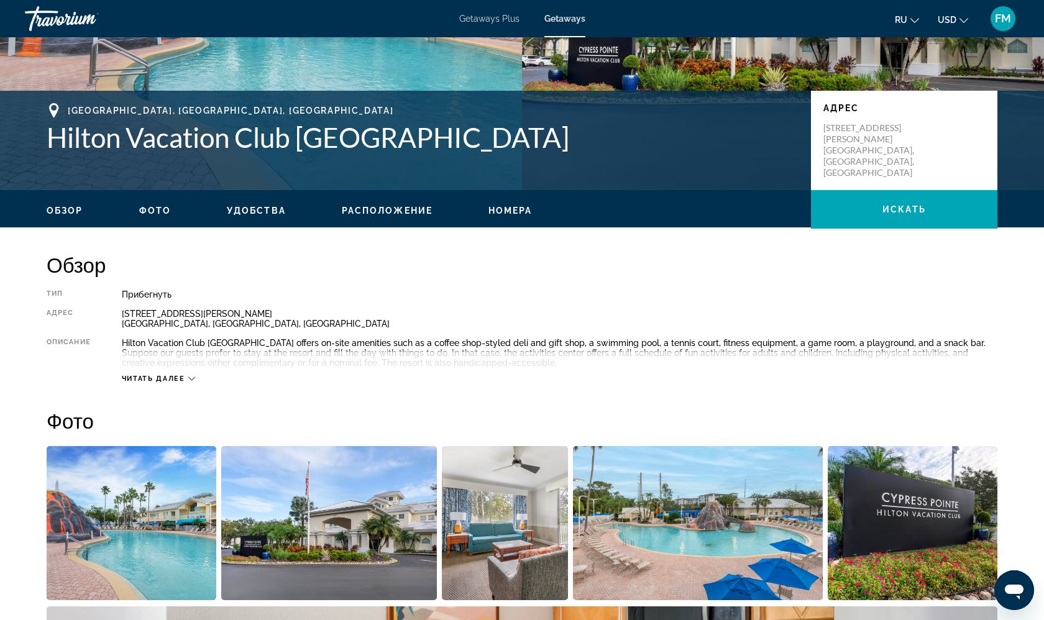
scroll to position [219, 0]
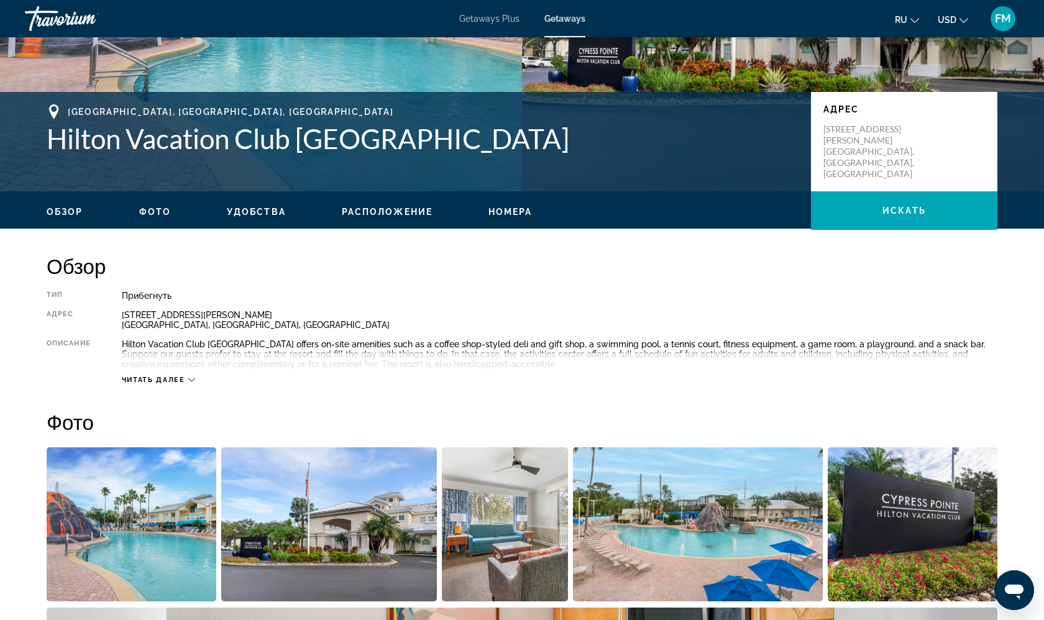
click at [192, 381] on icon "Main content" at bounding box center [191, 380] width 7 height 7
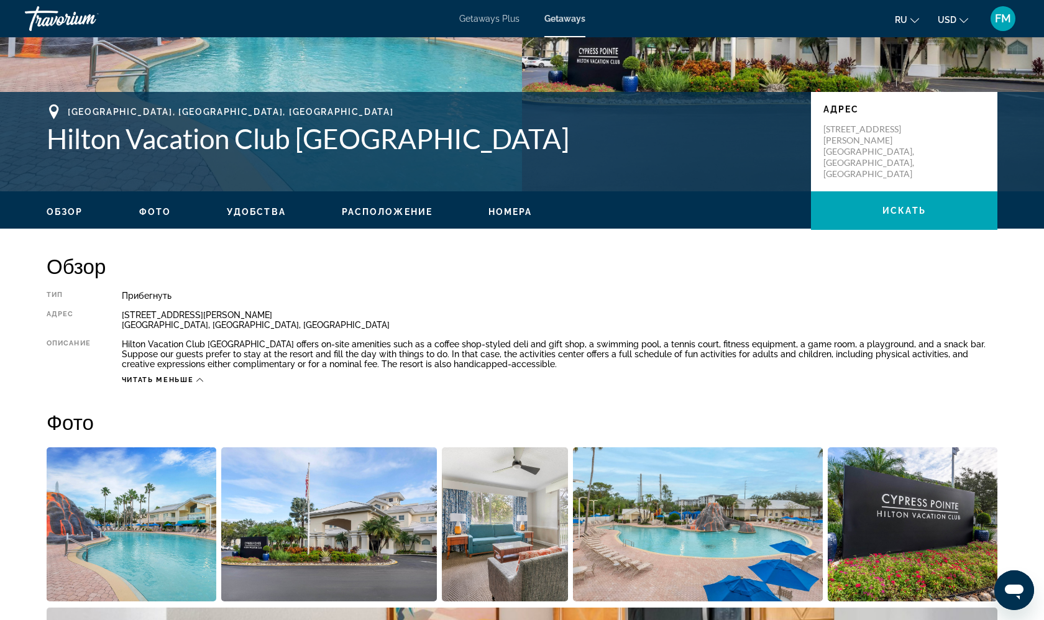
click at [192, 381] on span "Читать меньше" at bounding box center [157, 380] width 71 height 8
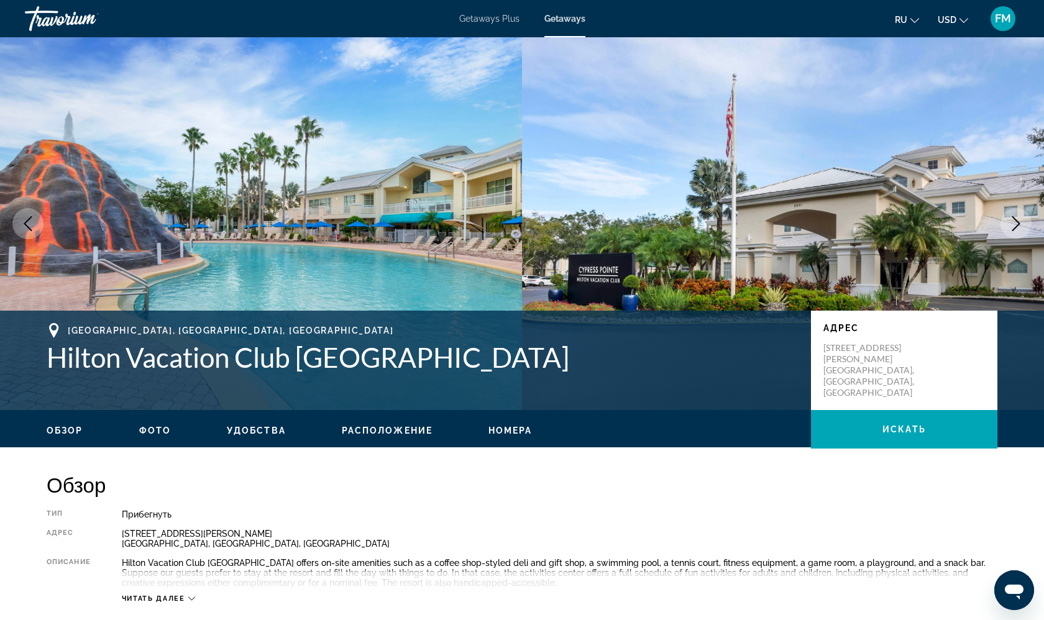
scroll to position [0, 0]
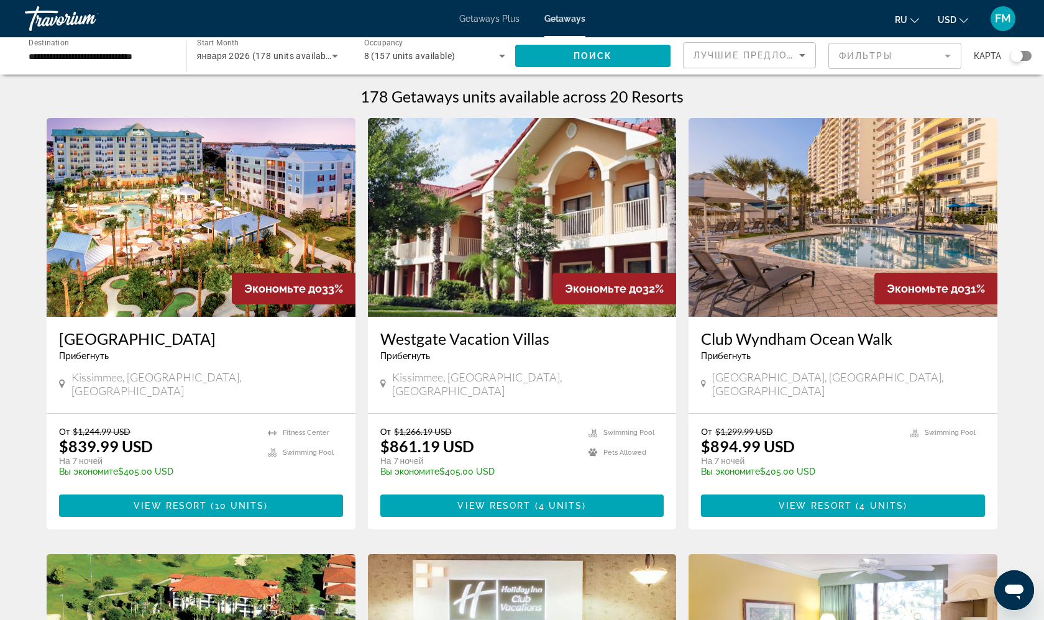
click at [269, 57] on span "января 2026 (178 units available)" at bounding box center [266, 56] width 139 height 10
click at [564, 15] on div at bounding box center [522, 310] width 1044 height 620
click at [563, 17] on span "Getaways" at bounding box center [564, 19] width 41 height 10
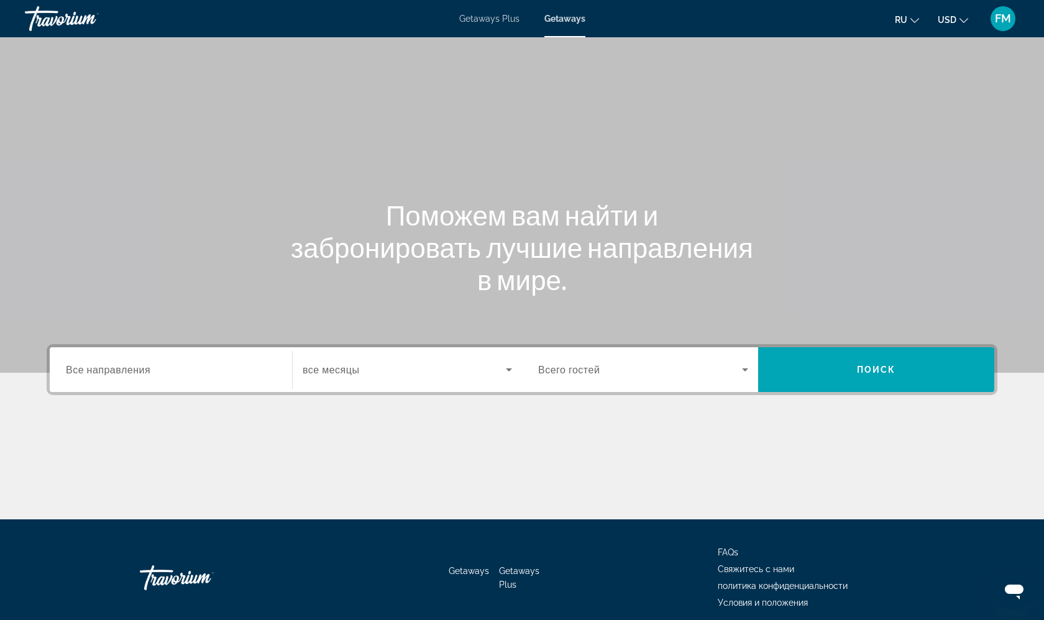
click at [136, 376] on div "Destination Все направления" at bounding box center [171, 369] width 210 height 35
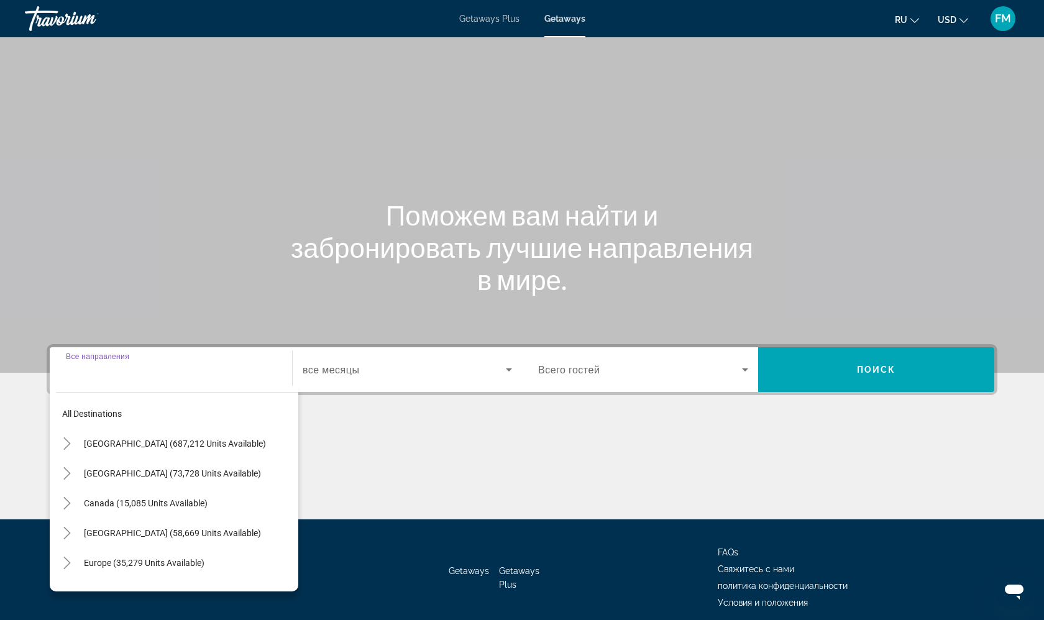
scroll to position [52, 0]
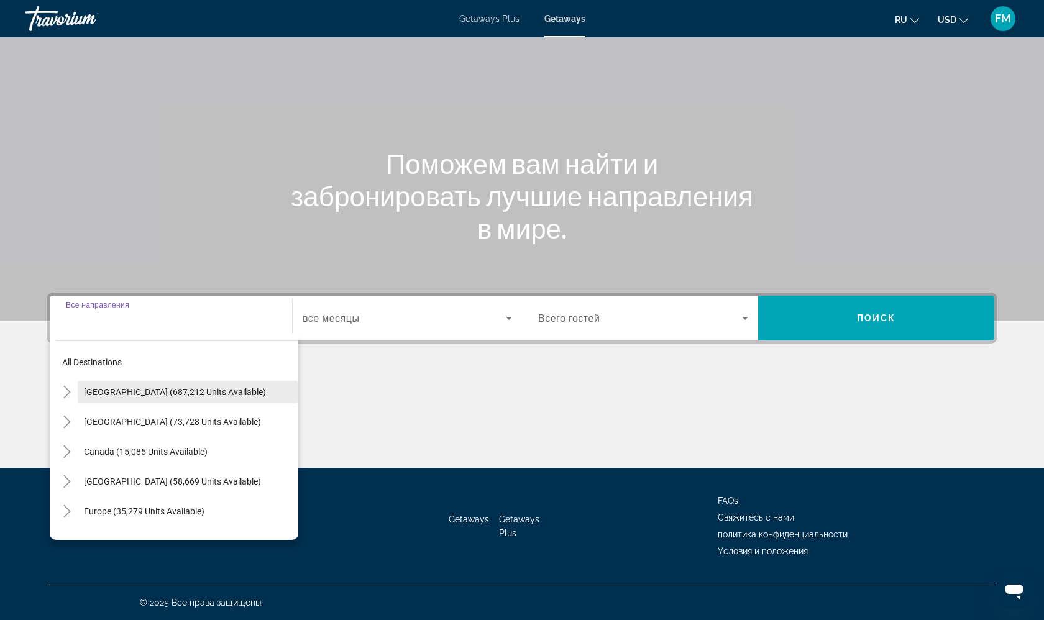
click at [134, 393] on span "[GEOGRAPHIC_DATA] (687,212 units available)" at bounding box center [175, 392] width 182 height 10
type input "**********"
